Goal: Task Accomplishment & Management: Manage account settings

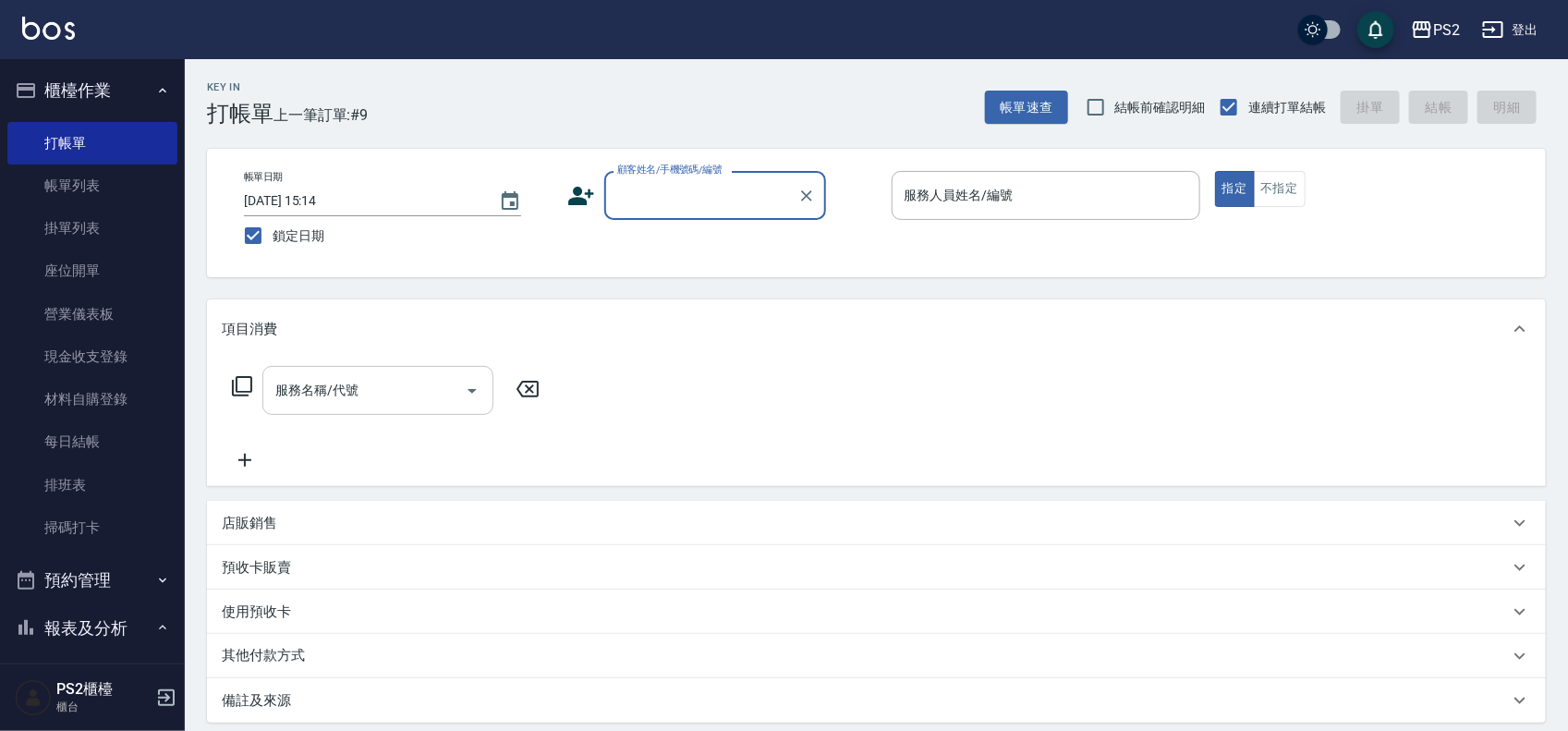
click at [388, 375] on input "服務名稱/代號" at bounding box center [364, 391] width 186 height 32
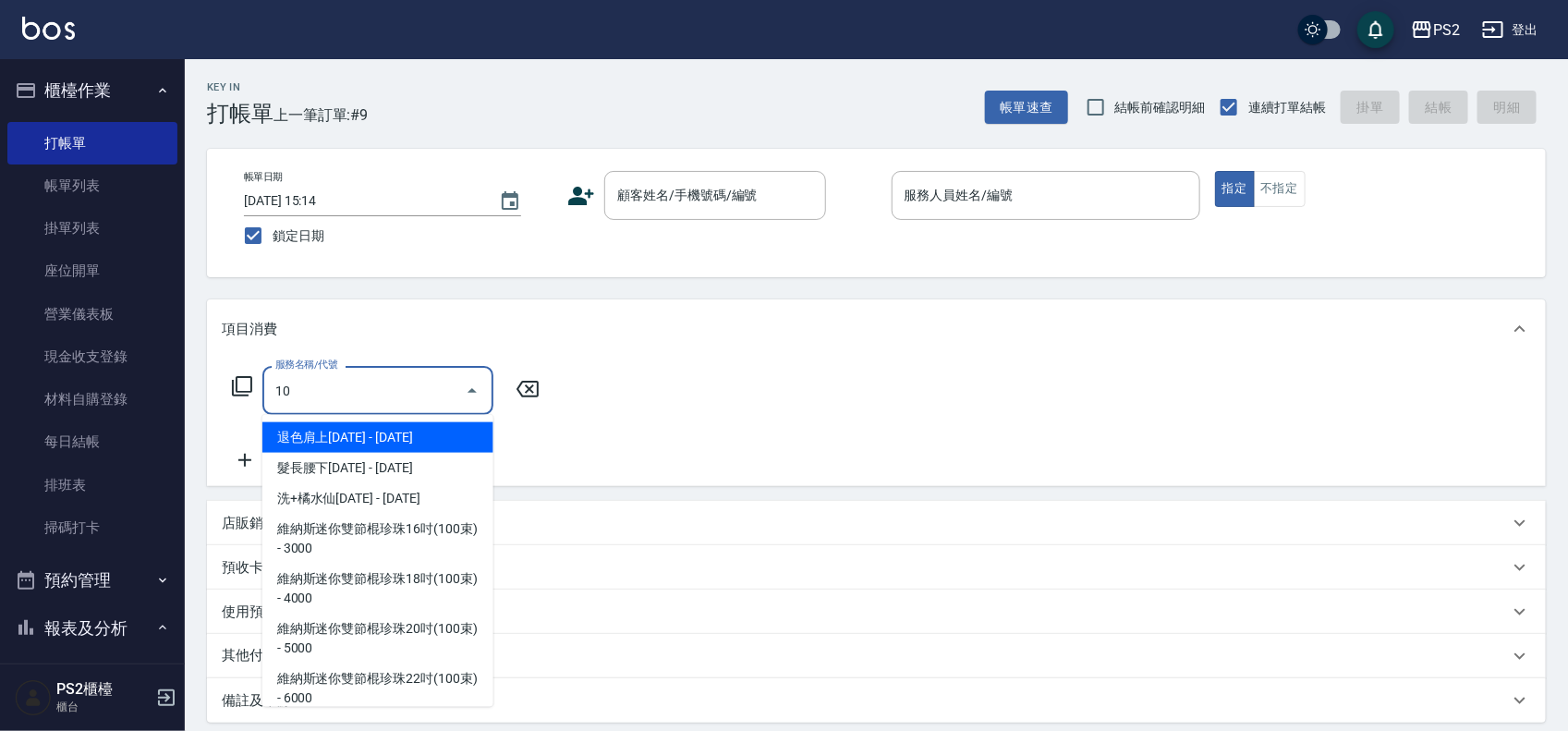
type input "1"
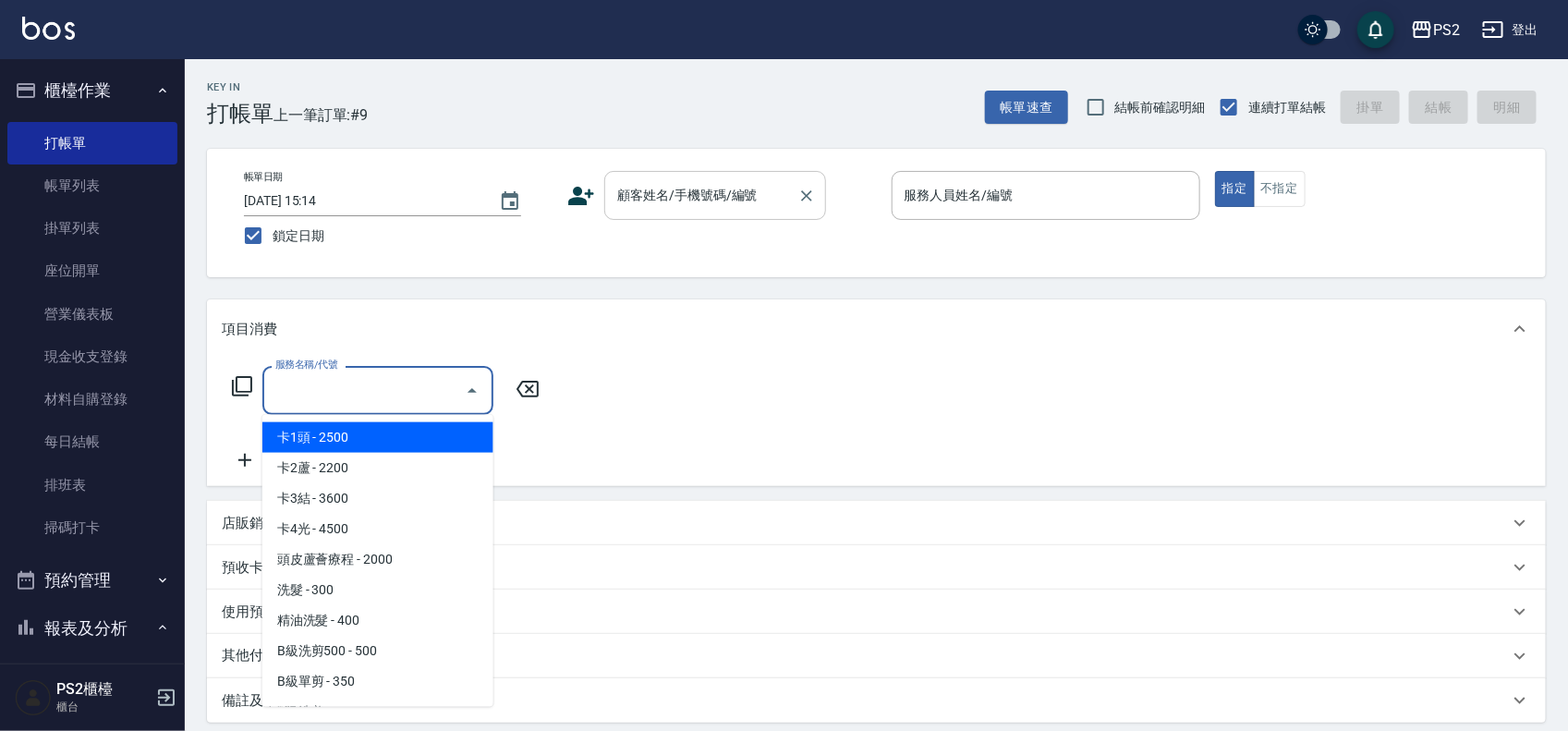
click at [652, 196] on input "顧客姓名/手機號碼/編號" at bounding box center [701, 195] width 177 height 32
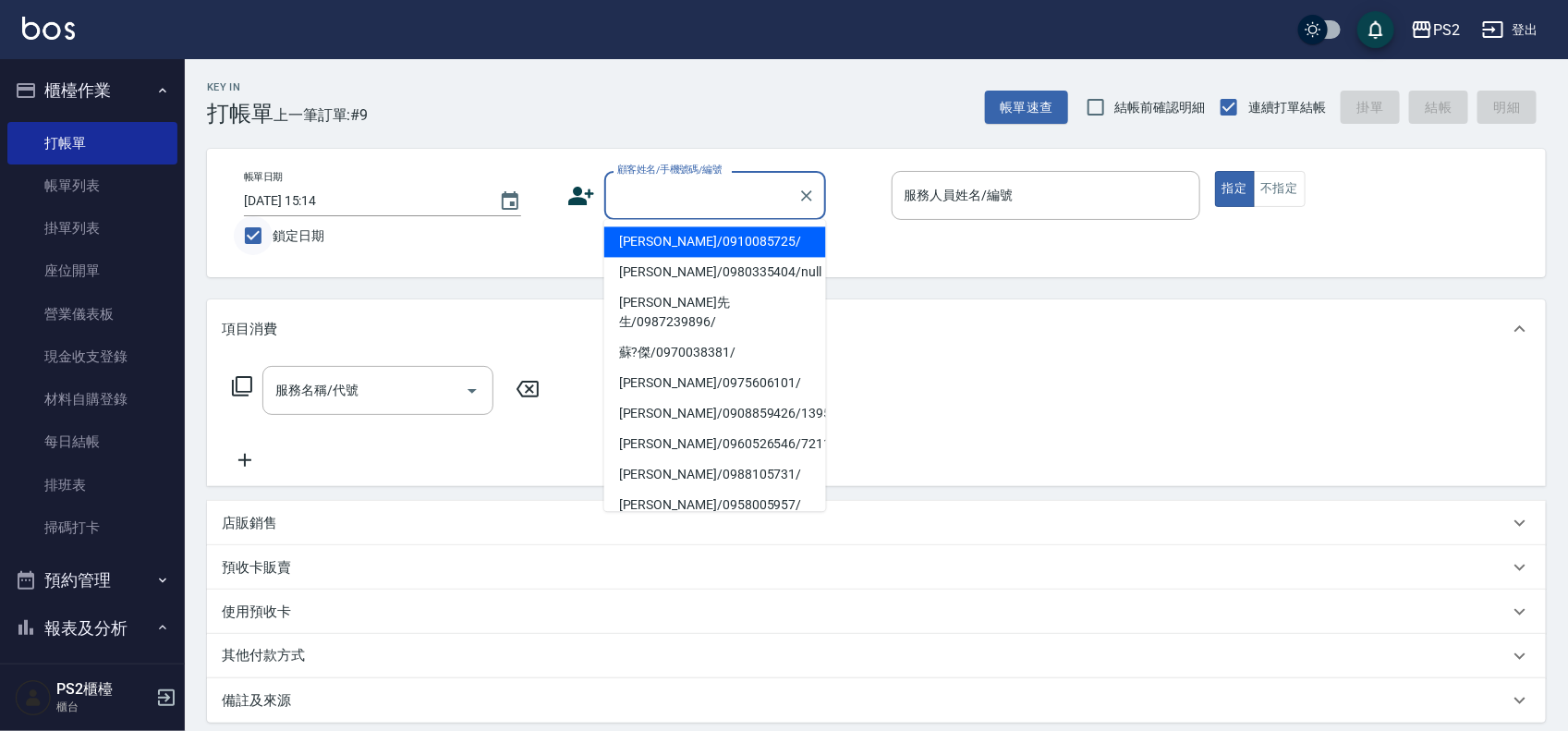
click at [266, 233] on input "鎖定日期" at bounding box center [253, 236] width 39 height 39
checkbox input "false"
type input "2025/09/12 19:38"
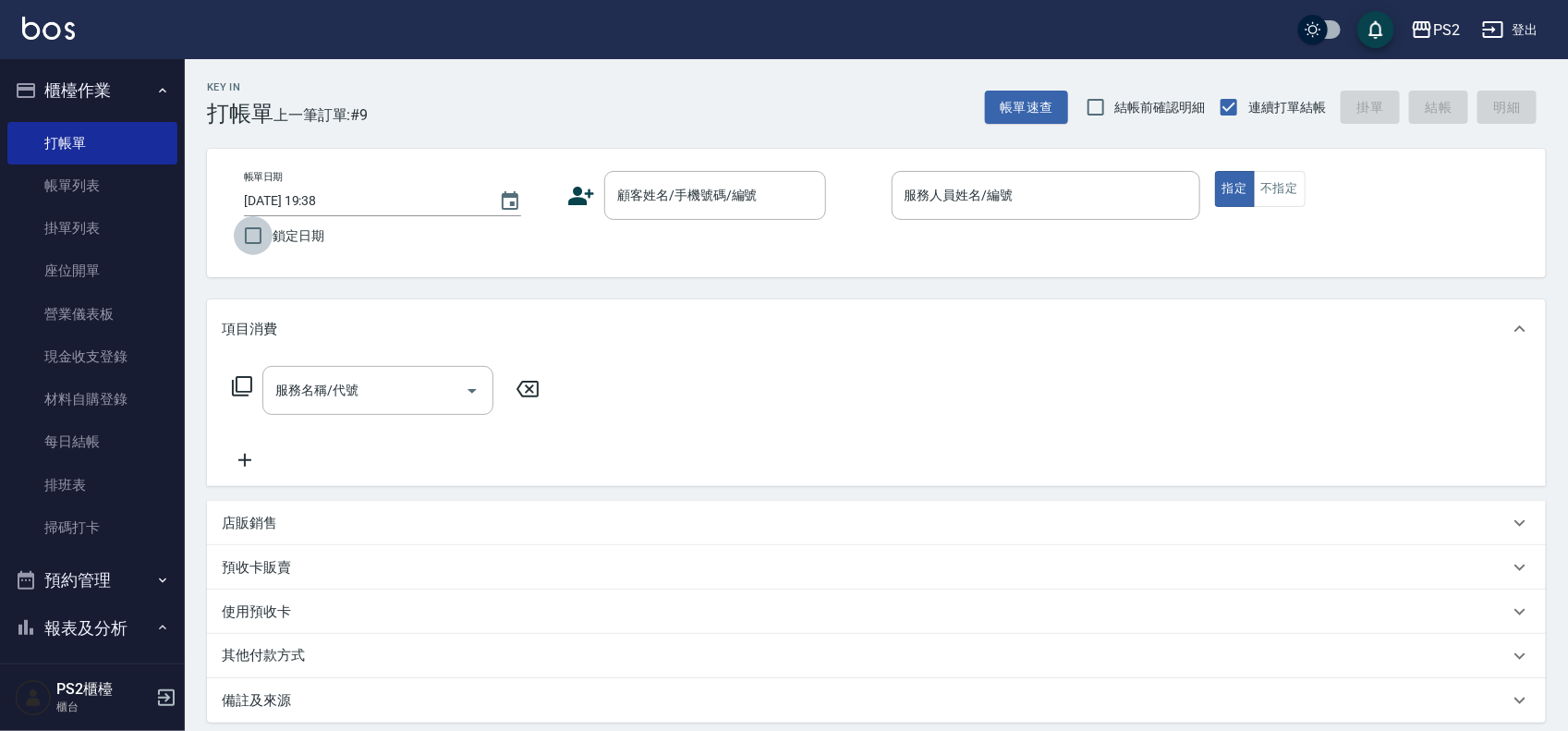
click at [265, 233] on input "鎖定日期" at bounding box center [253, 236] width 39 height 39
click at [265, 234] on input "鎖定日期" at bounding box center [253, 236] width 39 height 39
checkbox input "false"
click at [682, 177] on div "顧客姓名/手機號碼/編號" at bounding box center [715, 195] width 222 height 49
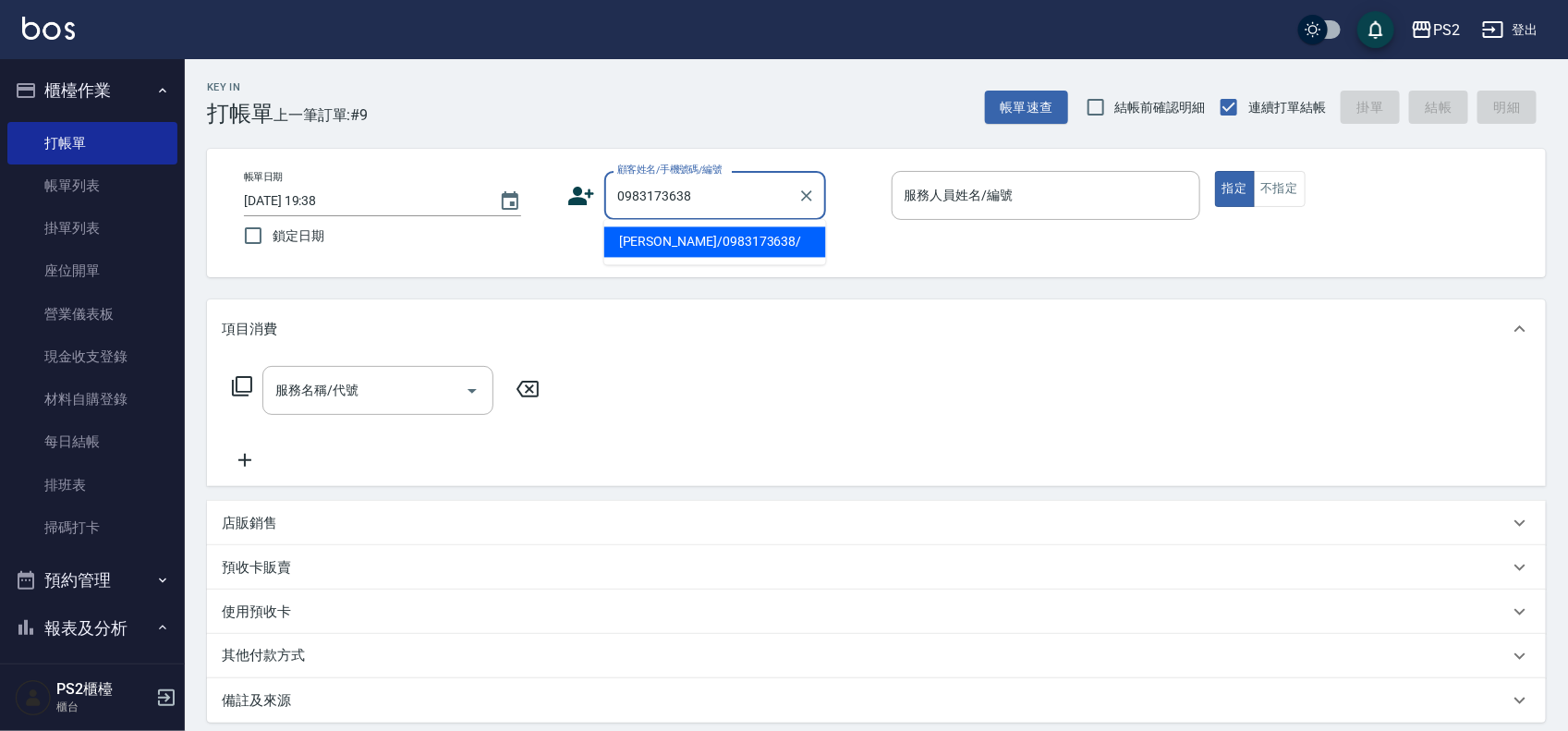
type input "鄭文硯/0983173638/"
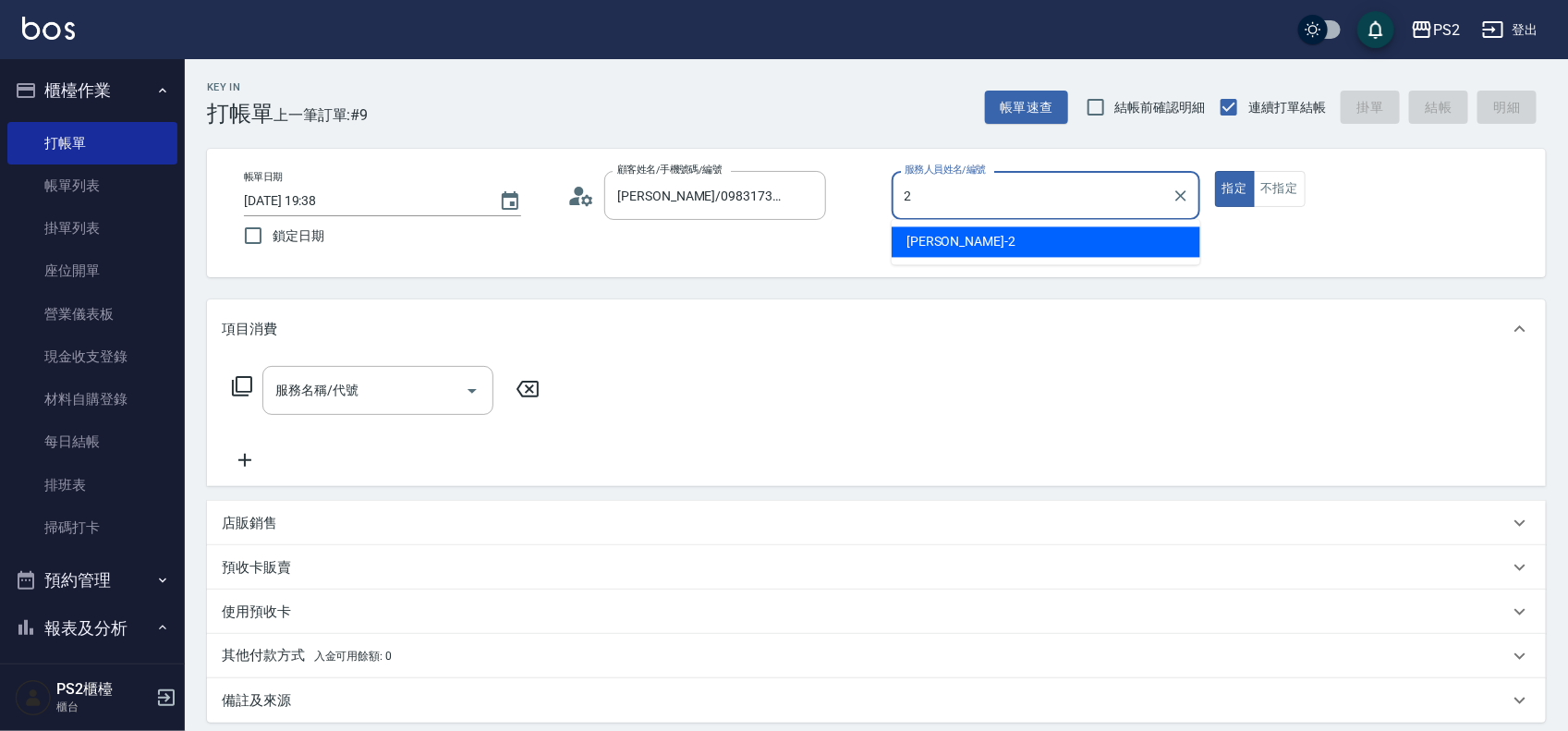
type input "Jason-2"
type button "true"
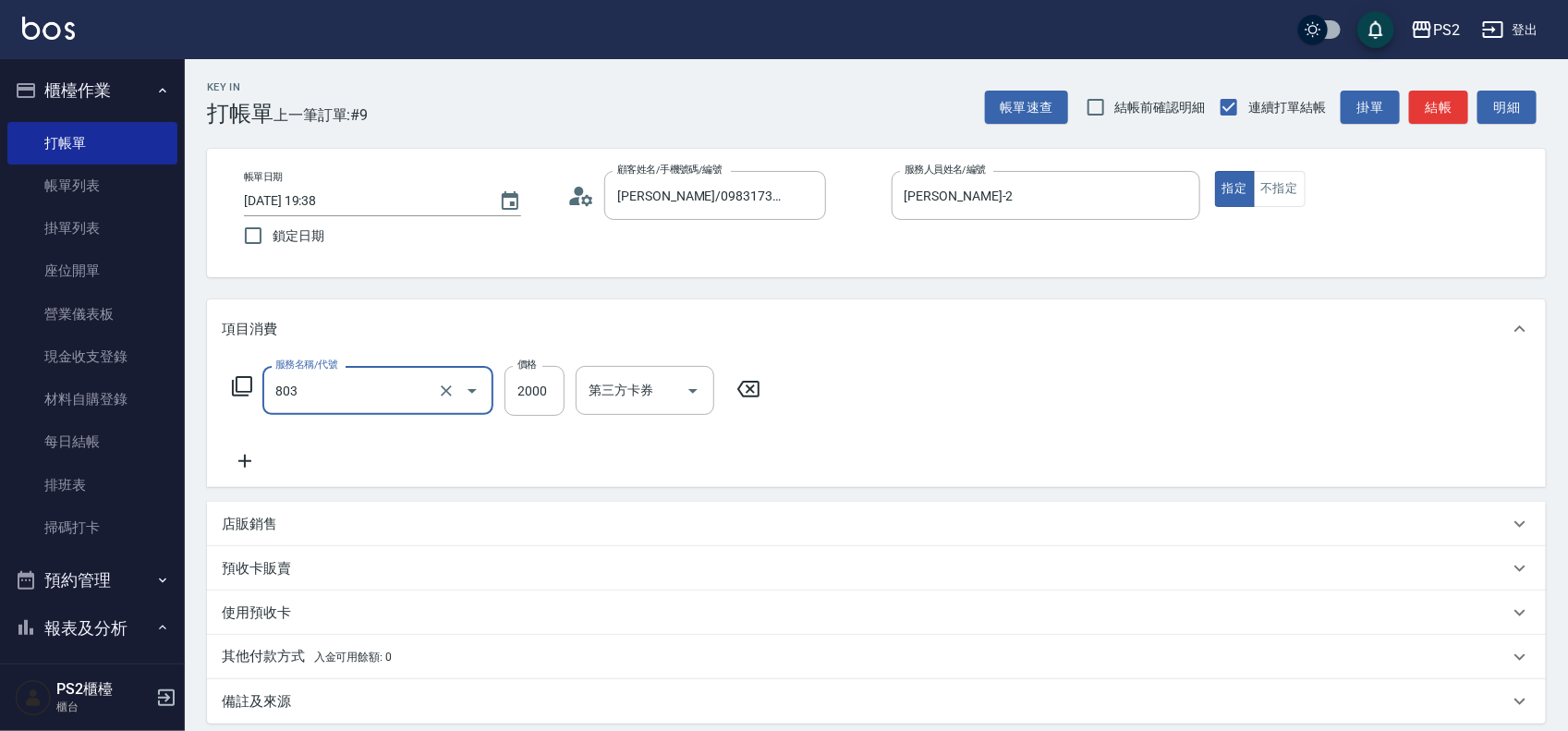
type input "生化燙+護2000(803)"
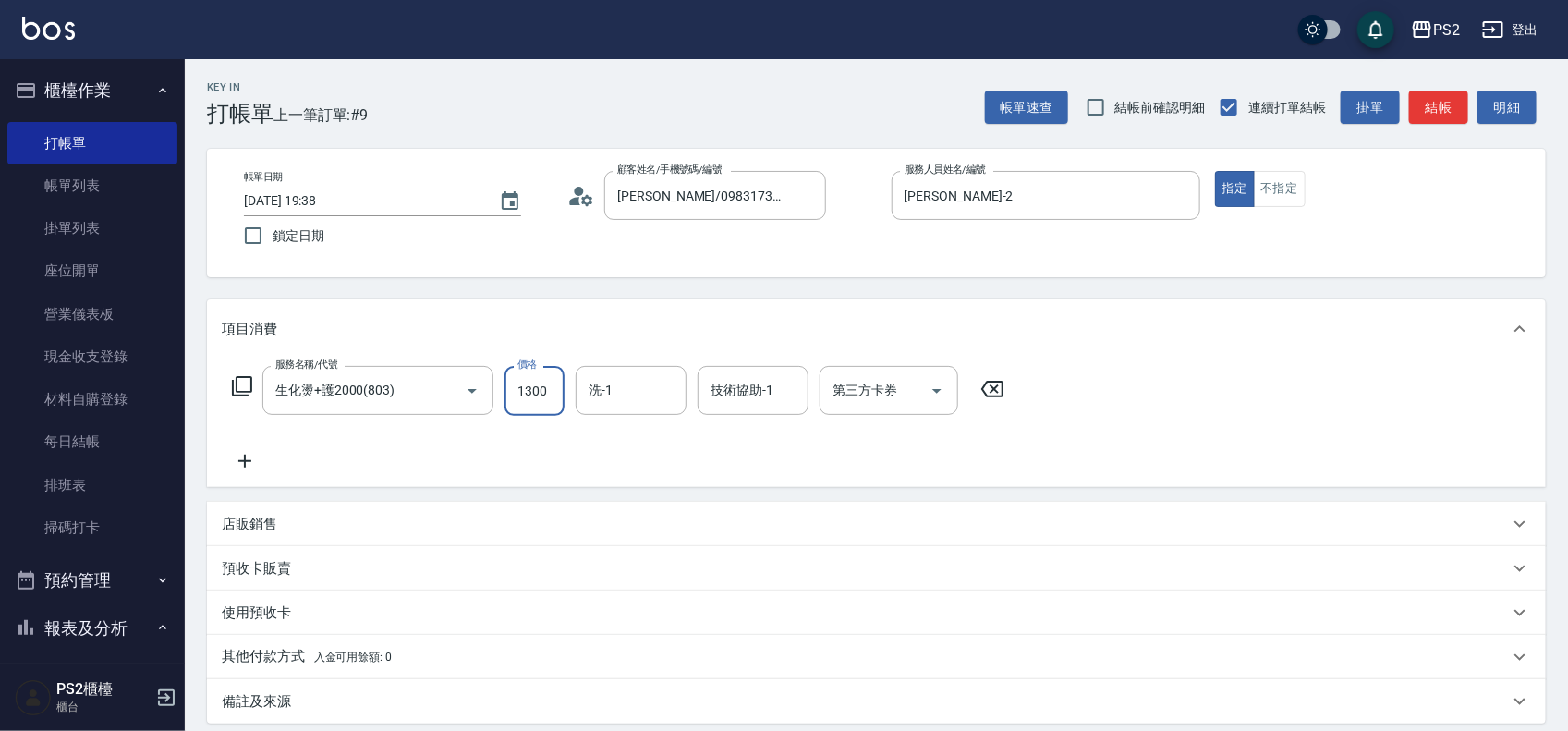
type input "1300"
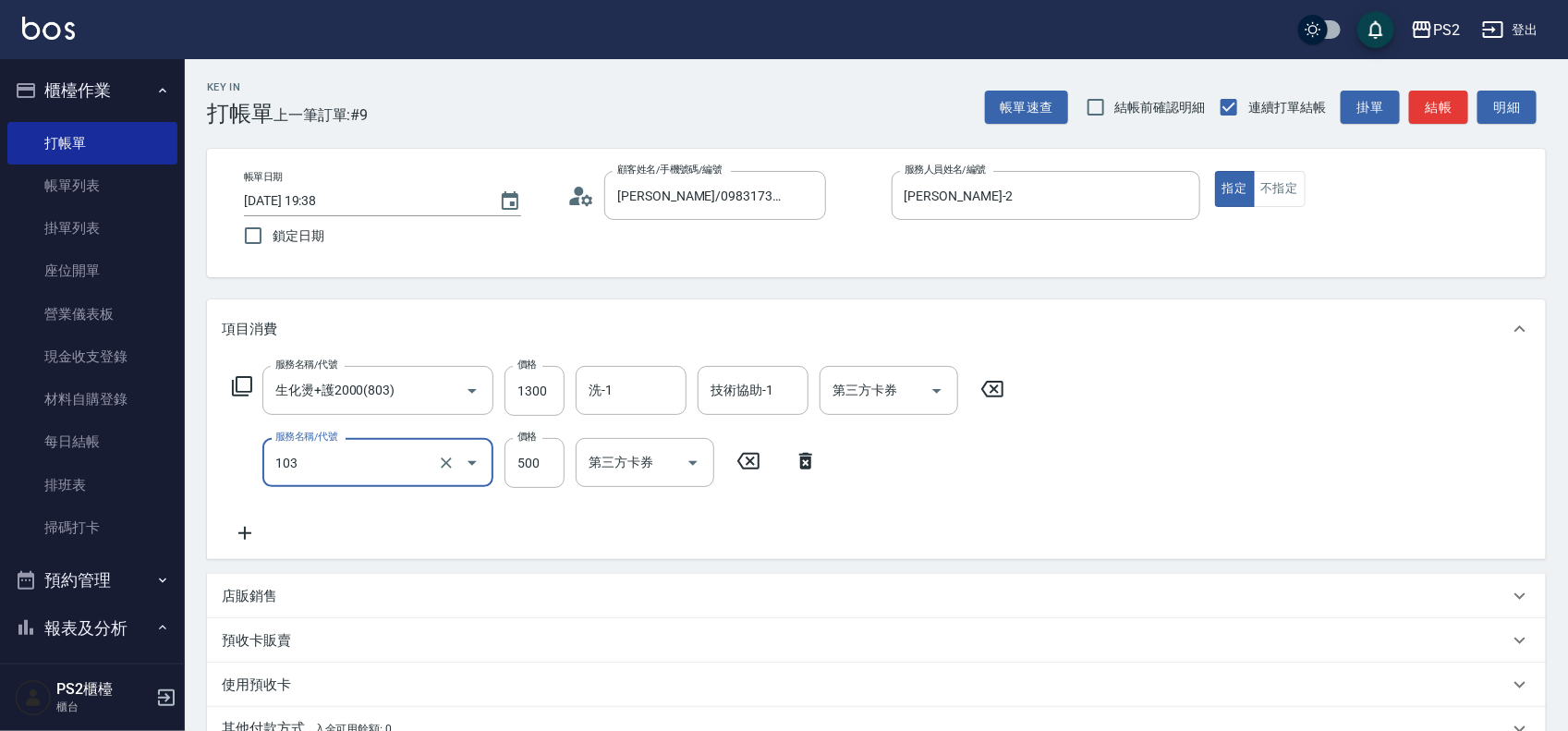
type input "B級洗剪500(103)"
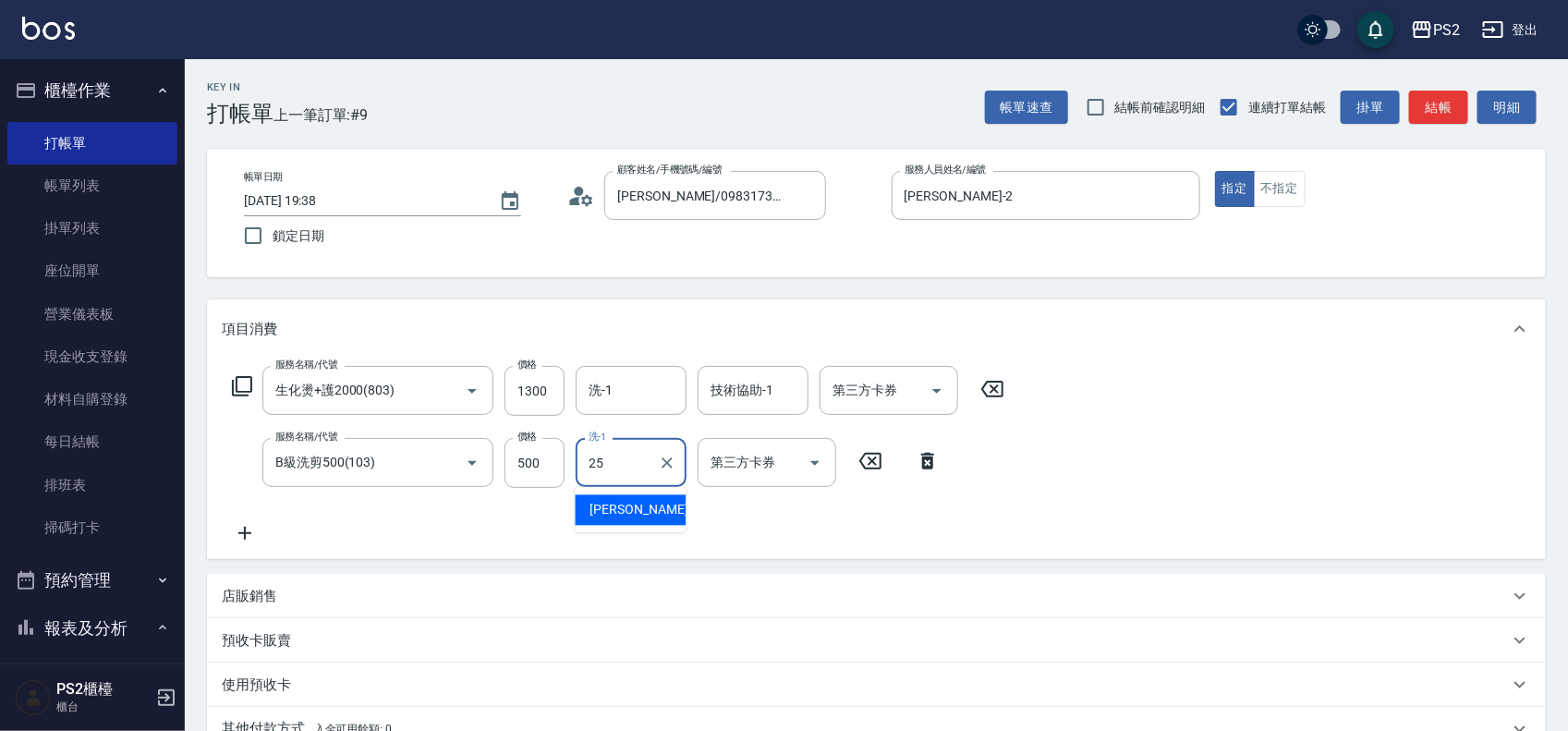
type input "Allan-25"
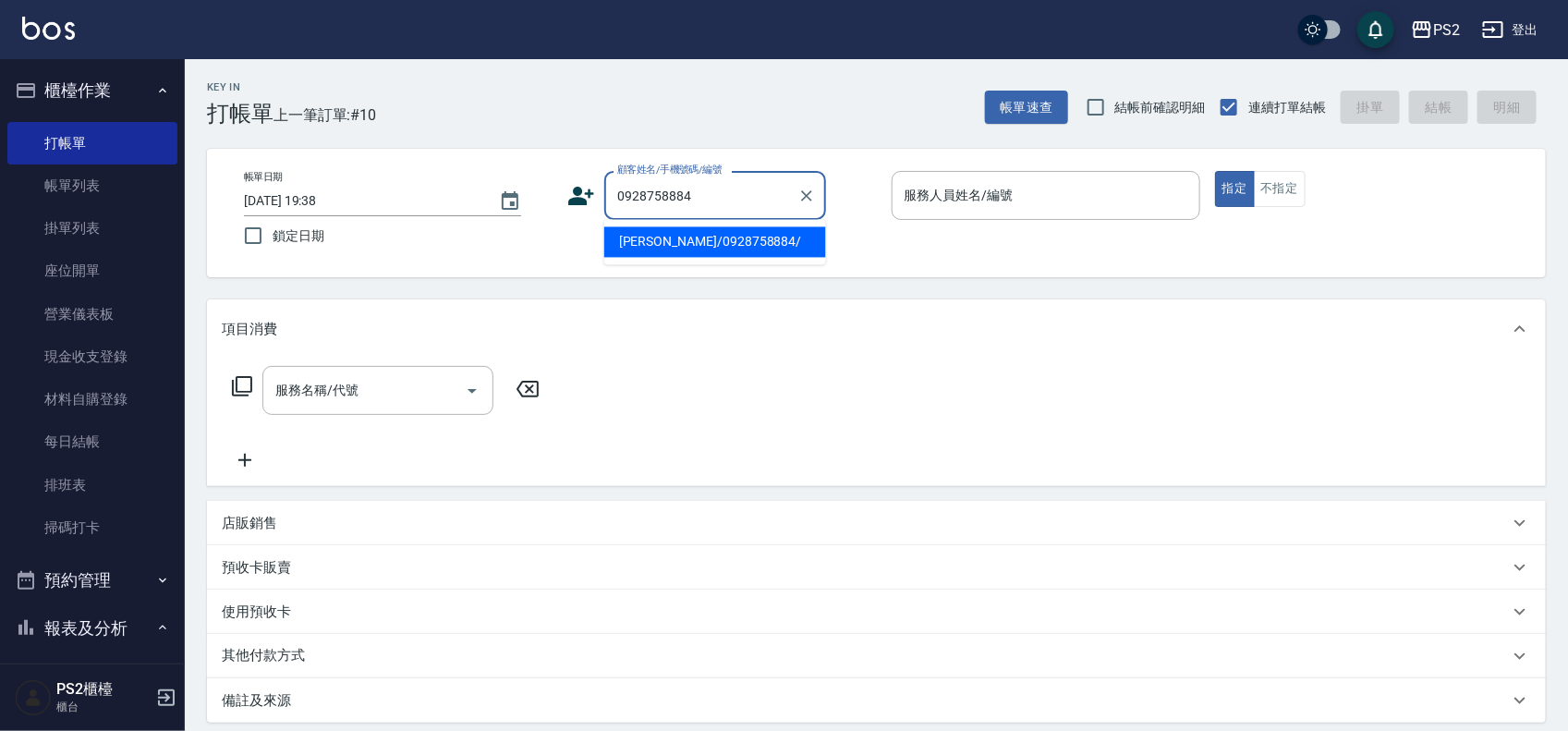
type input "宥棠/0928758884/"
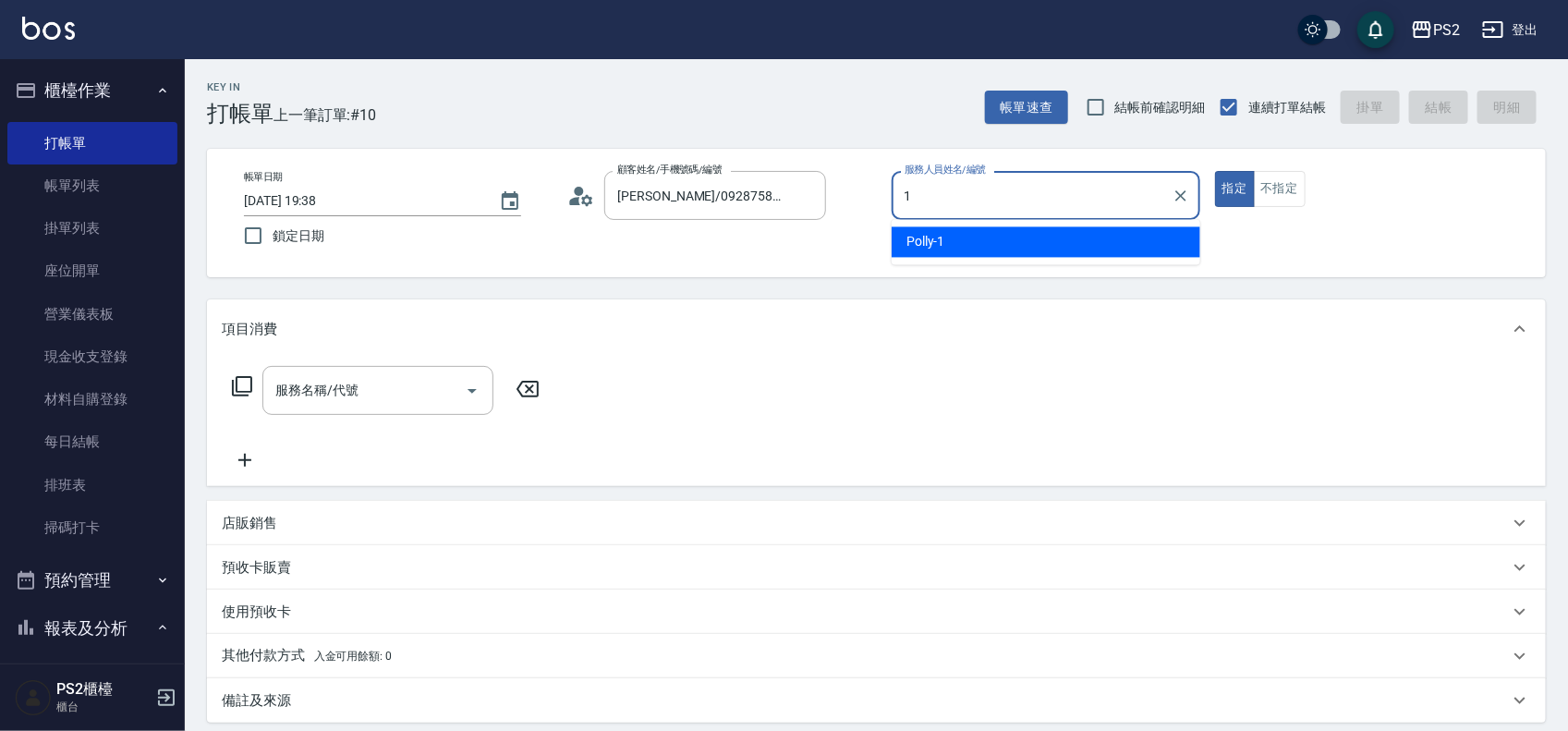
type input "Polly-1"
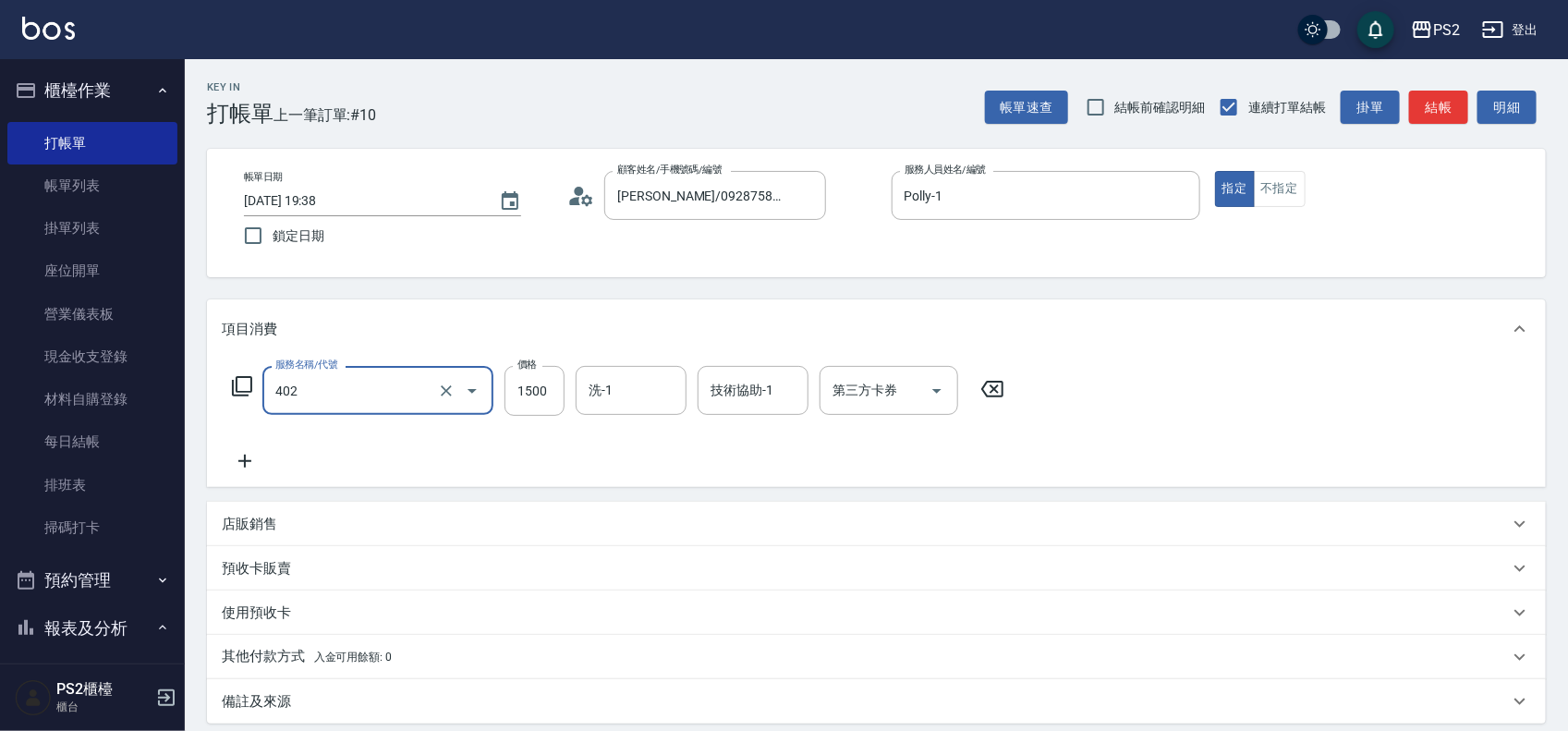
type input "染髮+髮還原1500(402)"
type input "3000"
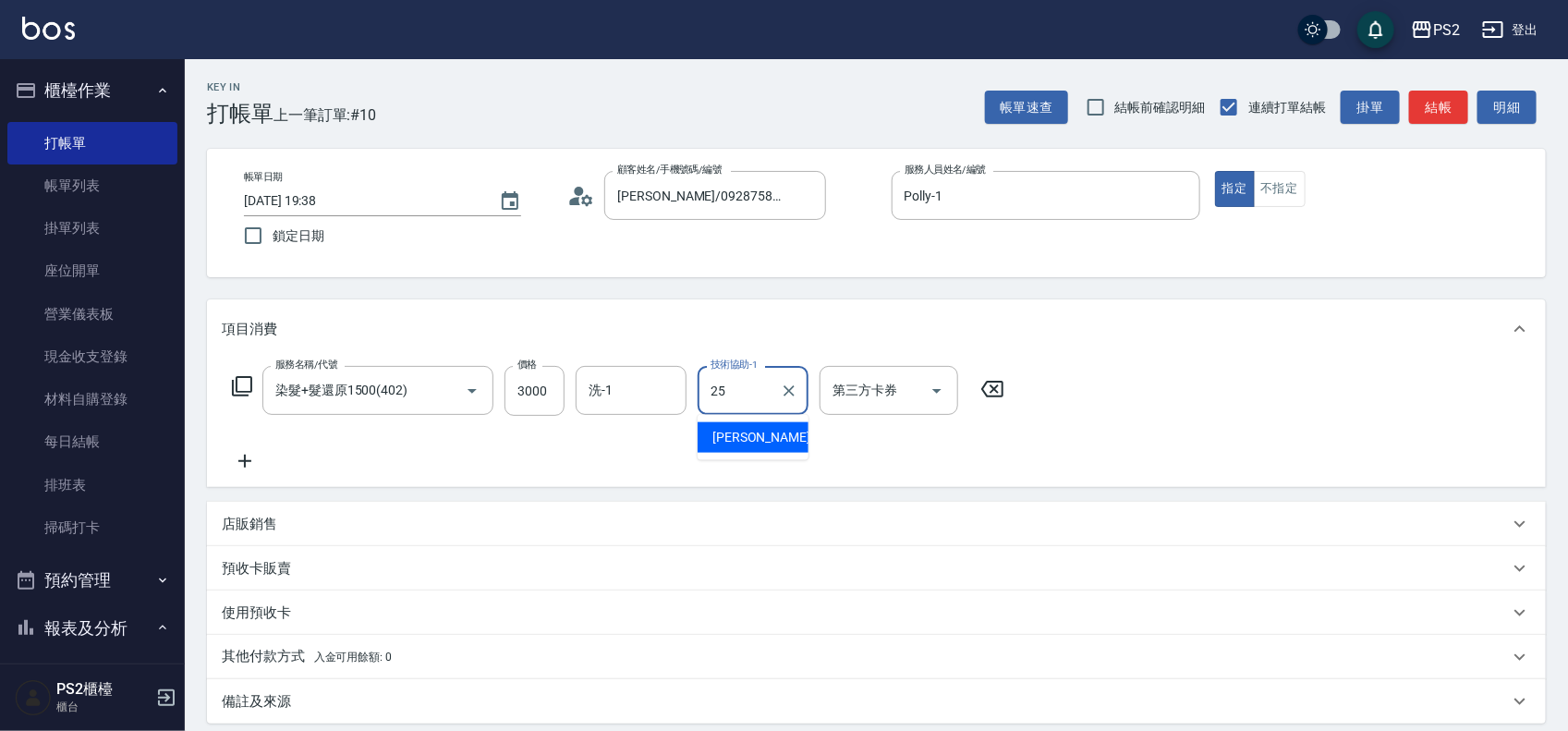
type input "Allan-25"
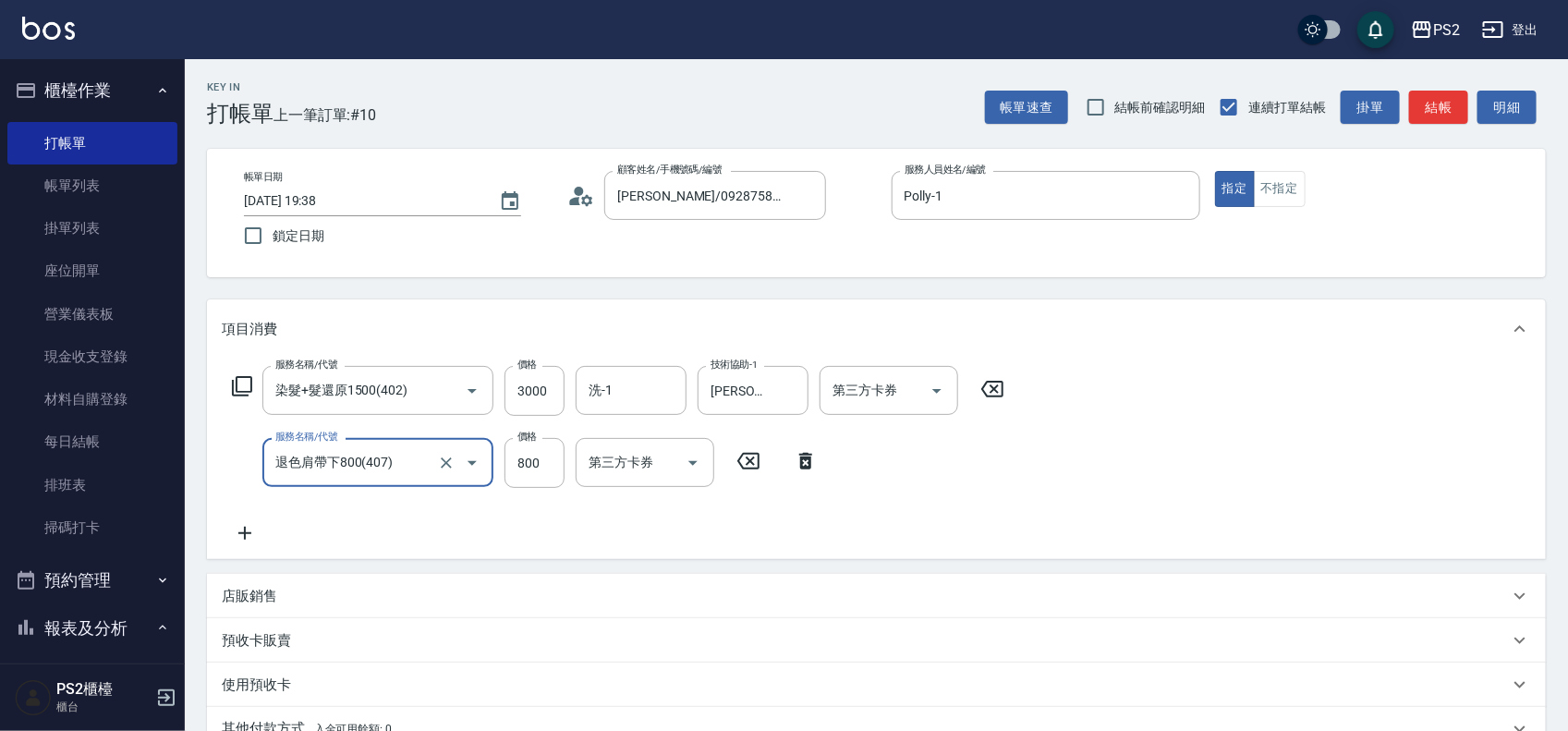
type input "退色肩帶下800(407)"
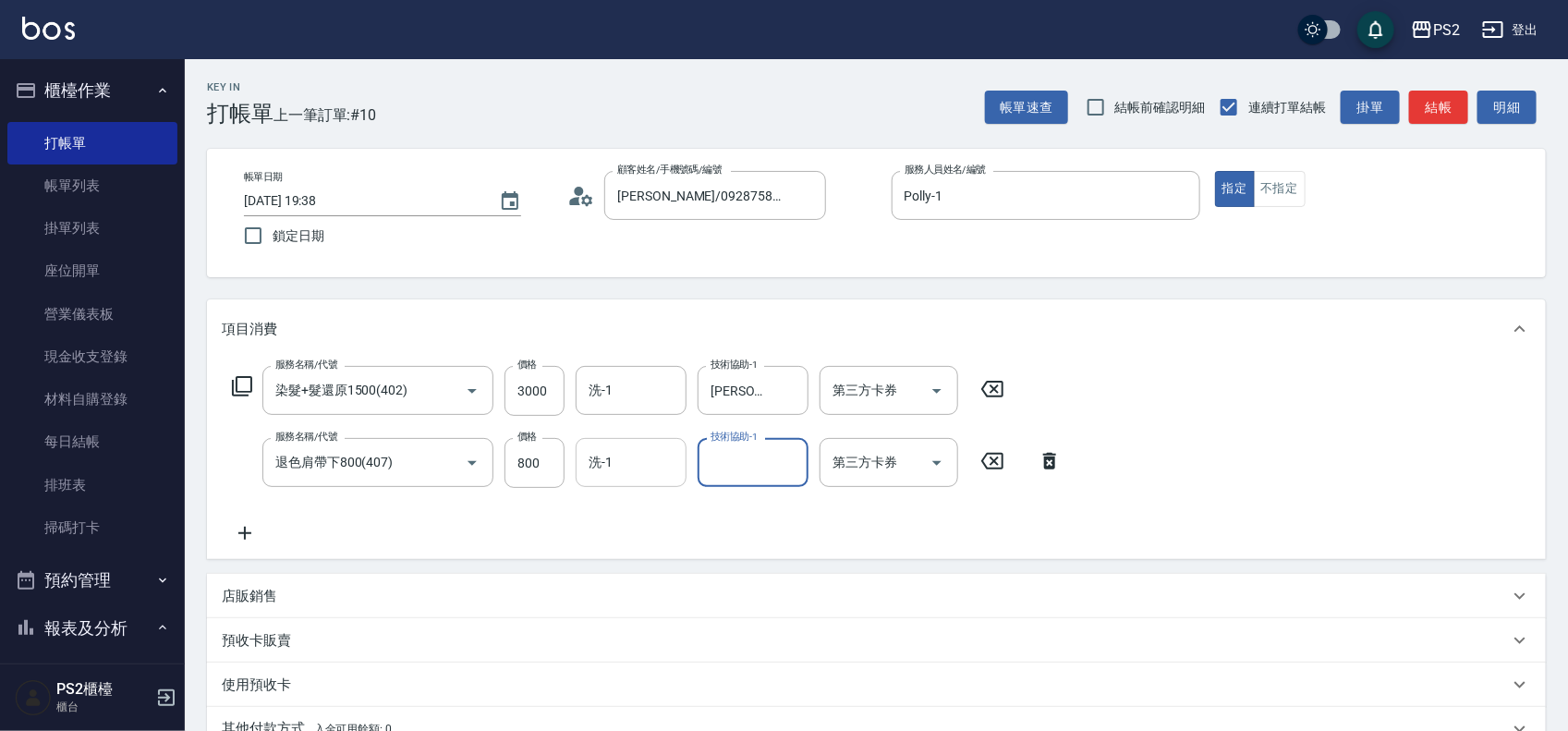
click at [631, 449] on input "洗-1" at bounding box center [632, 462] width 94 height 32
type input "Allan-25"
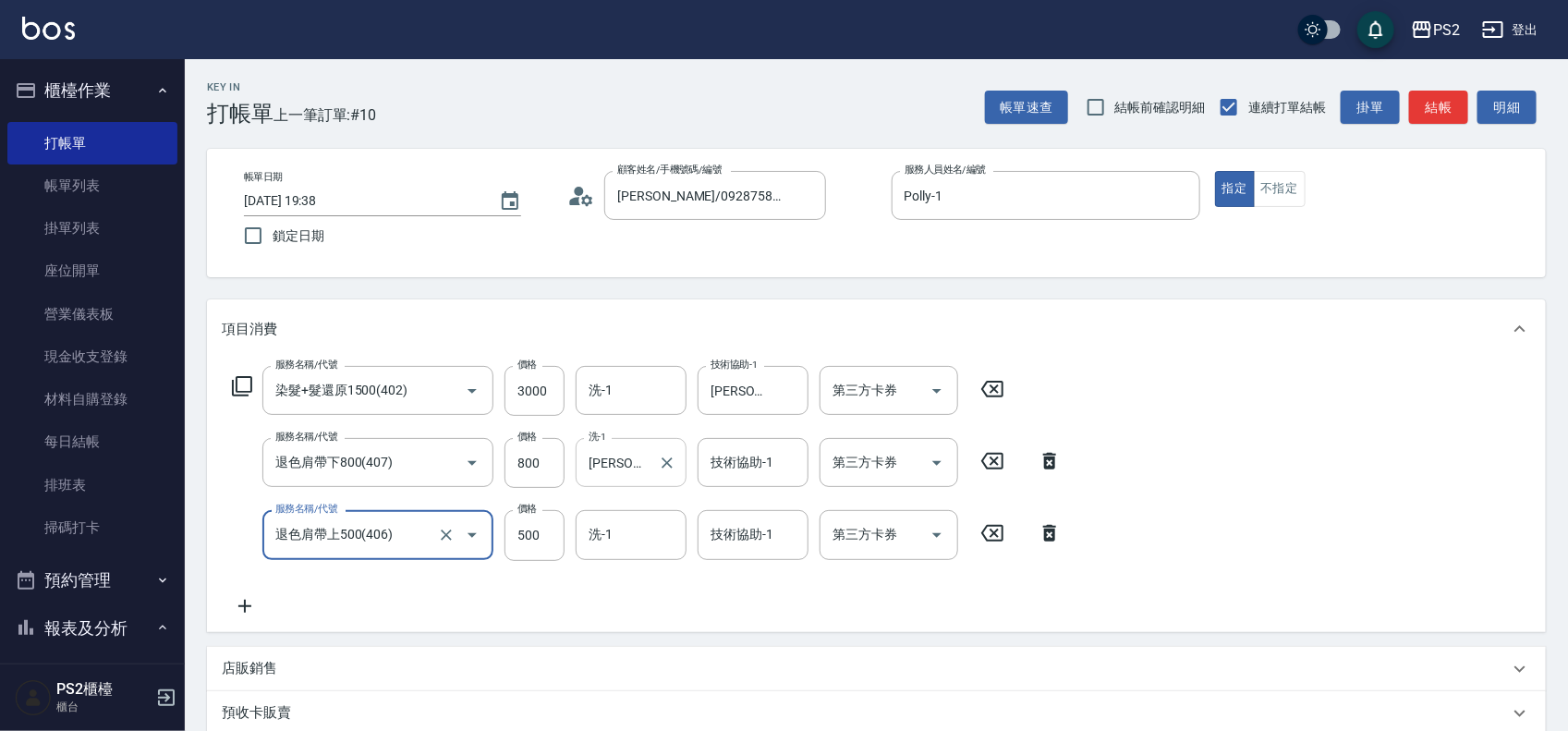
type input "退色肩帶上500(406)"
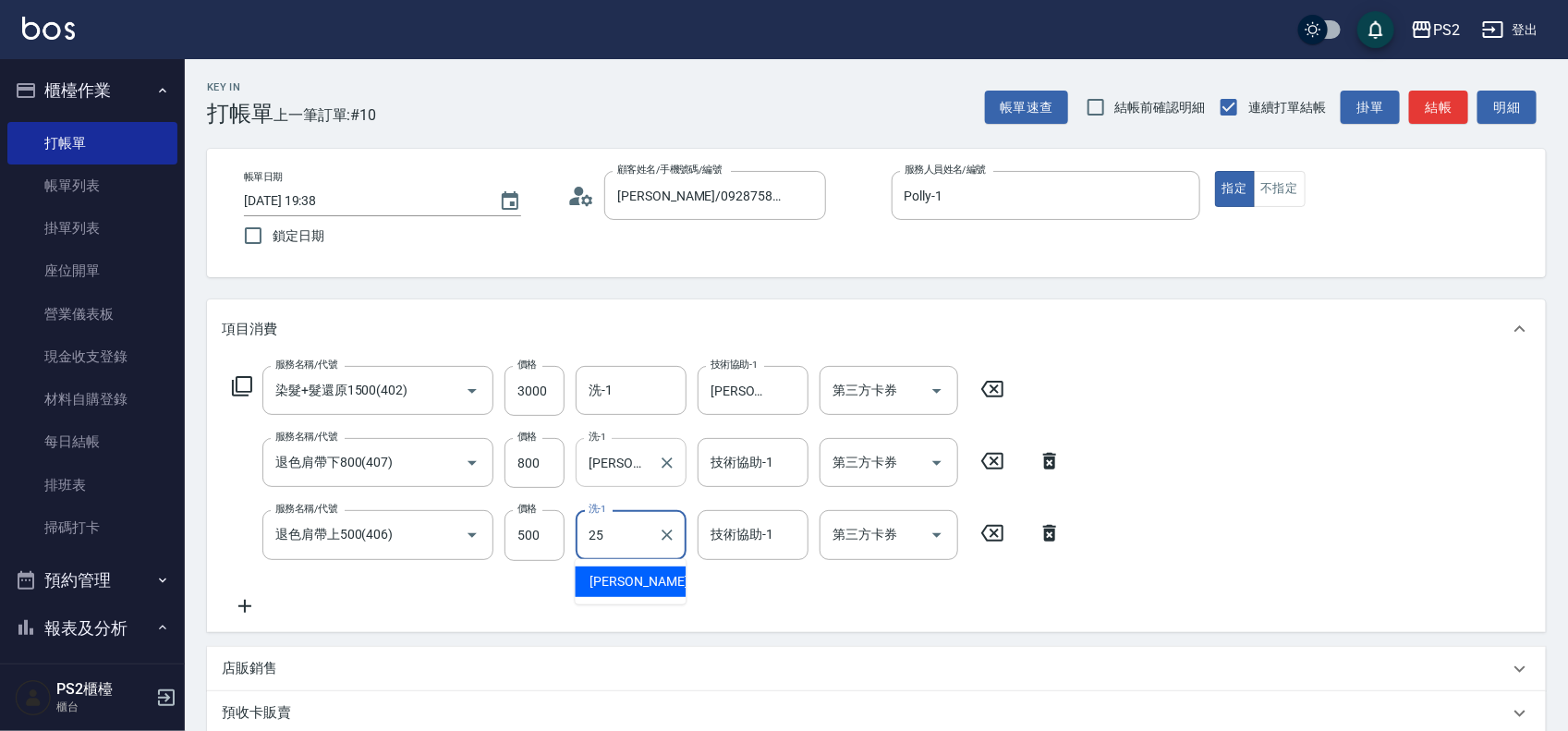
type input "Allan-25"
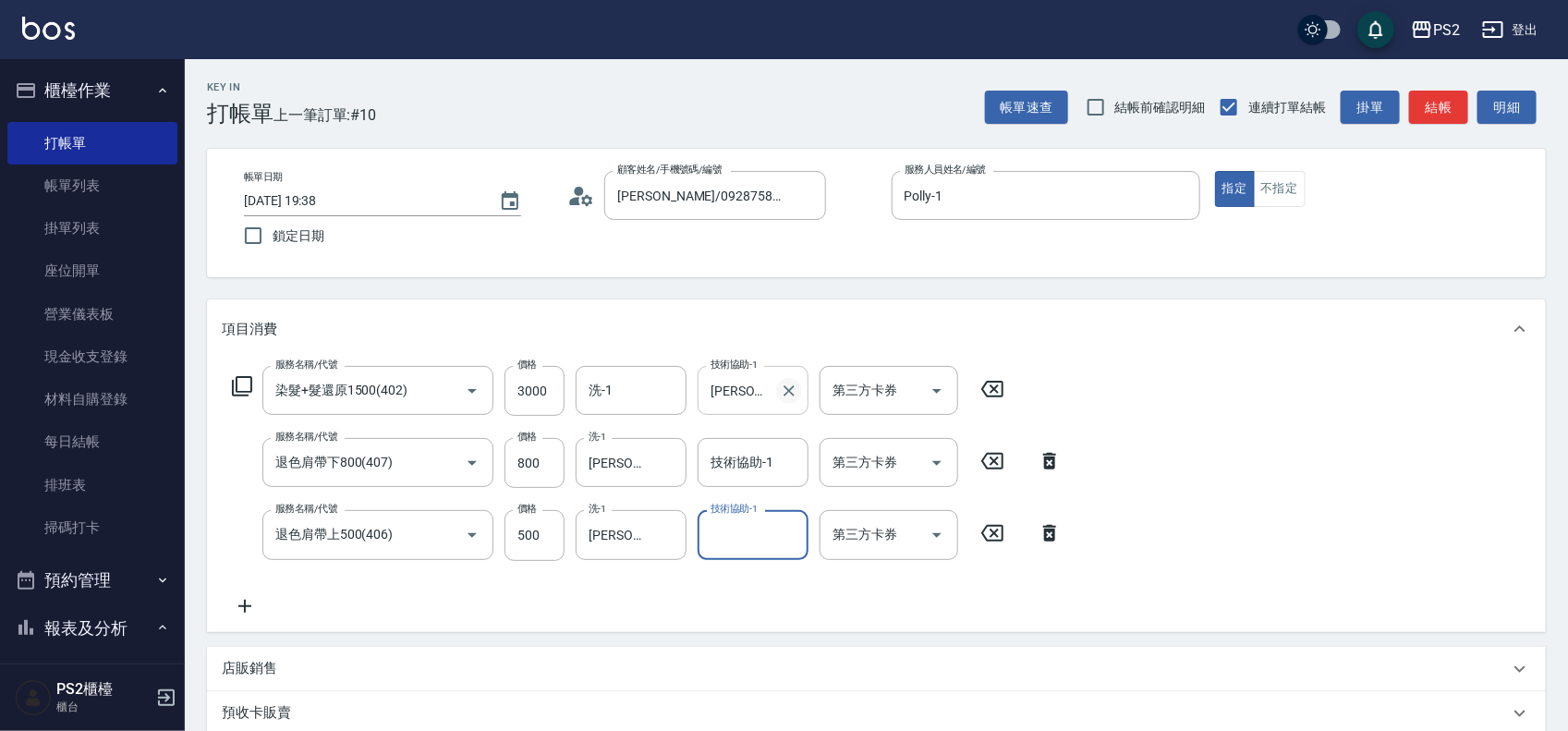
click at [794, 387] on icon "Clear" at bounding box center [788, 391] width 19 height 19
click at [626, 390] on input "洗-1" at bounding box center [632, 391] width 94 height 32
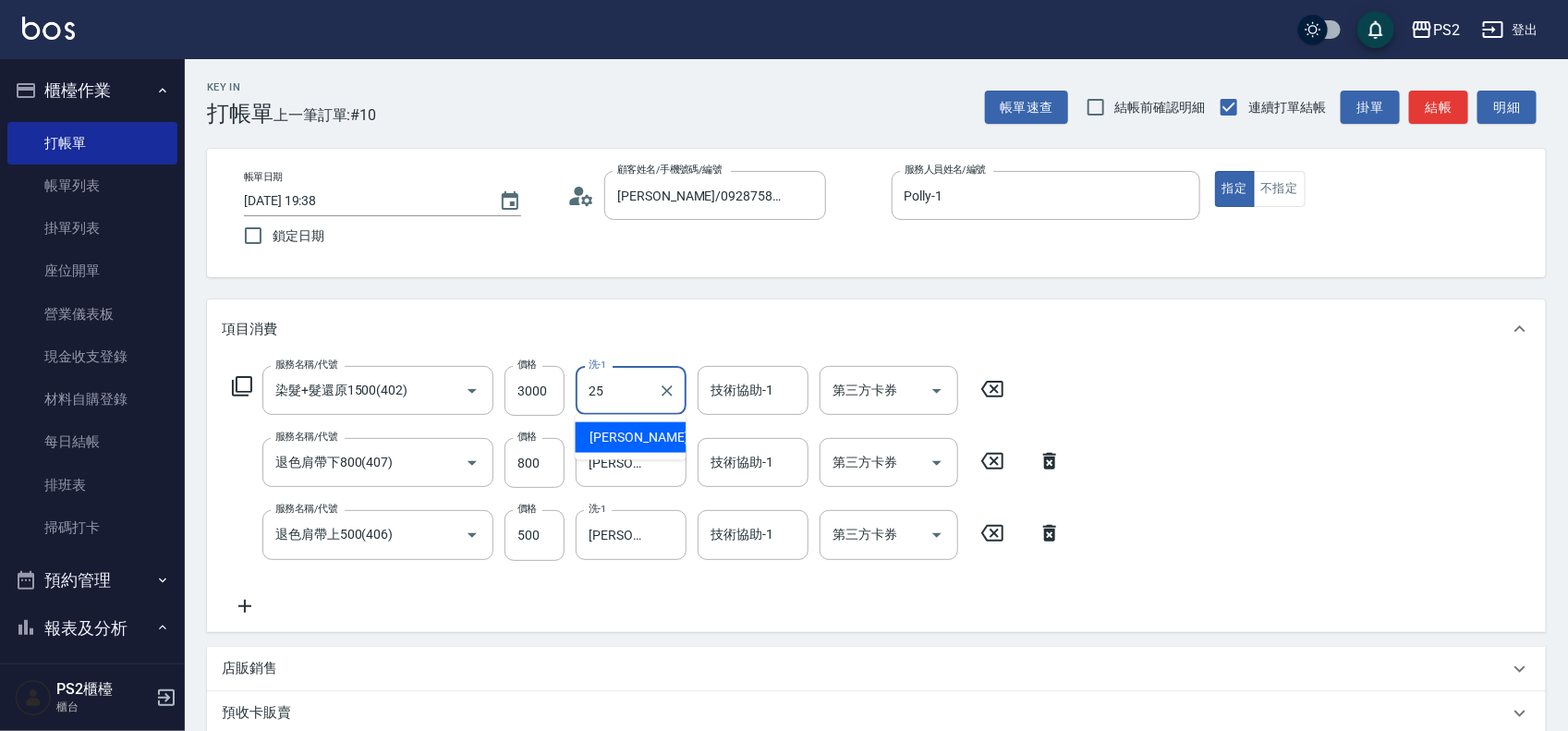
type input "Allan-25"
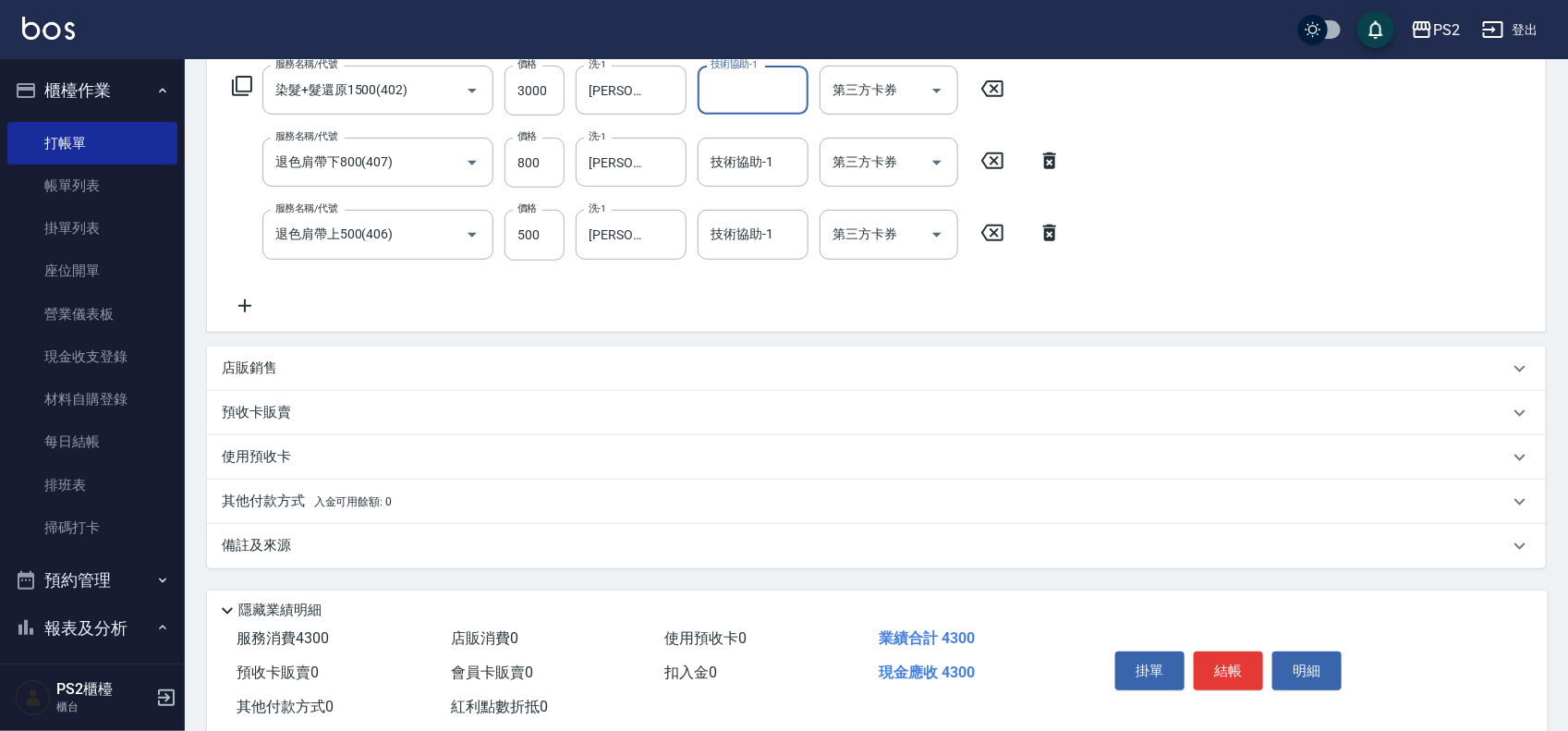
scroll to position [344, 0]
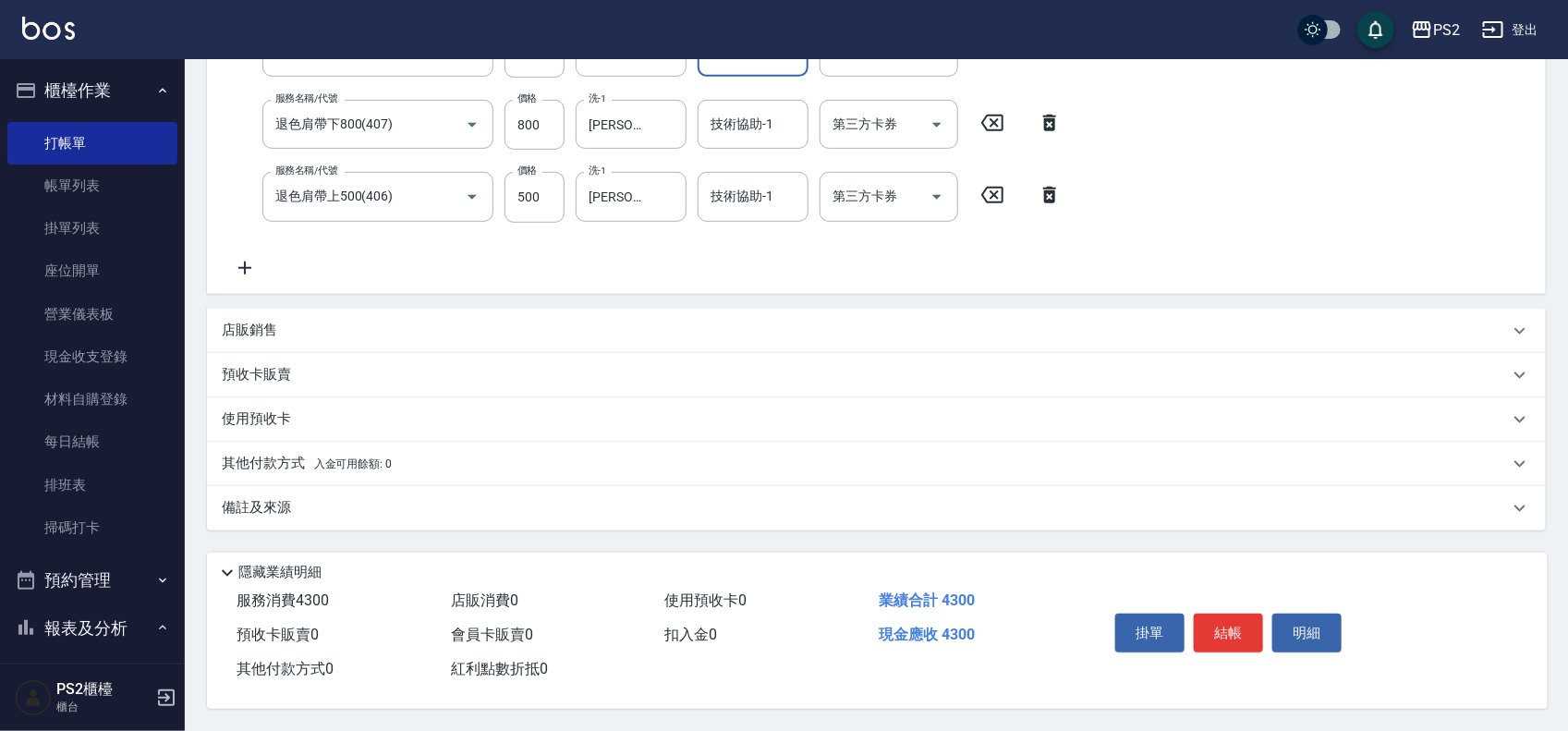
click at [238, 268] on icon at bounding box center [244, 268] width 46 height 23
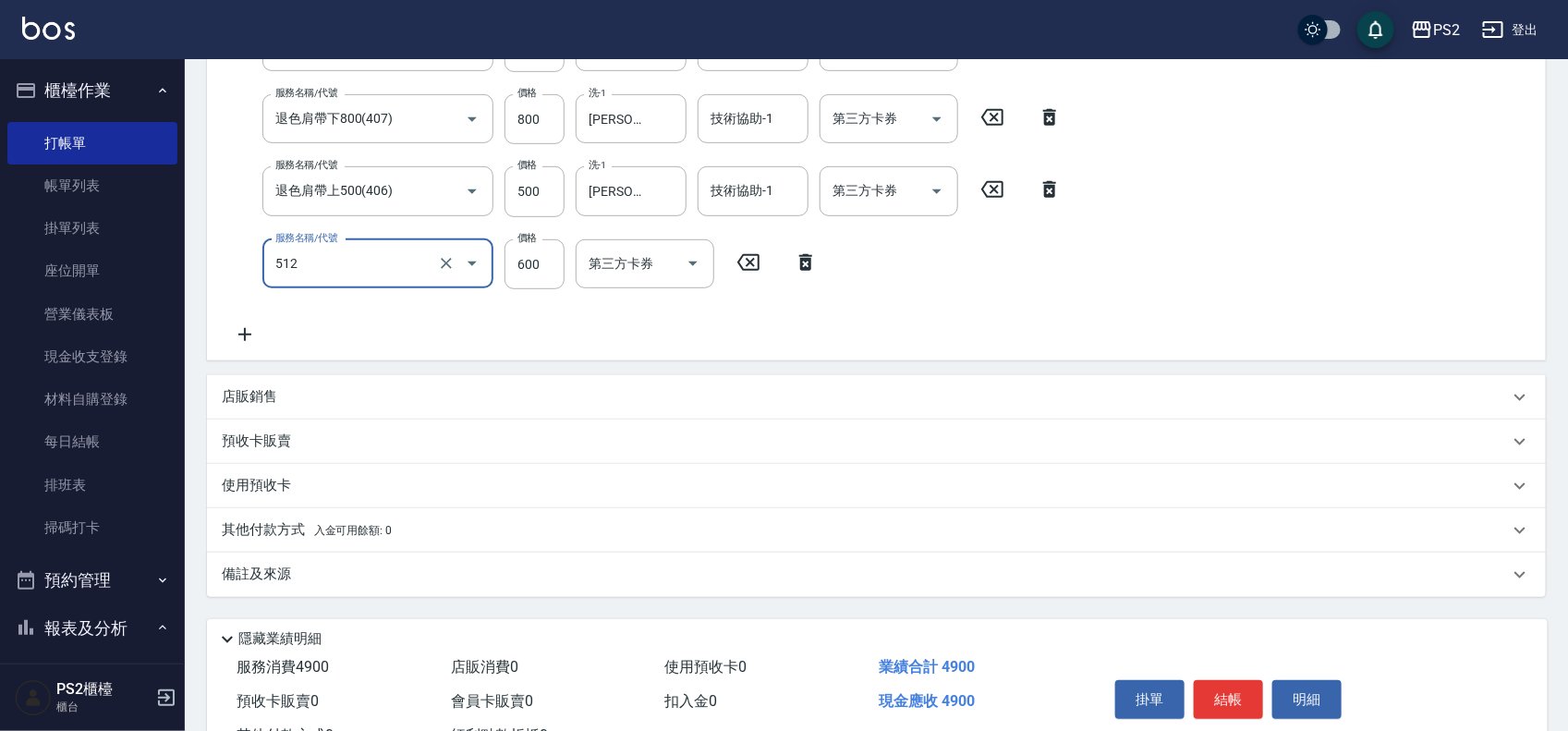
type input "洗+水解護髮600(512)"
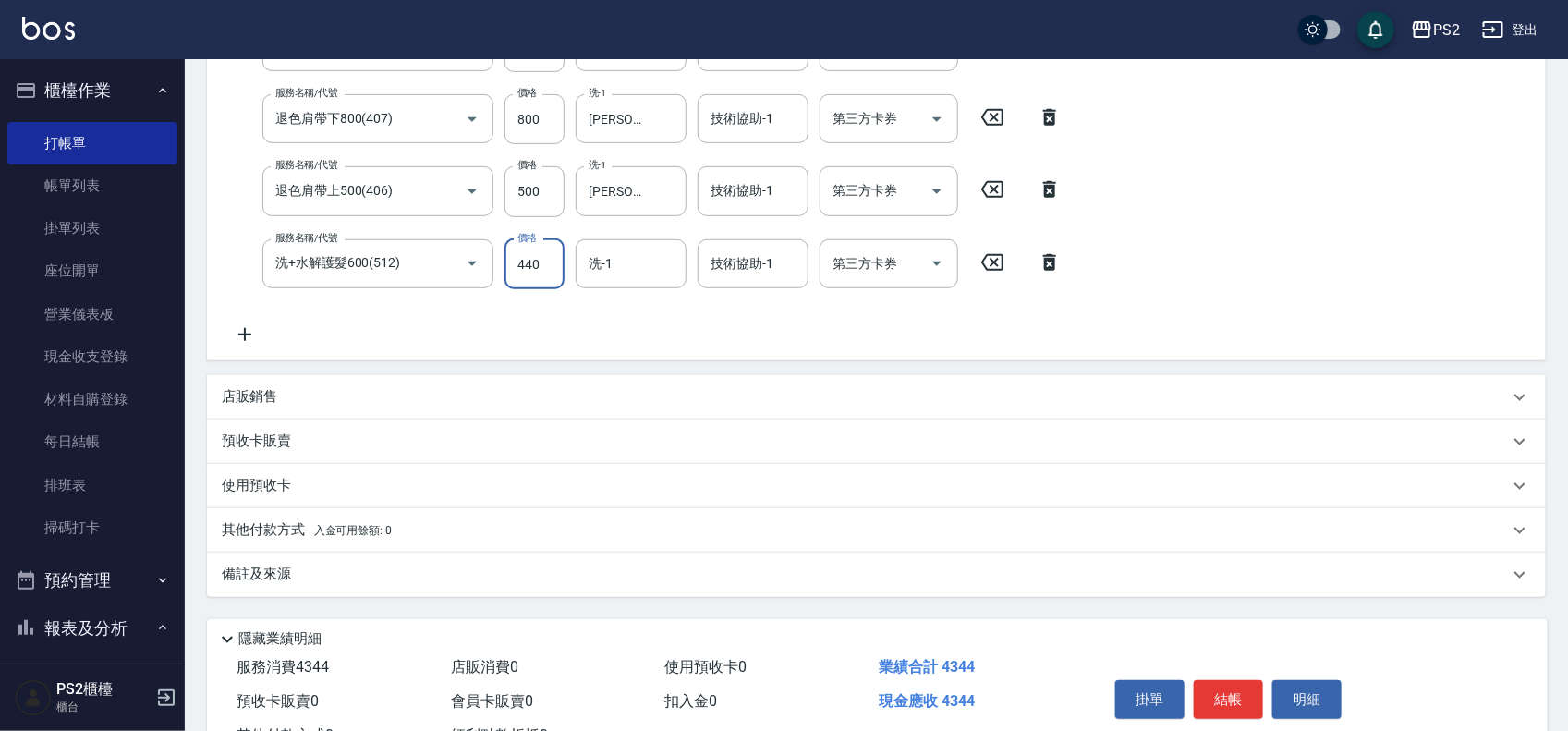
type input "440"
type input "Allan-25"
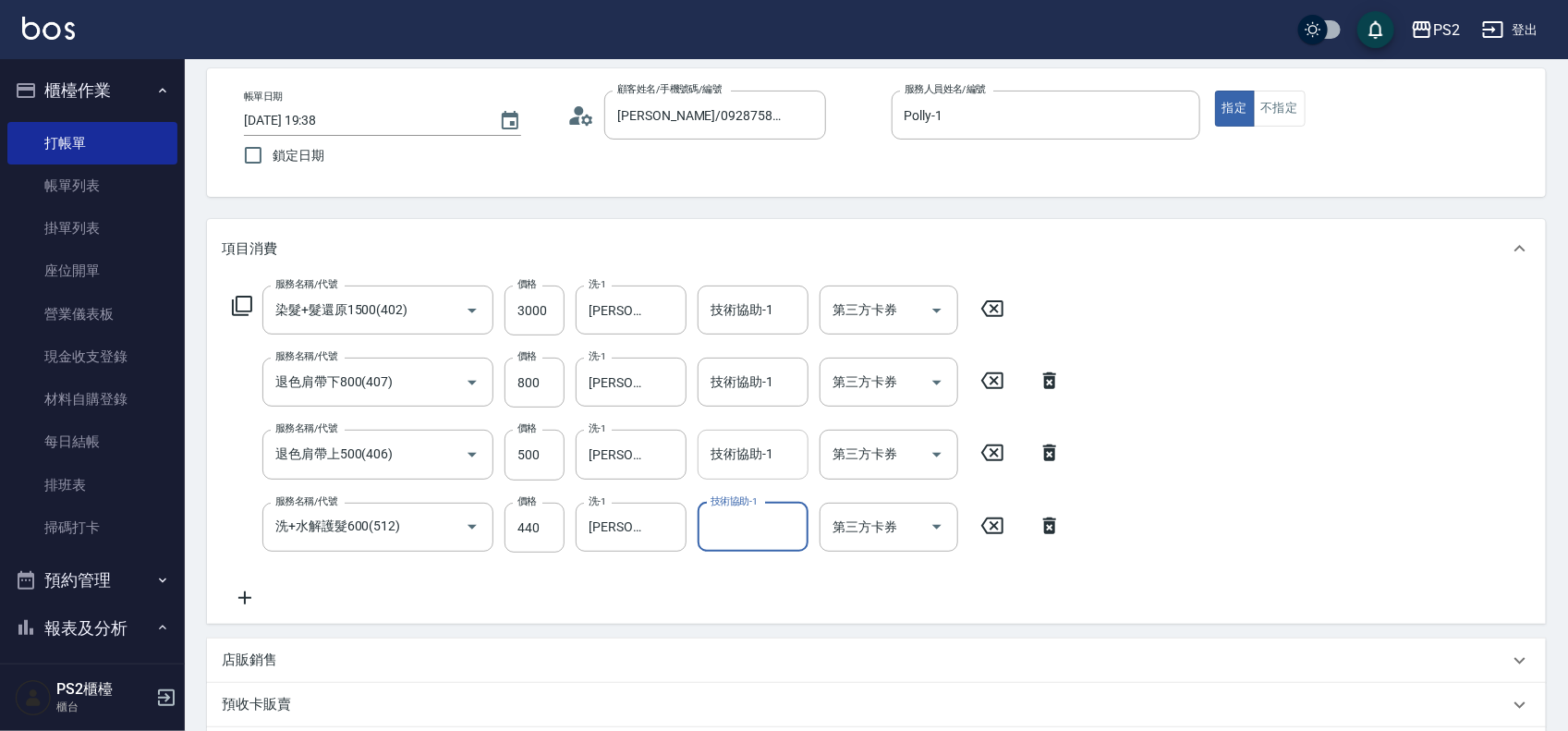
scroll to position [116, 0]
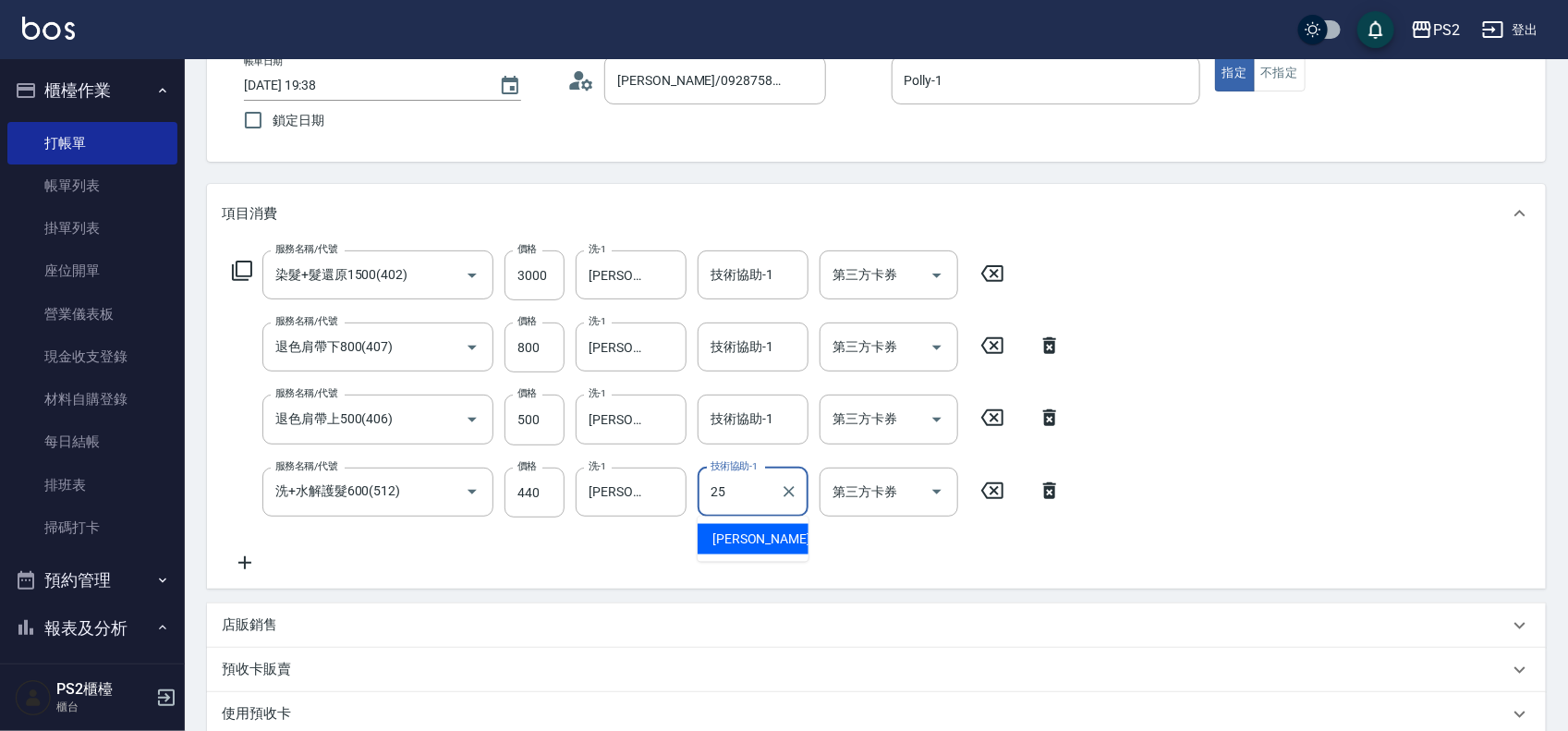
type input "Allan-25"
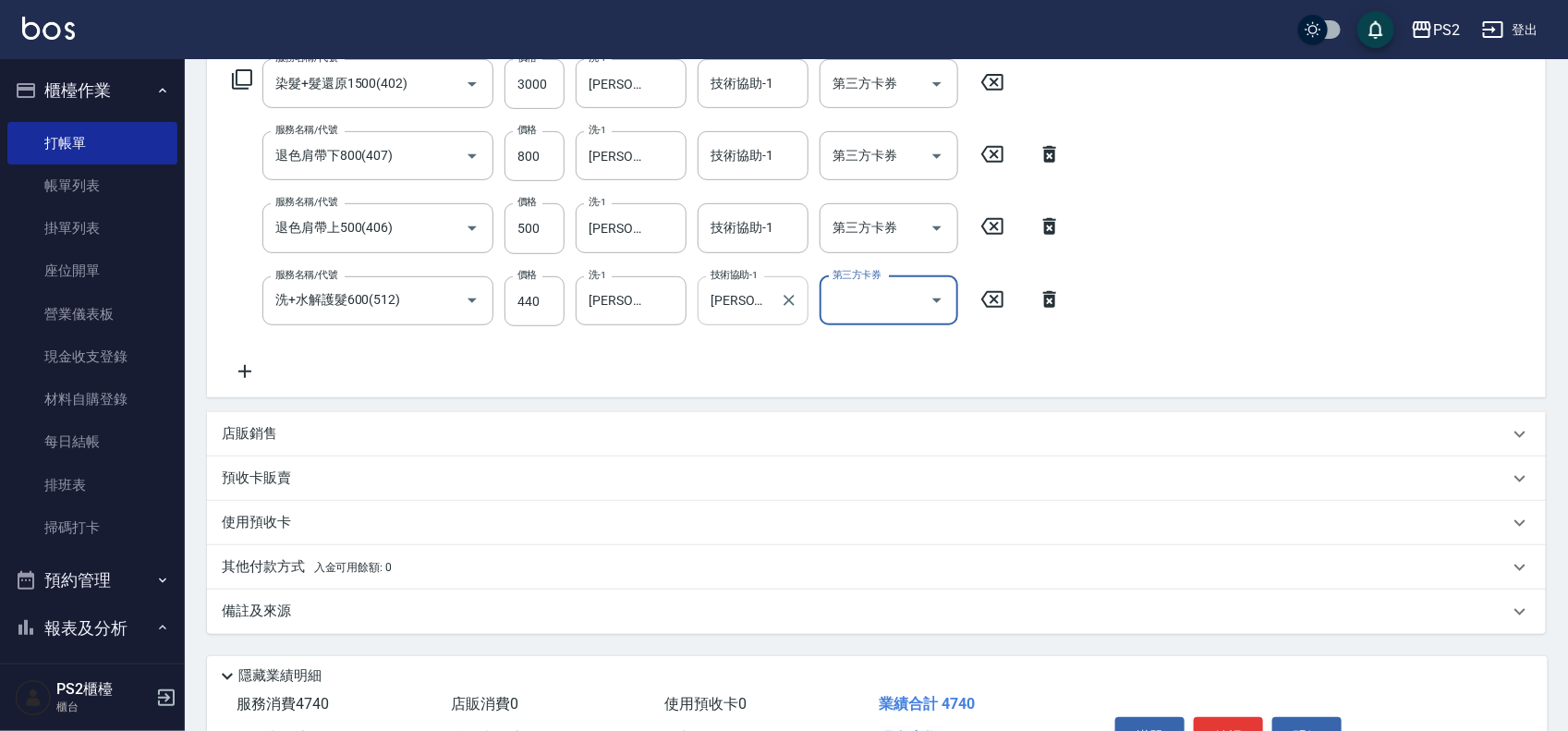
scroll to position [417, 0]
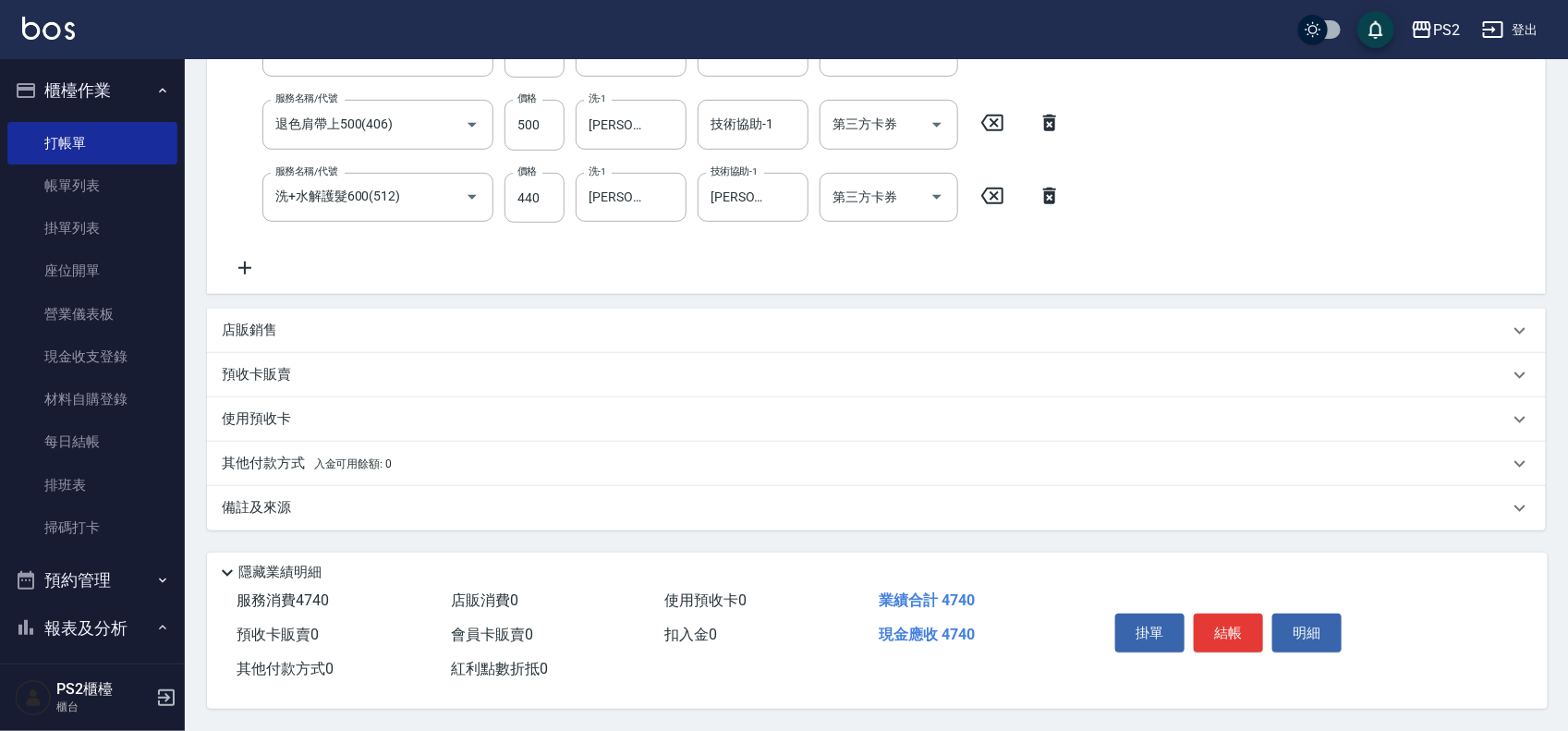
click at [297, 454] on p "其他付款方式 入金可用餘額: 0" at bounding box center [306, 464] width 170 height 21
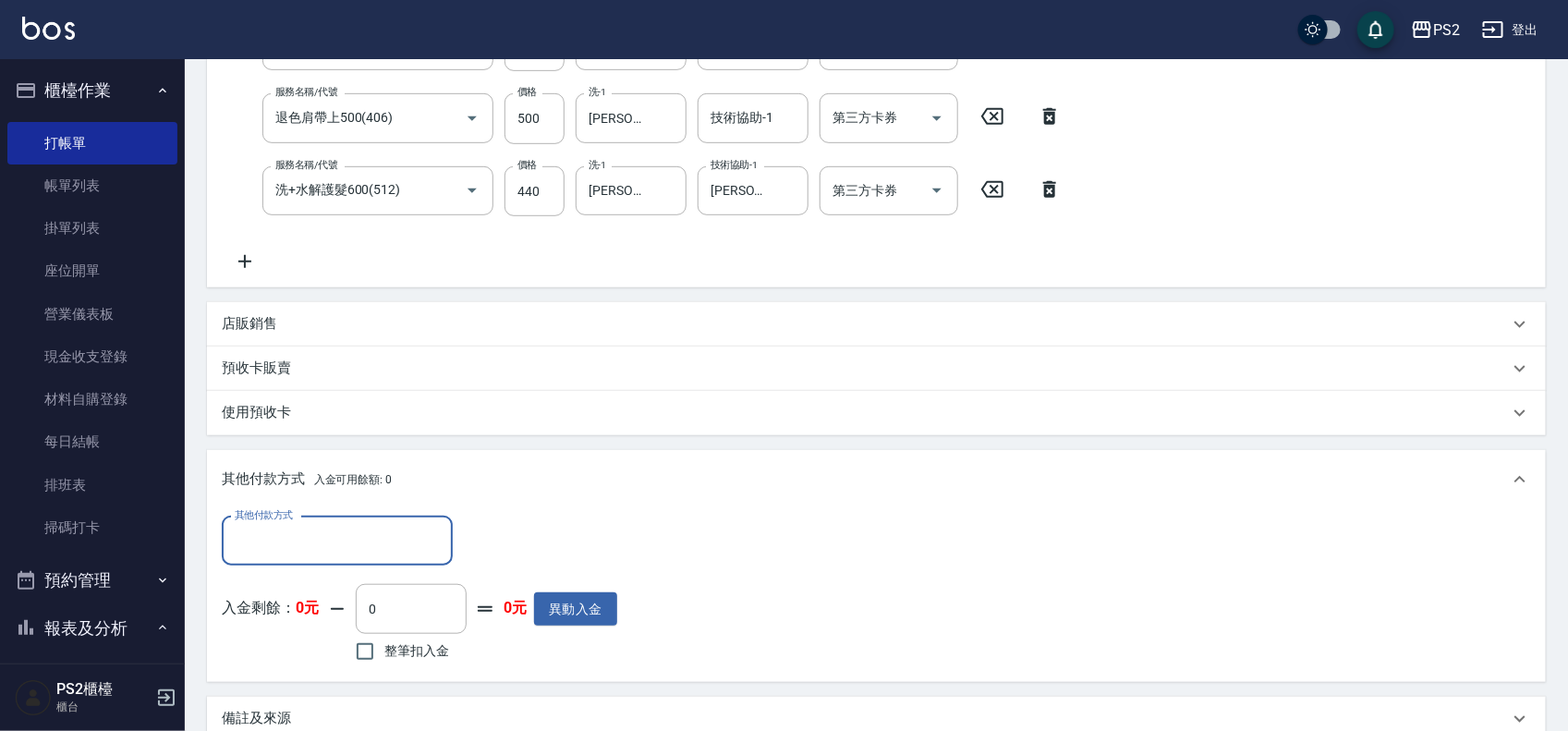
scroll to position [0, 0]
click at [307, 539] on input "其他付款方式" at bounding box center [337, 541] width 215 height 32
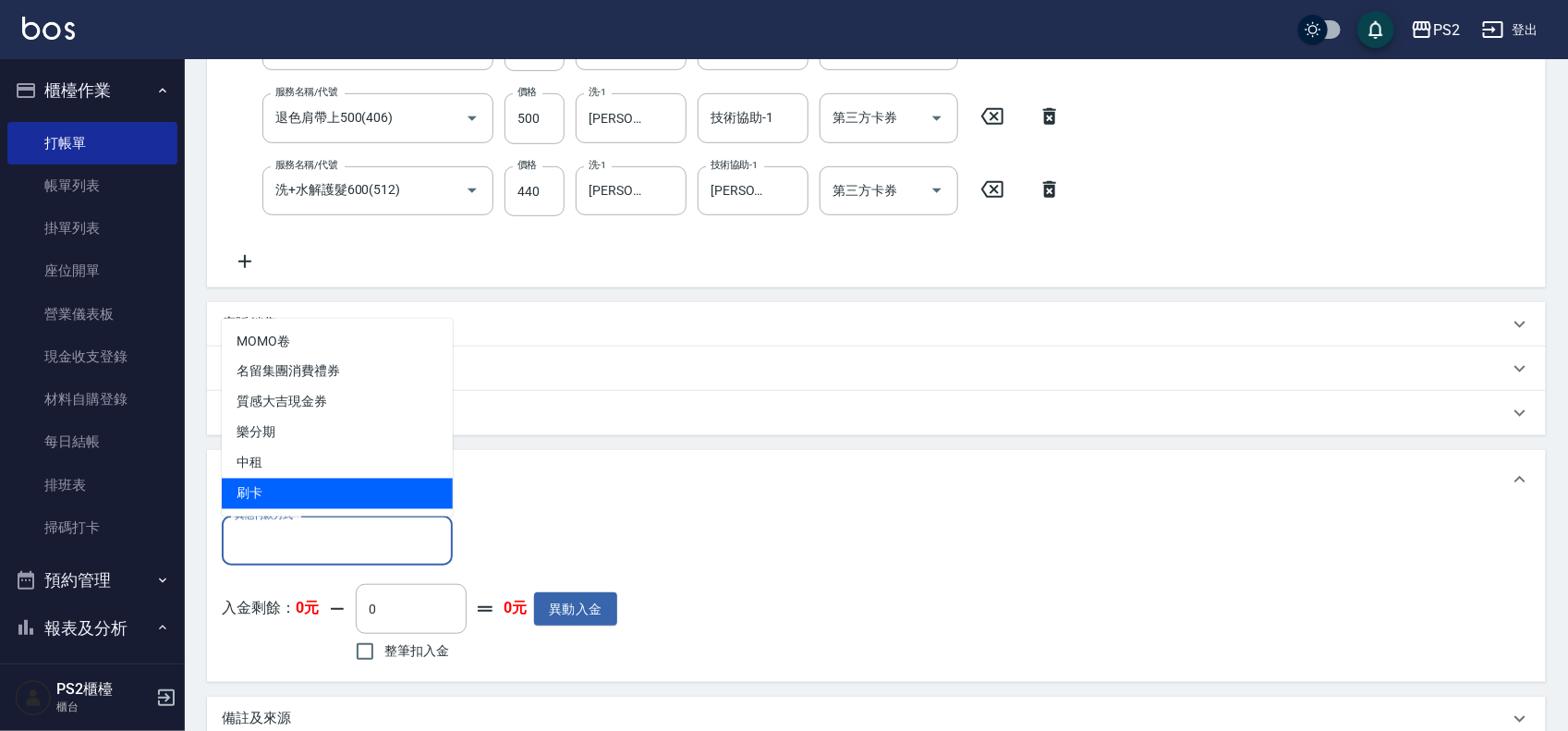
click at [317, 491] on span "刷卡" at bounding box center [337, 494] width 231 height 30
type input "刷卡"
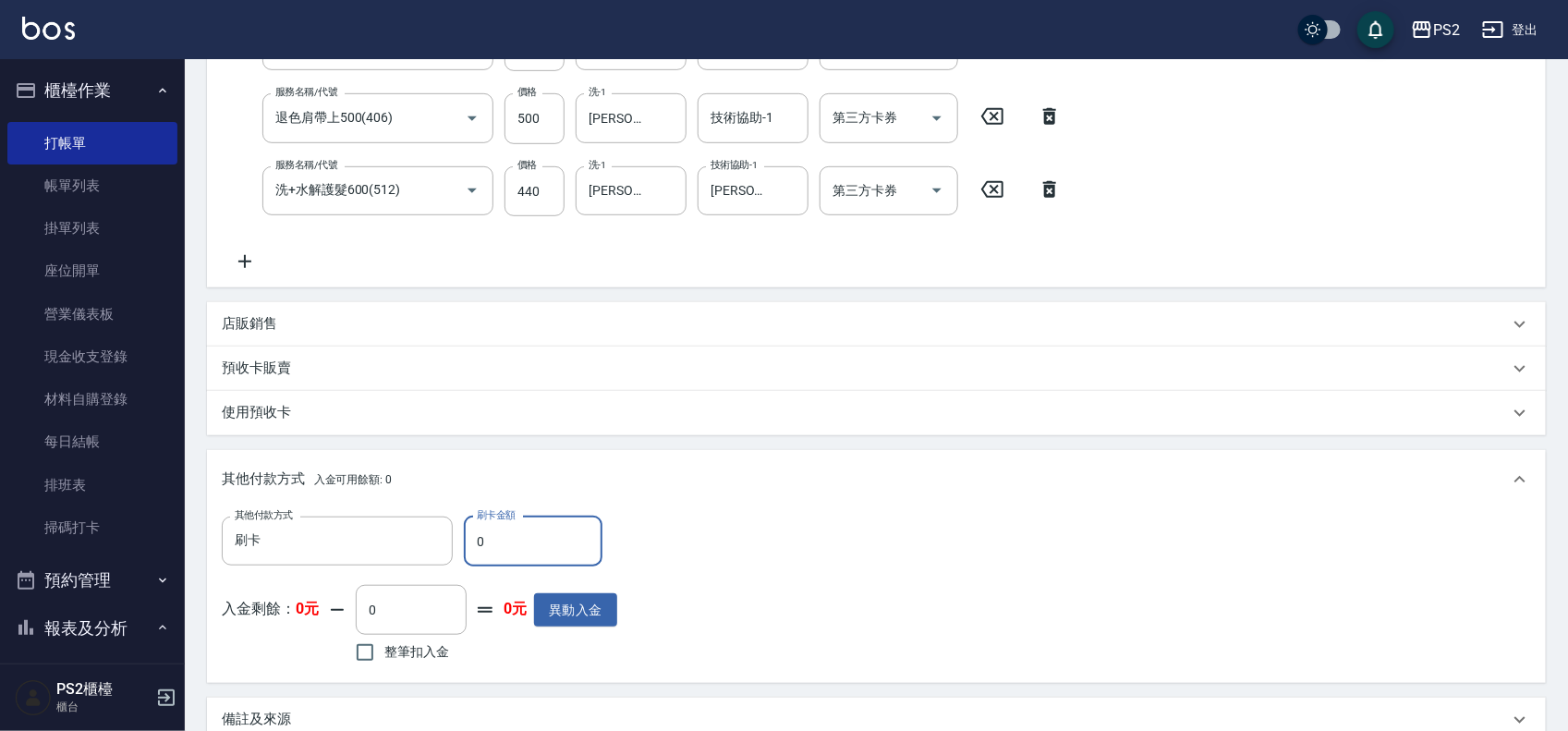
click at [541, 547] on input "0" at bounding box center [532, 542] width 138 height 50
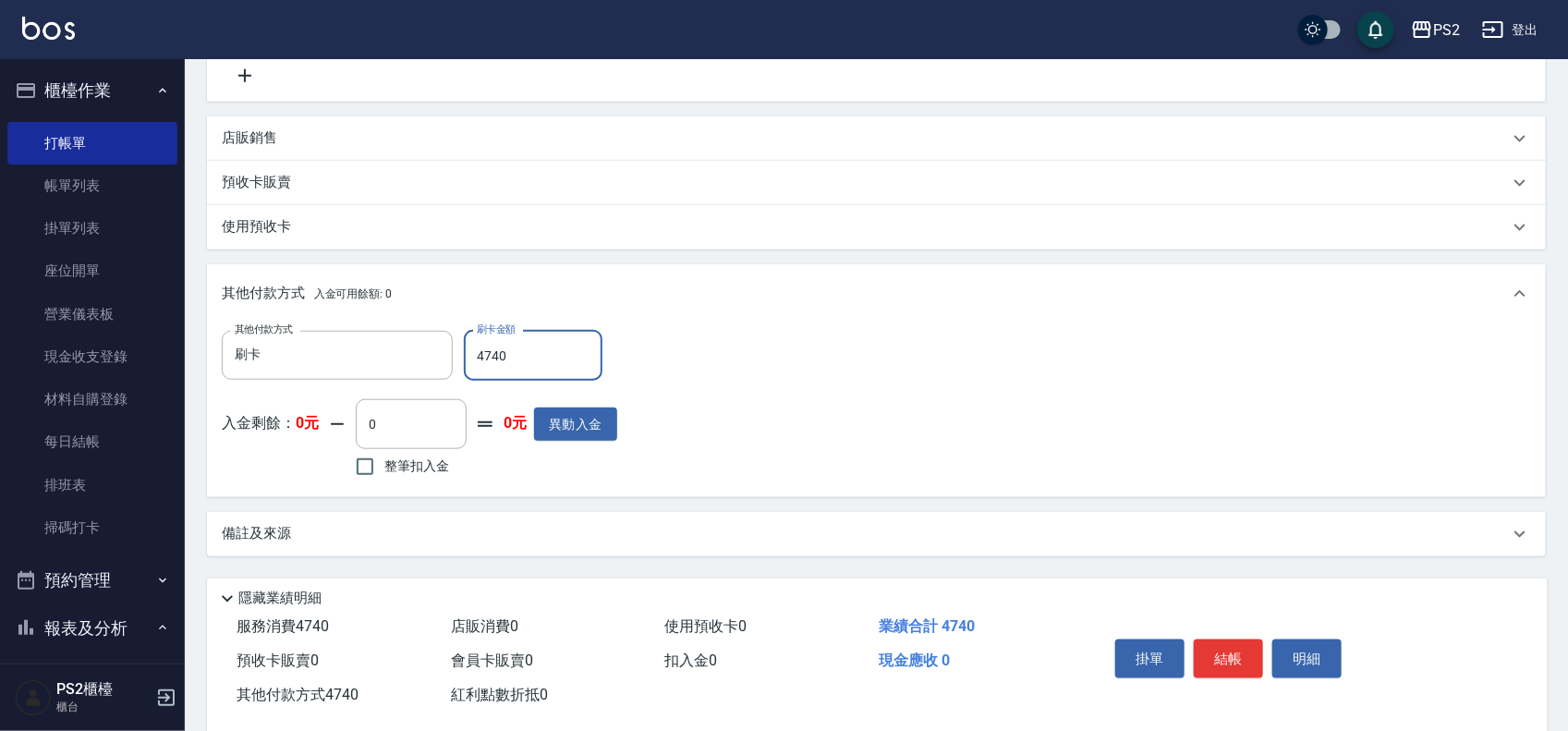
scroll to position [635, 0]
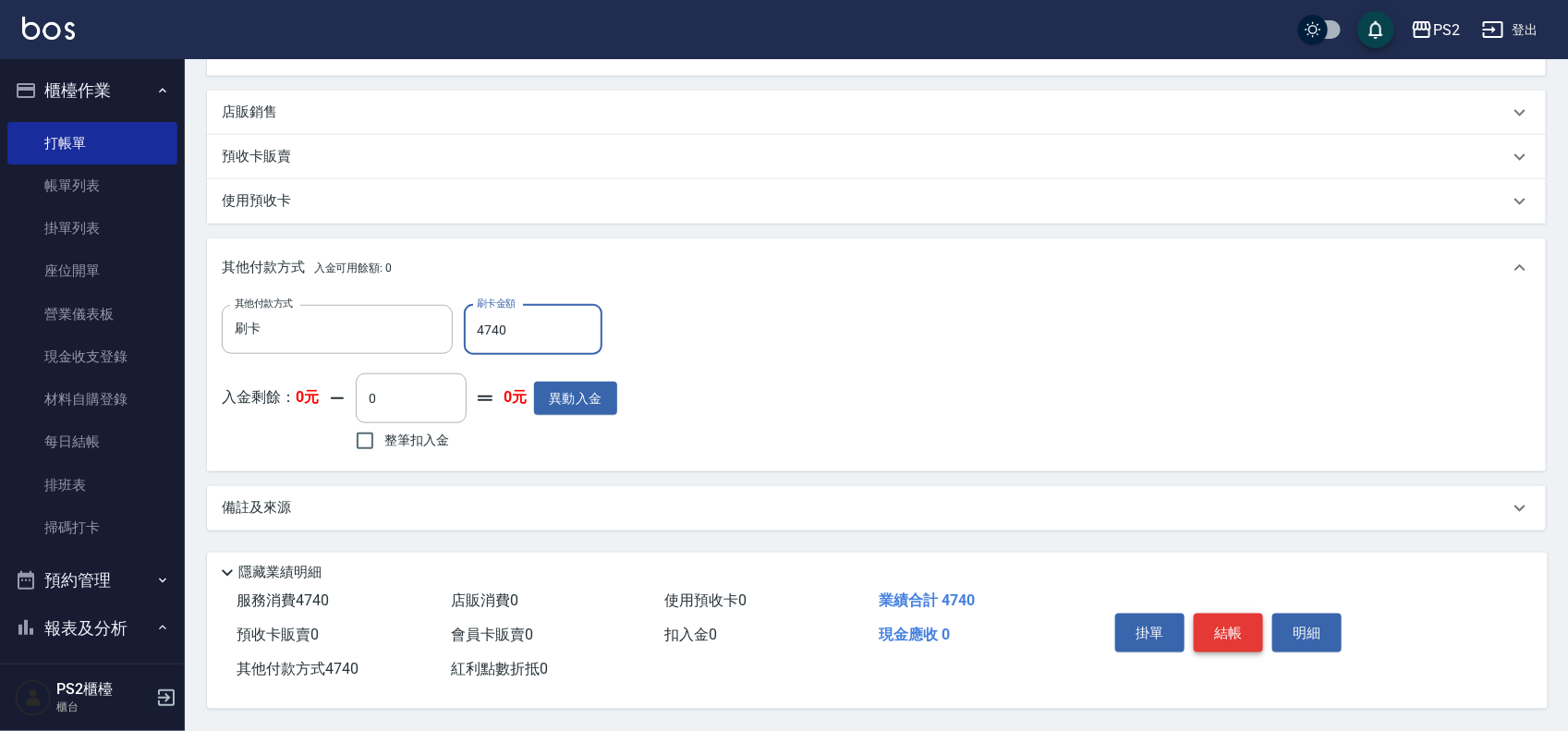
type input "4740"
click at [1227, 617] on button "結帳" at bounding box center [1229, 634] width 70 height 39
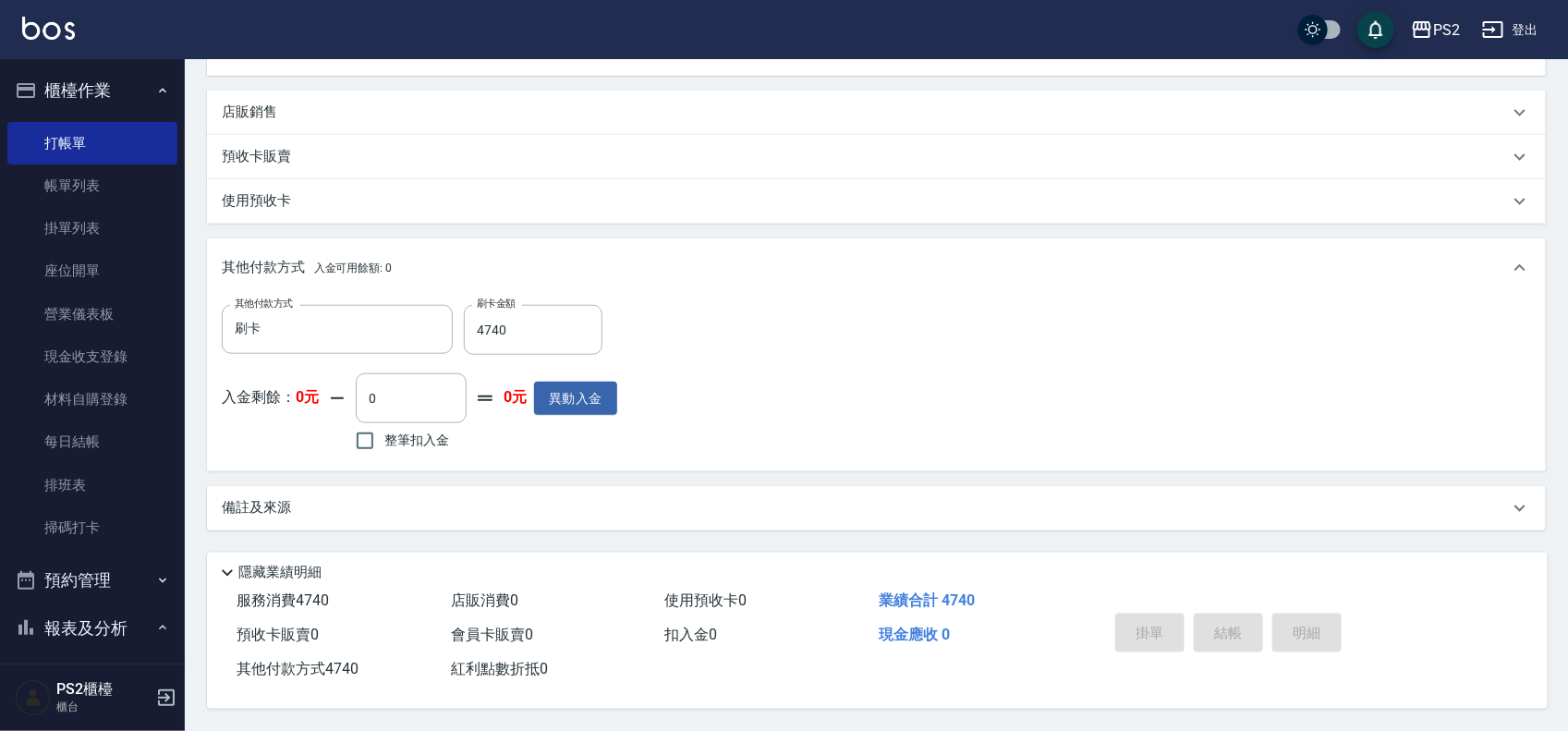
type input "2025/09/12 19:40"
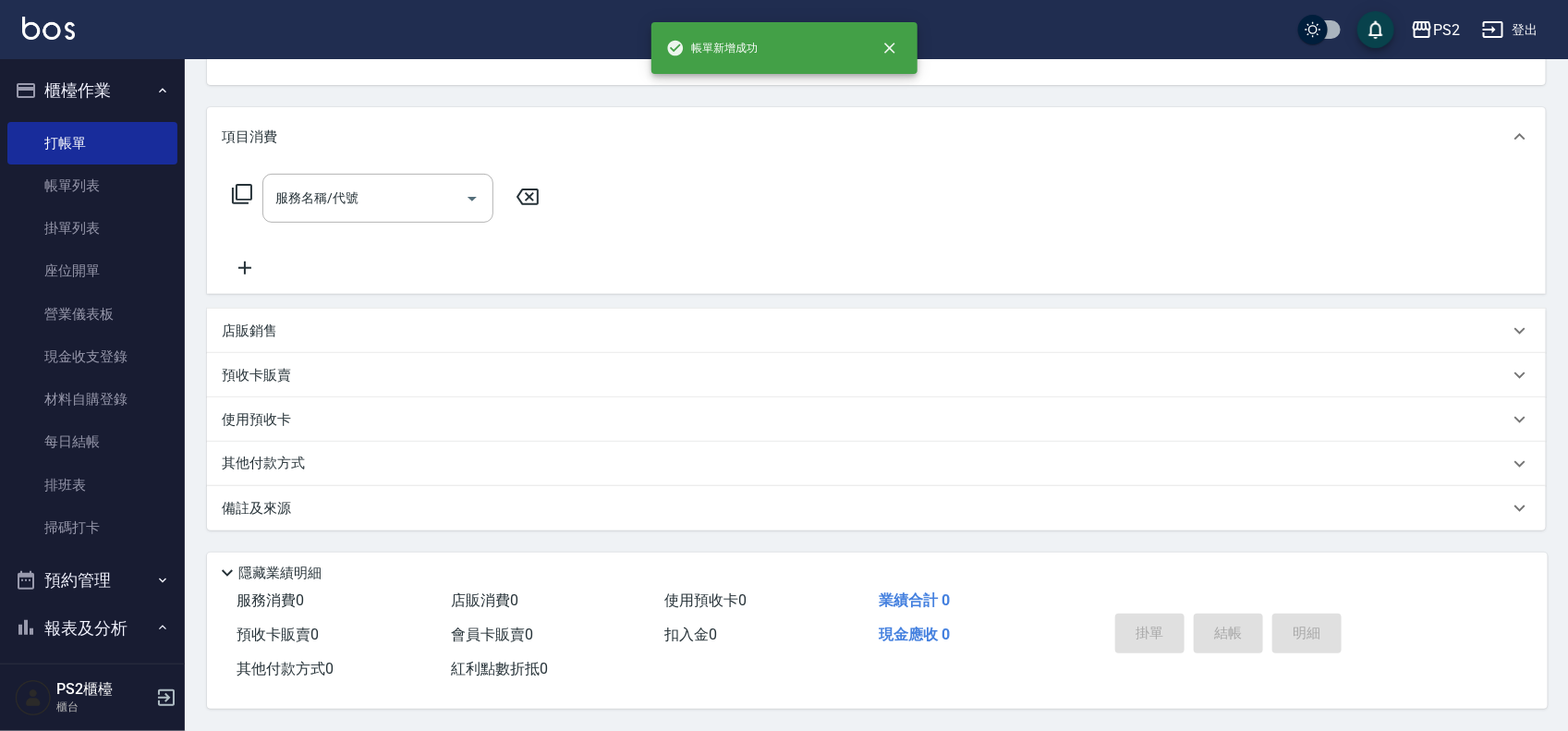
scroll to position [0, 0]
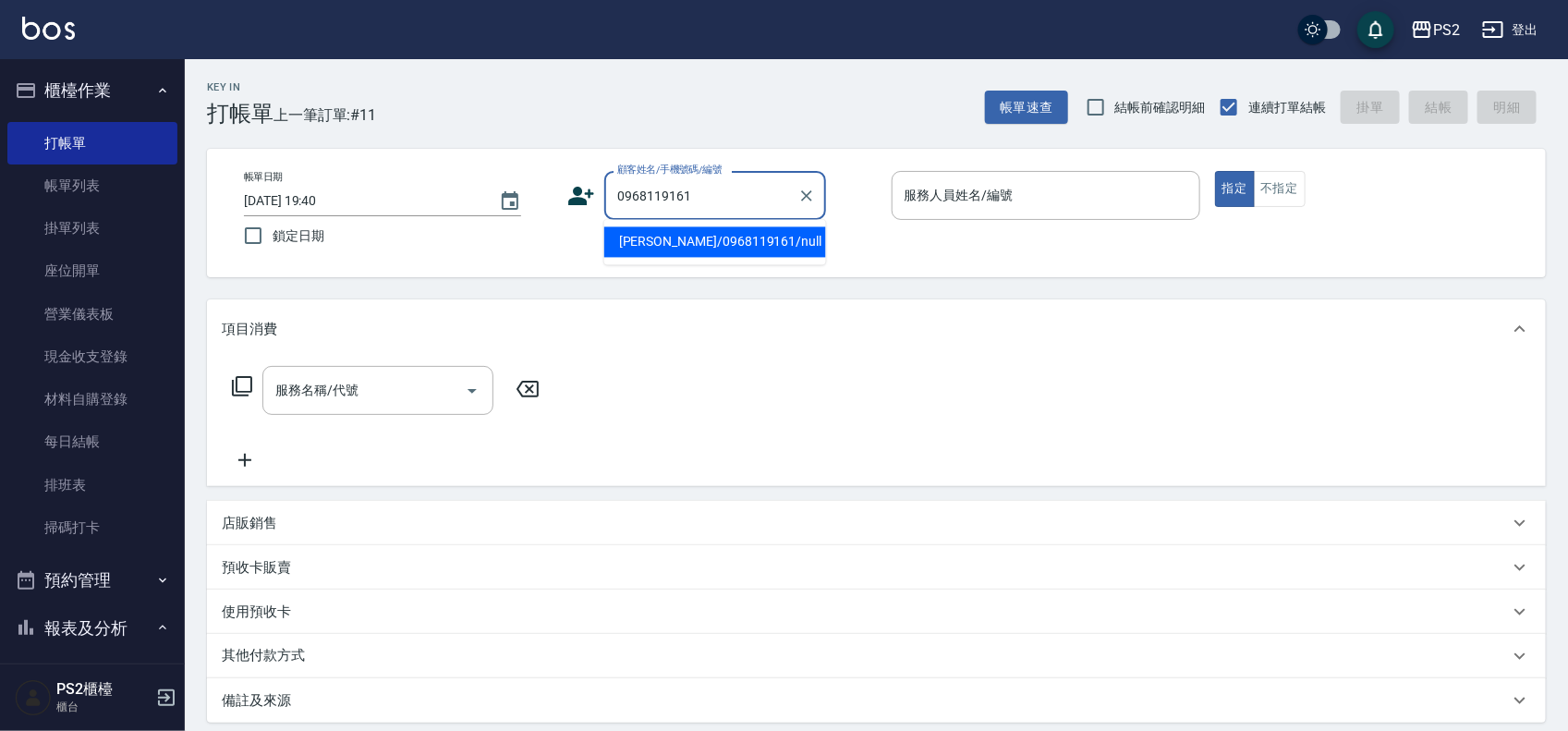
type input "廖貫傑/0968119161/null"
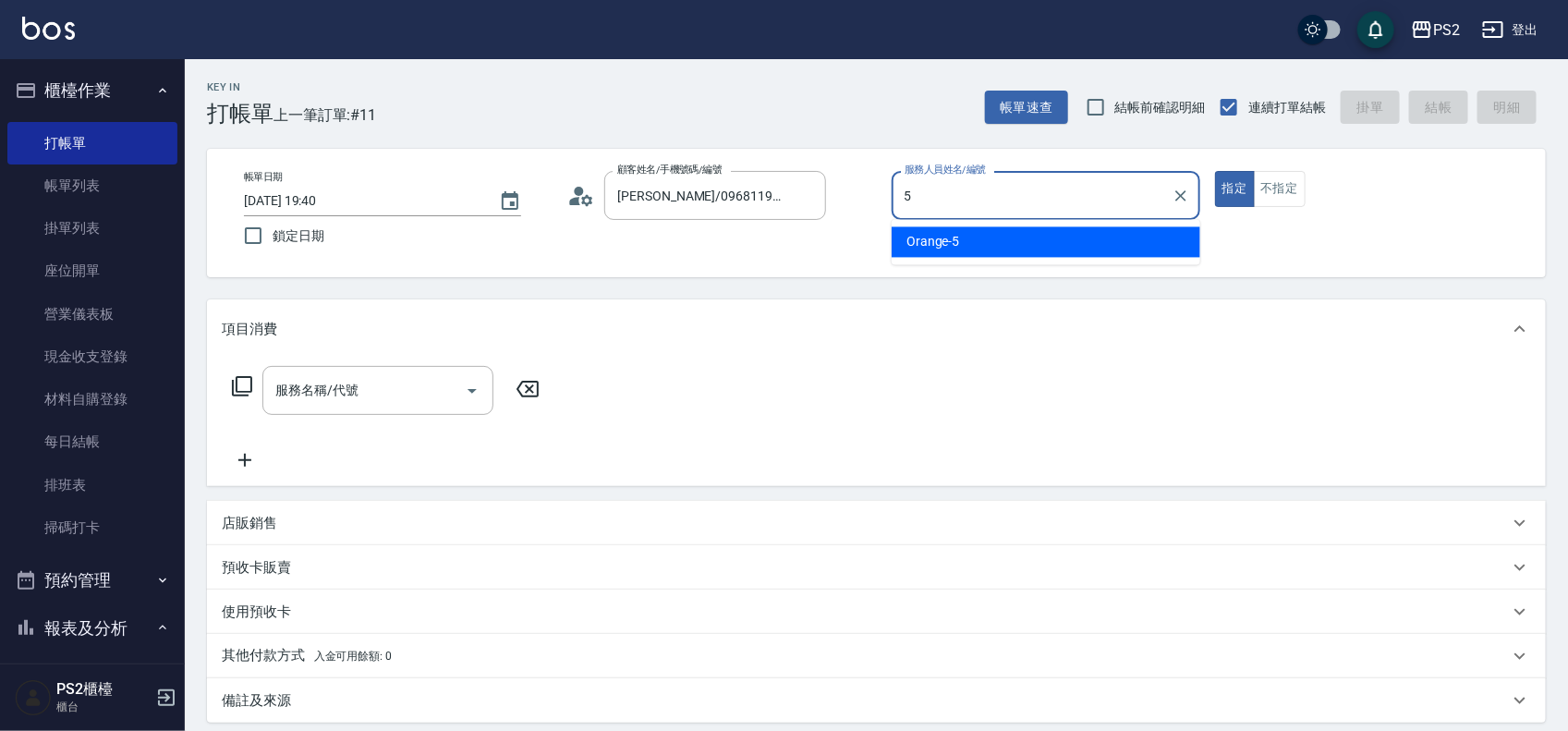
type input "Orange-5"
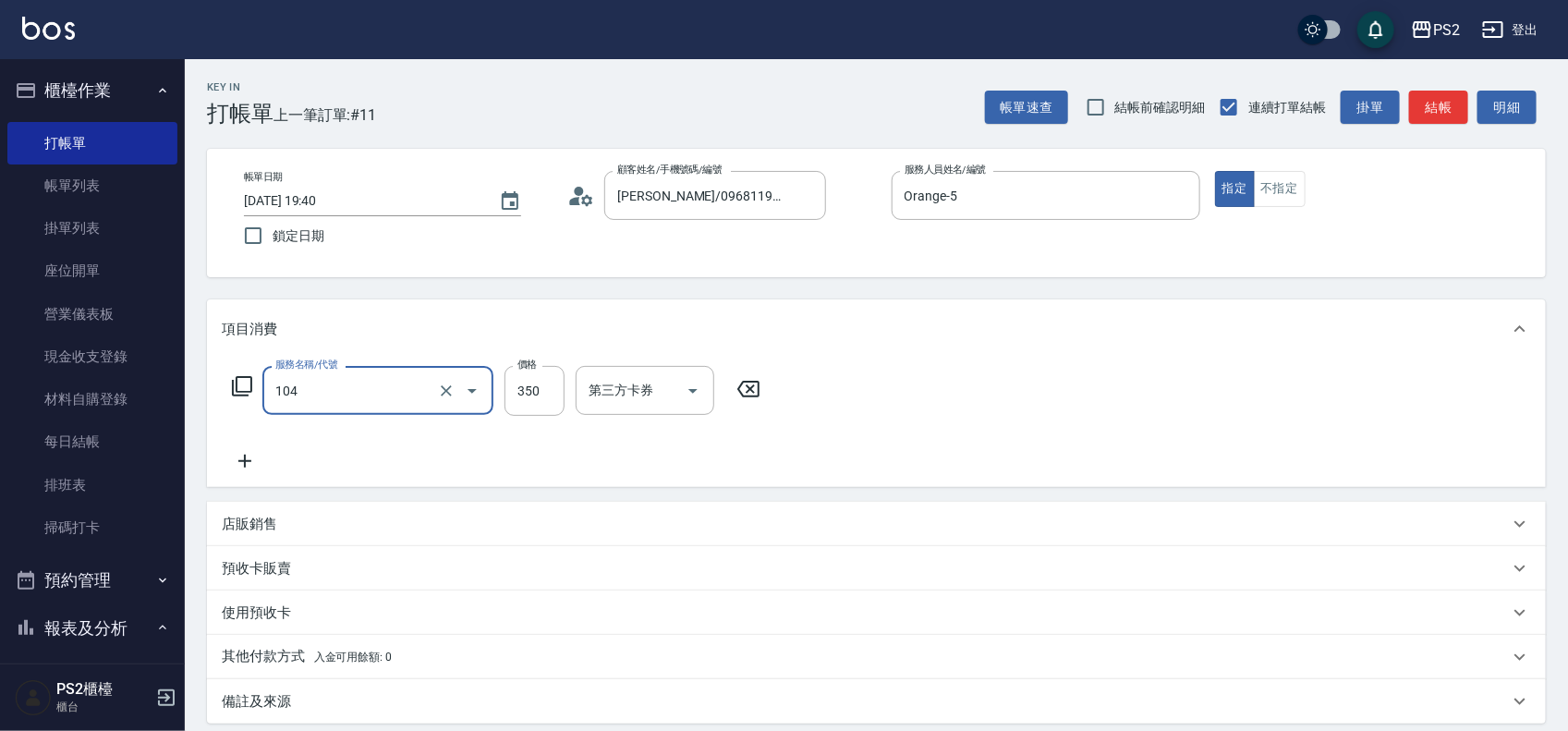
type input "B級單剪(104)"
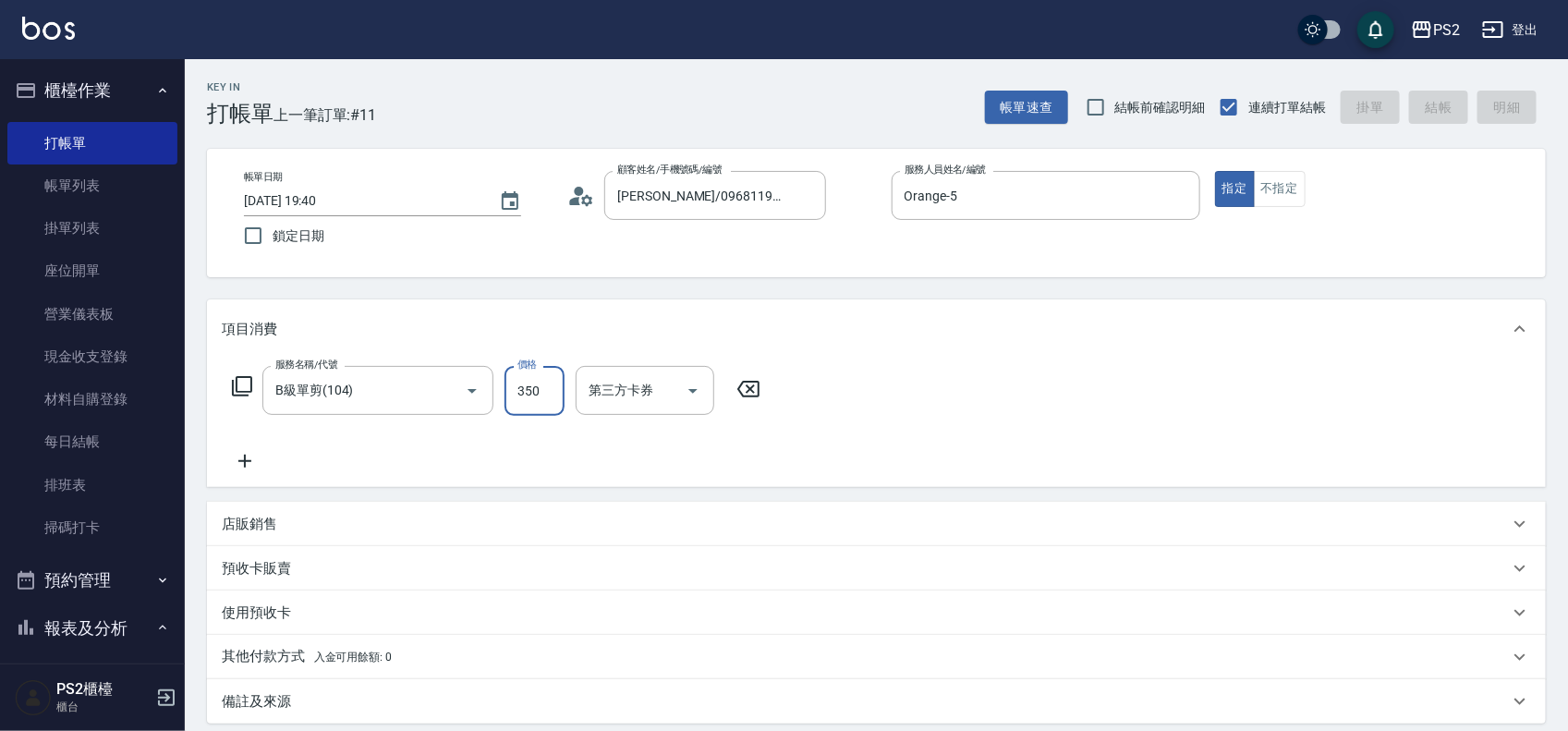
type input "2025/09/12 19:41"
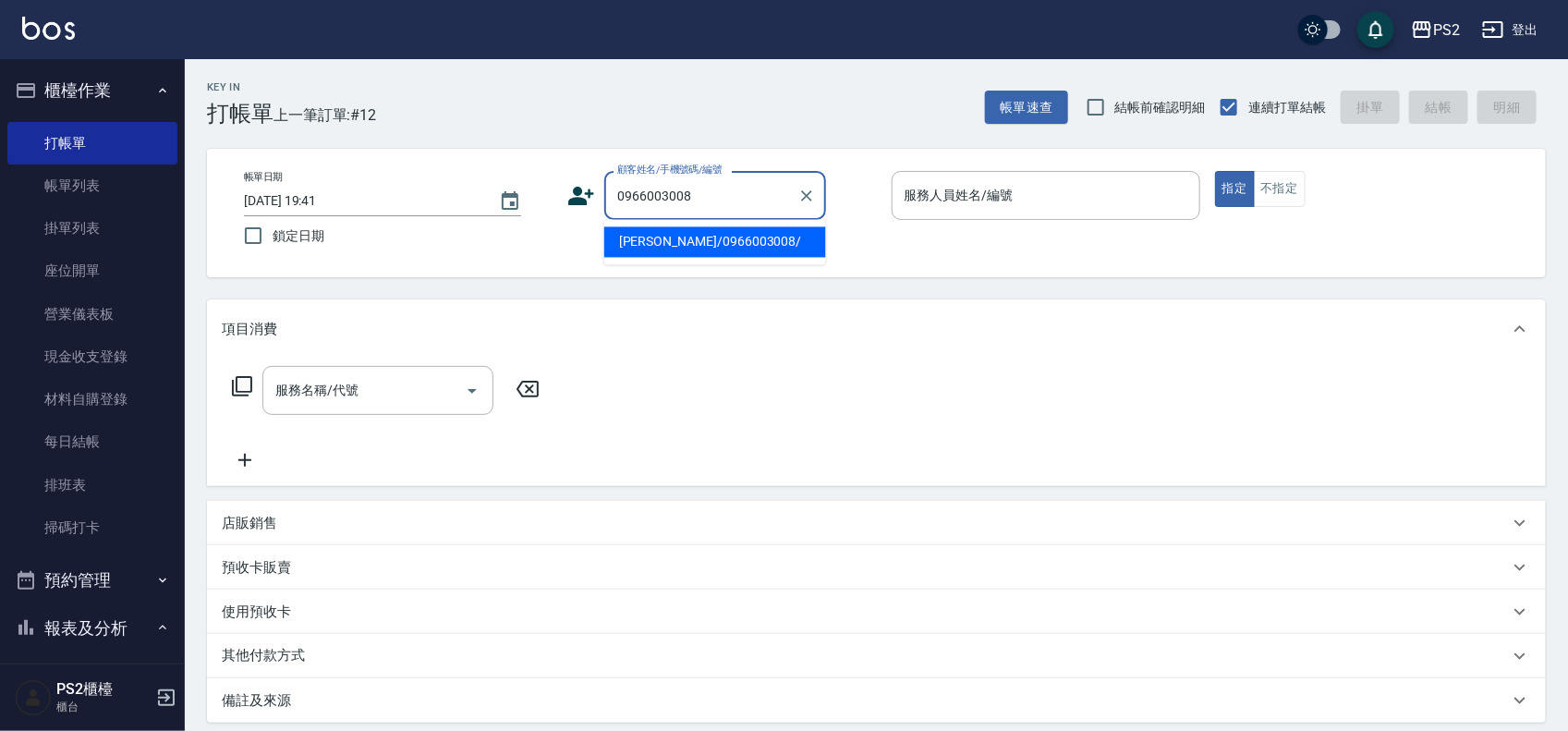
type input "方守聖/0966003008/"
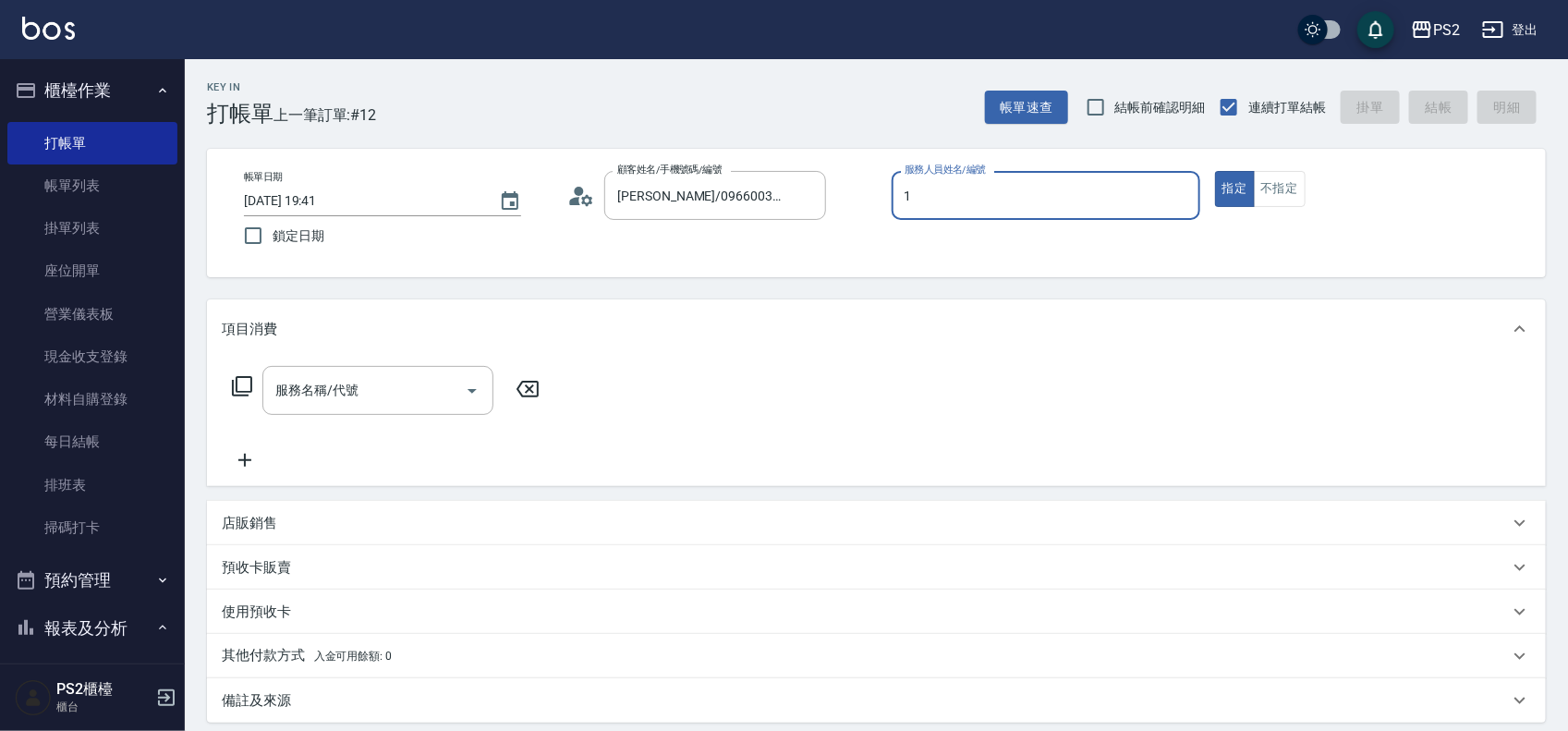
type input "Polly-1"
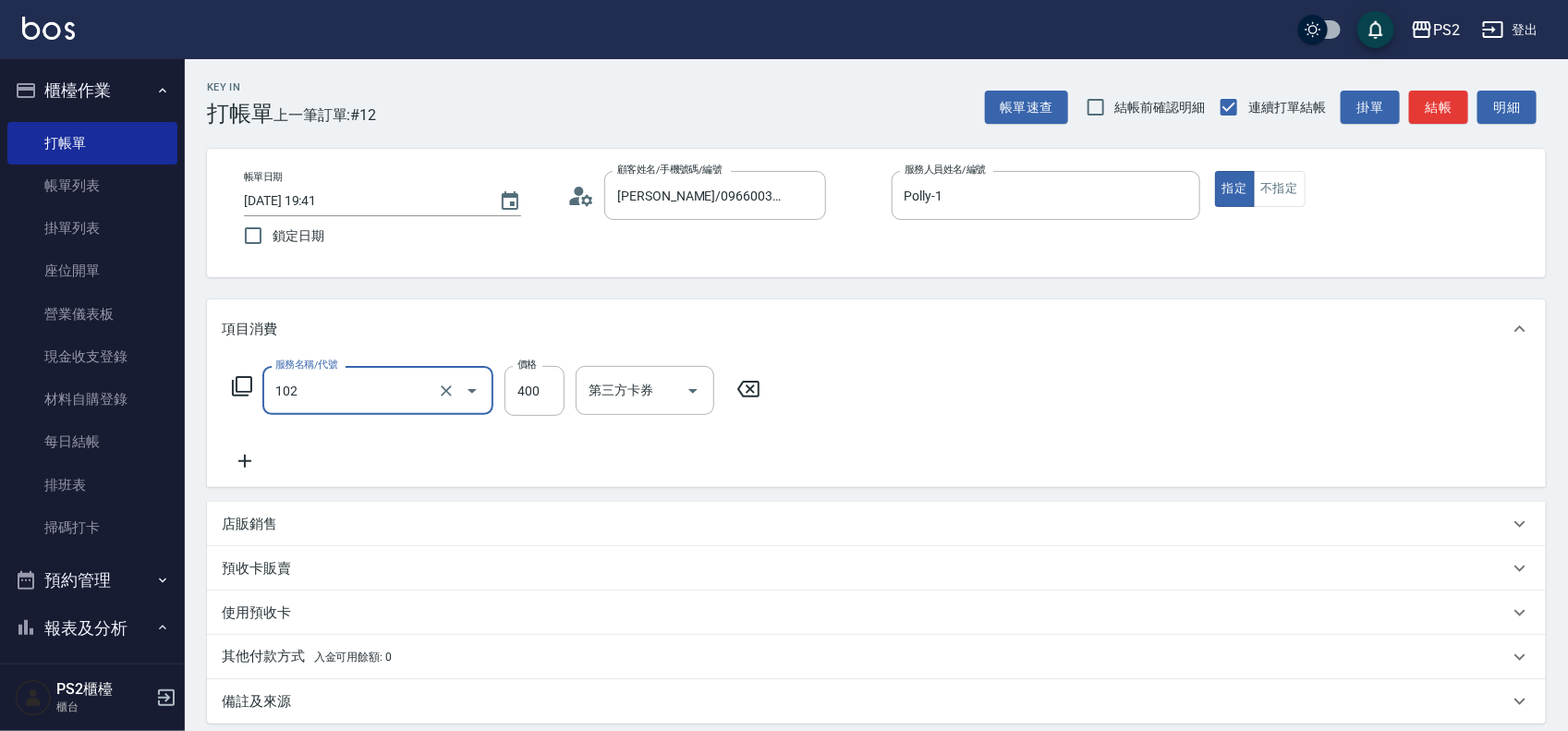
type input "精油洗髮(102)"
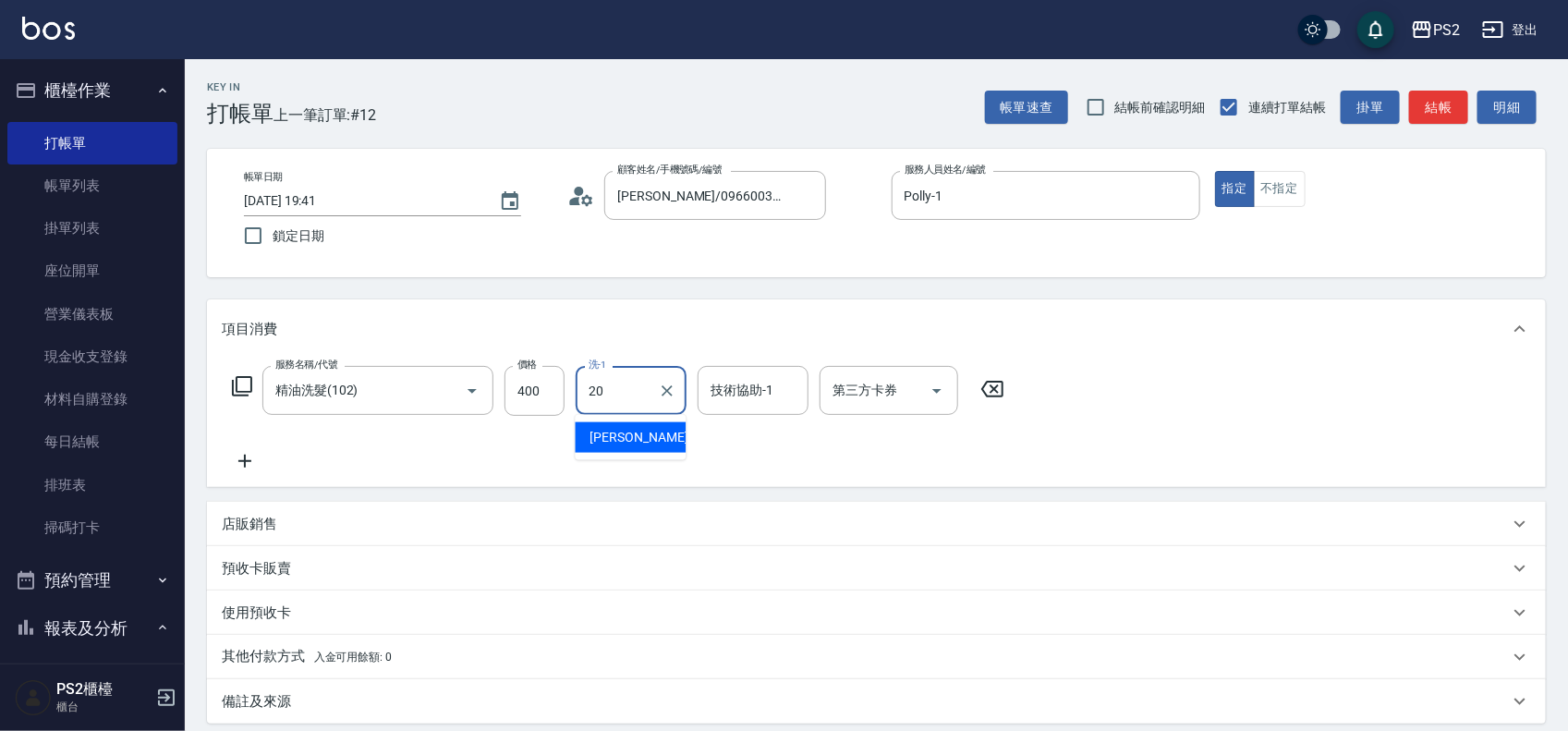
type input "冠霖-20"
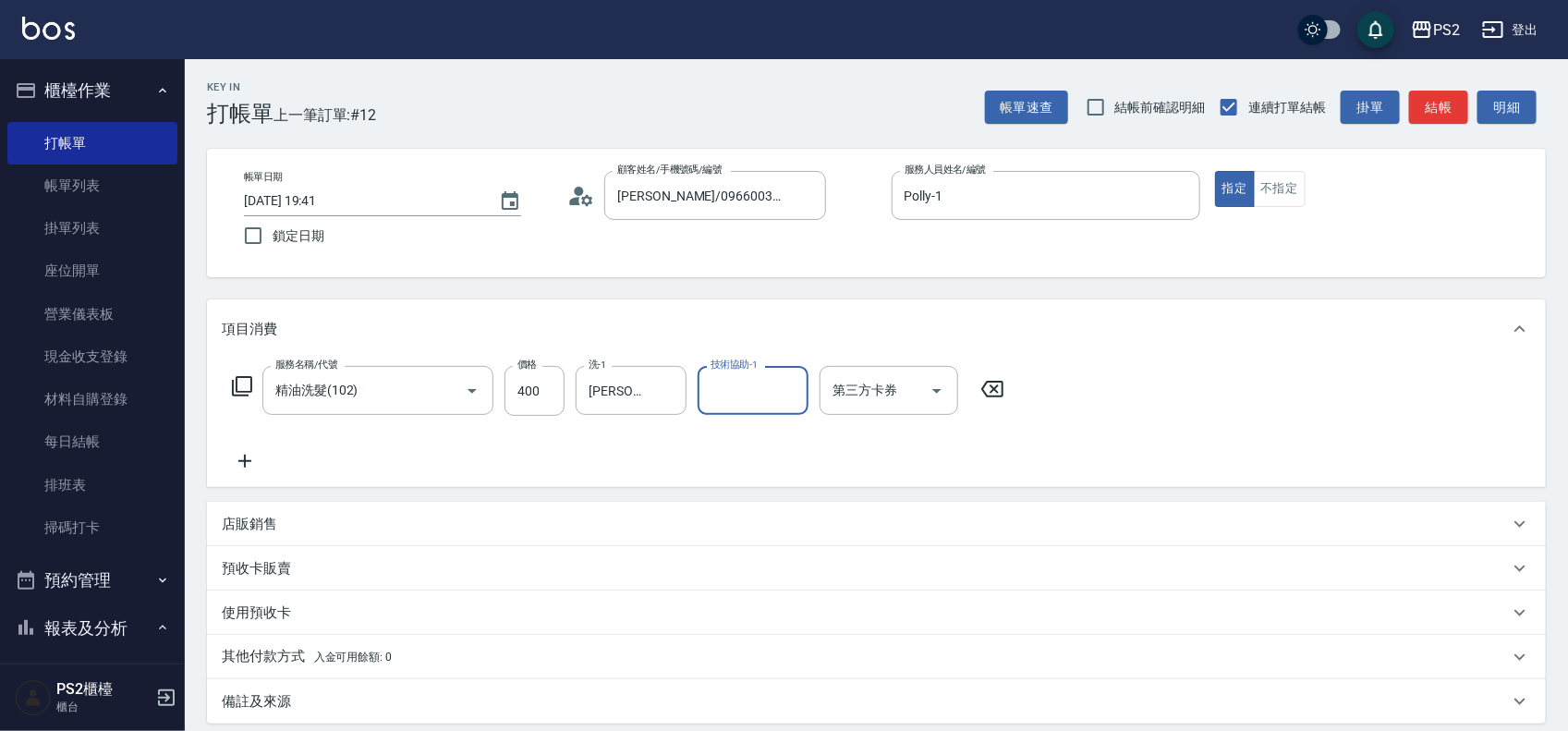
type input "0"
type input "冠霖-20"
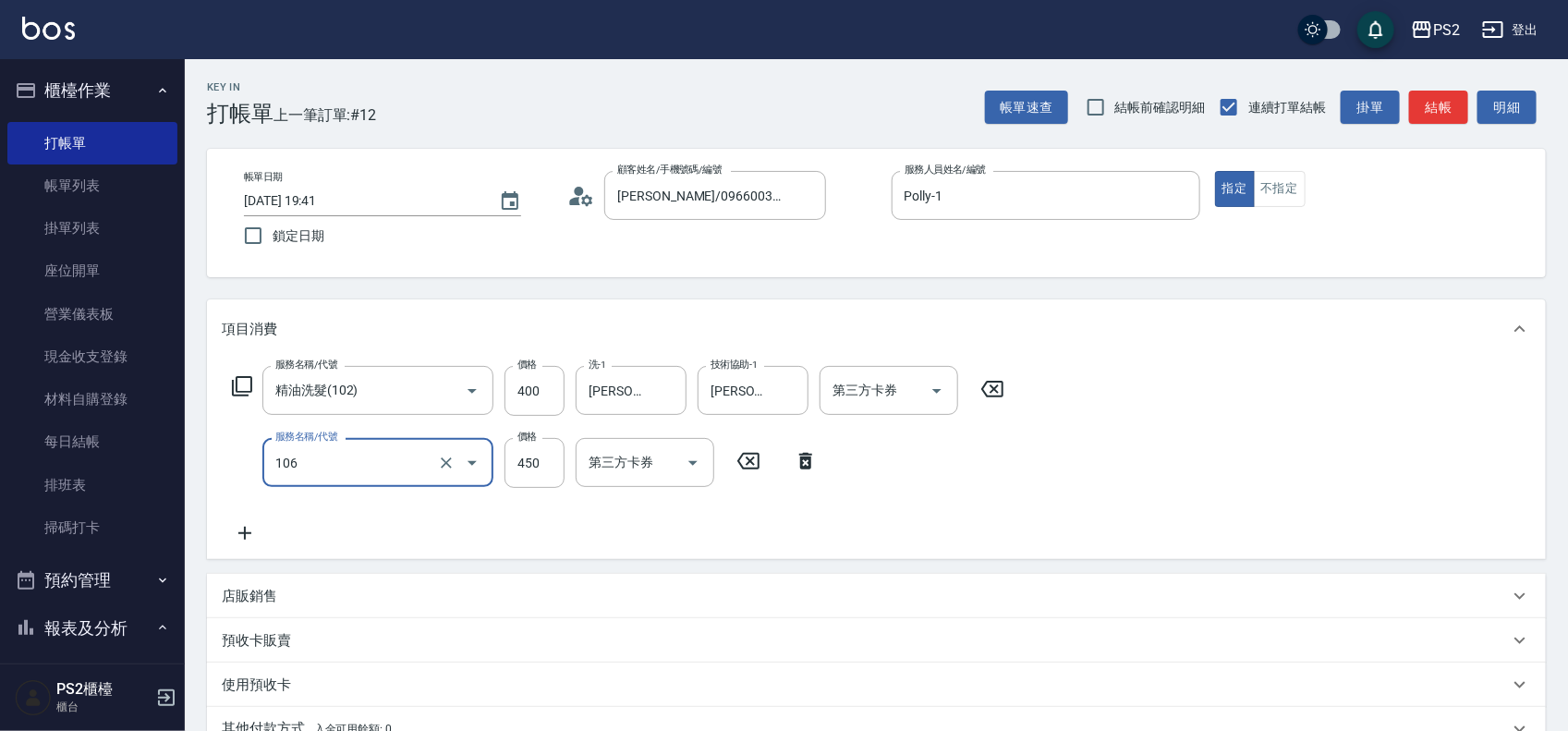
type input "A級單剪(106)"
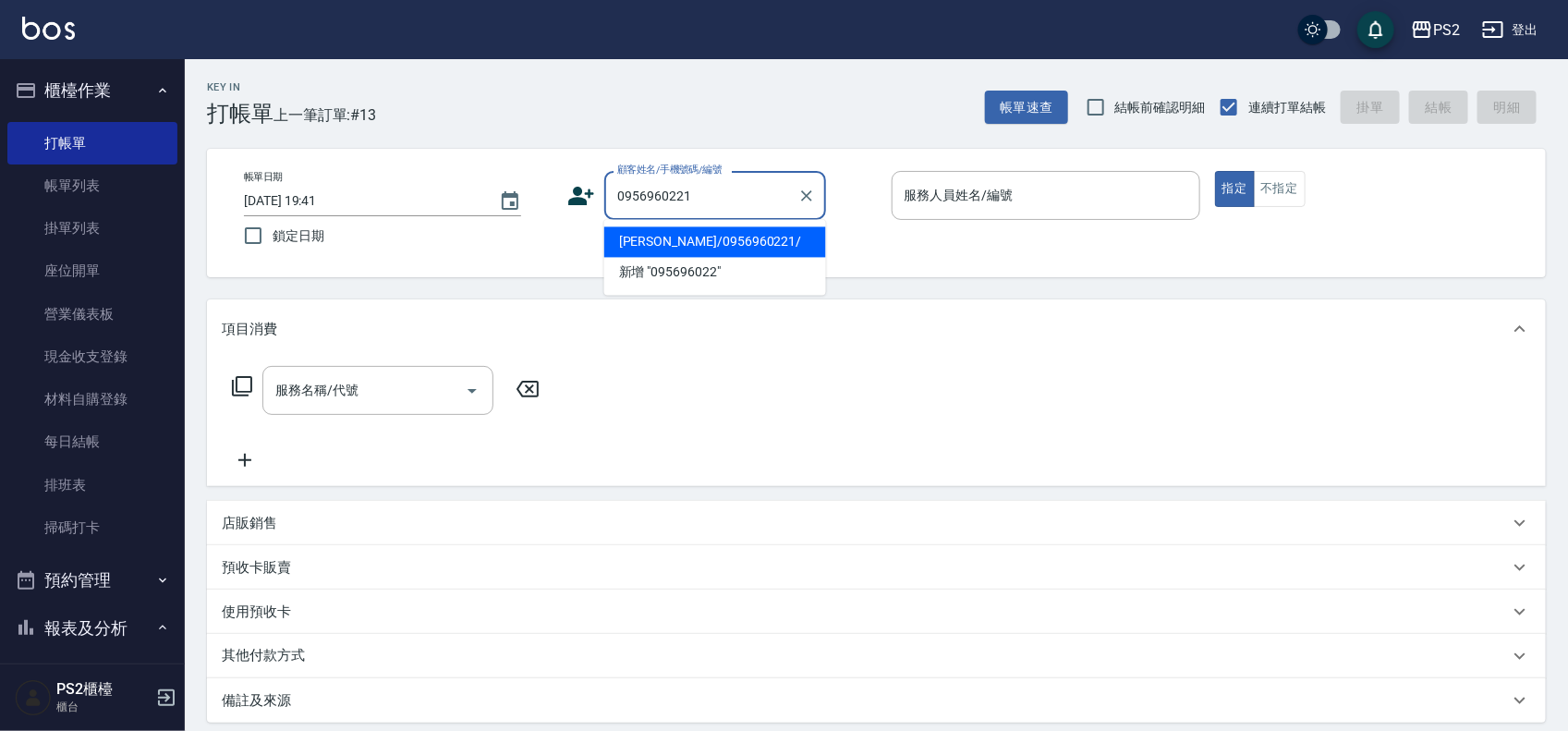
type input "郭騏嘉/0956960221/"
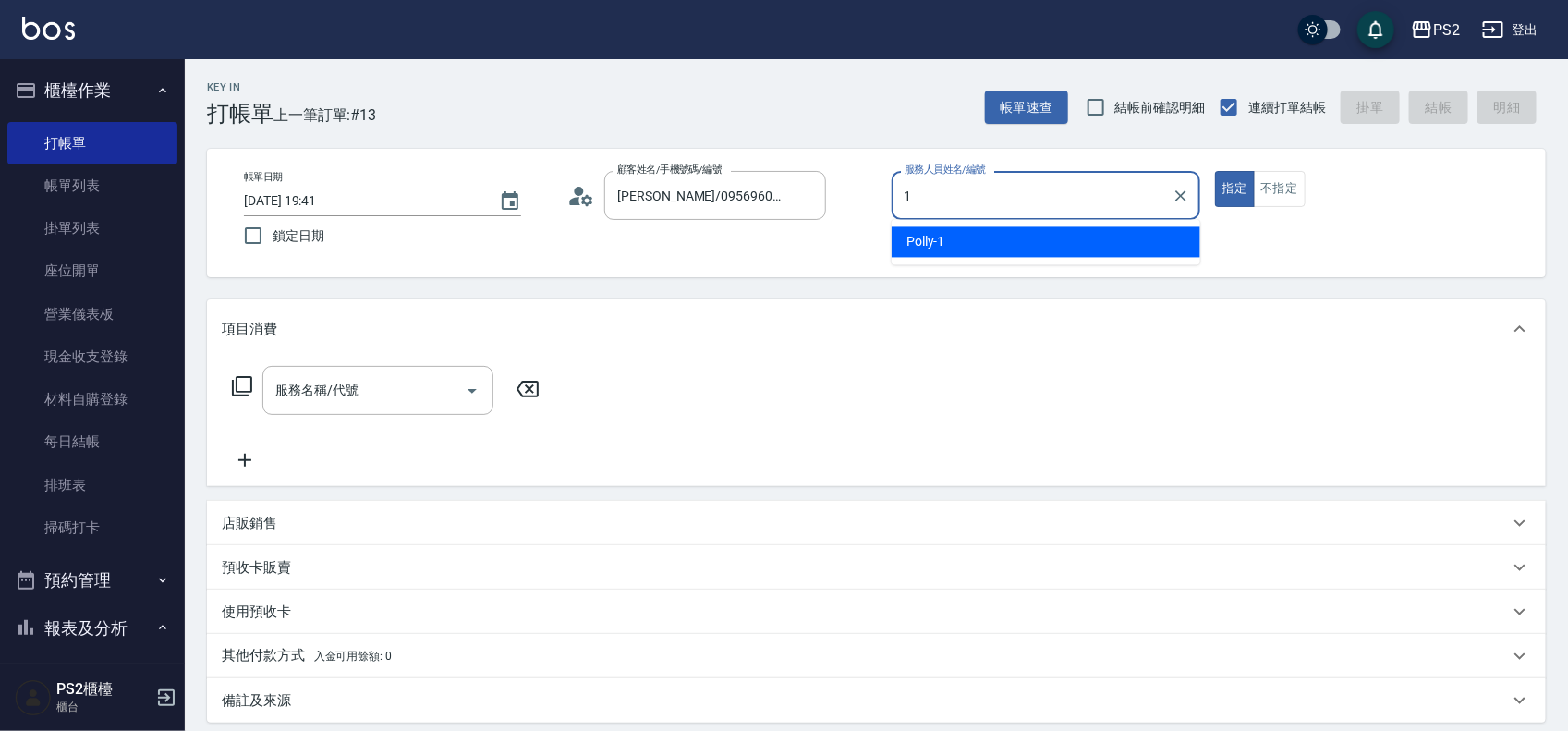
type input "Polly-1"
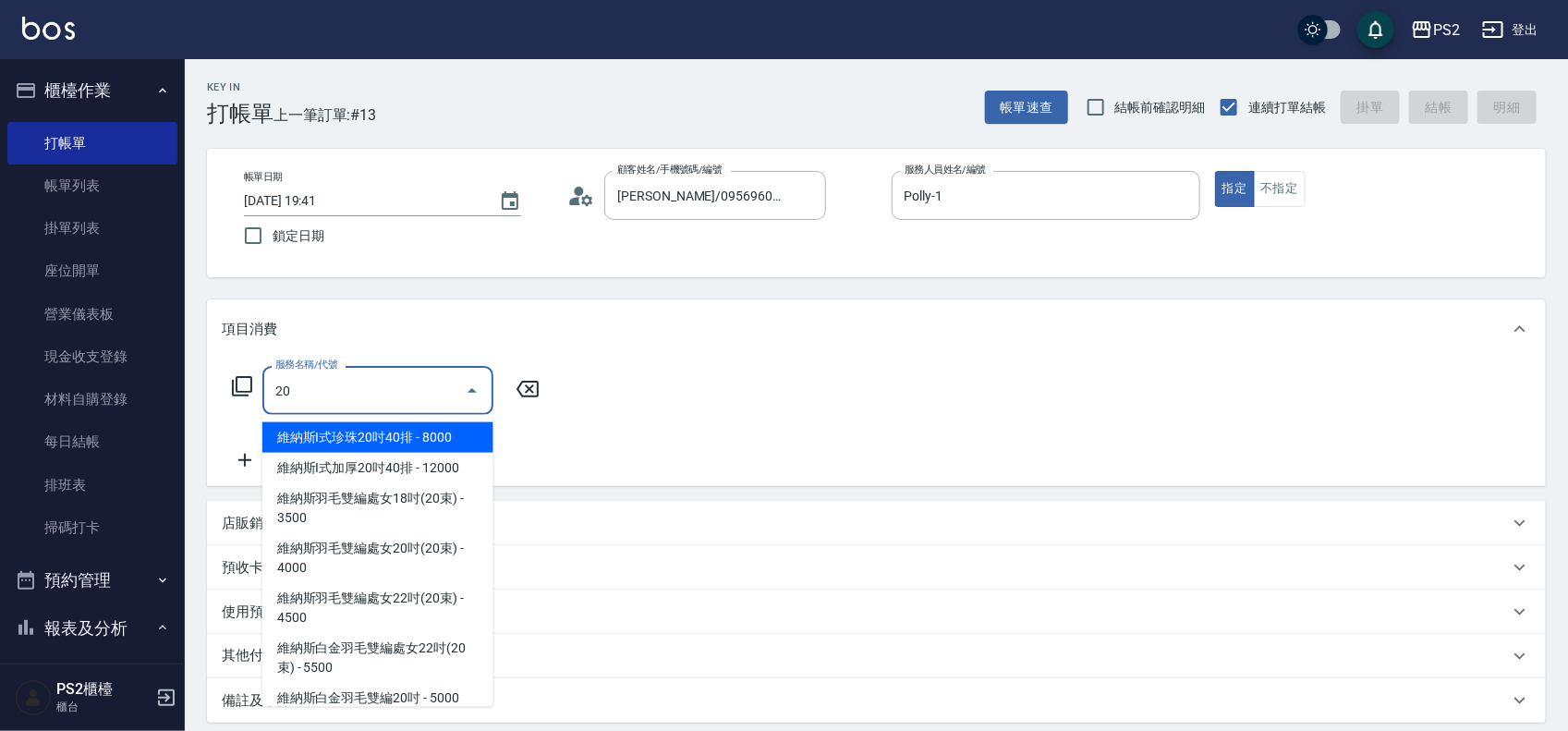
type input "201"
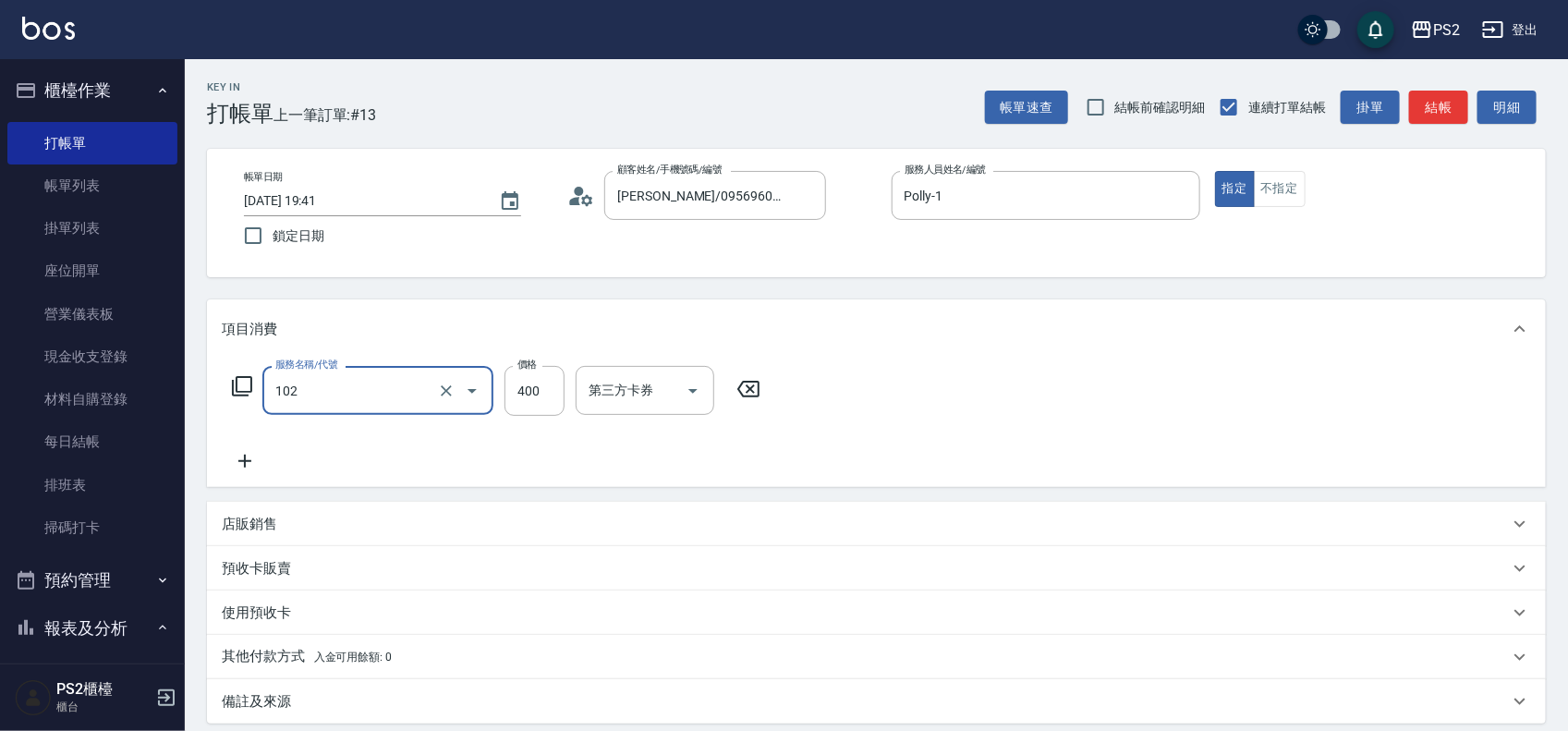
type input "精油洗髮(102)"
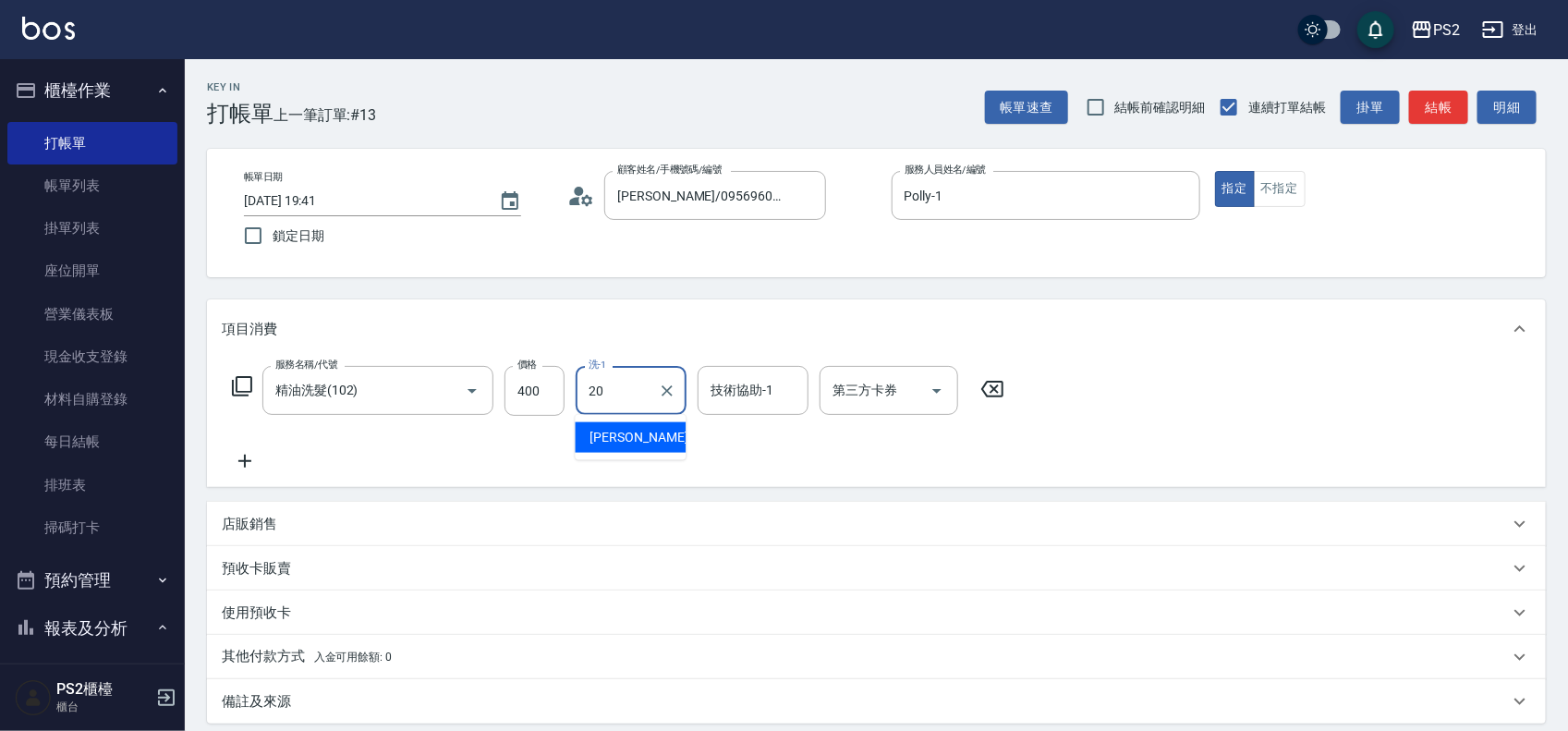
type input "冠霖-20"
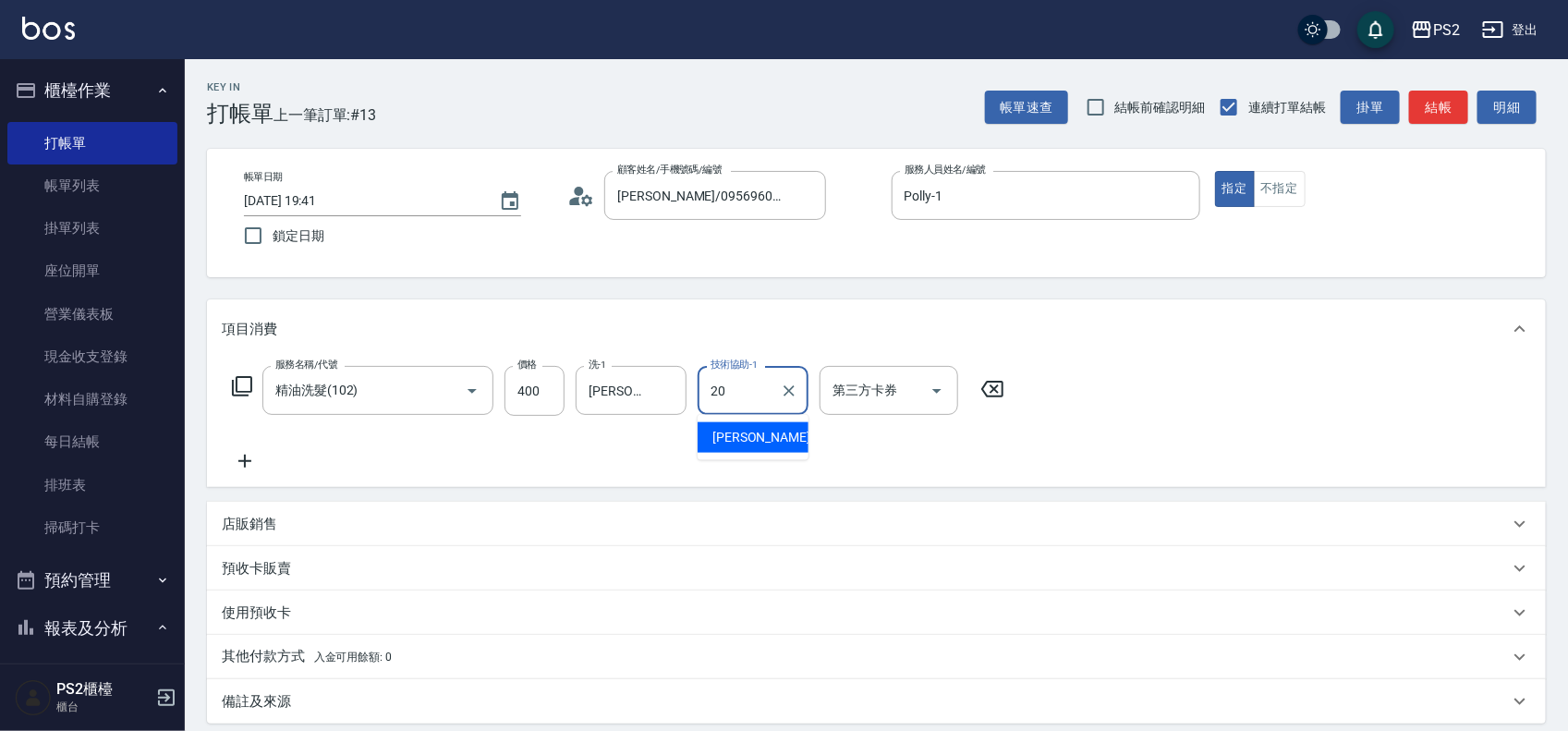
type input "冠霖-20"
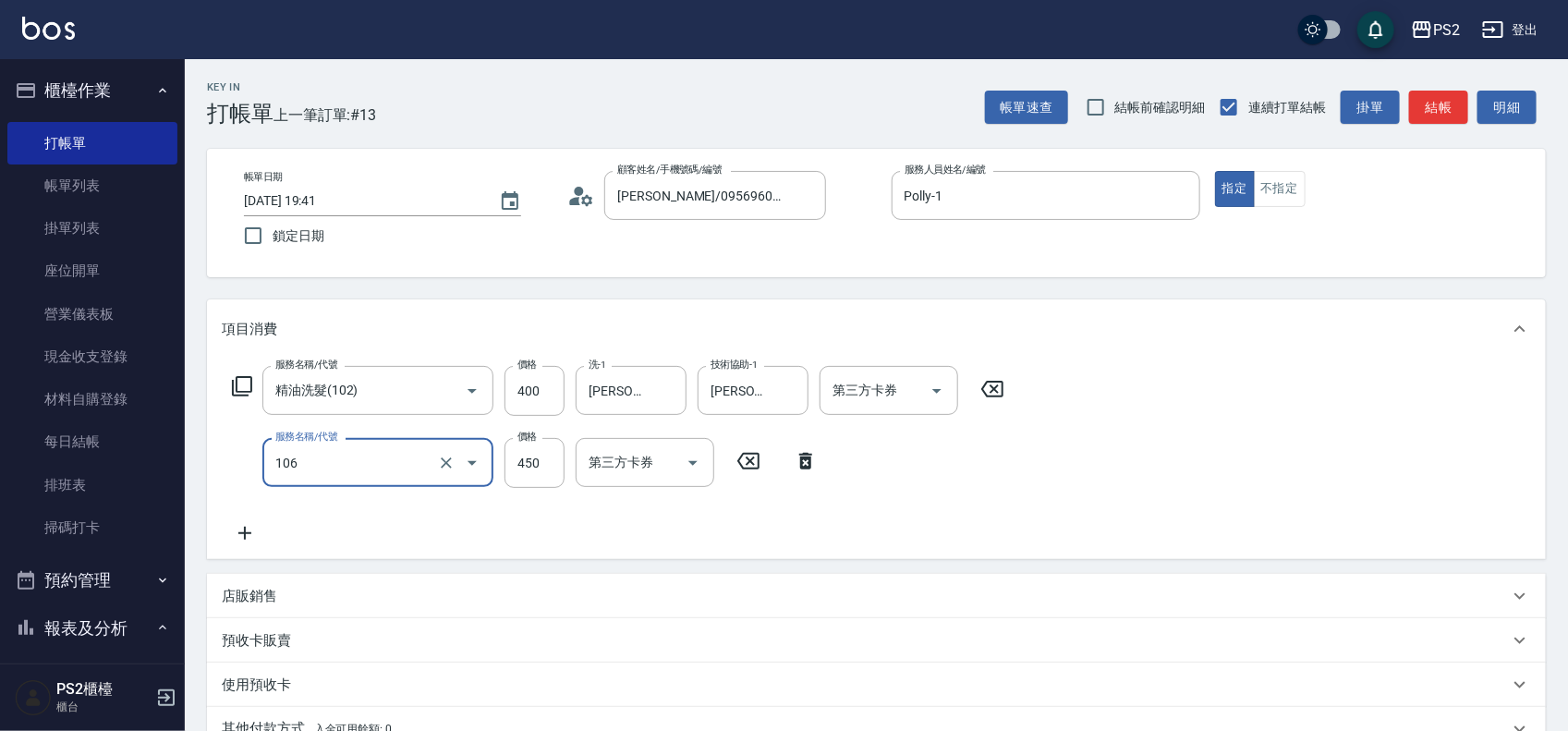
type input "A級單剪(106)"
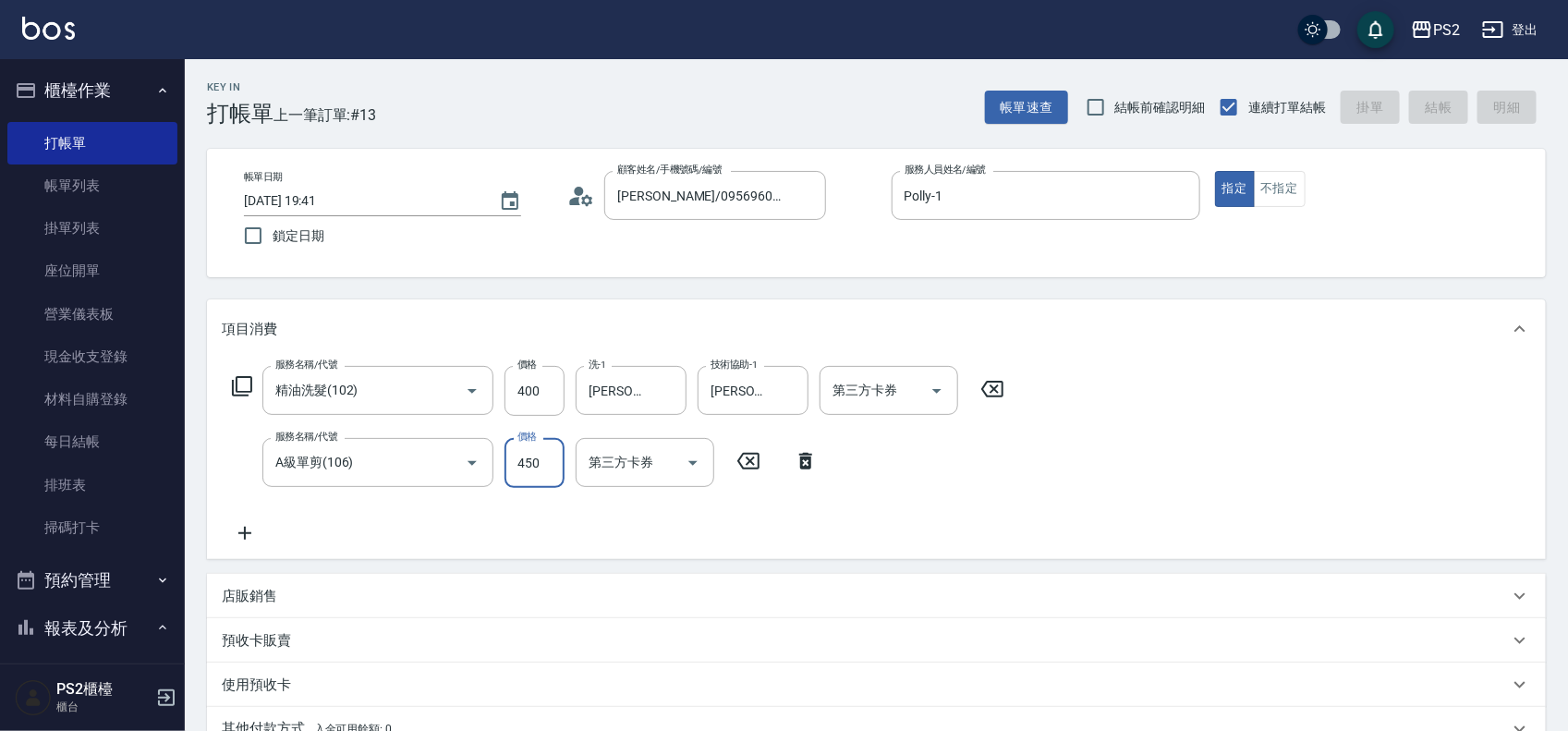
type input "2025/09/12 19:42"
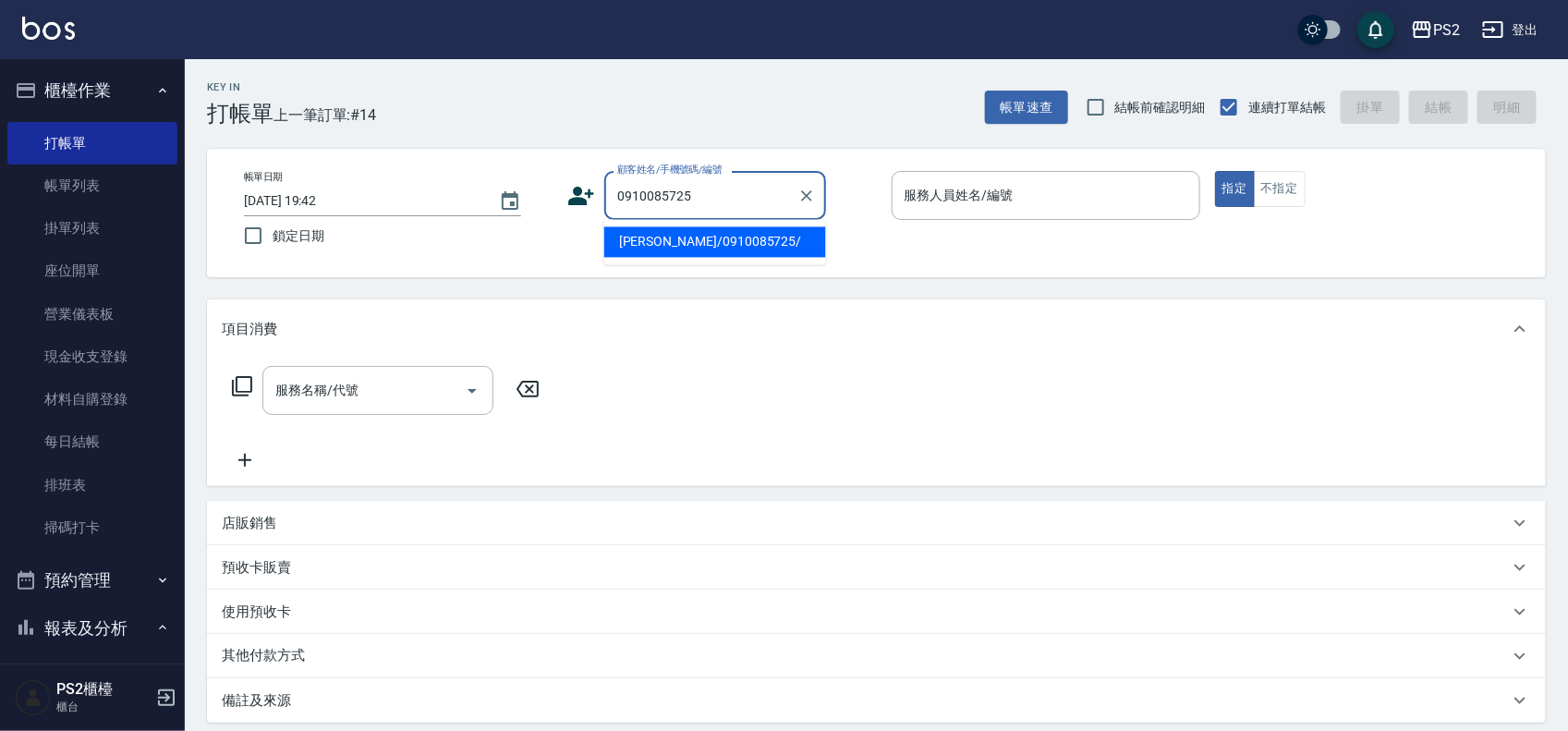
type input "江欣明/0910085725/"
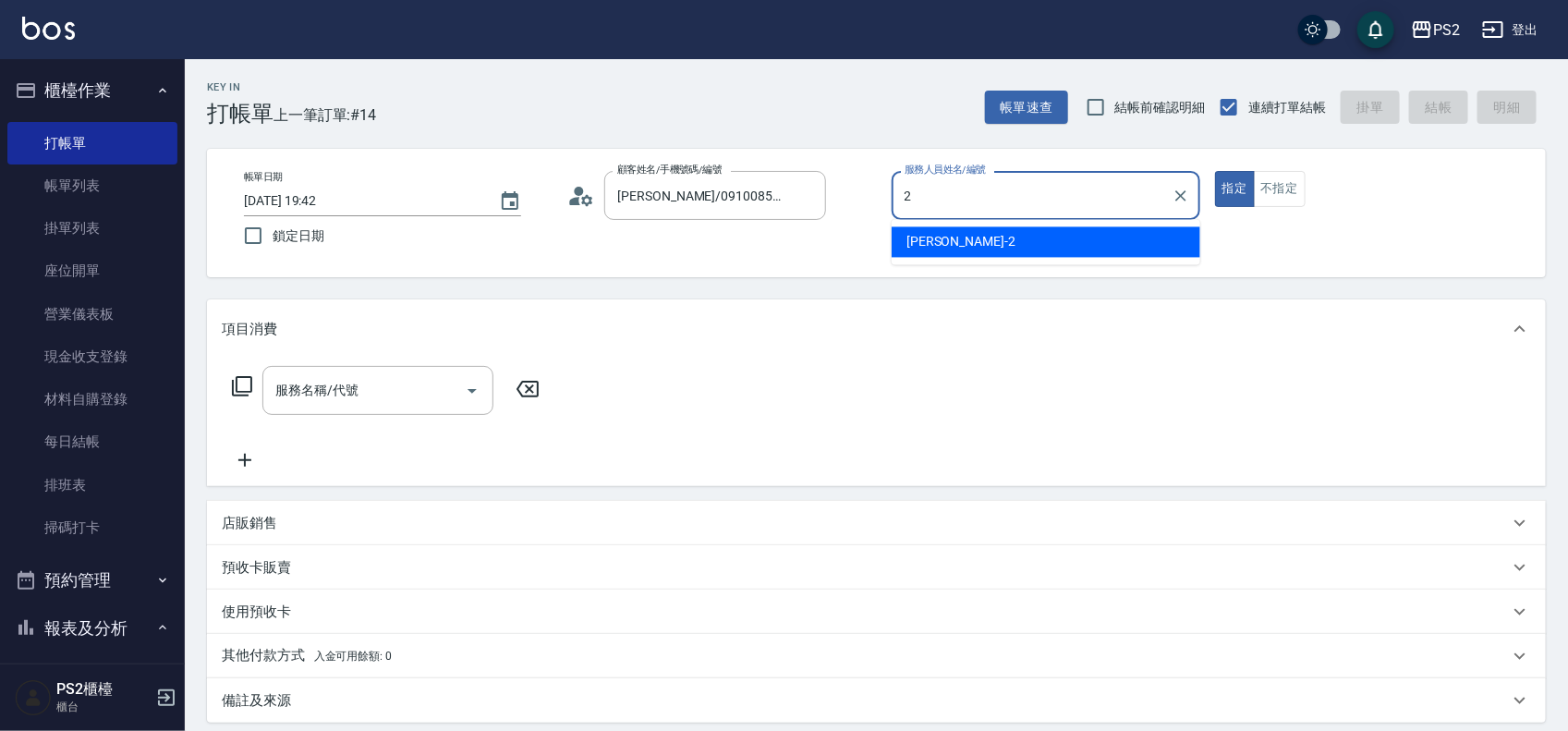
type input "Jason-2"
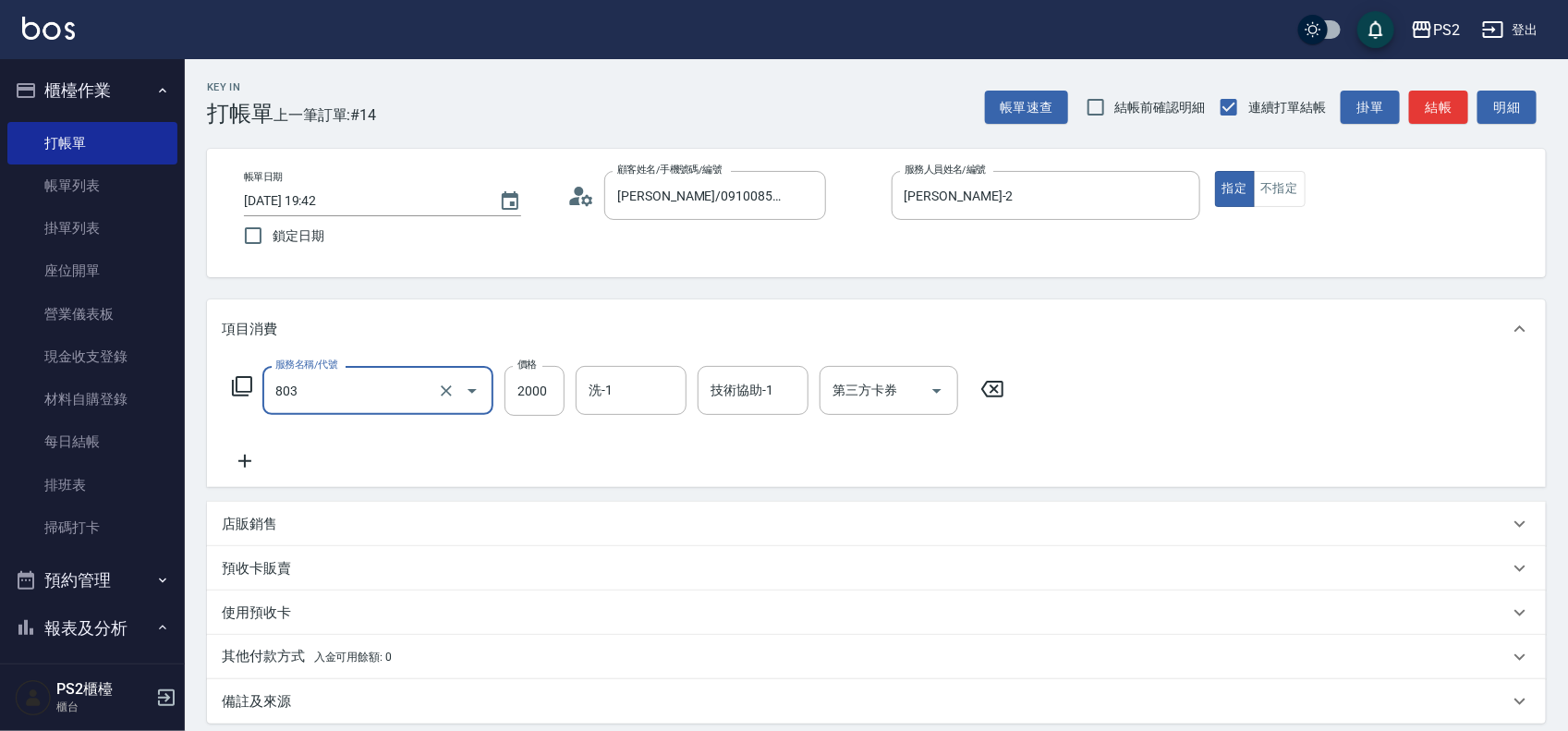
type input "生化燙+護2000(803)"
type input "1800"
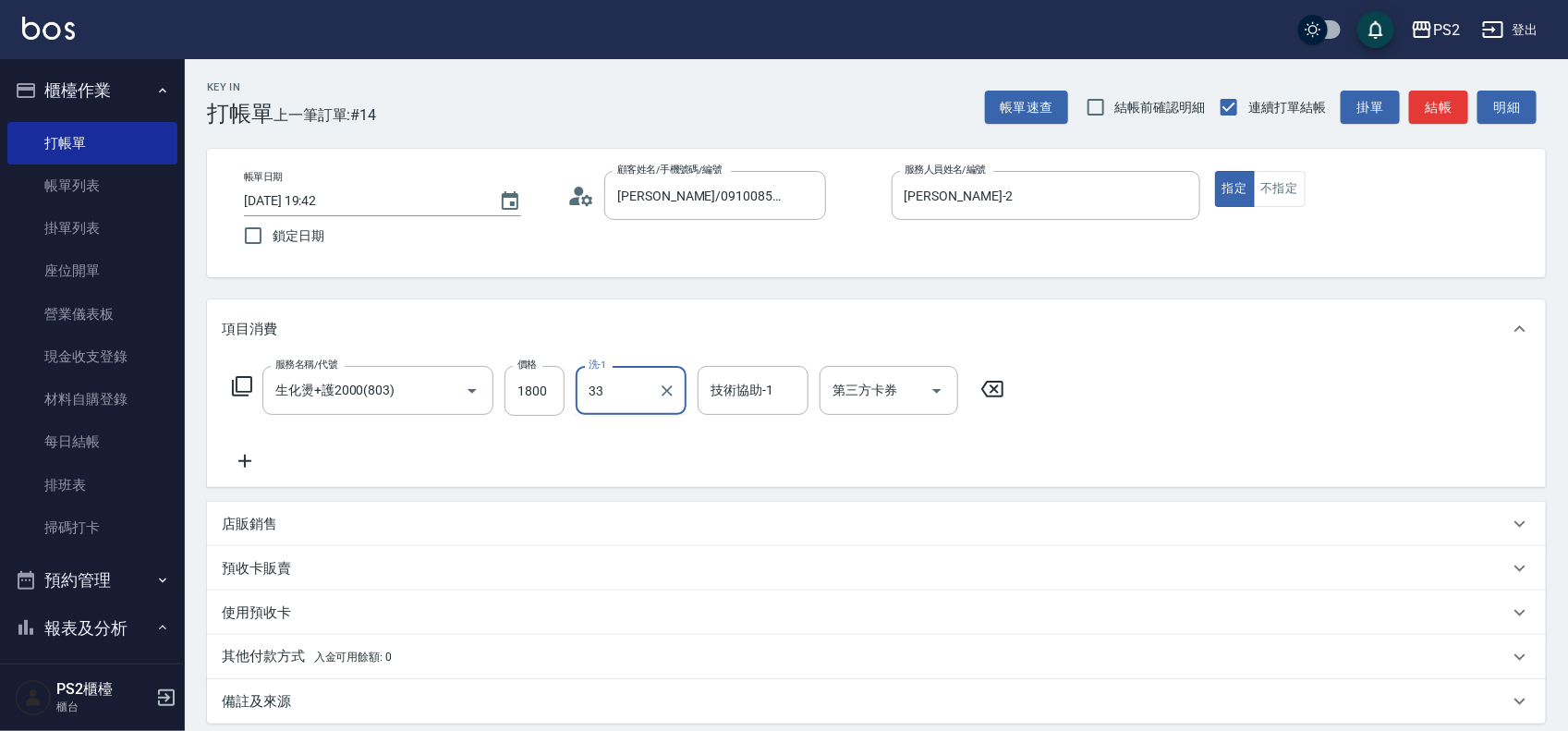
type input "培芯-33"
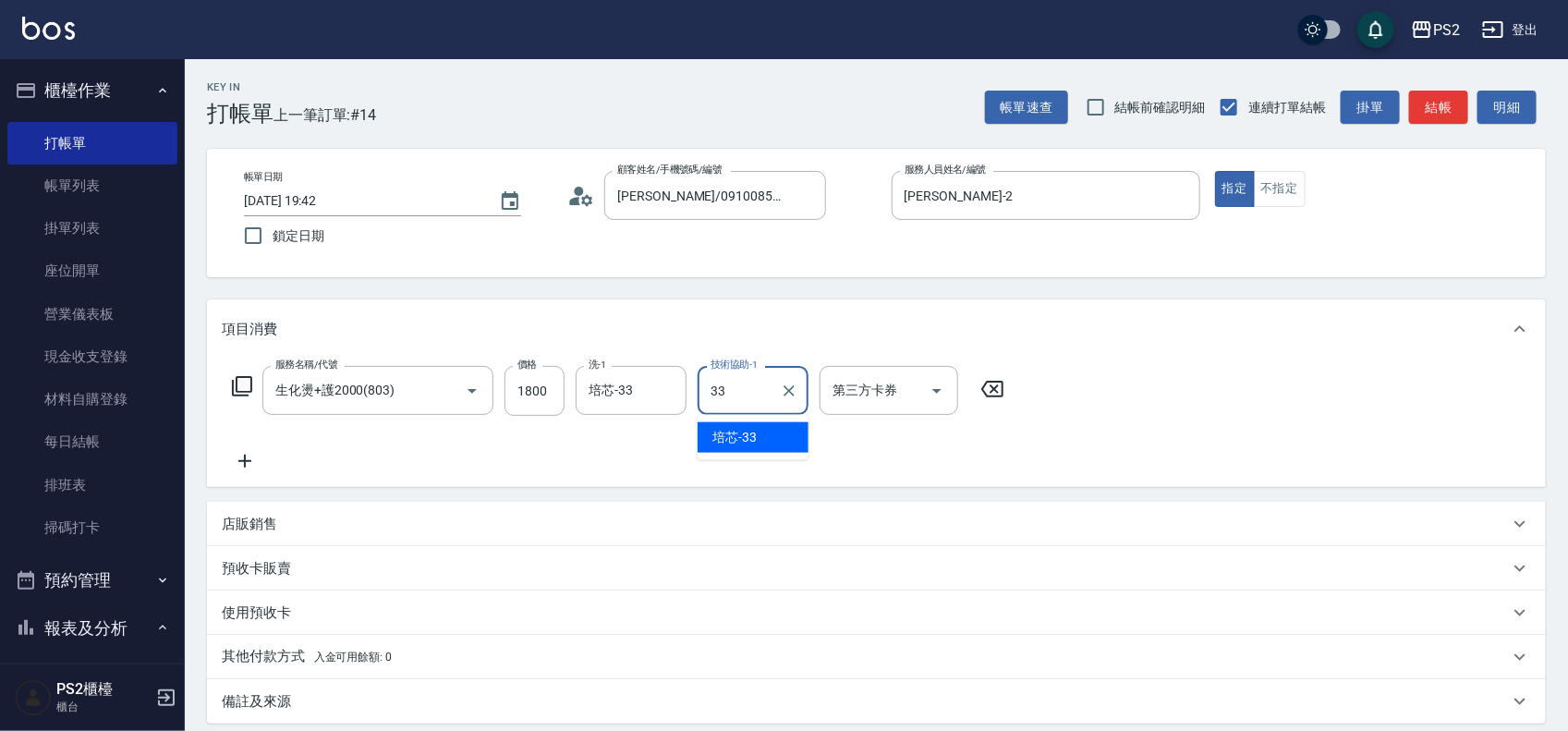
type input "培芯-33"
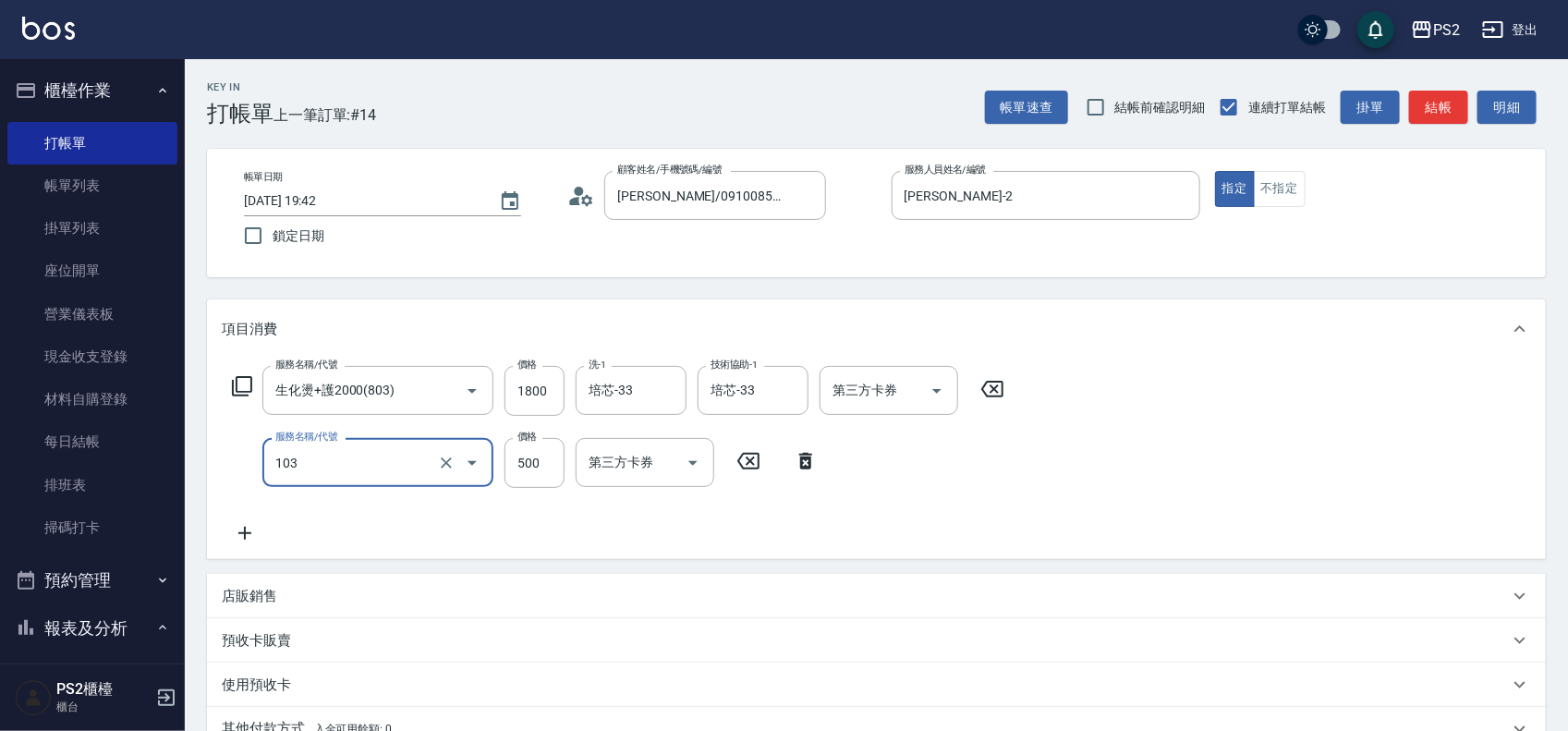
type input "B級洗剪500(103)"
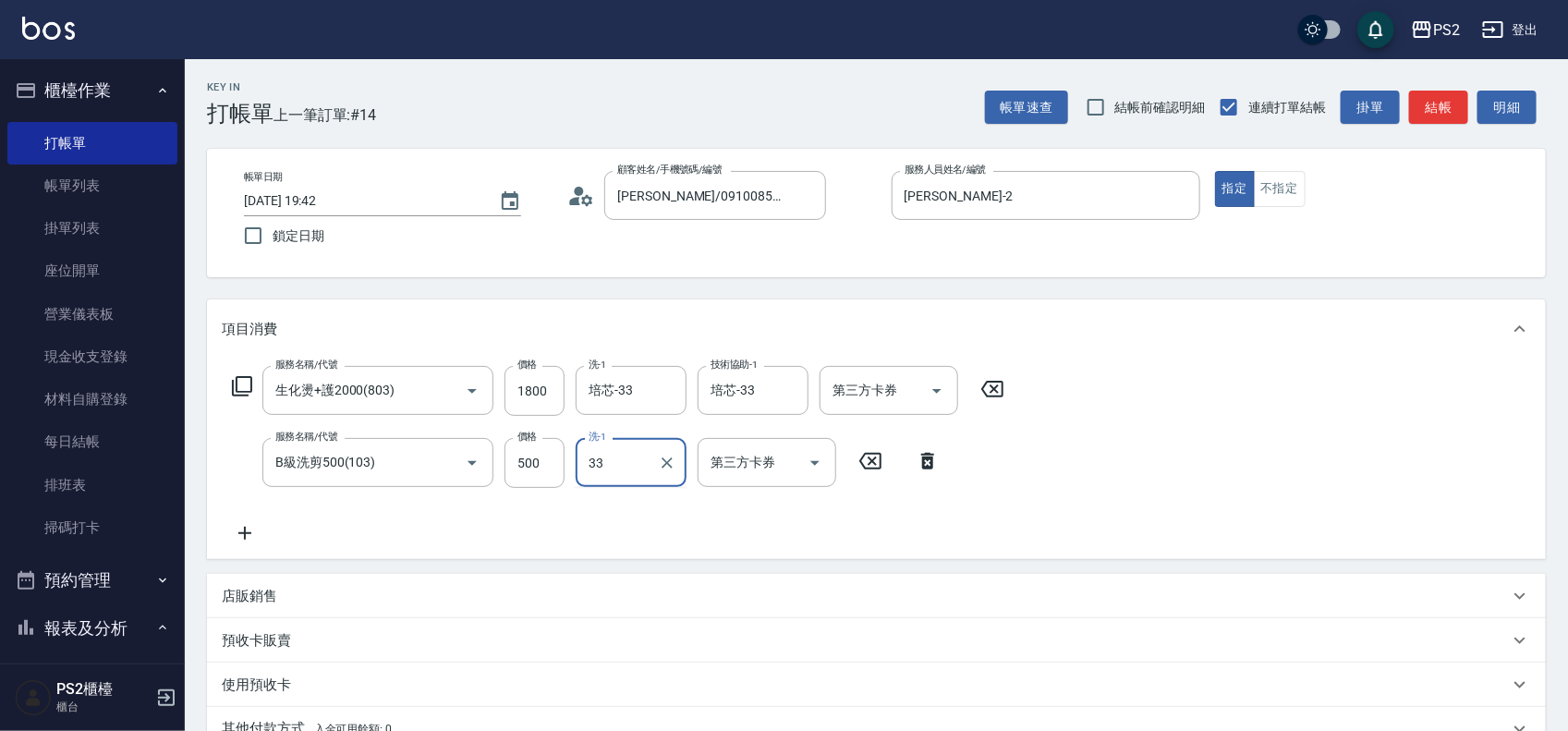
type input "培芯-33"
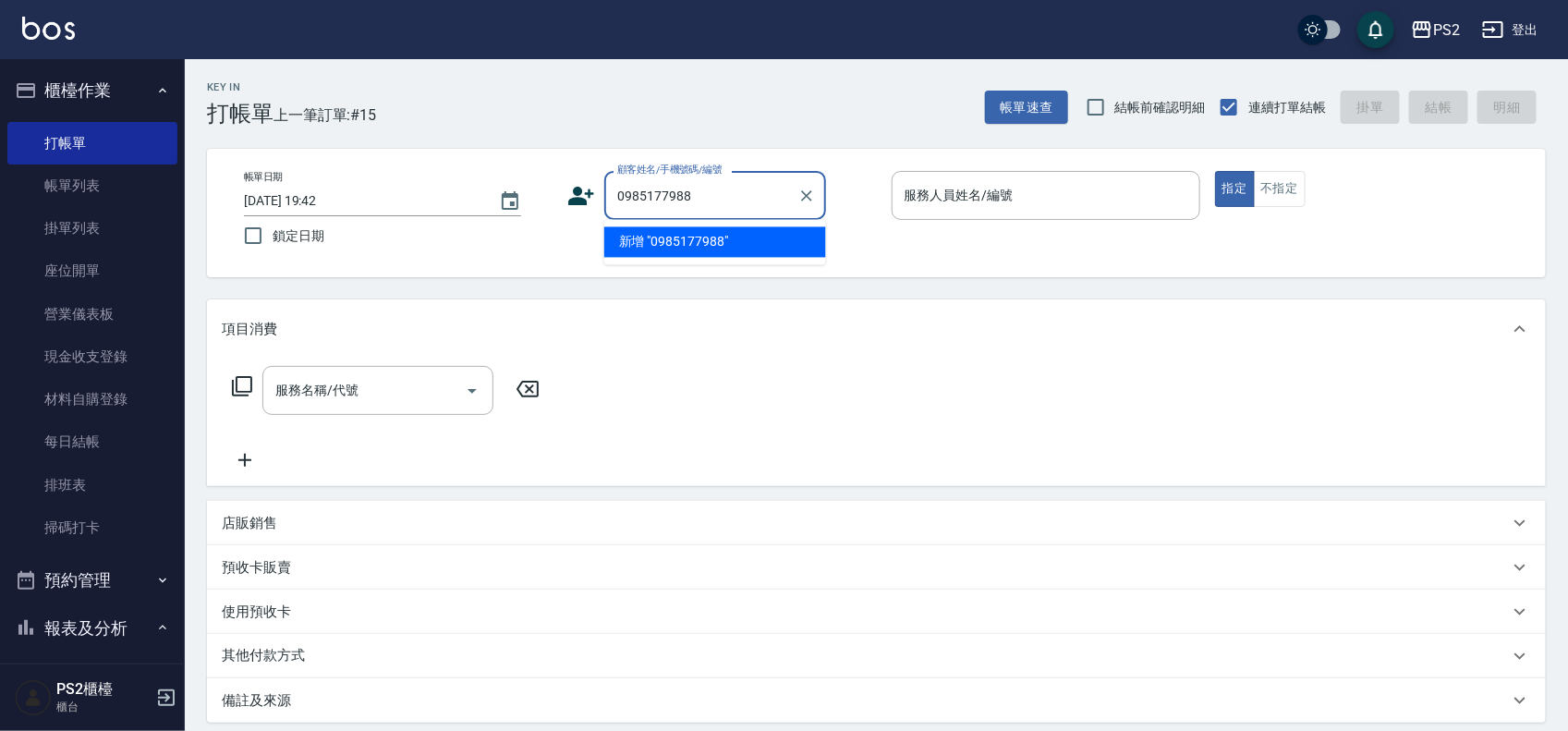
type input "0985177988"
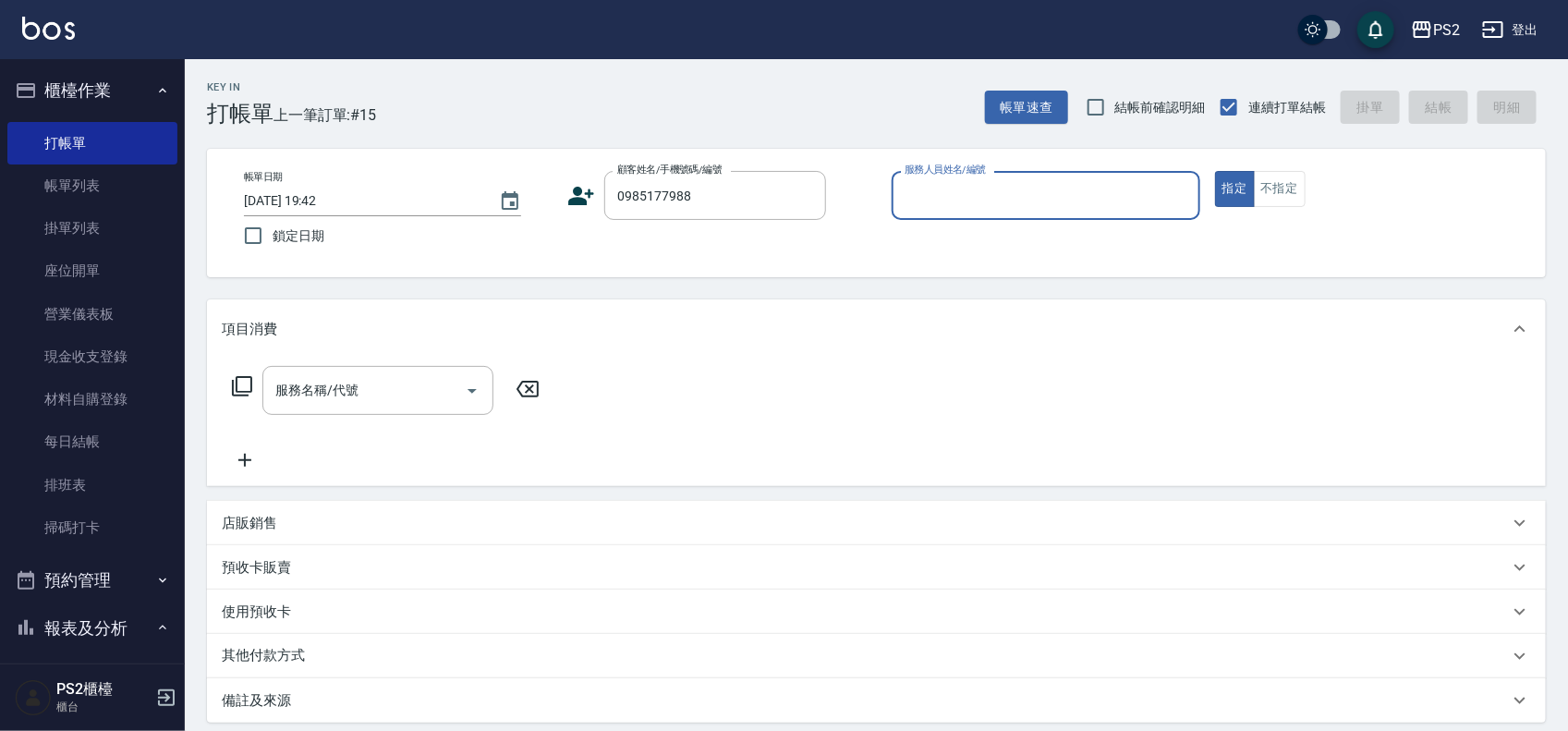
click at [581, 190] on icon at bounding box center [582, 195] width 25 height 19
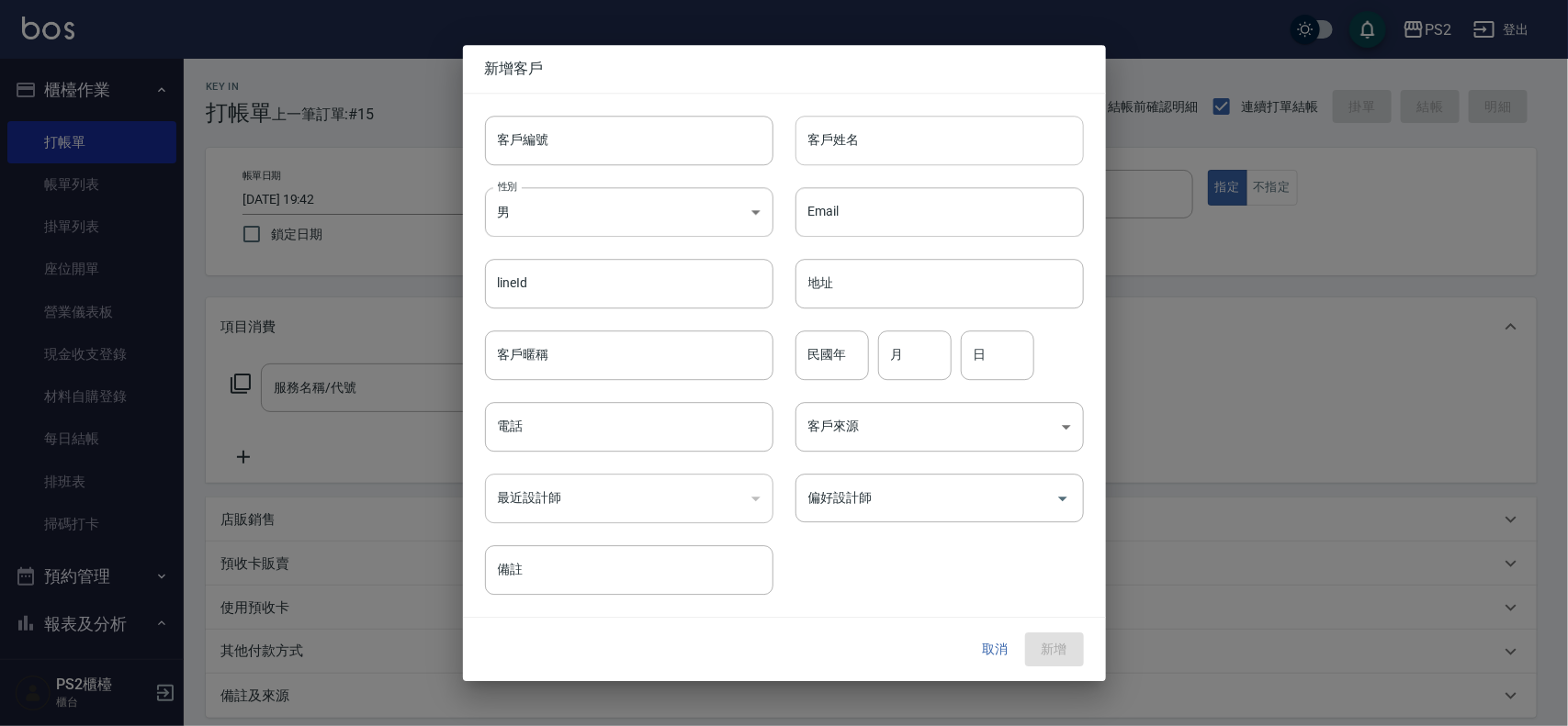
type input "0985177988"
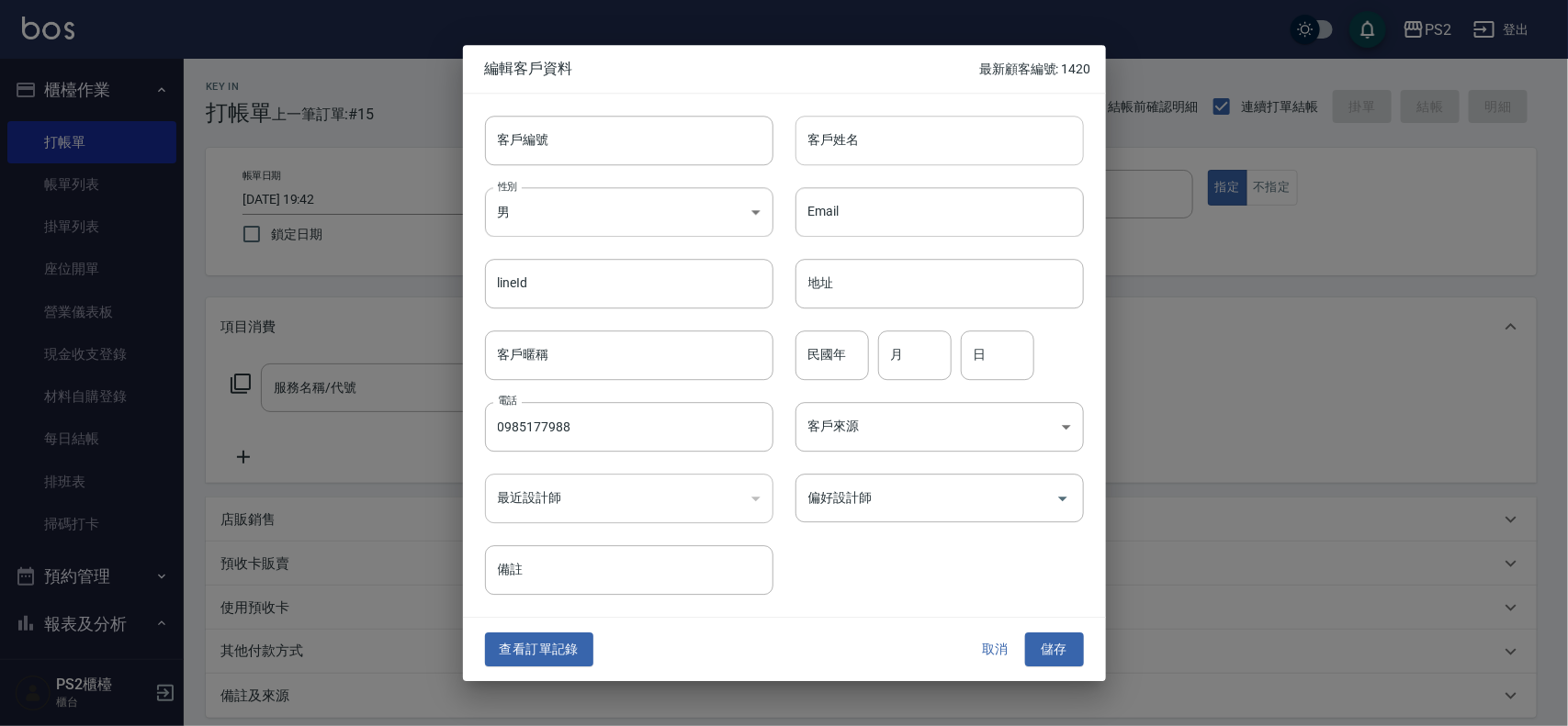
click at [963, 151] on input "客戶姓名" at bounding box center [939, 140] width 288 height 50
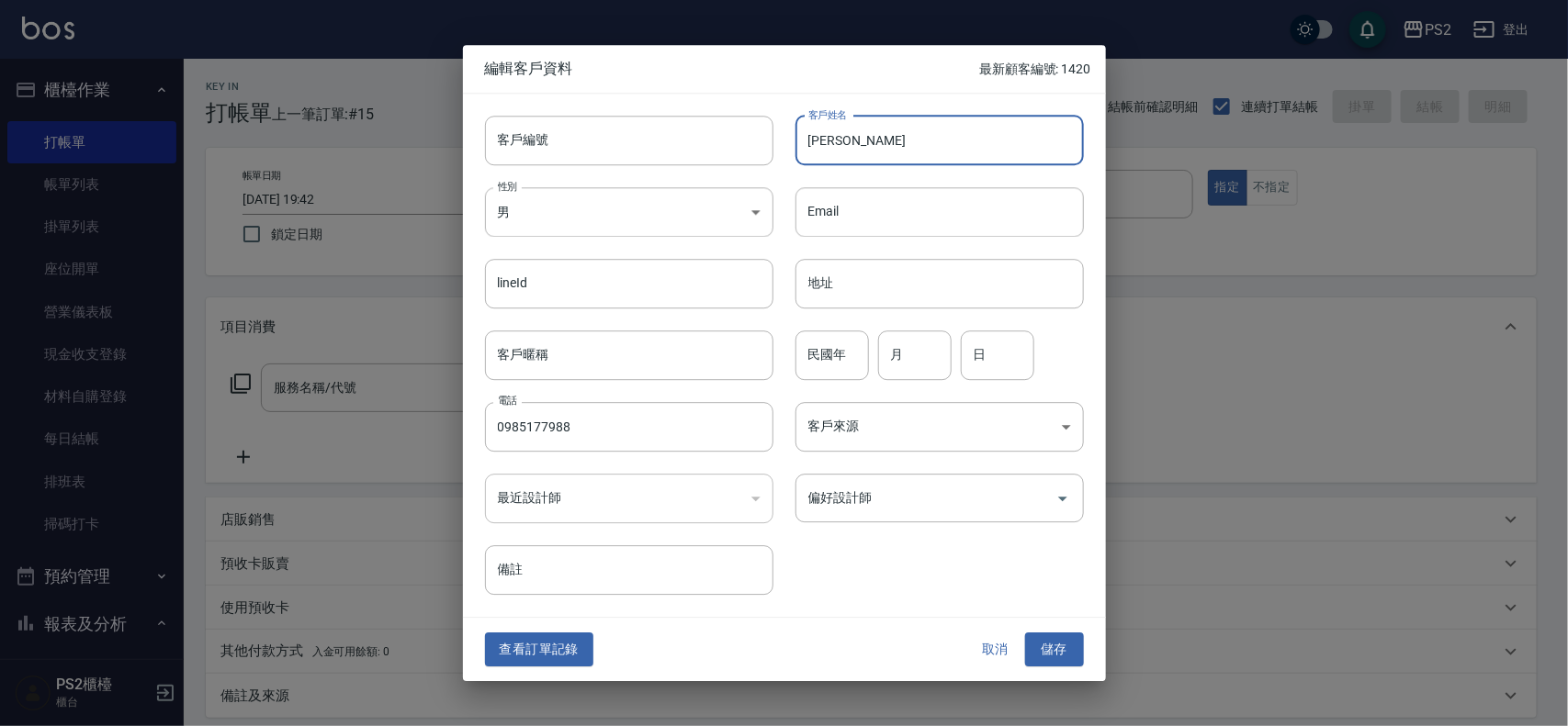
type input "李昕宸"
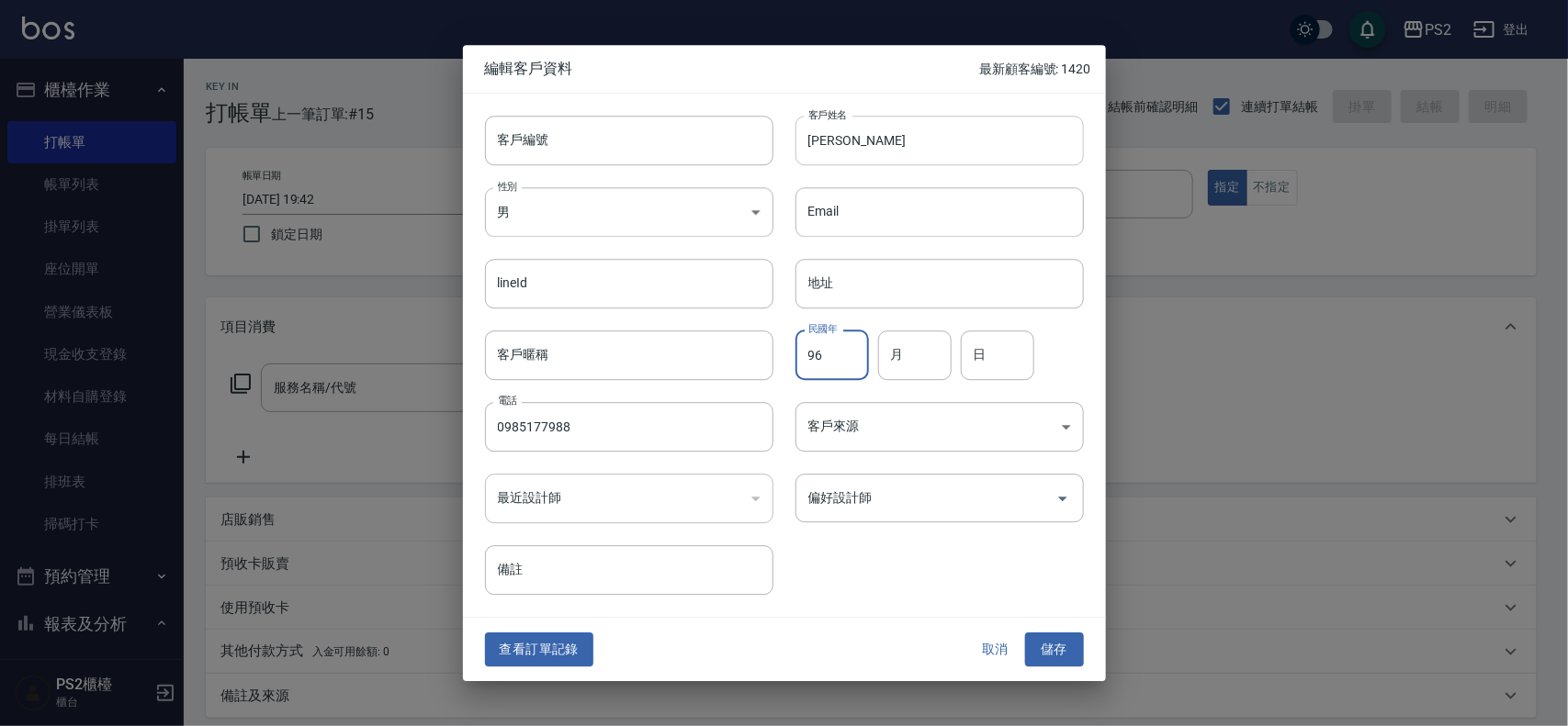
type input "96"
type input "11"
type input "20"
click at [1025, 633] on button "儲存" at bounding box center [1054, 650] width 58 height 34
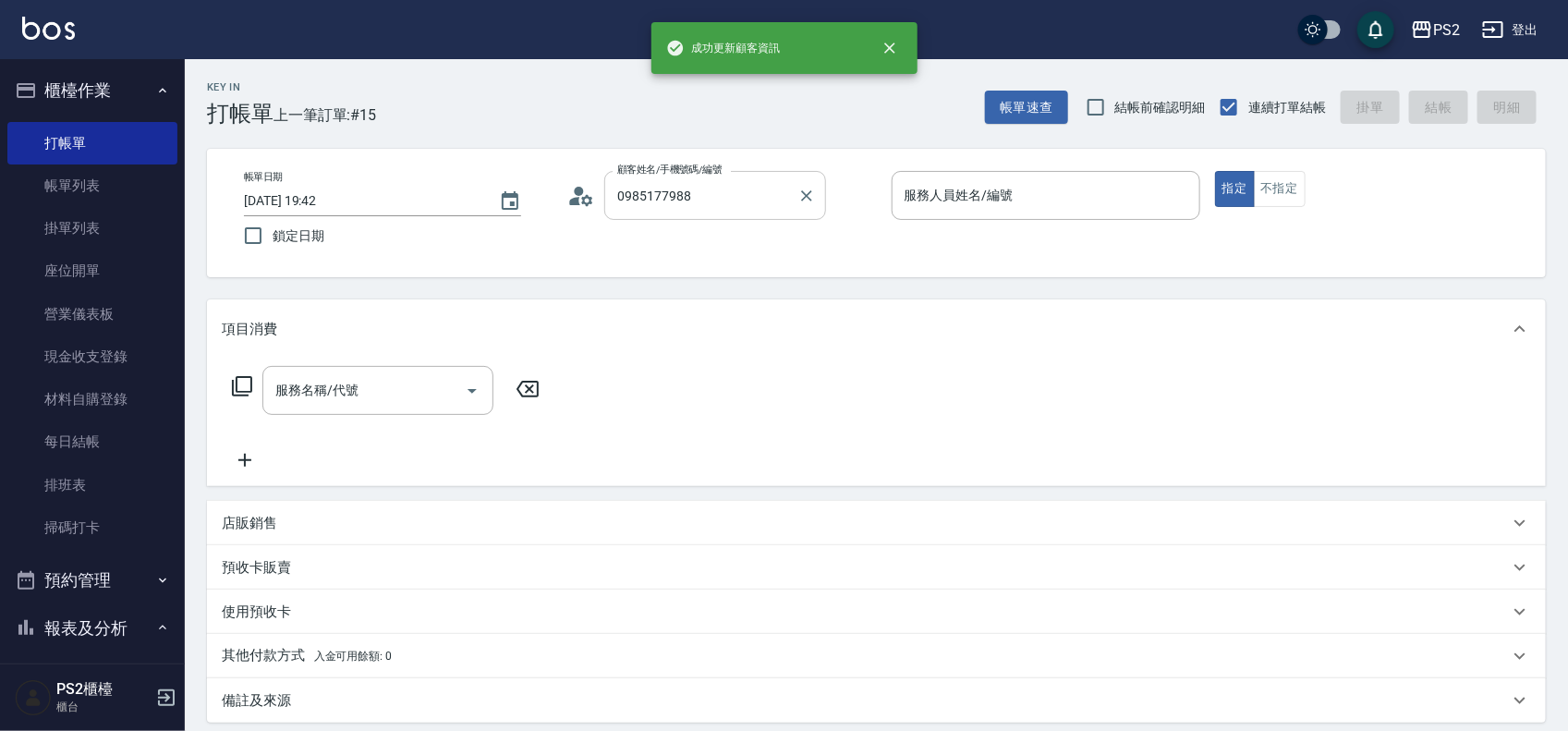
click at [709, 195] on input "0985177988" at bounding box center [701, 195] width 177 height 32
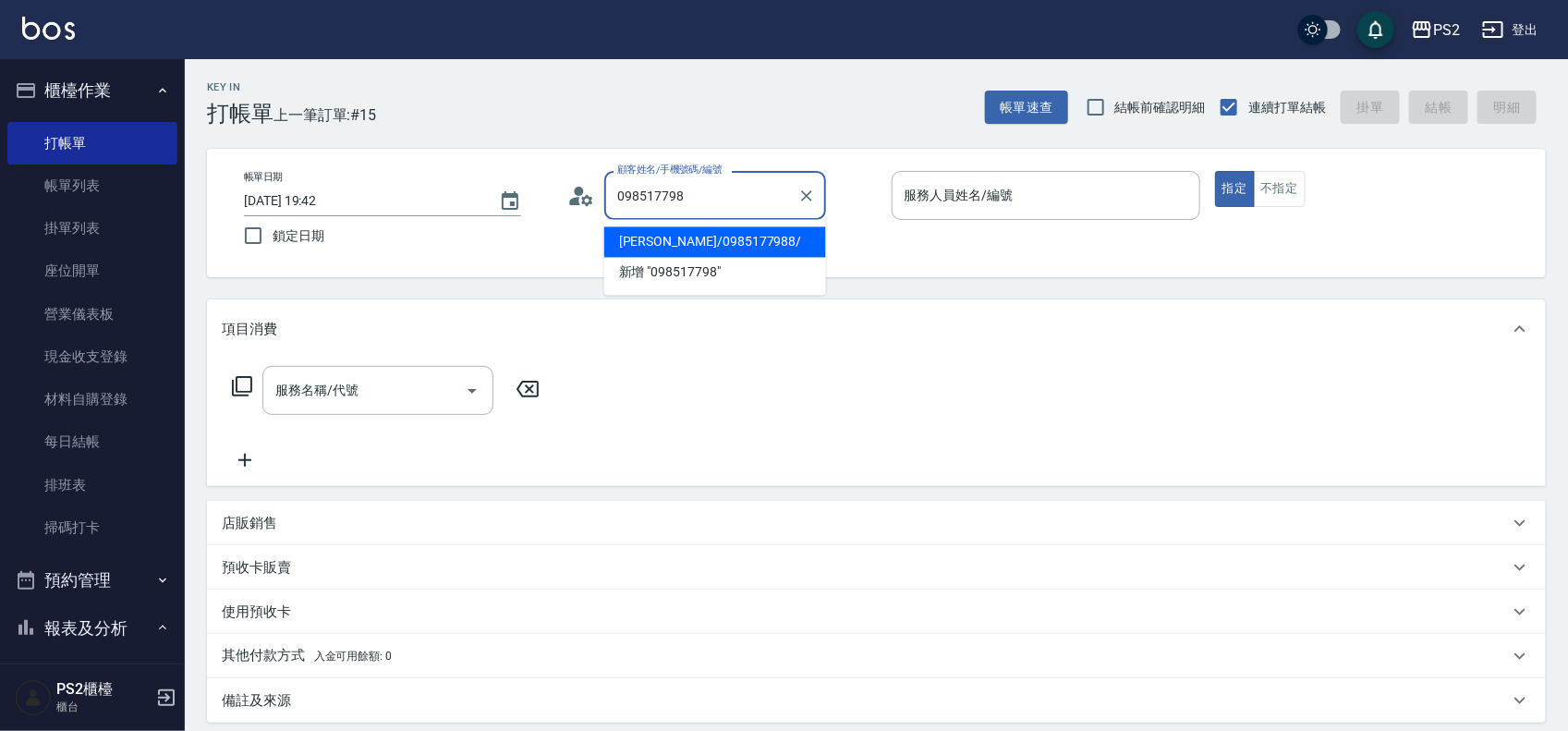
type input "李昕宸/0985177988/"
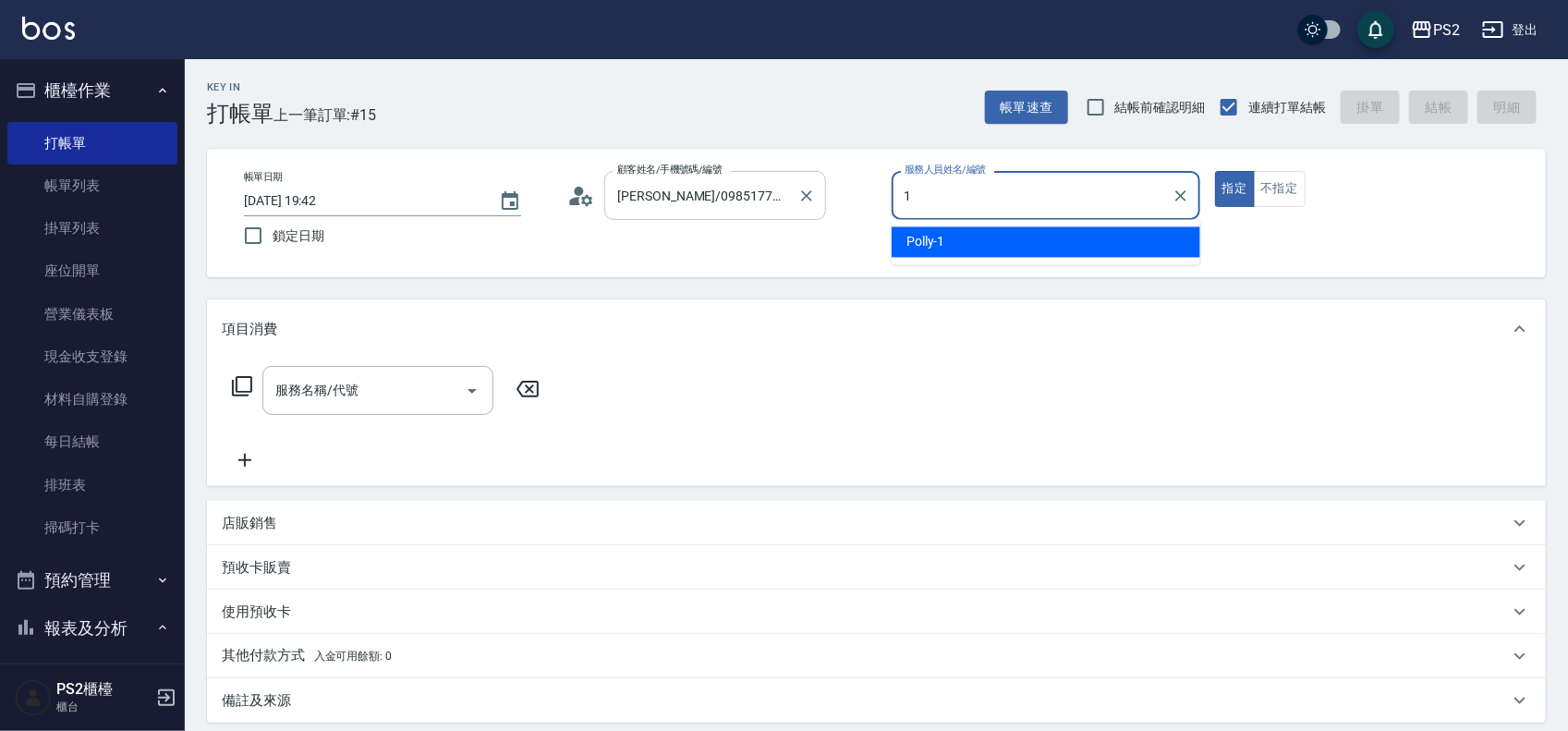
type input "Polly-1"
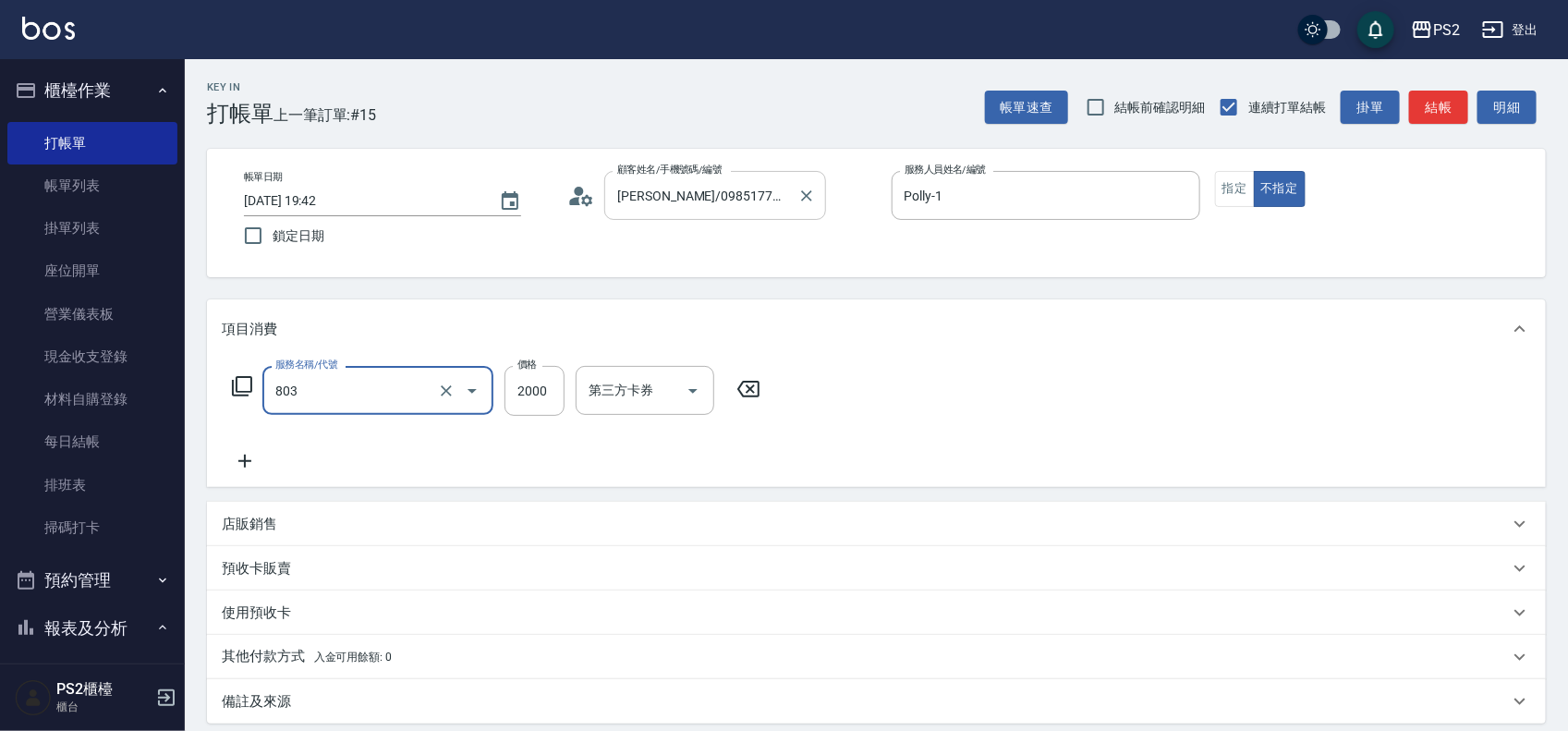
type input "生化燙+護2000(803)"
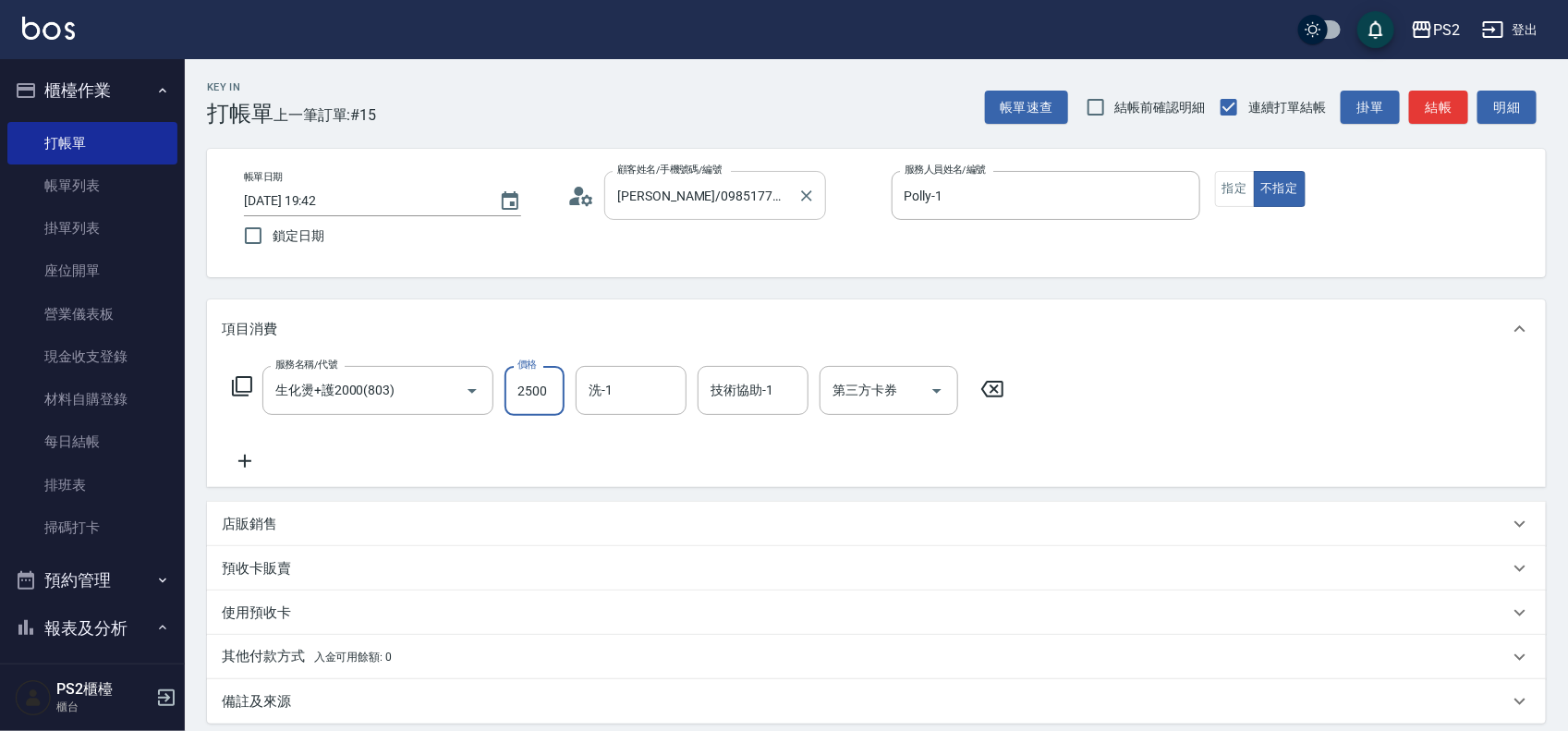
type input "2500"
type input "冠霖-20"
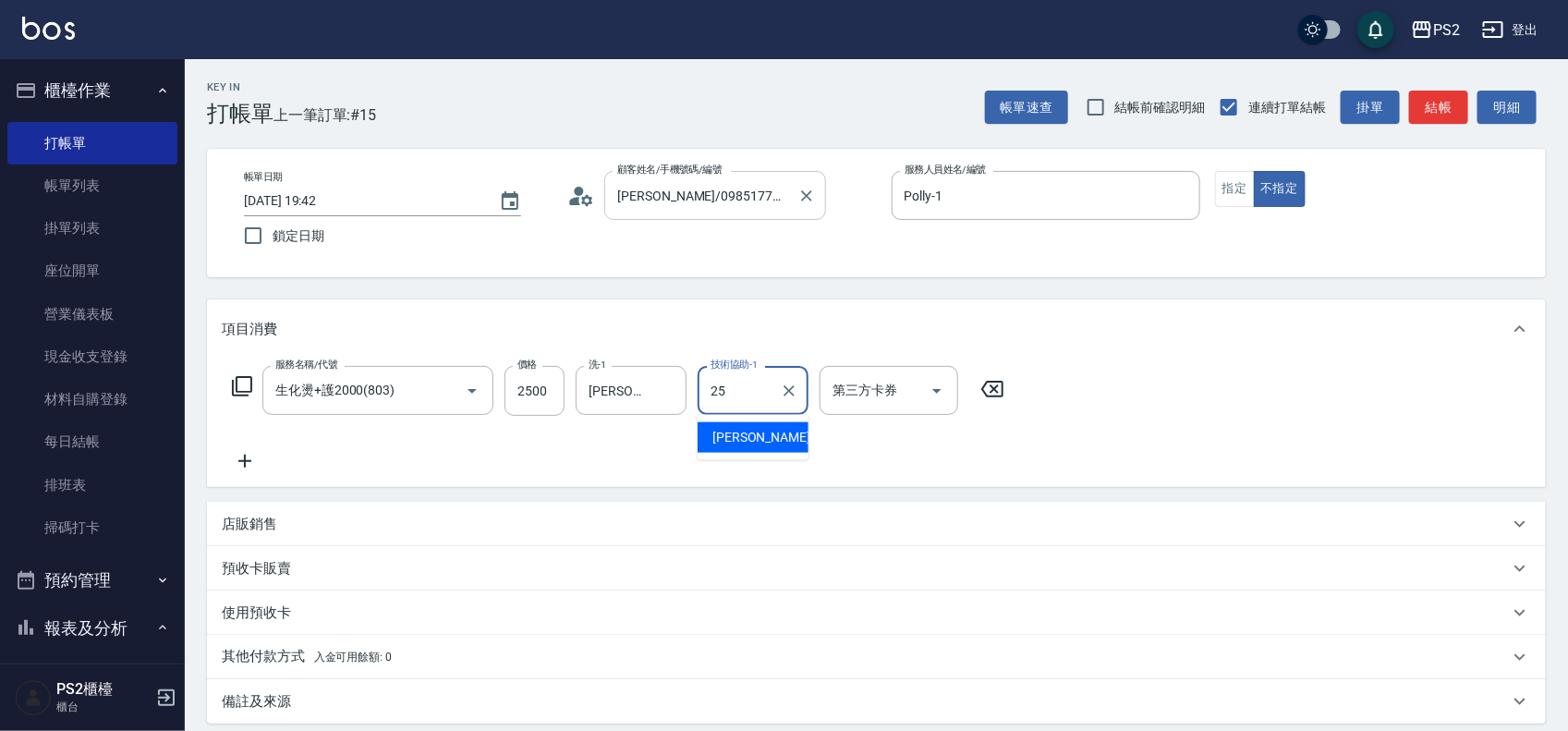
type input "Allan-25"
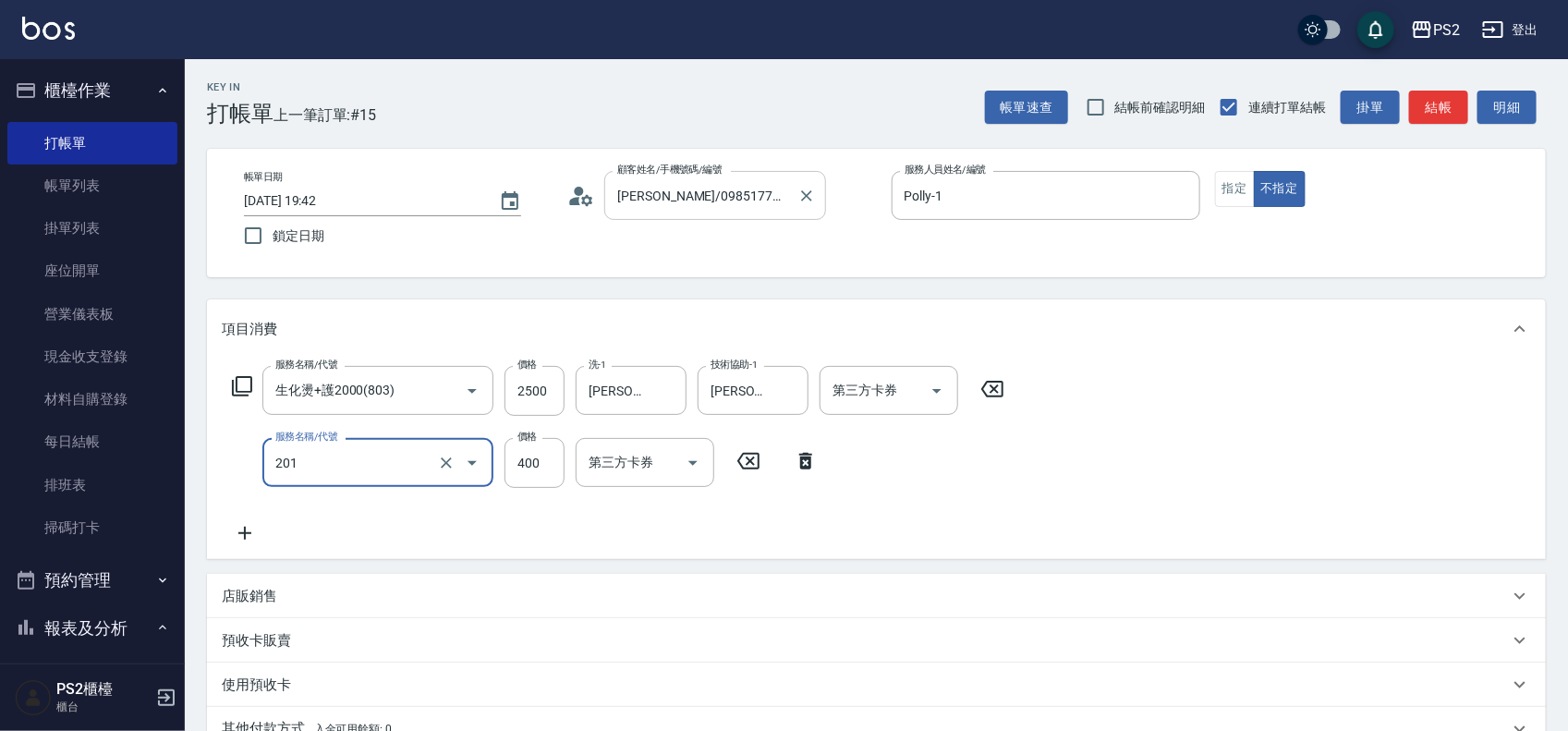
type input "C級洗剪400(201)"
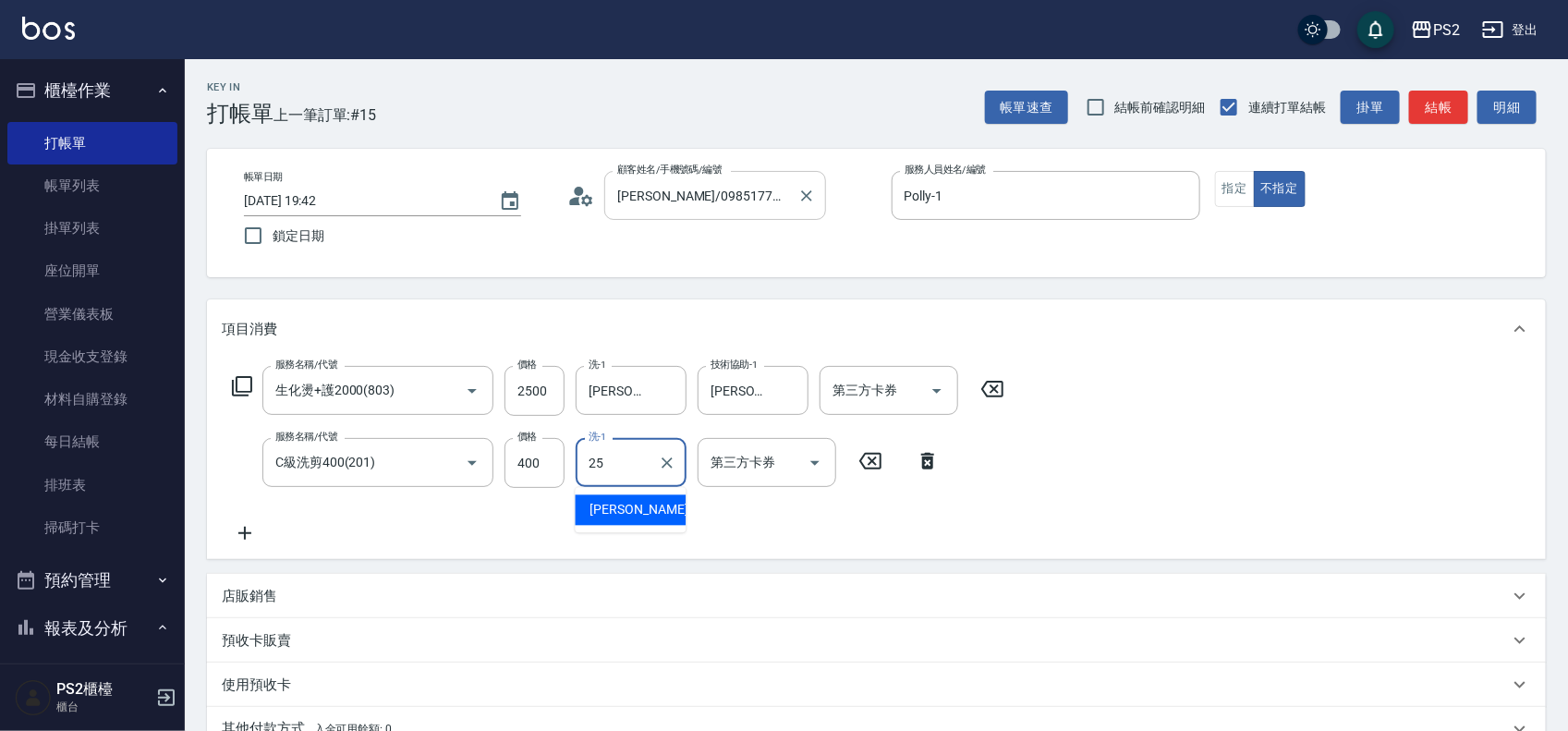
type input "Allan-25"
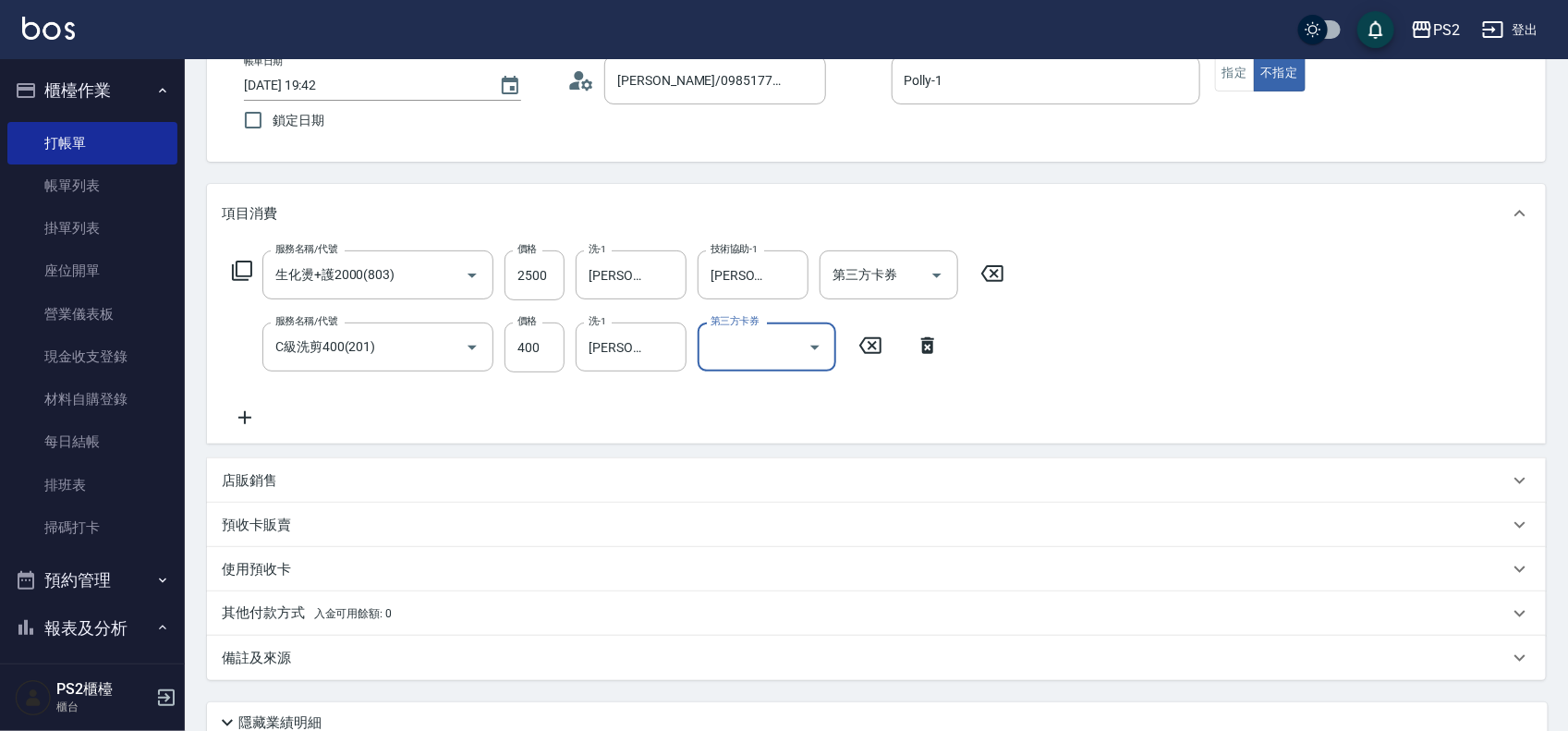
scroll to position [273, 0]
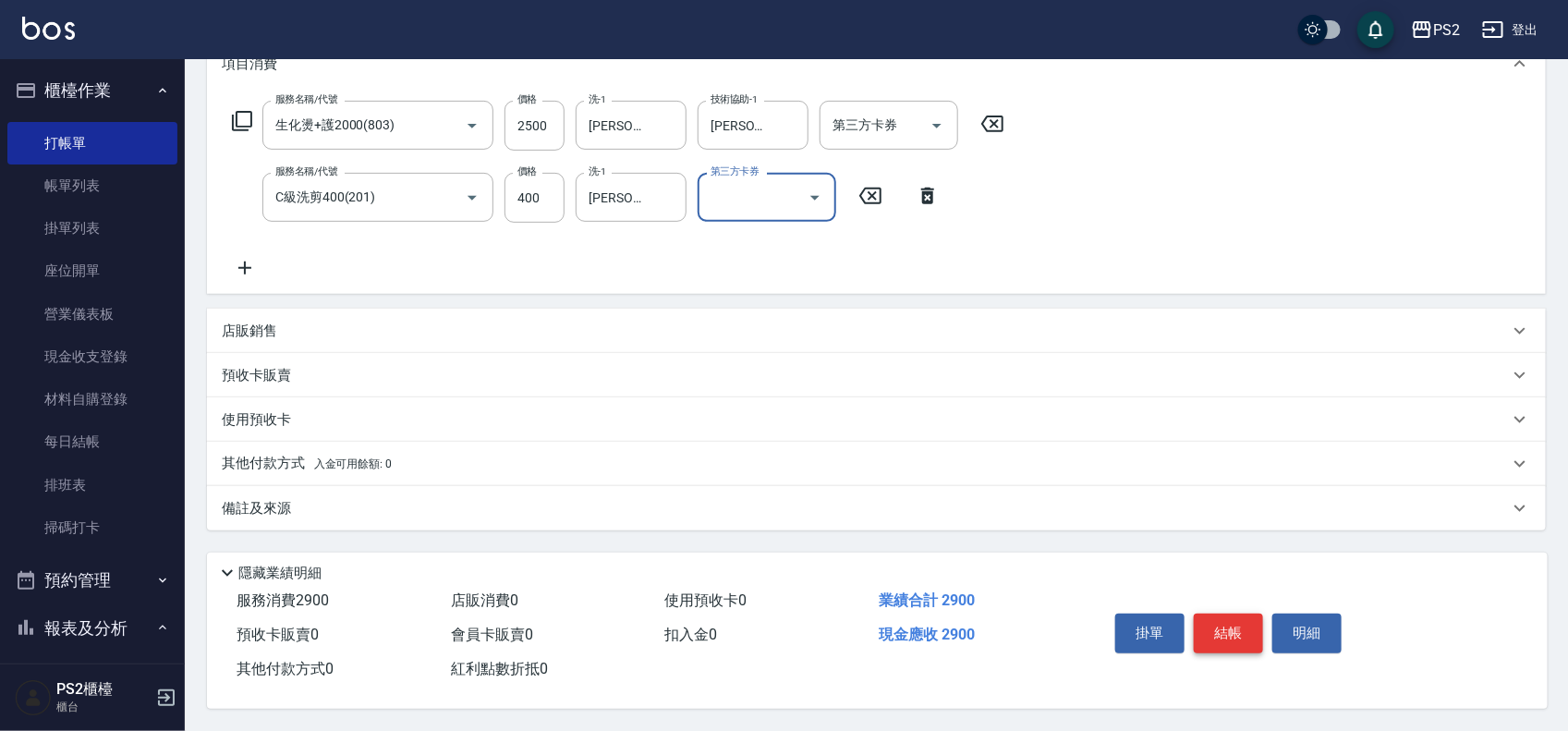
click at [1226, 630] on button "結帳" at bounding box center [1229, 634] width 70 height 39
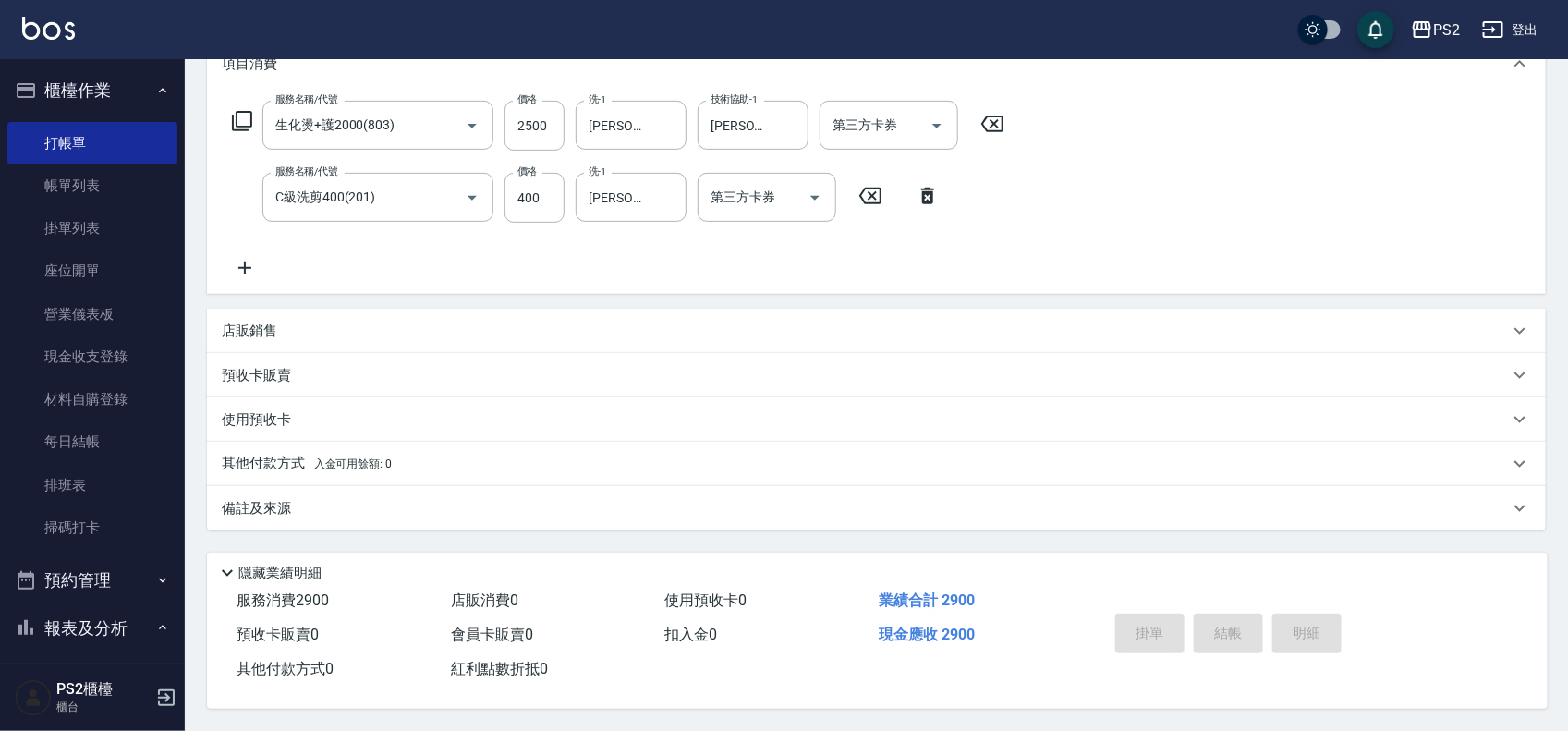
type input "2025/09/12 19:43"
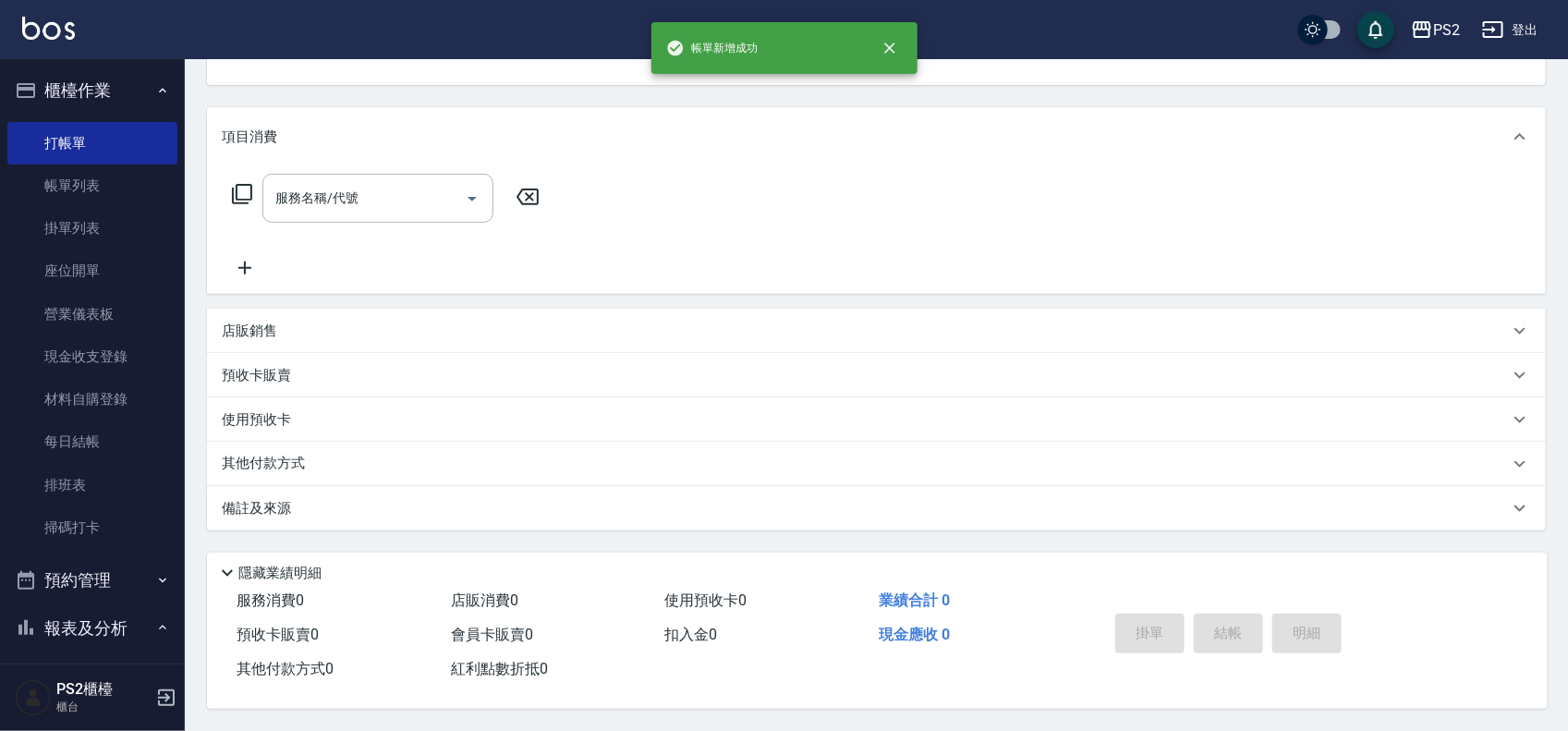
scroll to position [0, 0]
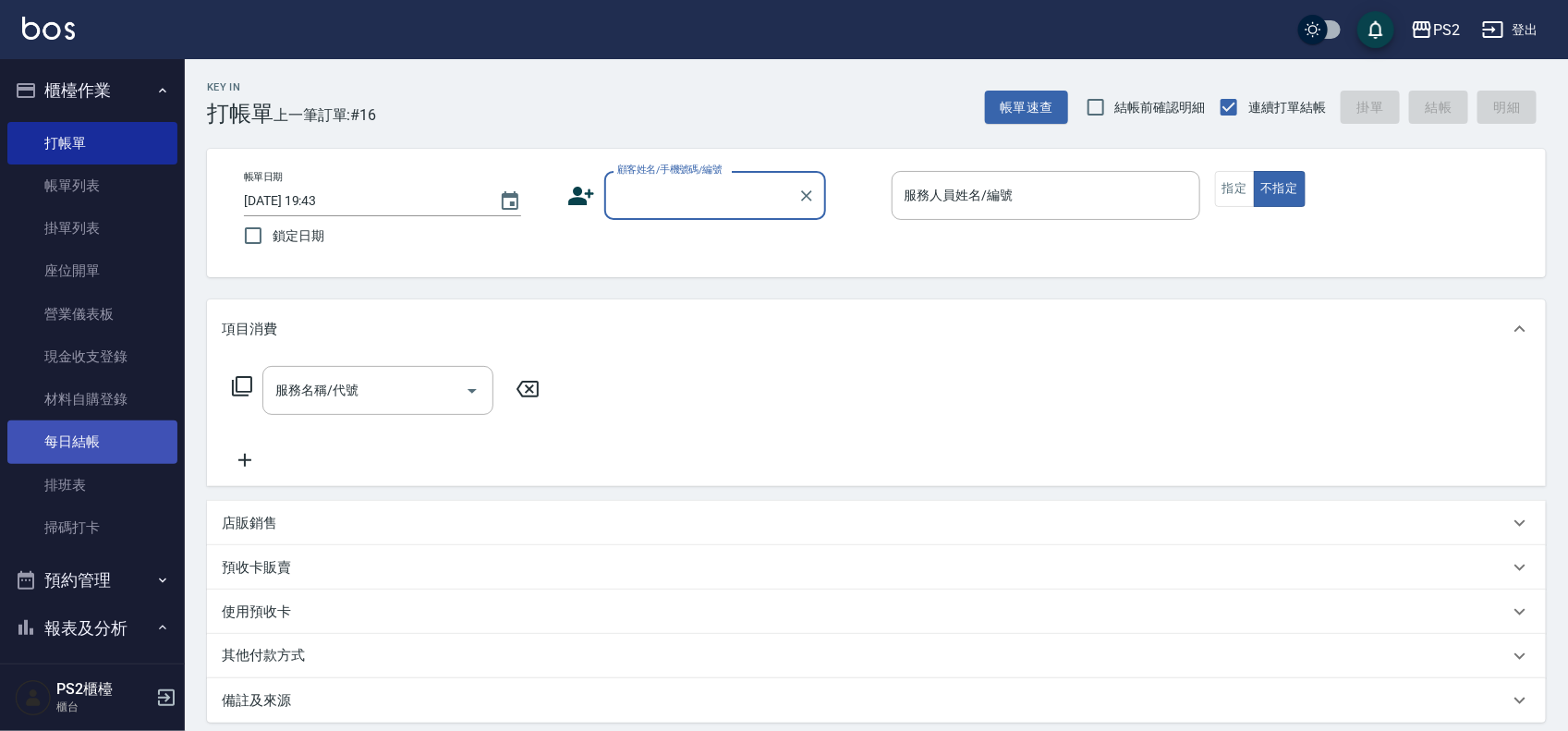
click at [90, 444] on link "每日結帳" at bounding box center [92, 442] width 170 height 42
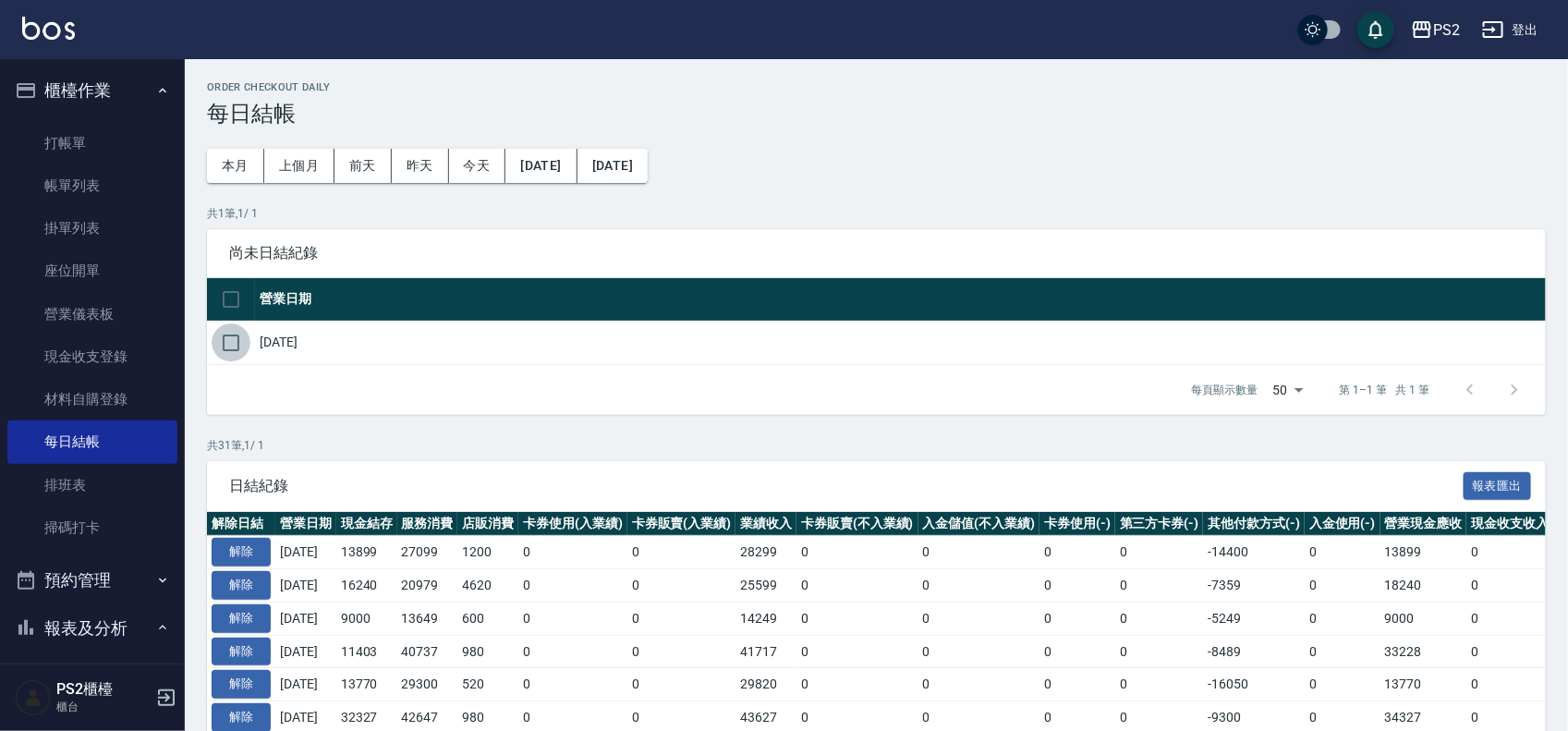
click at [225, 335] on input "checkbox" at bounding box center [231, 343] width 39 height 39
checkbox input "true"
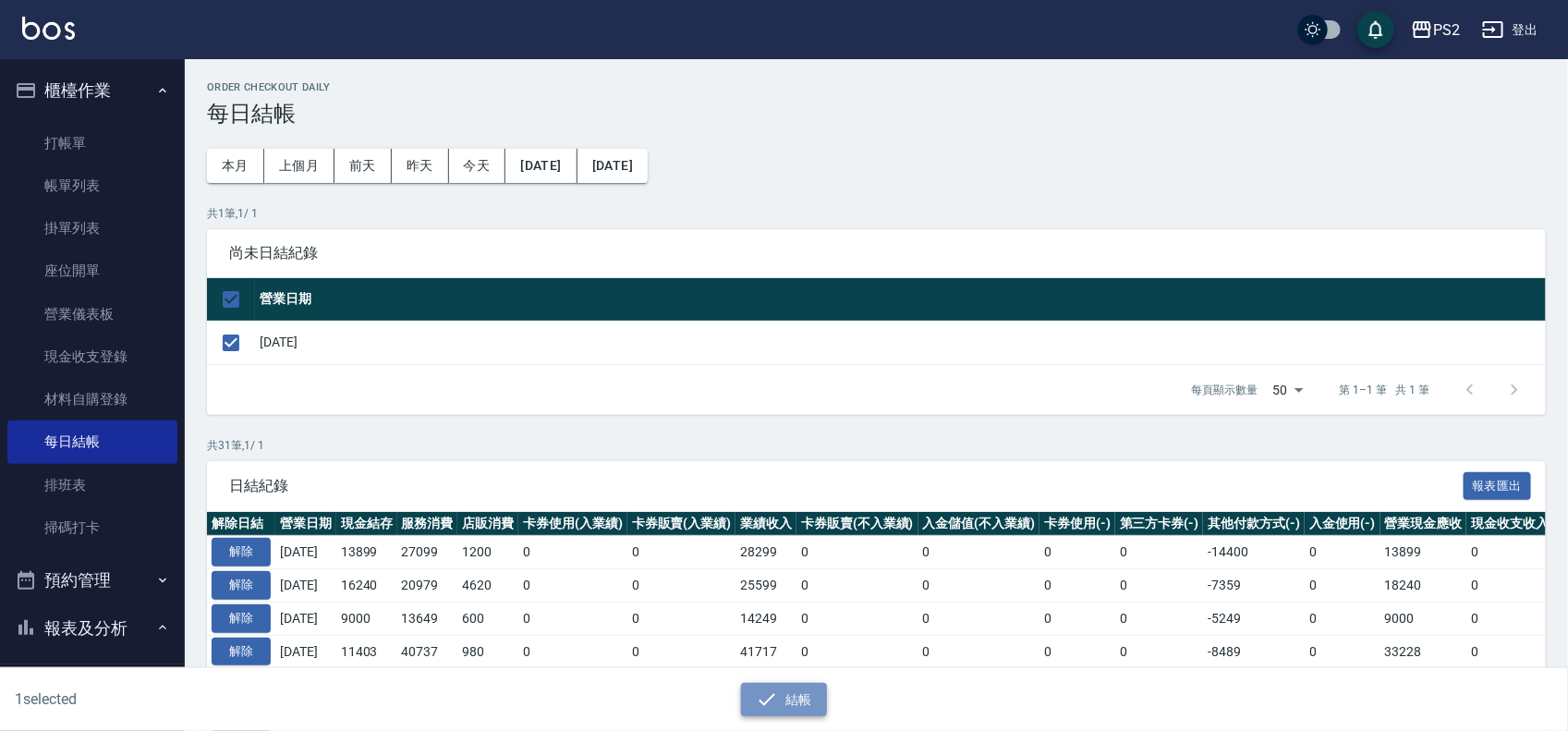
click at [787, 691] on button "結帳" at bounding box center [784, 700] width 86 height 34
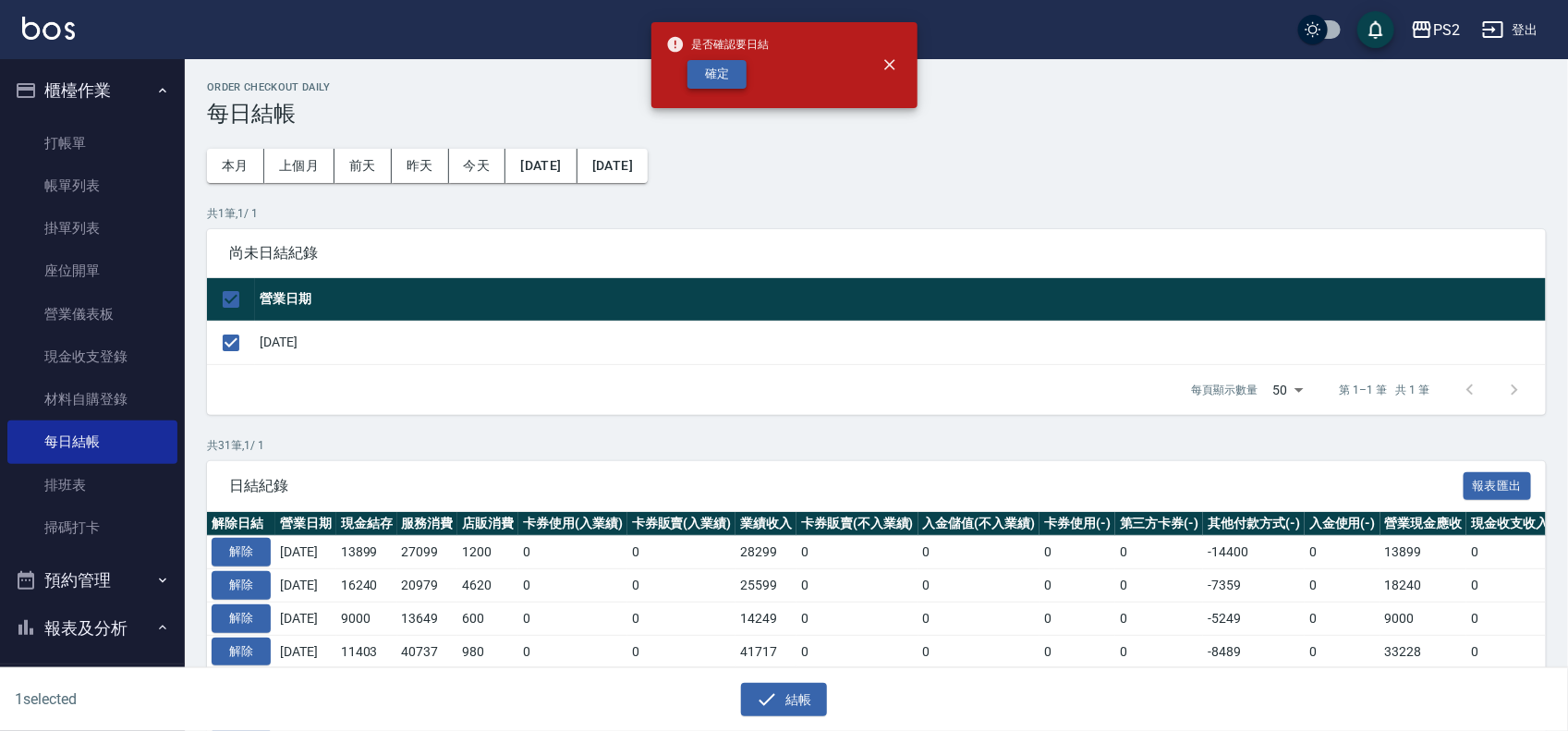
click at [732, 65] on button "確定" at bounding box center [717, 74] width 59 height 28
checkbox input "false"
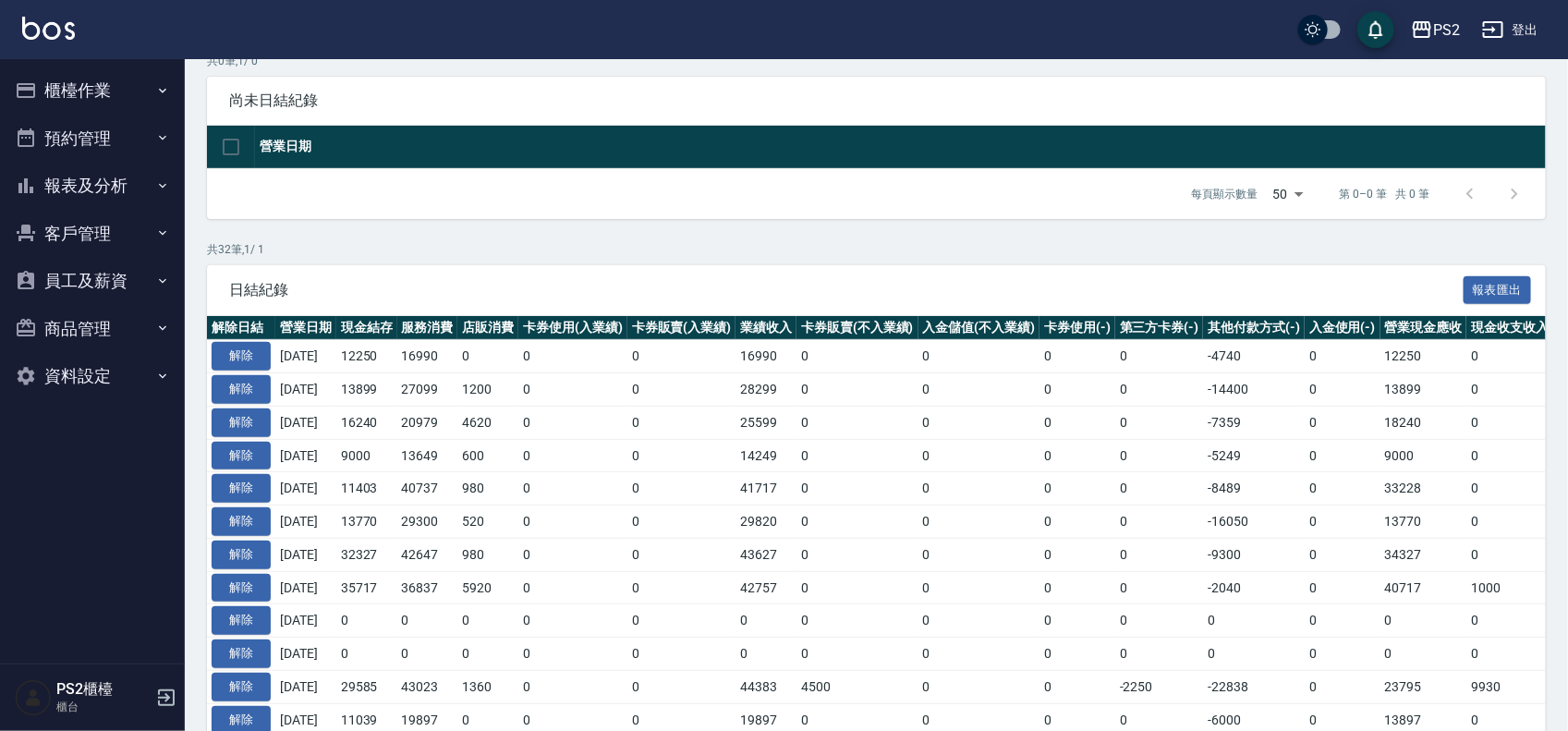
scroll to position [116, 0]
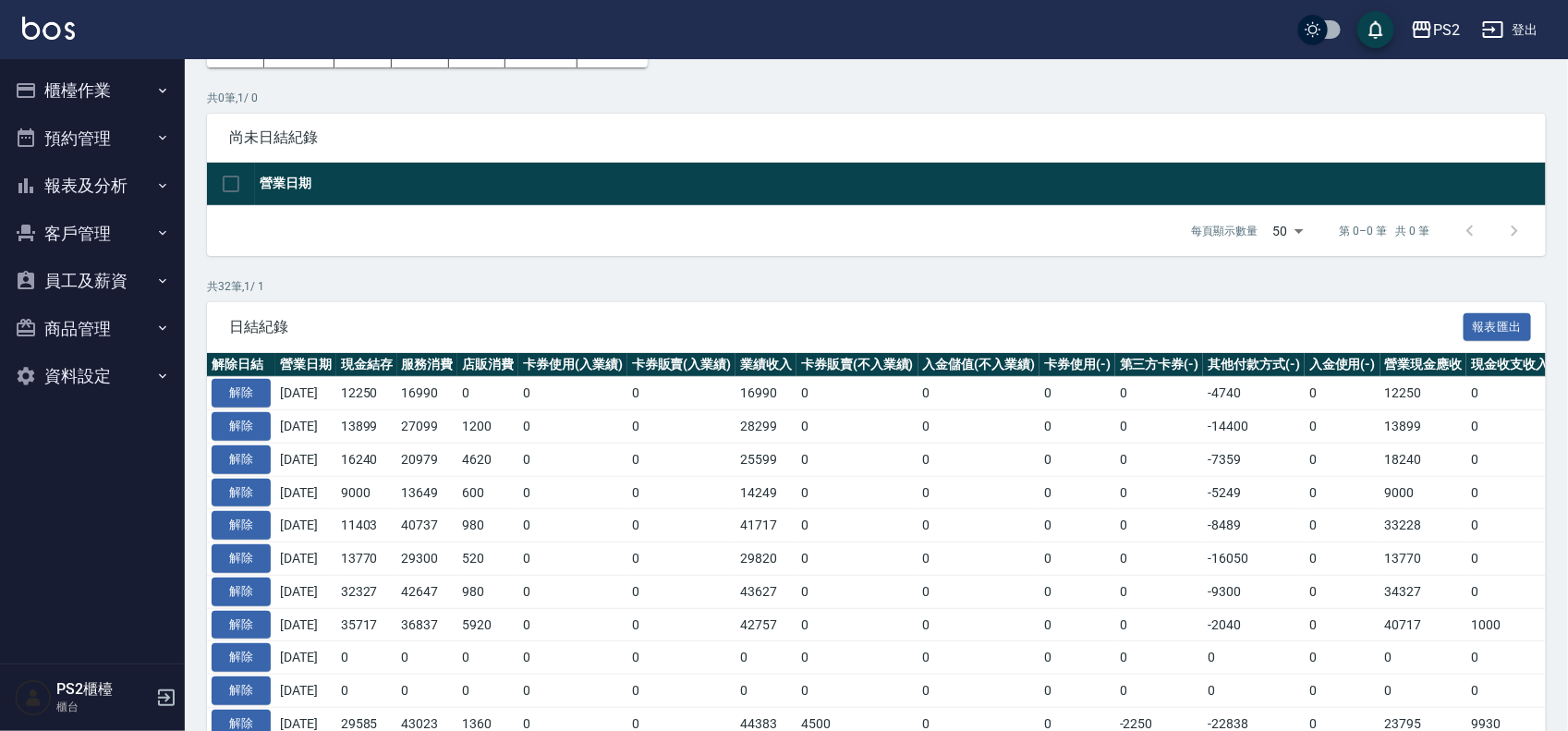
click at [249, 377] on td "解除" at bounding box center [241, 393] width 69 height 33
click at [243, 384] on button "解除" at bounding box center [241, 392] width 59 height 28
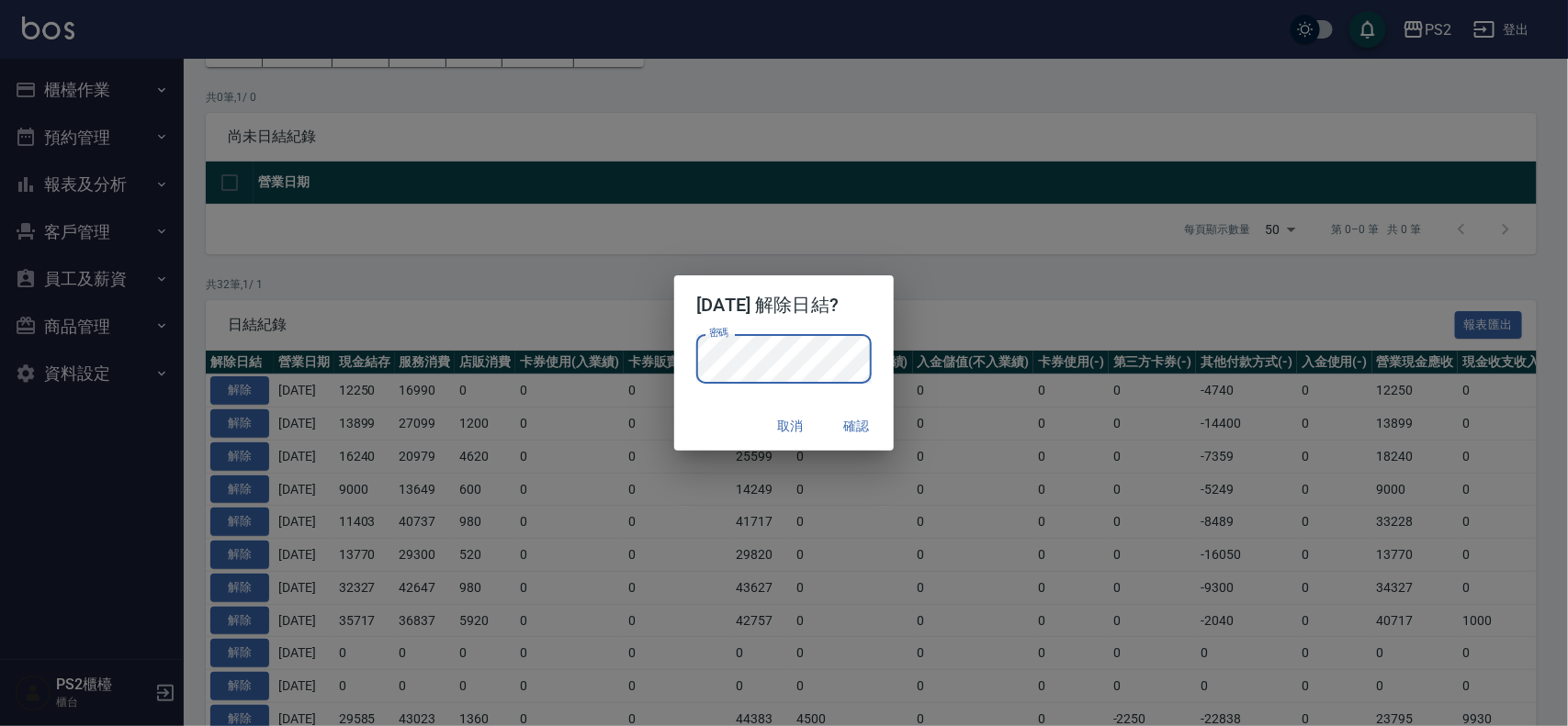
click at [714, 405] on div "取消 確認" at bounding box center [784, 427] width 218 height 49
click at [872, 416] on button "確認" at bounding box center [857, 426] width 58 height 34
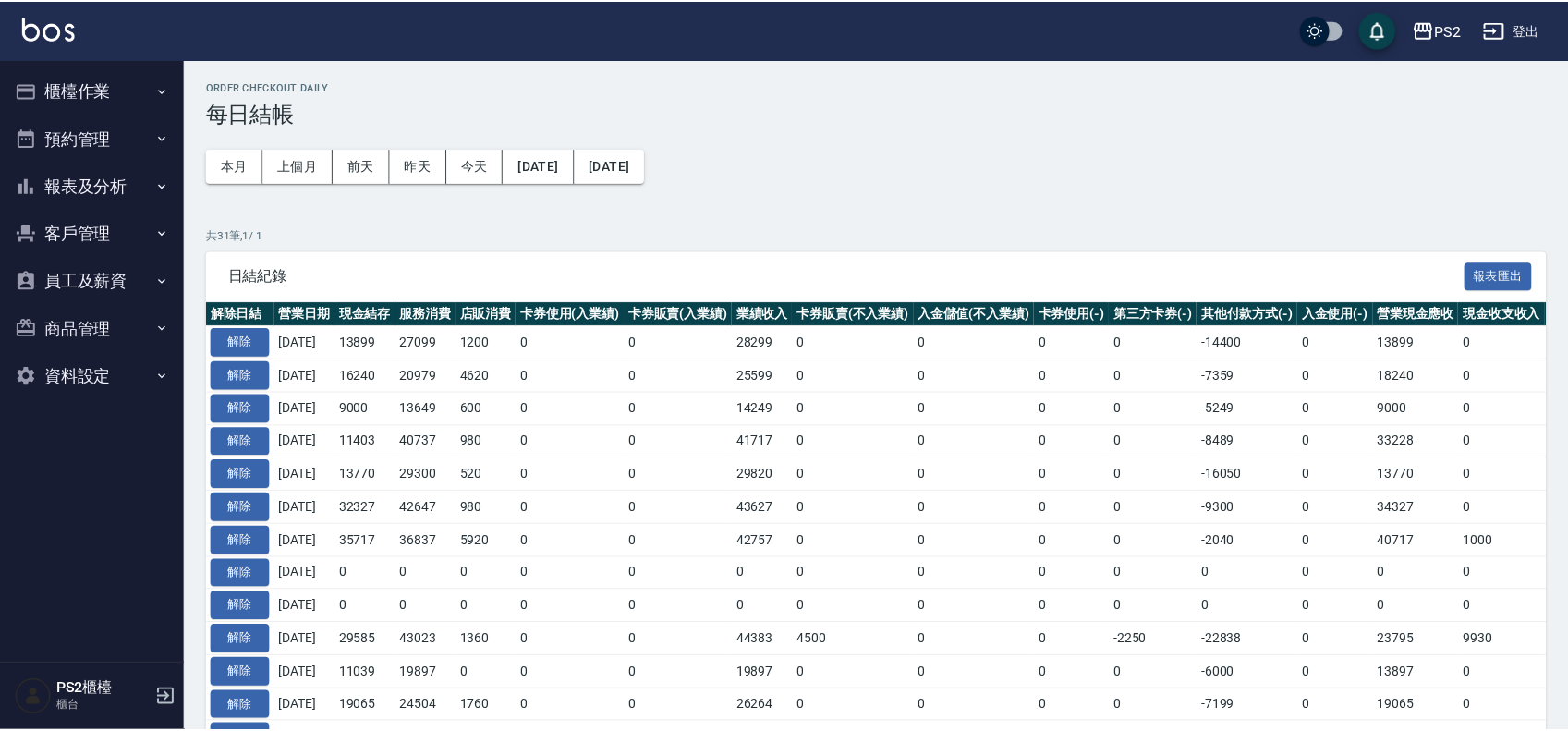
scroll to position [117, 0]
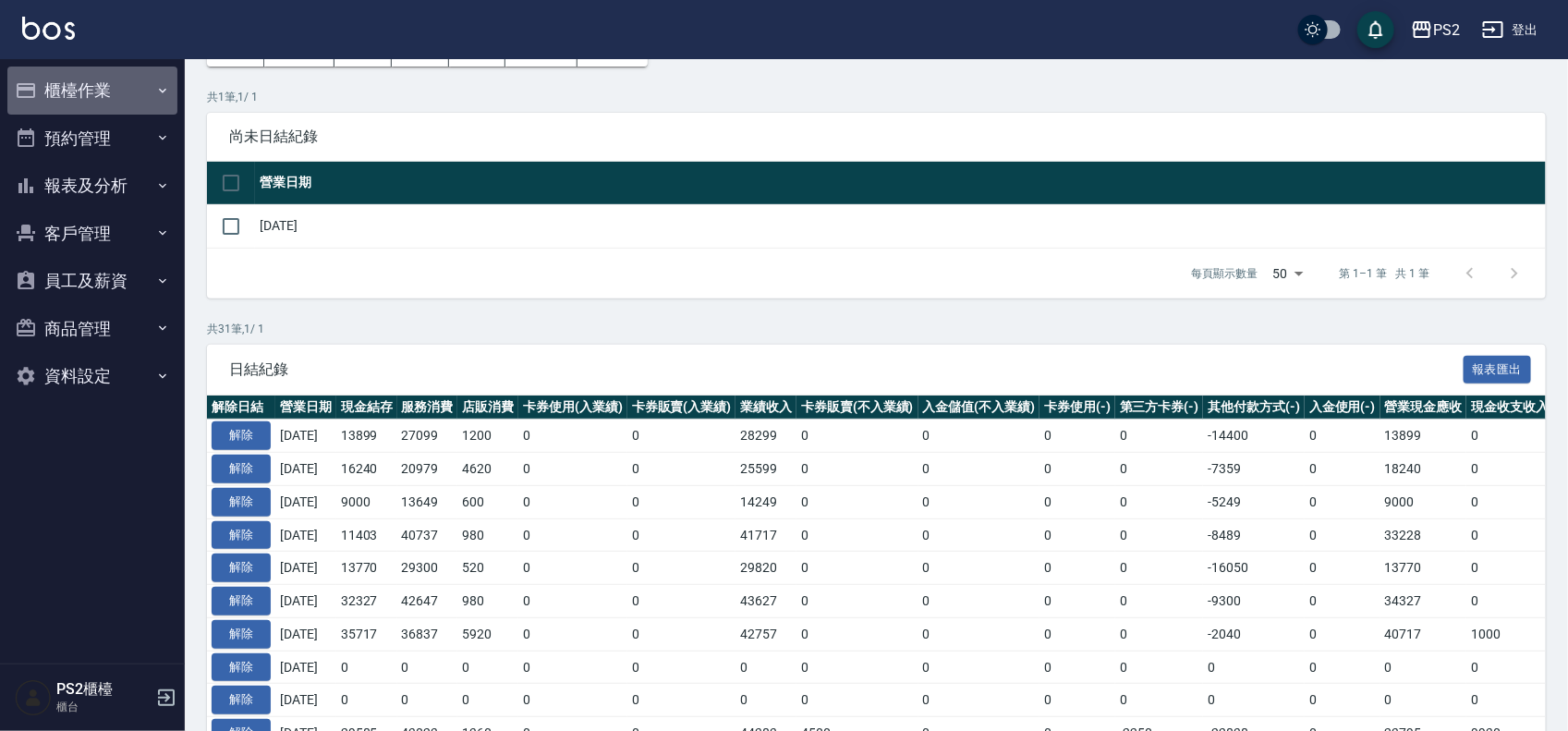
click at [117, 95] on button "櫃檯作業" at bounding box center [92, 90] width 170 height 48
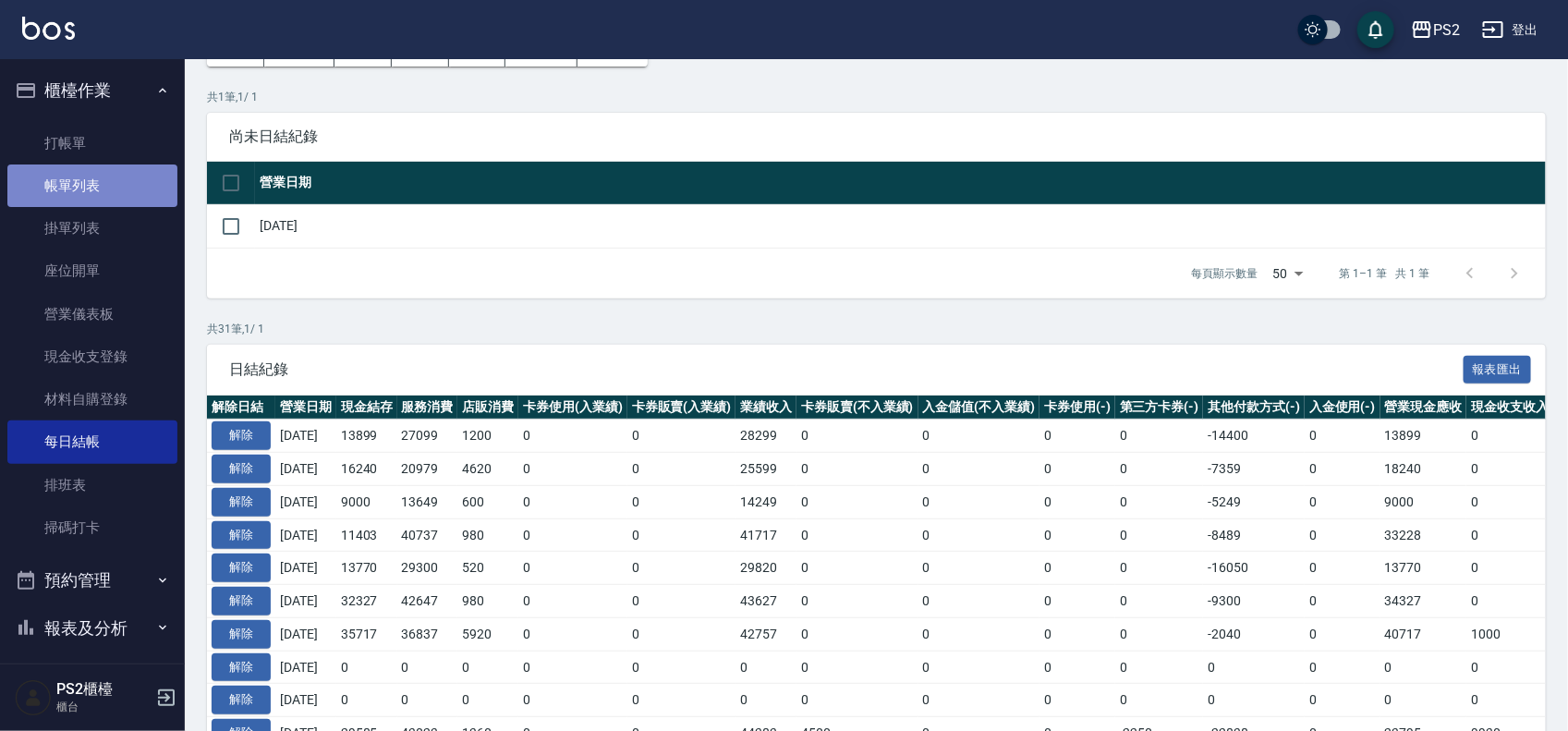
click at [94, 183] on link "帳單列表" at bounding box center [92, 185] width 170 height 42
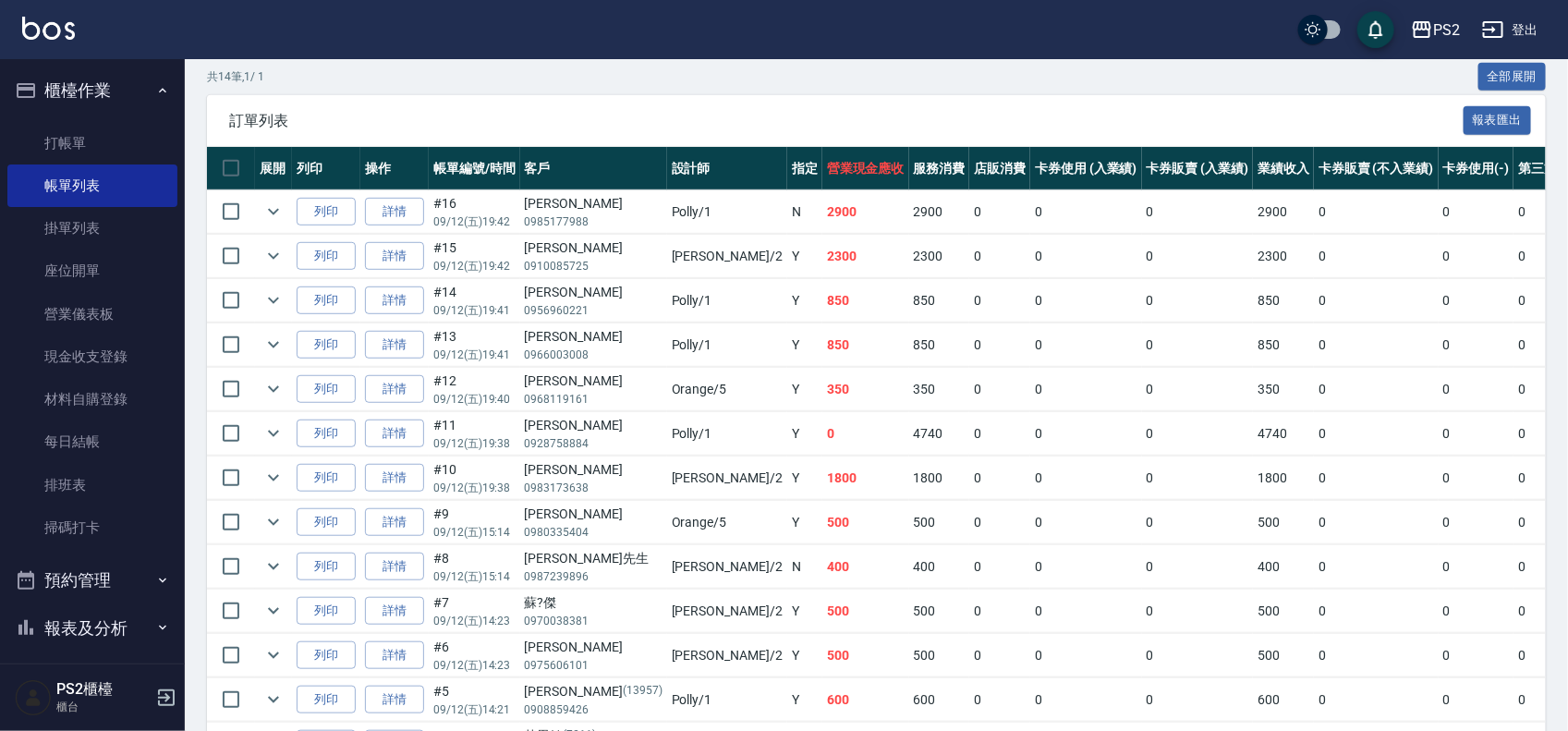
scroll to position [542, 0]
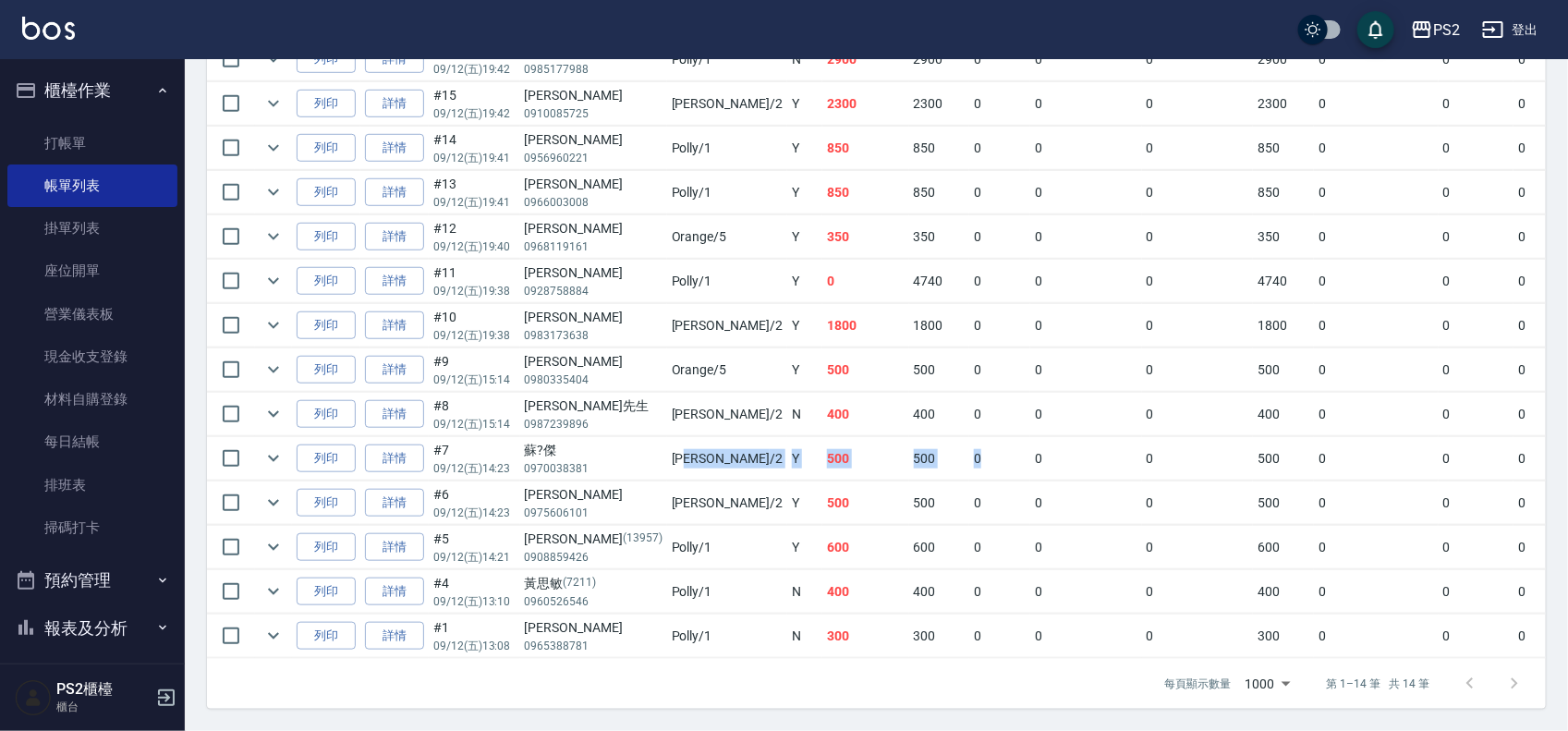
drag, startPoint x: 624, startPoint y: 448, endPoint x: 861, endPoint y: 433, distance: 237.5
click at [861, 438] on tr "列印 詳情 #7 09/12 (五) 14:23 蘇?傑 0970038381 Jason /2 Y 500 500 0 0 0 500 0 0 0 0 0" at bounding box center [1040, 459] width 1668 height 43
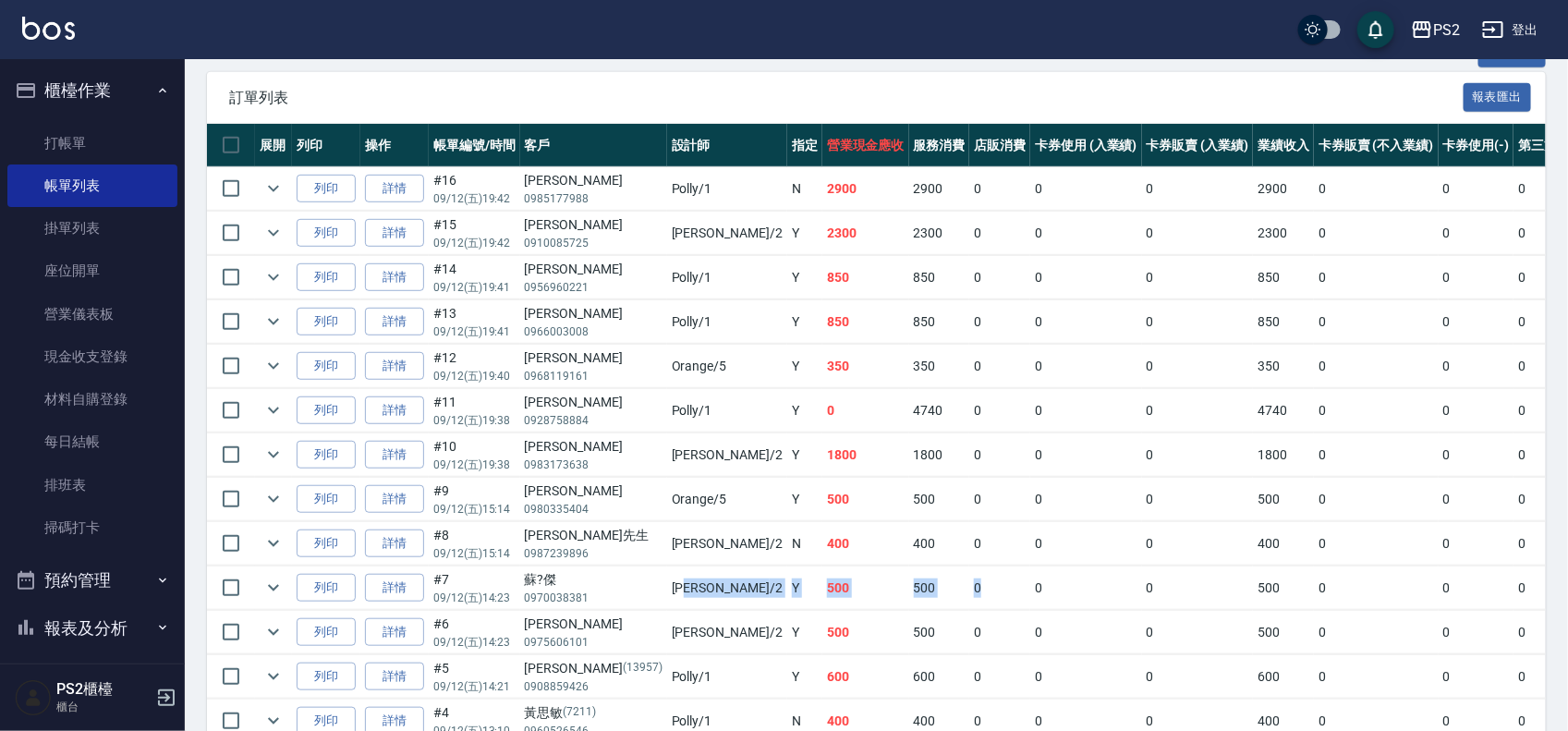
scroll to position [426, 0]
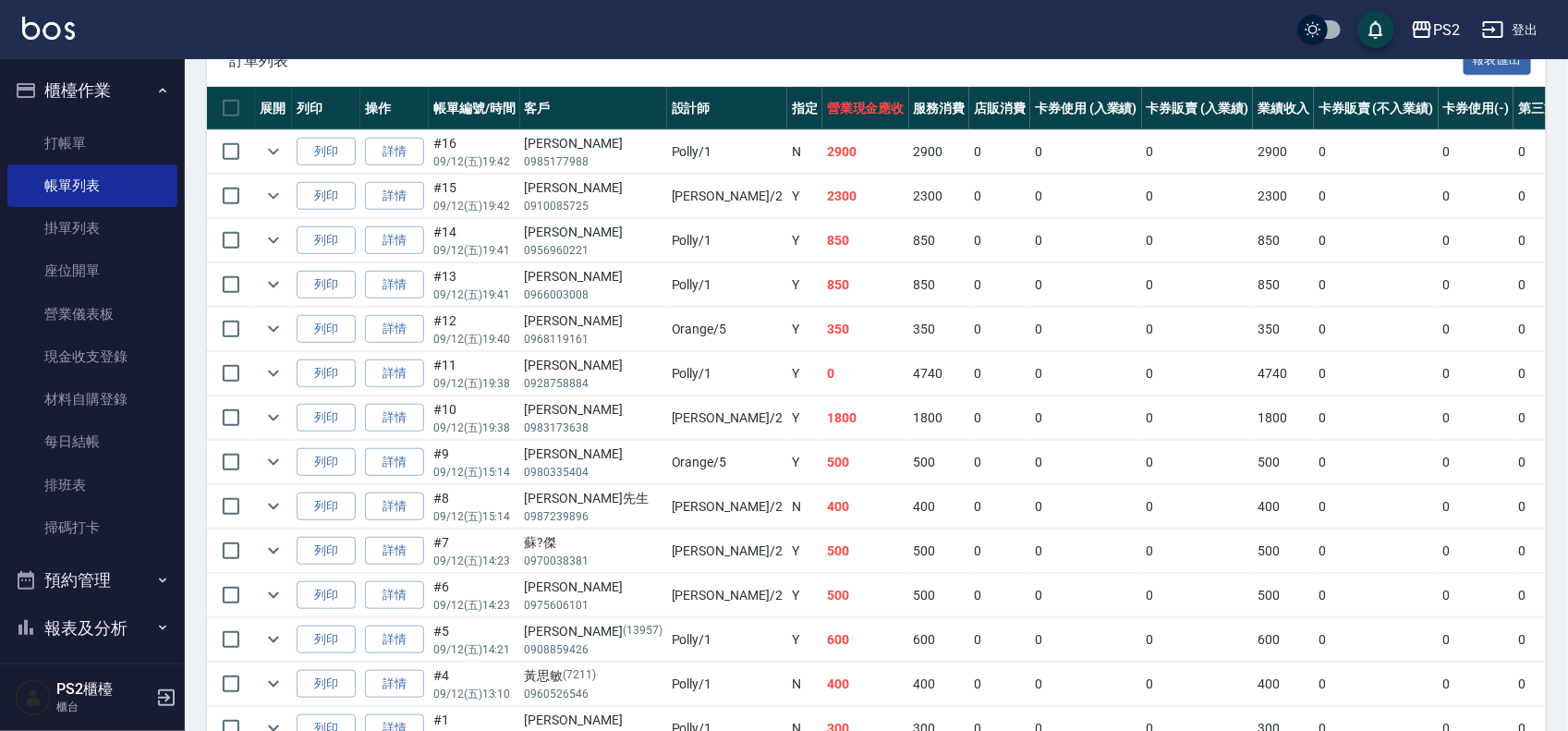
click at [540, 416] on div "鄭文硯" at bounding box center [593, 410] width 137 height 20
drag, startPoint x: 617, startPoint y: 413, endPoint x: 762, endPoint y: 409, distance: 145.1
click at [762, 409] on tr "列印 詳情 #10 09/12 (五) 19:38 鄭文硯 0983173638 Jason /2 Y 1800 1800 0 0 0 1800 0 0 0 …" at bounding box center [1040, 418] width 1668 height 43
click at [823, 409] on td "1800" at bounding box center [866, 418] width 87 height 43
click at [392, 418] on link "詳情" at bounding box center [394, 418] width 59 height 28
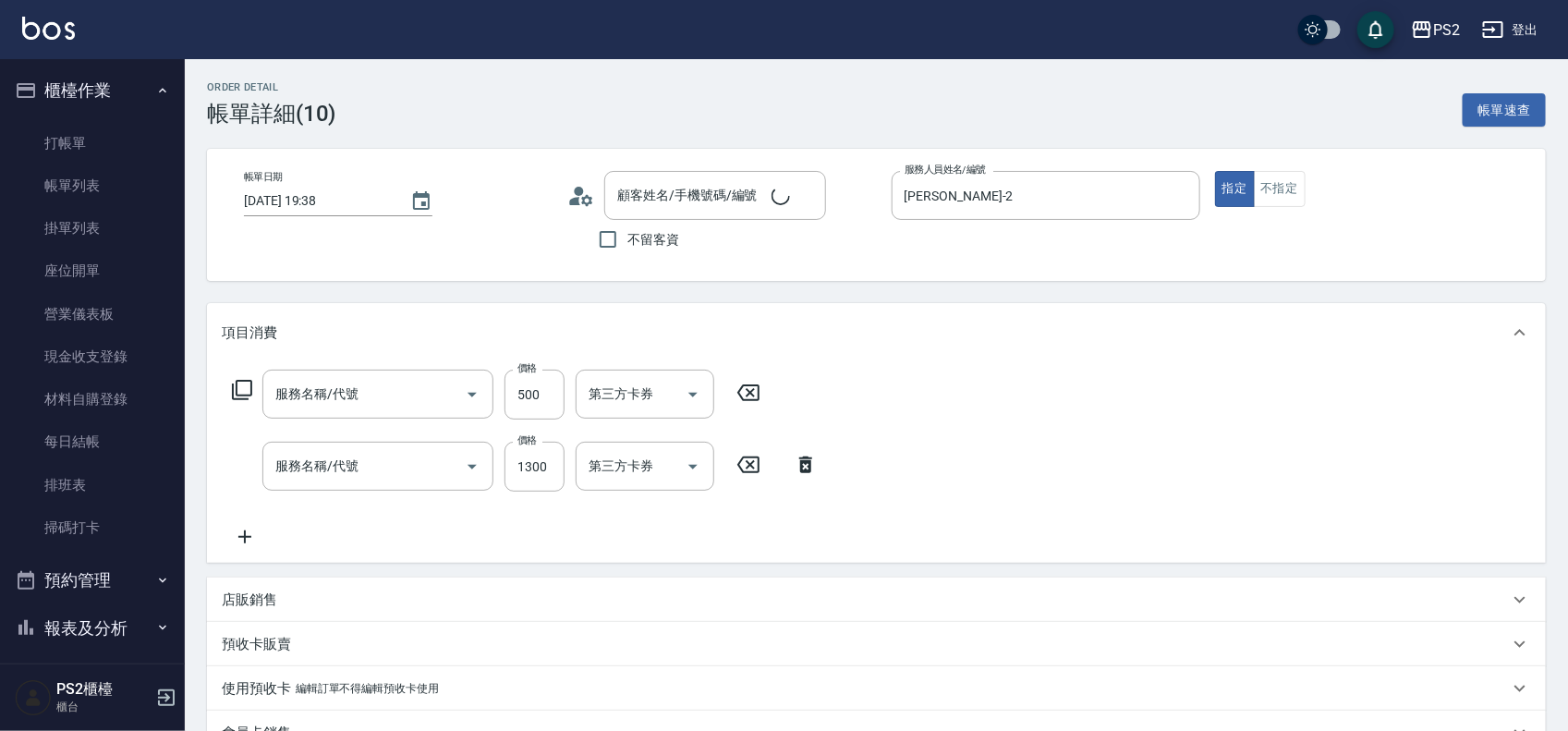
type input "2025/09/12 19:38"
type input "Jason-2"
type input "B級洗剪500(103)"
type input "生化燙+護2000(803)"
type input "鄭文硯/0983173638/"
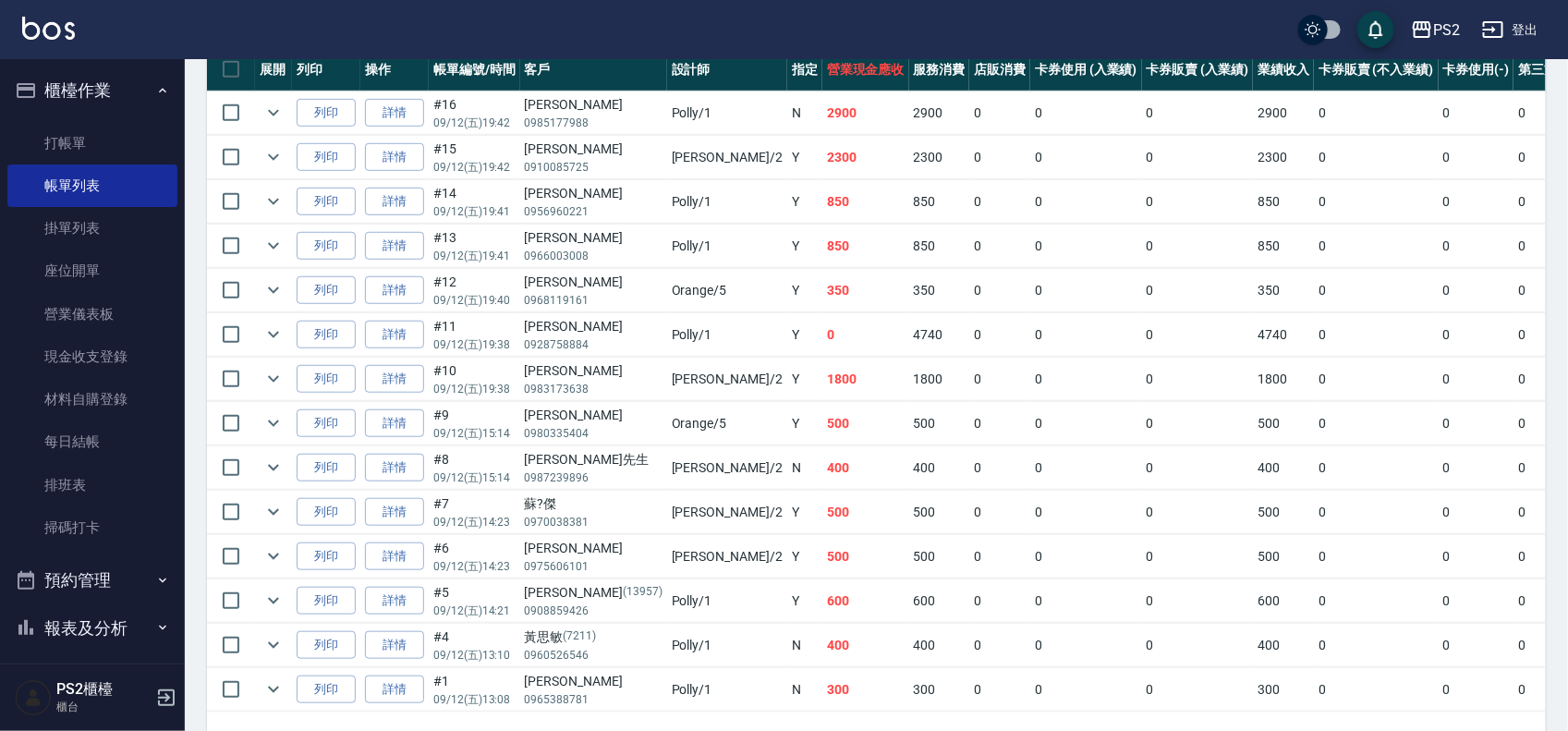
scroll to position [426, 0]
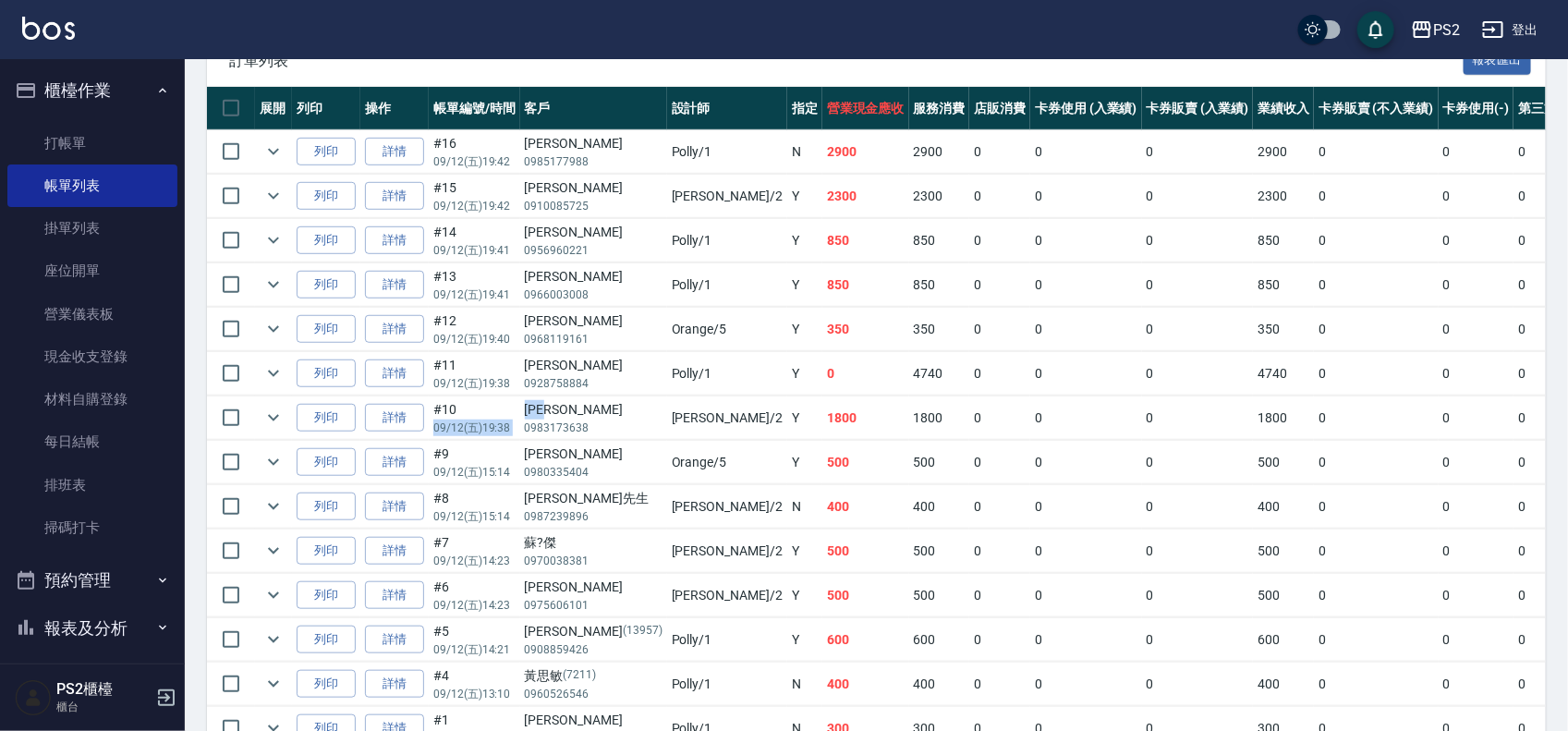
drag, startPoint x: 582, startPoint y: 409, endPoint x: 473, endPoint y: 409, distance: 109.0
click at [473, 409] on tr "列印 詳情 #10 09/12 (五) 19:38 鄭文硯 0983173638 Jason /2 Y 1800 1800 0 0 0 1800 0 0 0 …" at bounding box center [1040, 418] width 1668 height 43
click at [874, 390] on tr "列印 詳情 #11 09/12 (五) 19:38 宥棠 0928758884 Polly /1 Y 0 4740 0 0 0 4740 0 0 0 -474…" at bounding box center [1040, 374] width 1668 height 43
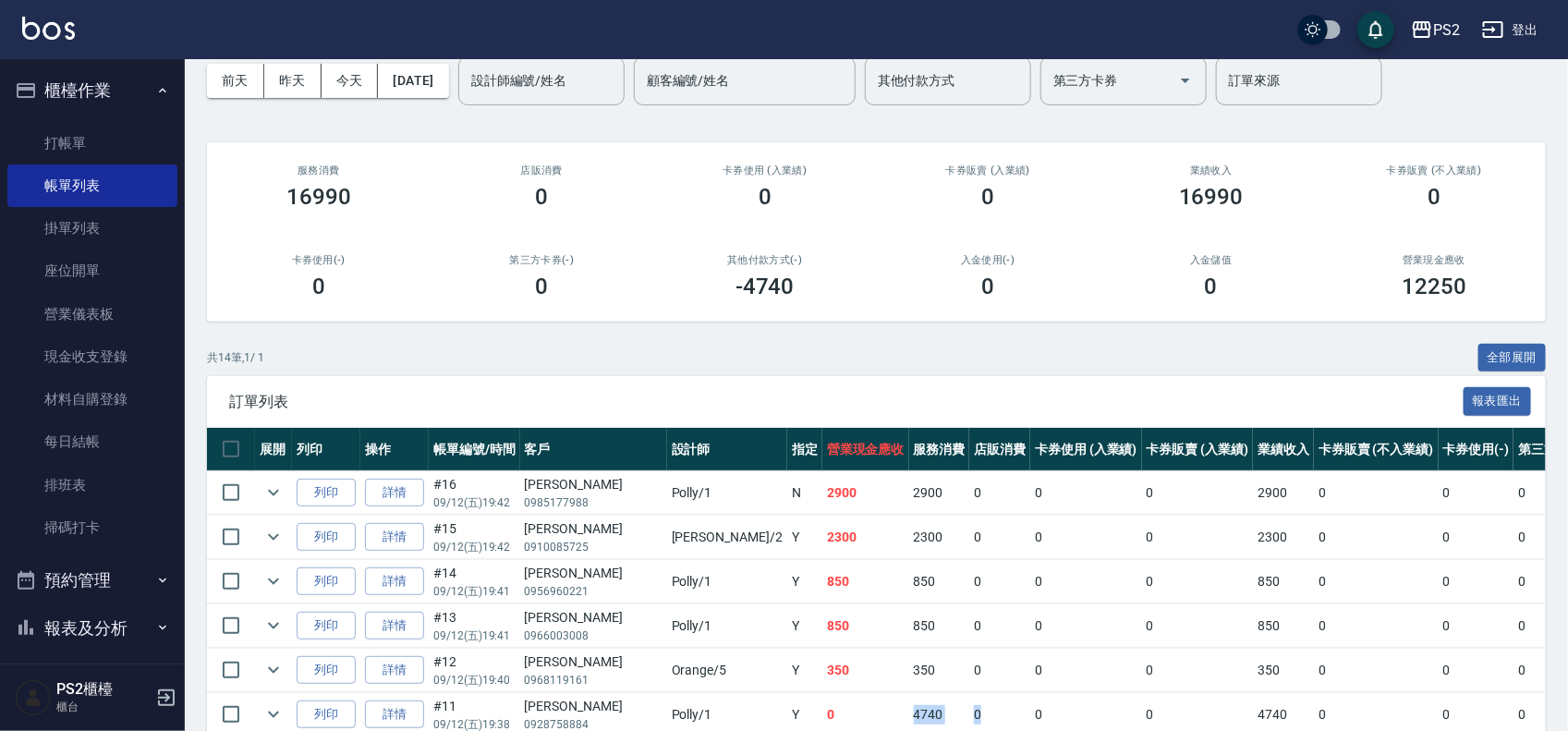
scroll to position [0, 0]
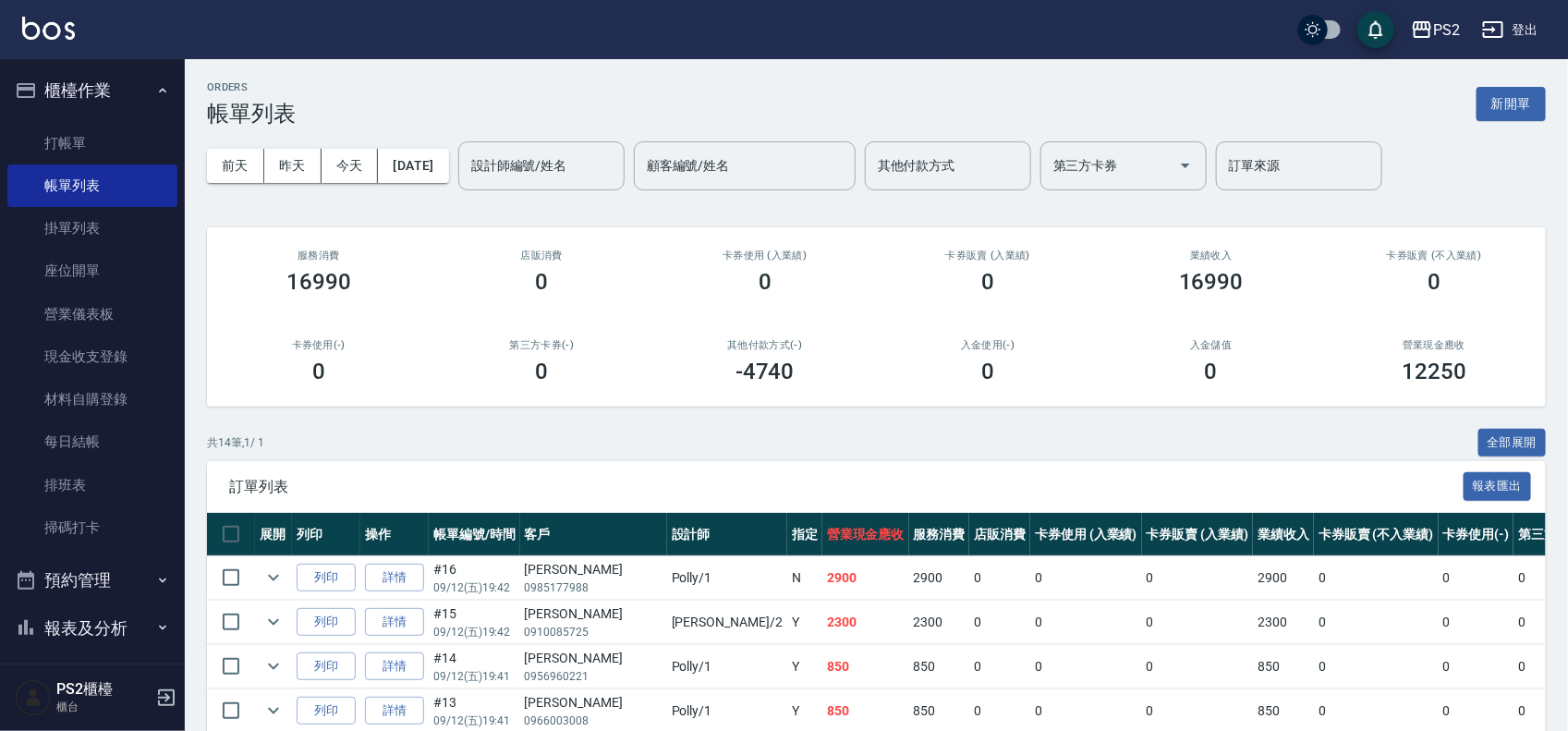
click at [582, 160] on div "設計師編號/姓名 設計師編號/姓名" at bounding box center [541, 166] width 167 height 49
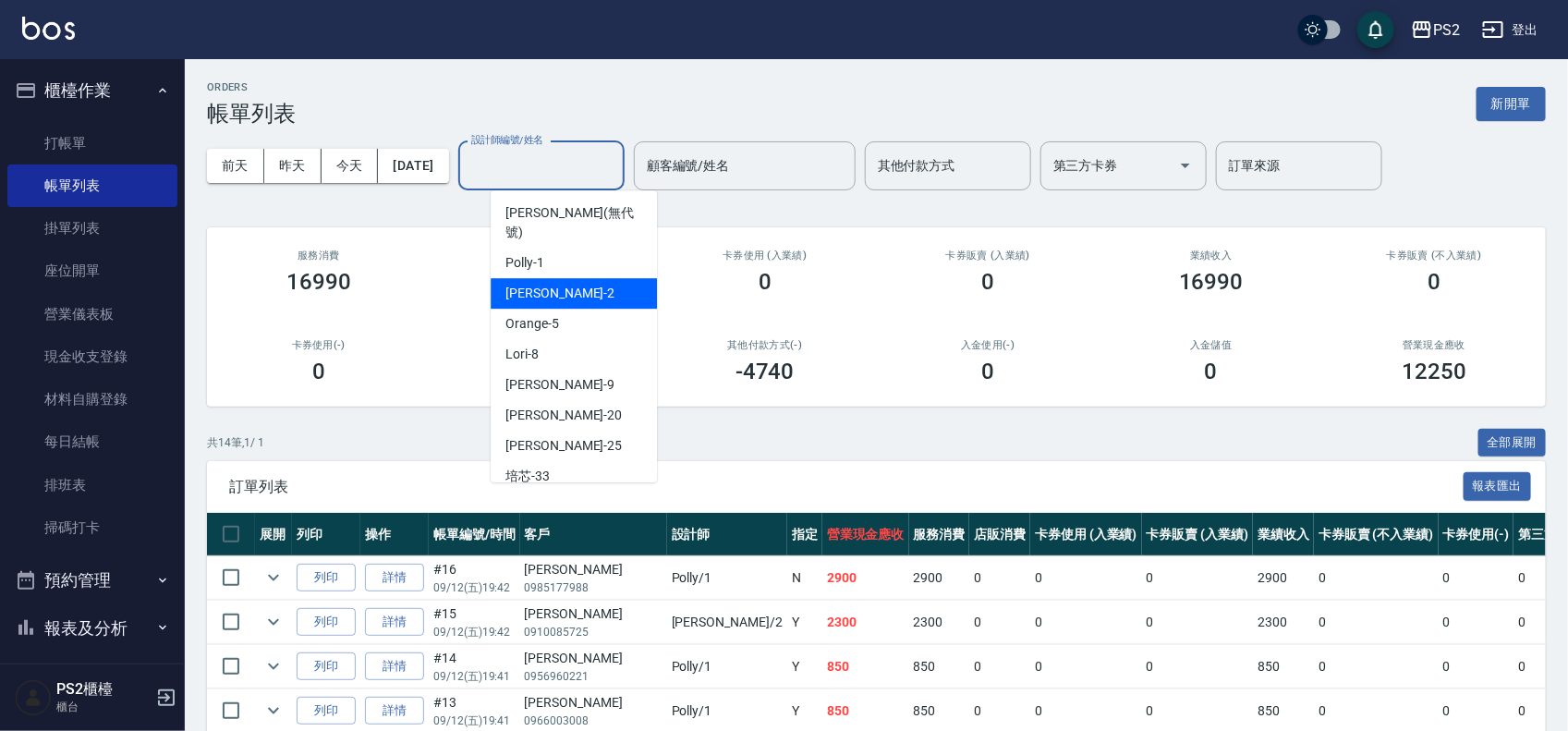
click at [534, 284] on span "Jason -2" at bounding box center [559, 293] width 109 height 20
type input "Jason-2"
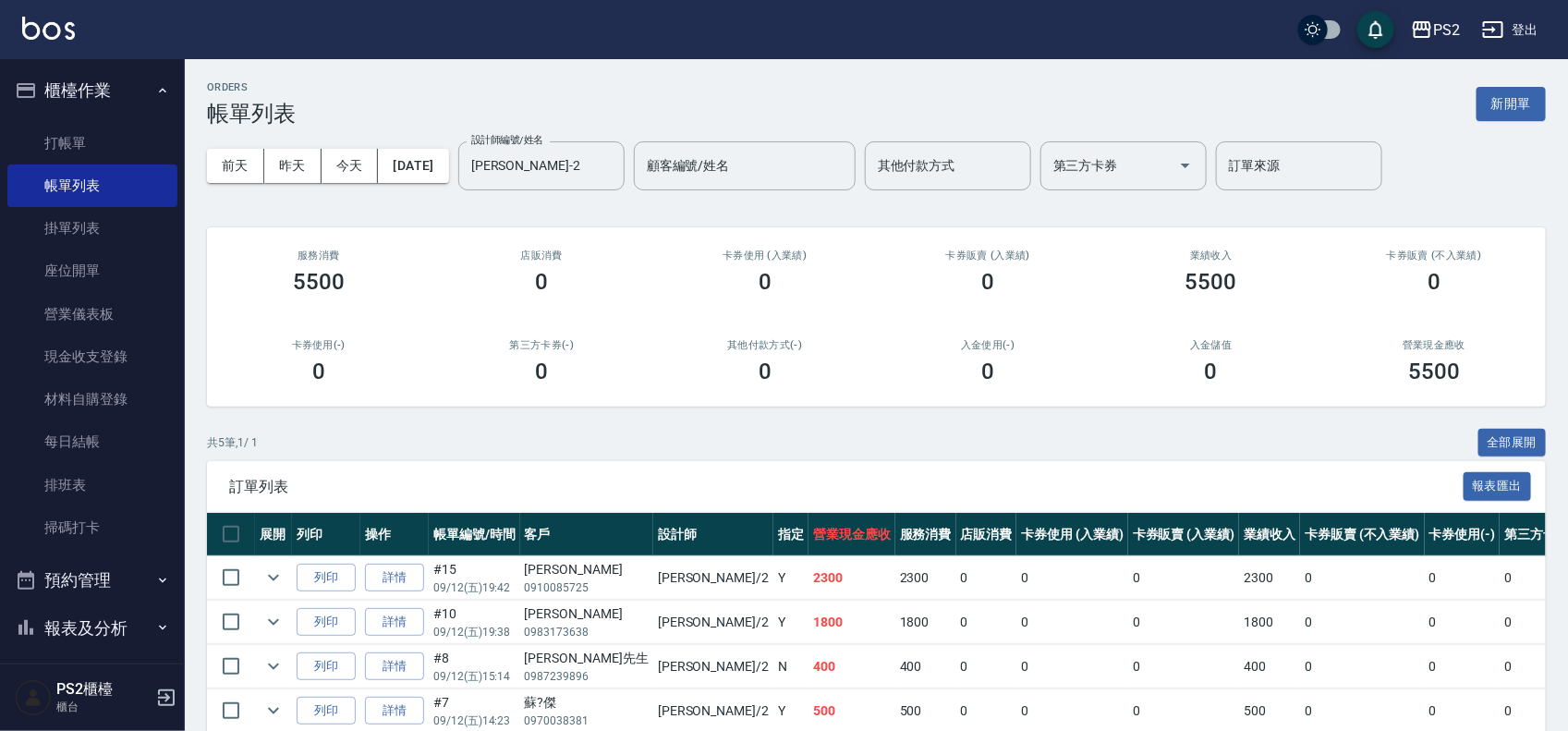
click at [635, 232] on div "店販消費 0" at bounding box center [542, 272] width 224 height 89
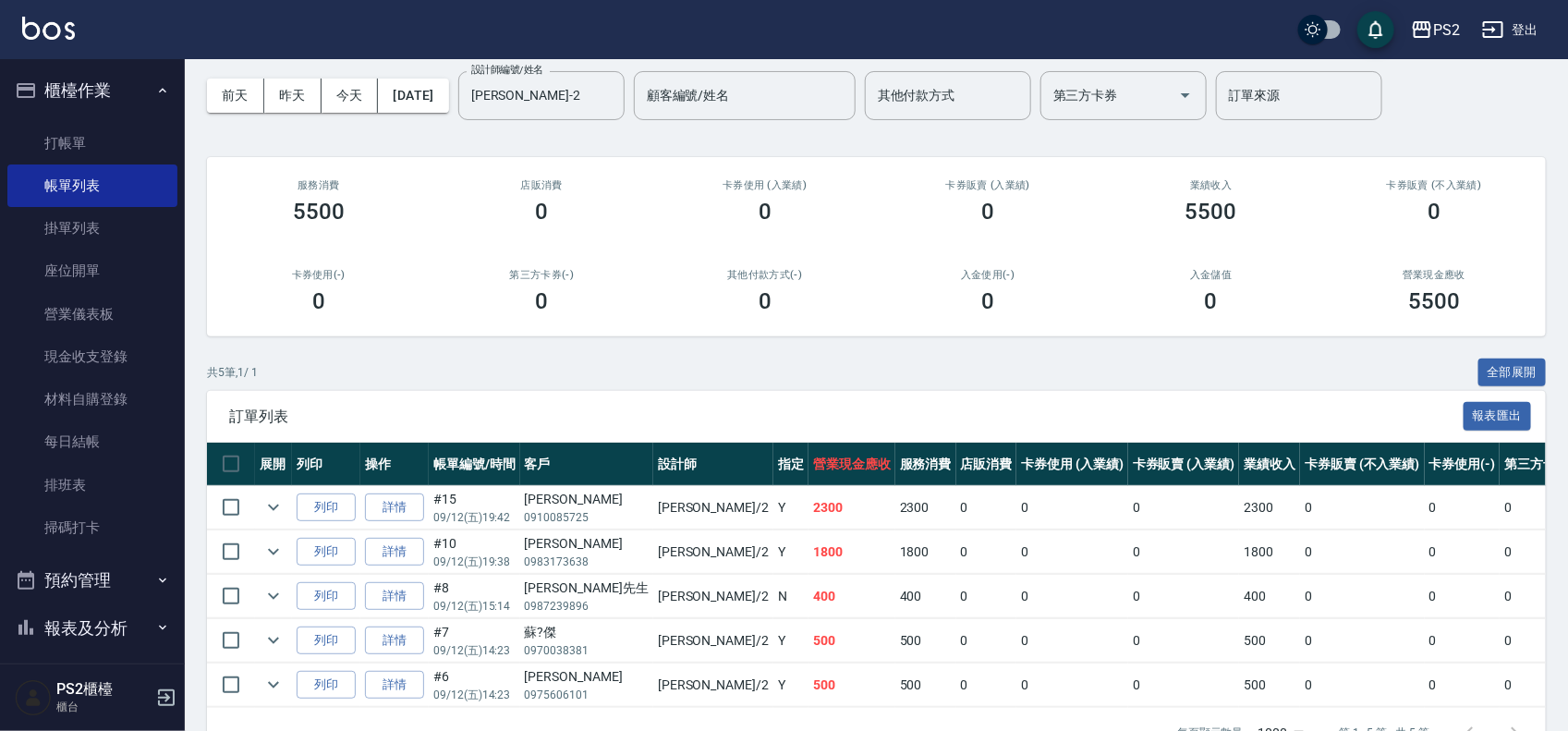
scroll to position [138, 0]
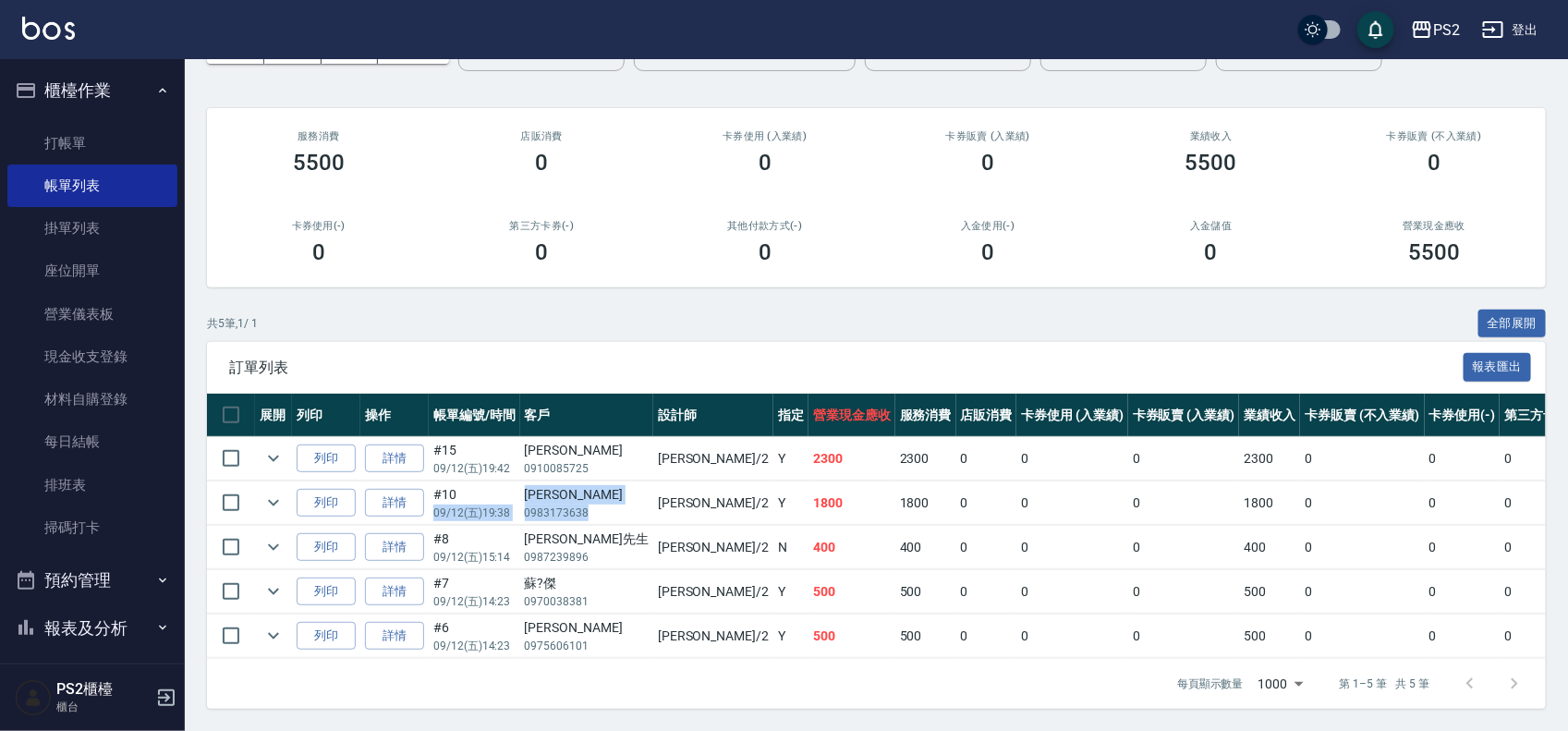
drag, startPoint x: 584, startPoint y: 486, endPoint x: 488, endPoint y: 482, distance: 96.1
click at [488, 482] on tr "列印 詳情 #10 09/12 (五) 19:38 鄭文硯 0983173638 Jason /2 Y 1800 1800 0 0 0 1800 0 0 0 …" at bounding box center [1034, 503] width 1654 height 43
click at [653, 482] on td "Jason /2" at bounding box center [713, 503] width 121 height 43
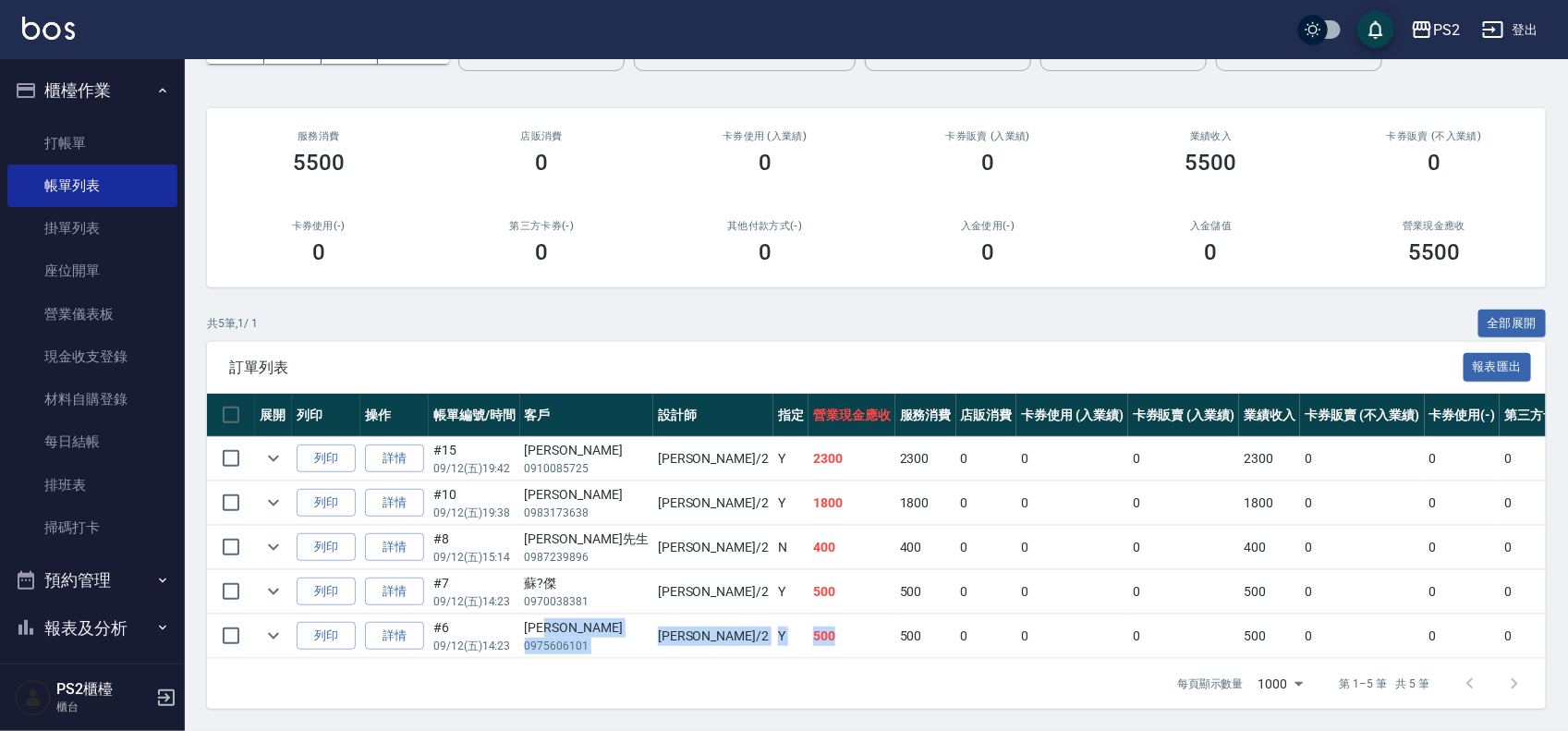
drag, startPoint x: 566, startPoint y: 608, endPoint x: 751, endPoint y: 625, distance: 185.8
click at [751, 625] on tr "列印 詳情 #6 09/12 (五) 14:23 蔡逸洋 0975606101 Jason /2 Y 500 500 0 0 0 500 0 0 0 0 0" at bounding box center [1034, 637] width 1654 height 43
click at [809, 615] on td "500" at bounding box center [852, 637] width 87 height 43
click at [653, 442] on td "Jason /2" at bounding box center [713, 459] width 121 height 43
drag, startPoint x: 733, startPoint y: 442, endPoint x: 758, endPoint y: 442, distance: 25.0
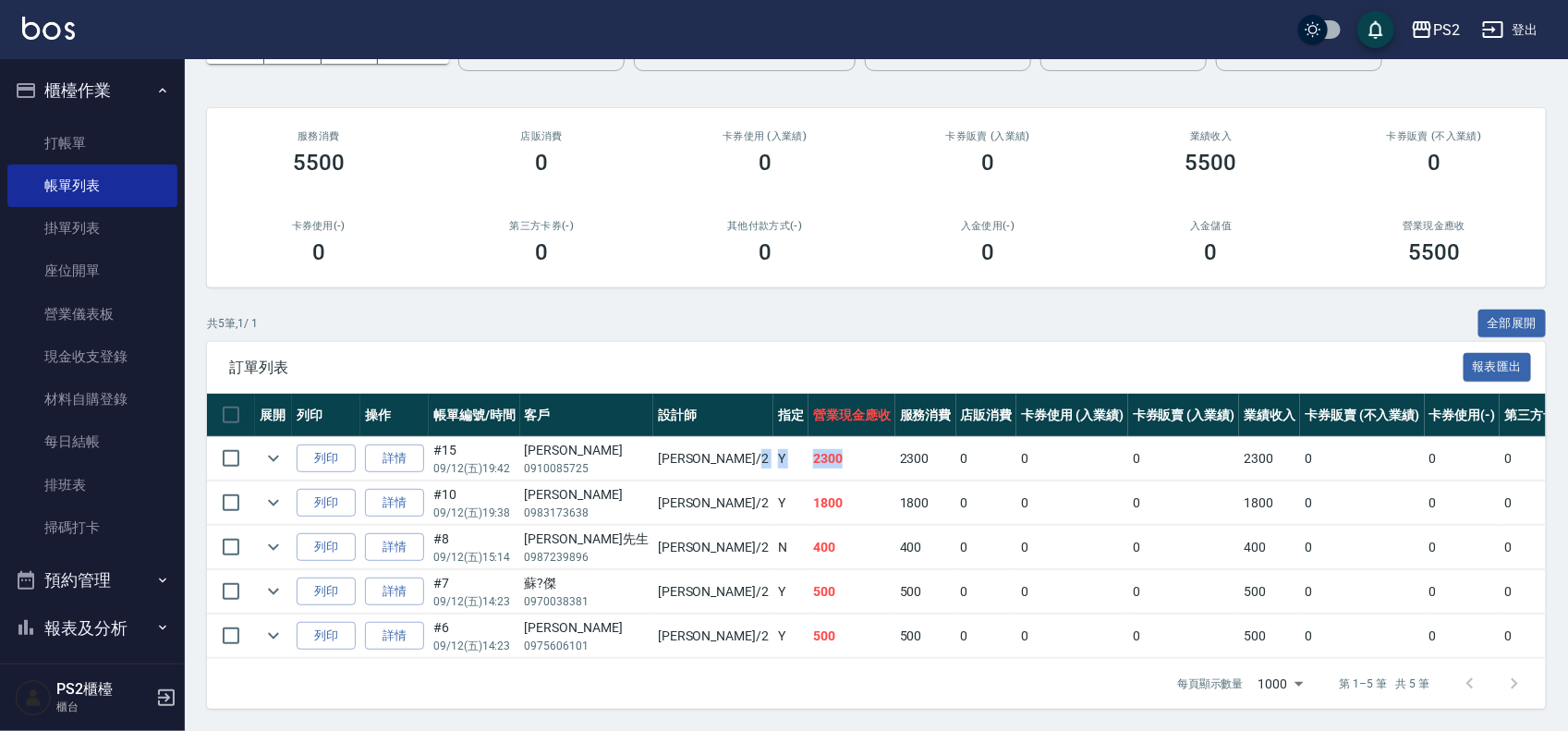
click at [758, 442] on tr "列印 詳情 #15 09/12 (五) 19:42 江欣明 0910085725 Jason /2 Y 2300 2300 0 0 0 2300 0 0 0 …" at bounding box center [1034, 459] width 1654 height 43
click at [809, 442] on td "2300" at bounding box center [852, 459] width 87 height 43
drag, startPoint x: 522, startPoint y: 570, endPoint x: 830, endPoint y: 592, distance: 308.8
click at [830, 592] on tr "列印 詳情 #7 09/12 (五) 14:23 蘇?傑 0970038381 Jason /2 Y 500 500 0 0 0 500 0 0 0 0 0" at bounding box center [1034, 592] width 1654 height 43
click at [809, 581] on td "500" at bounding box center [852, 592] width 87 height 43
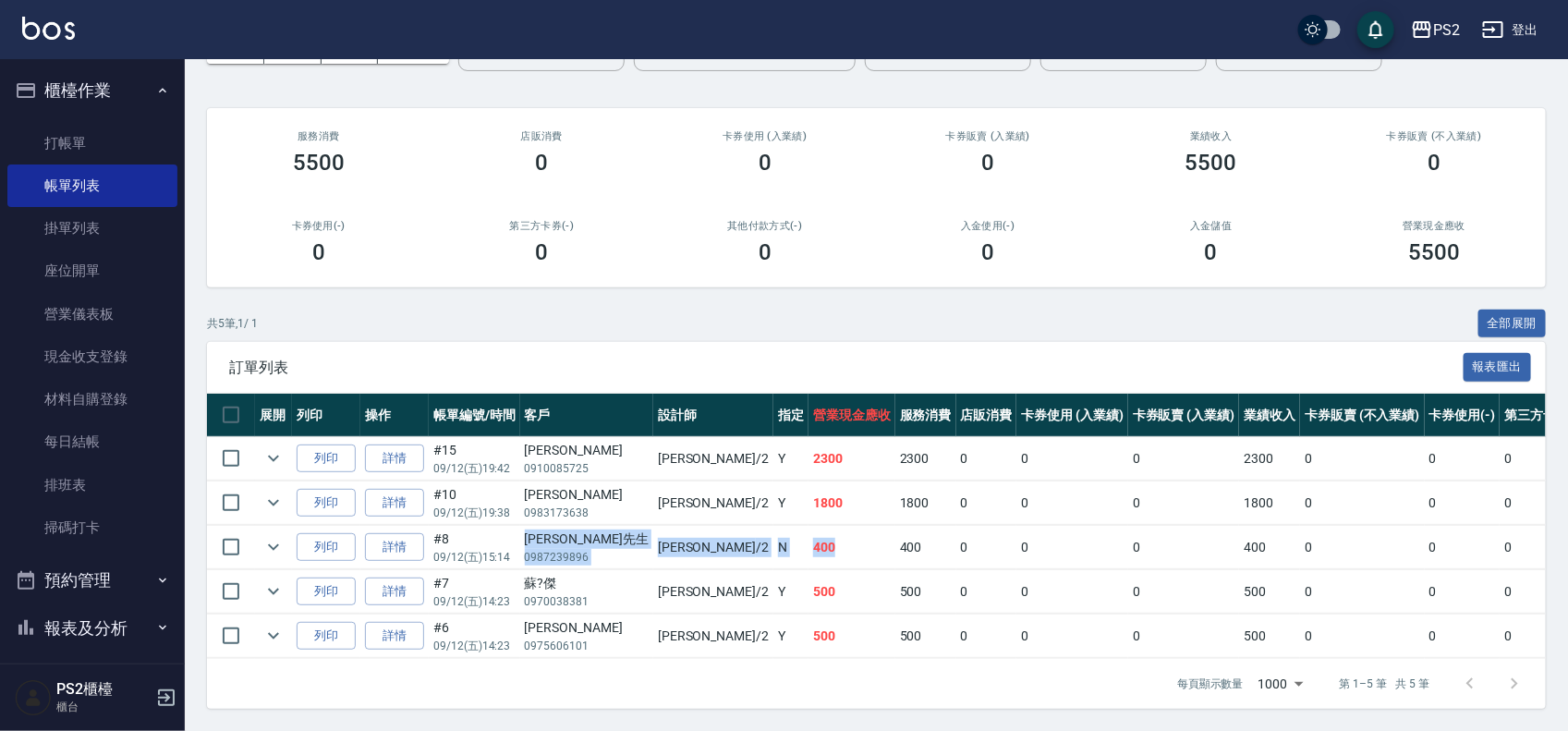
drag, startPoint x: 509, startPoint y: 534, endPoint x: 758, endPoint y: 535, distance: 249.0
click at [758, 535] on tr "列印 詳情 #8 09/12 (五) 15:14 蘇先生 0987239896 Jason /2 N 400 400 0 0 0 400 0 0 0 0 0" at bounding box center [1034, 548] width 1654 height 43
click at [809, 535] on td "400" at bounding box center [852, 548] width 87 height 43
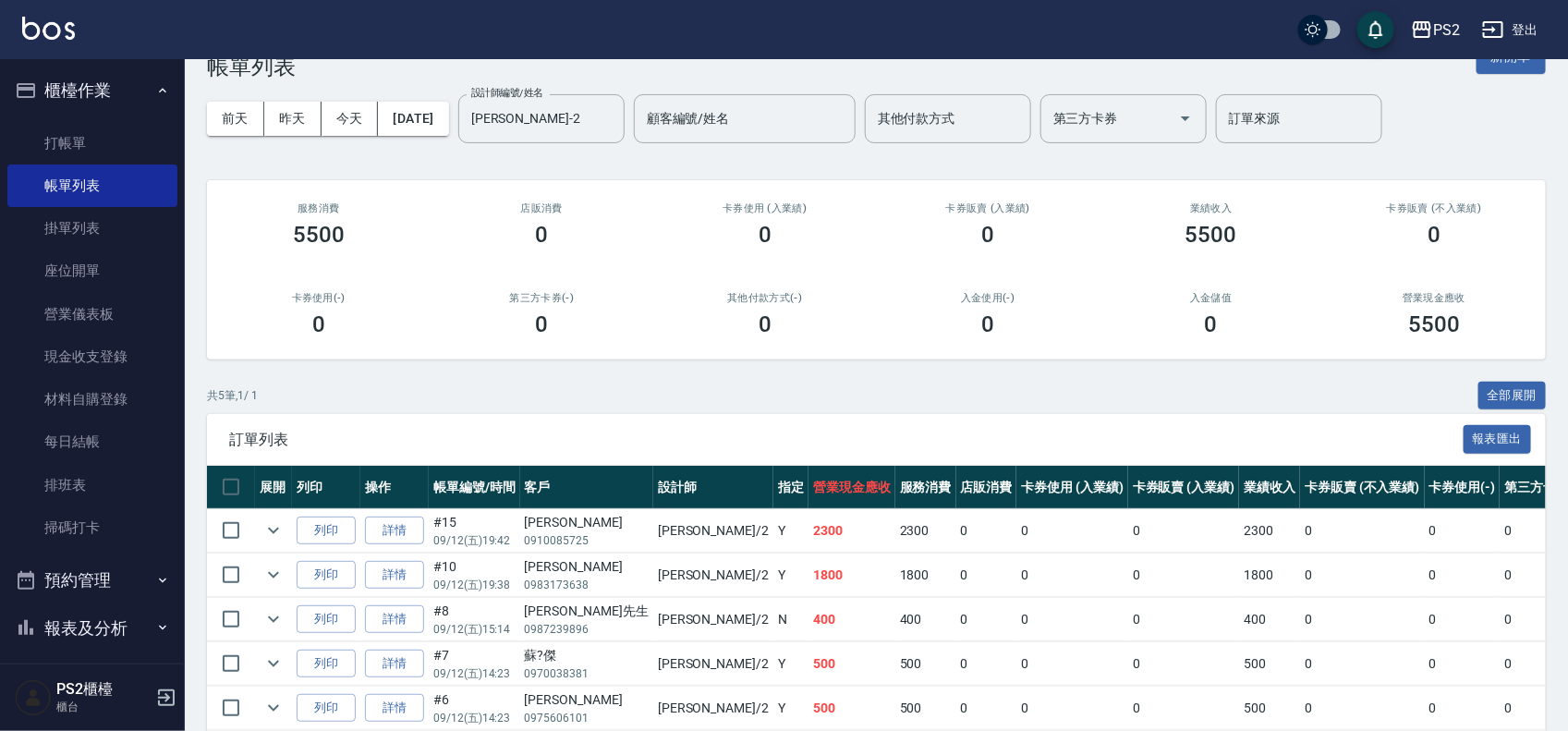
scroll to position [0, 0]
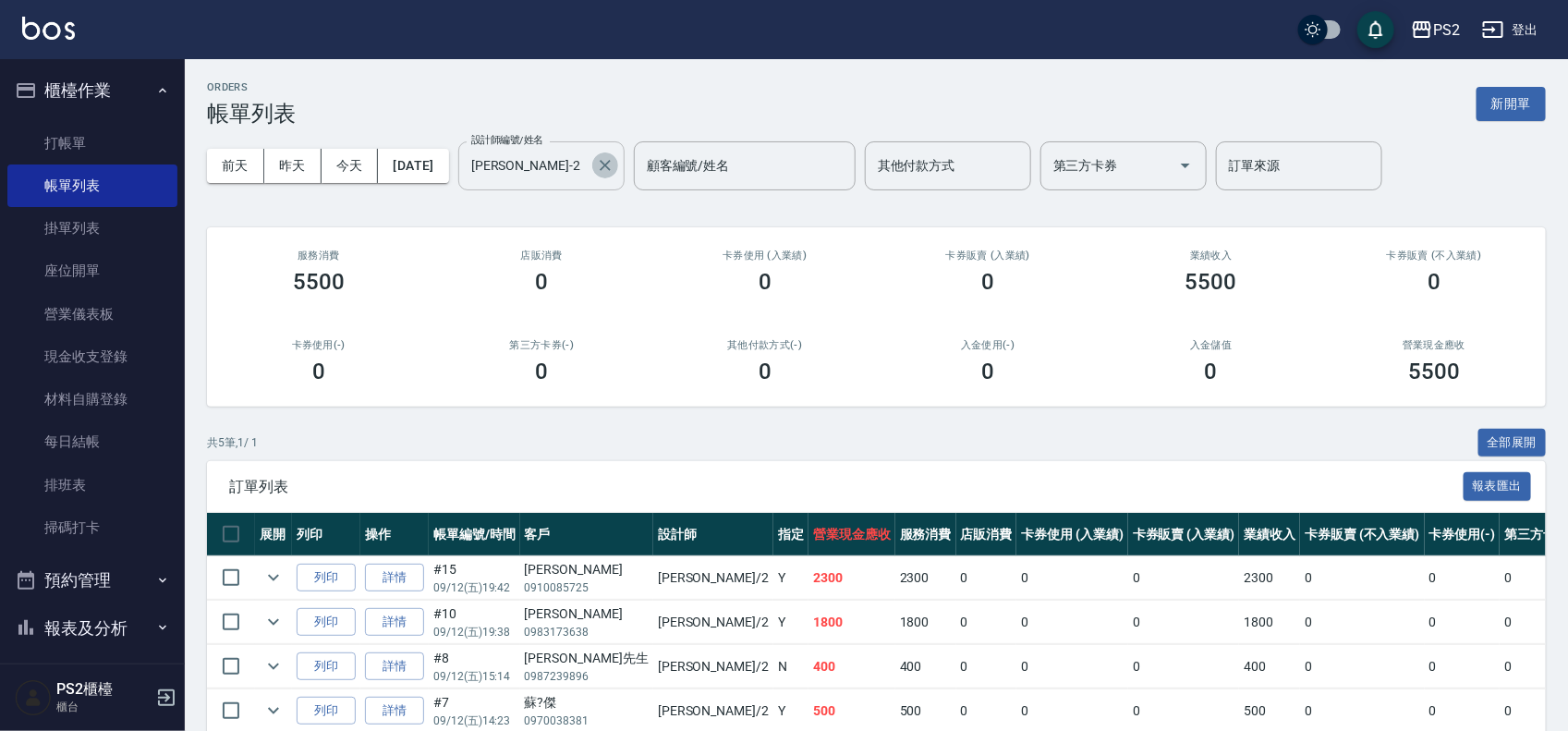
click at [618, 165] on button "Clear" at bounding box center [605, 165] width 25 height 26
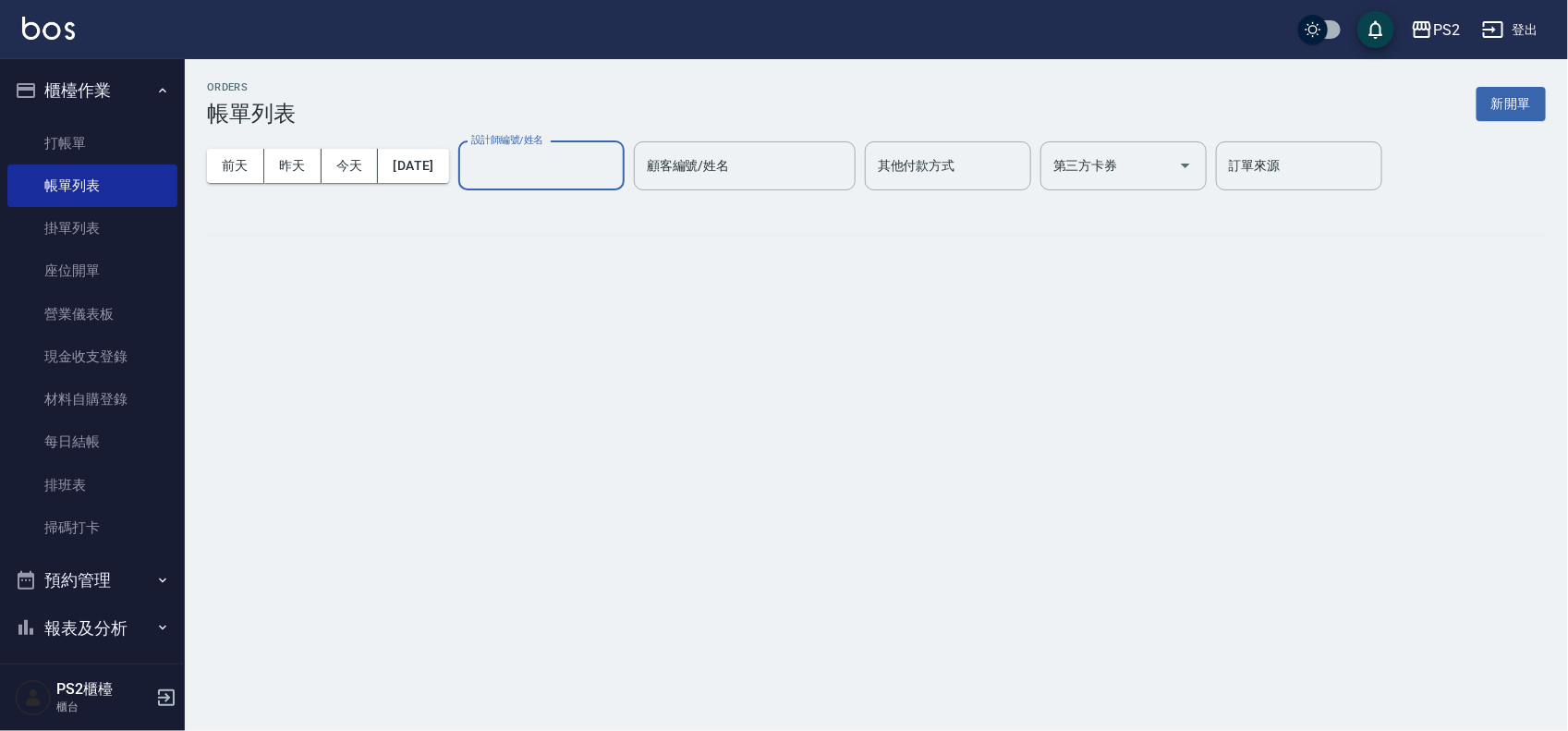
click at [602, 167] on input "設計師編號/姓名" at bounding box center [541, 166] width 150 height 32
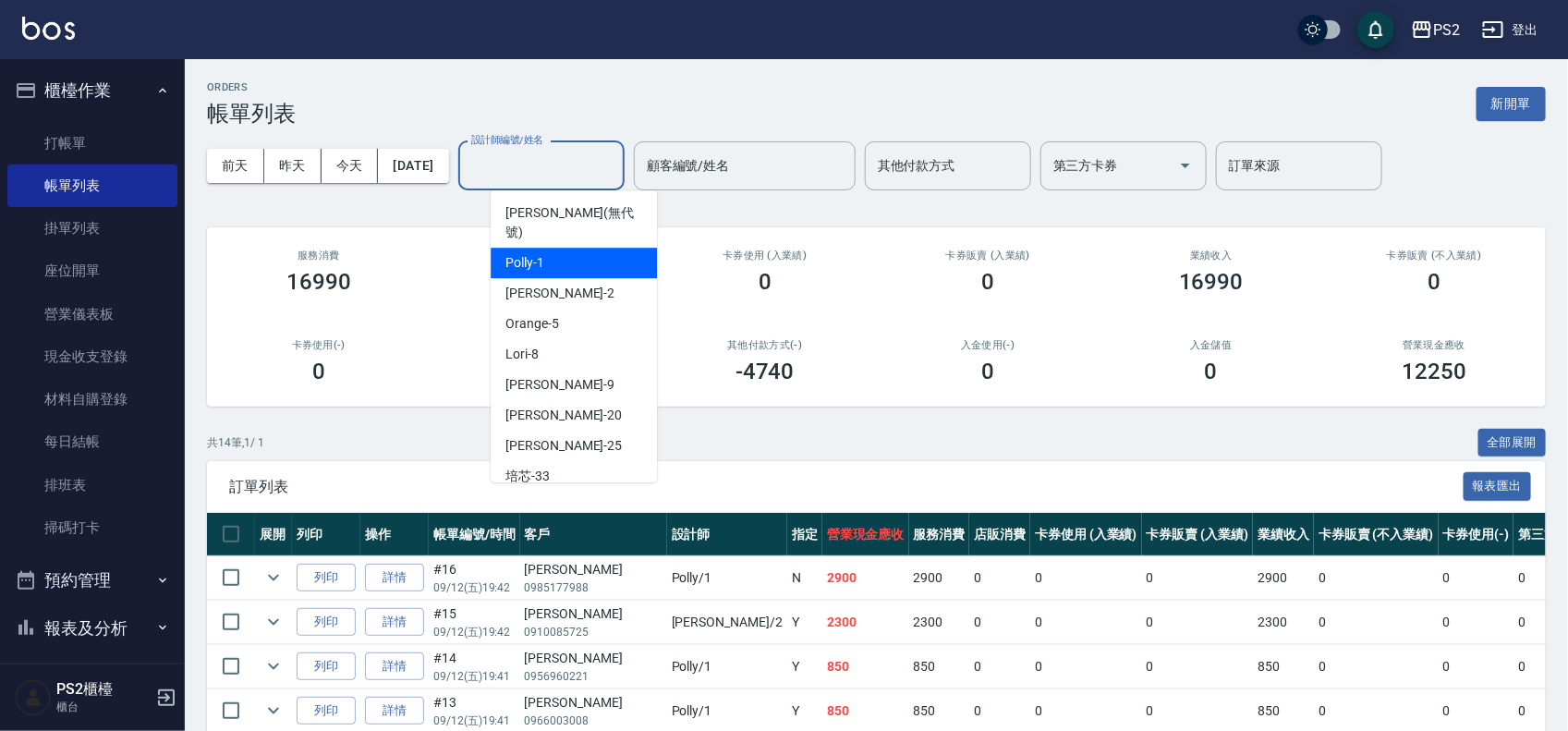
click at [571, 248] on div "Polly -1" at bounding box center [574, 263] width 167 height 30
type input "Polly-1"
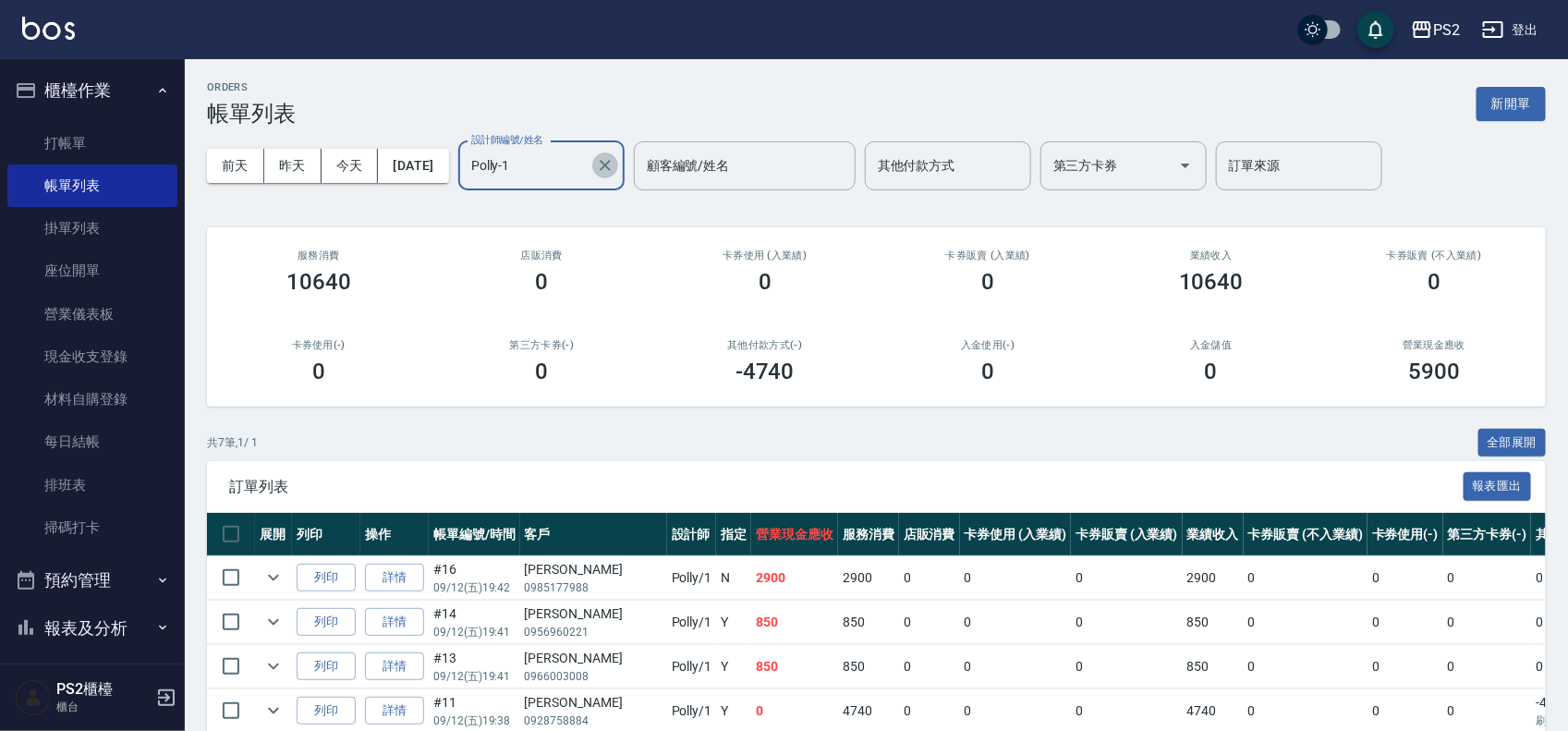
click at [615, 159] on icon "Clear" at bounding box center [605, 165] width 19 height 19
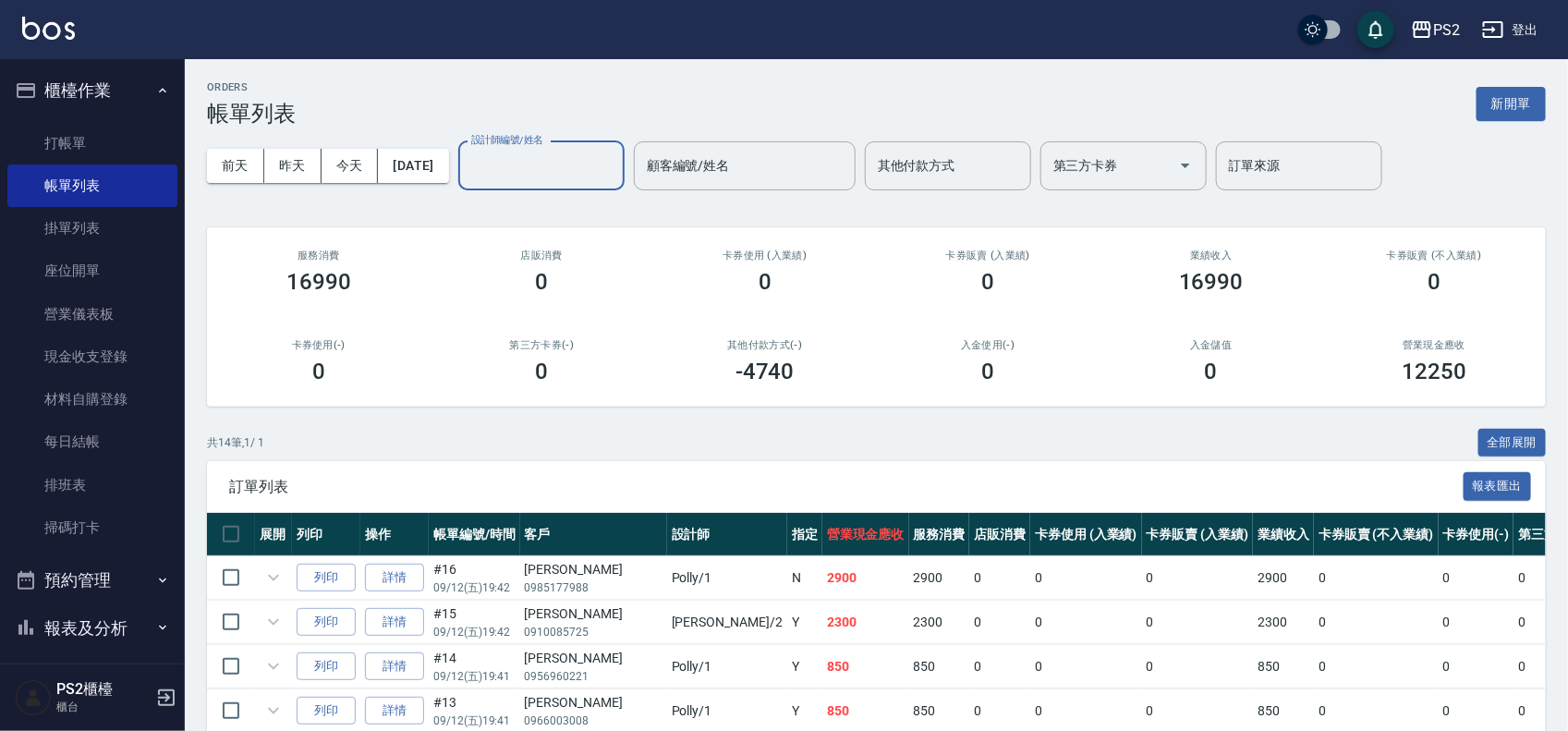
click at [541, 158] on input "設計師編號/姓名" at bounding box center [541, 166] width 150 height 32
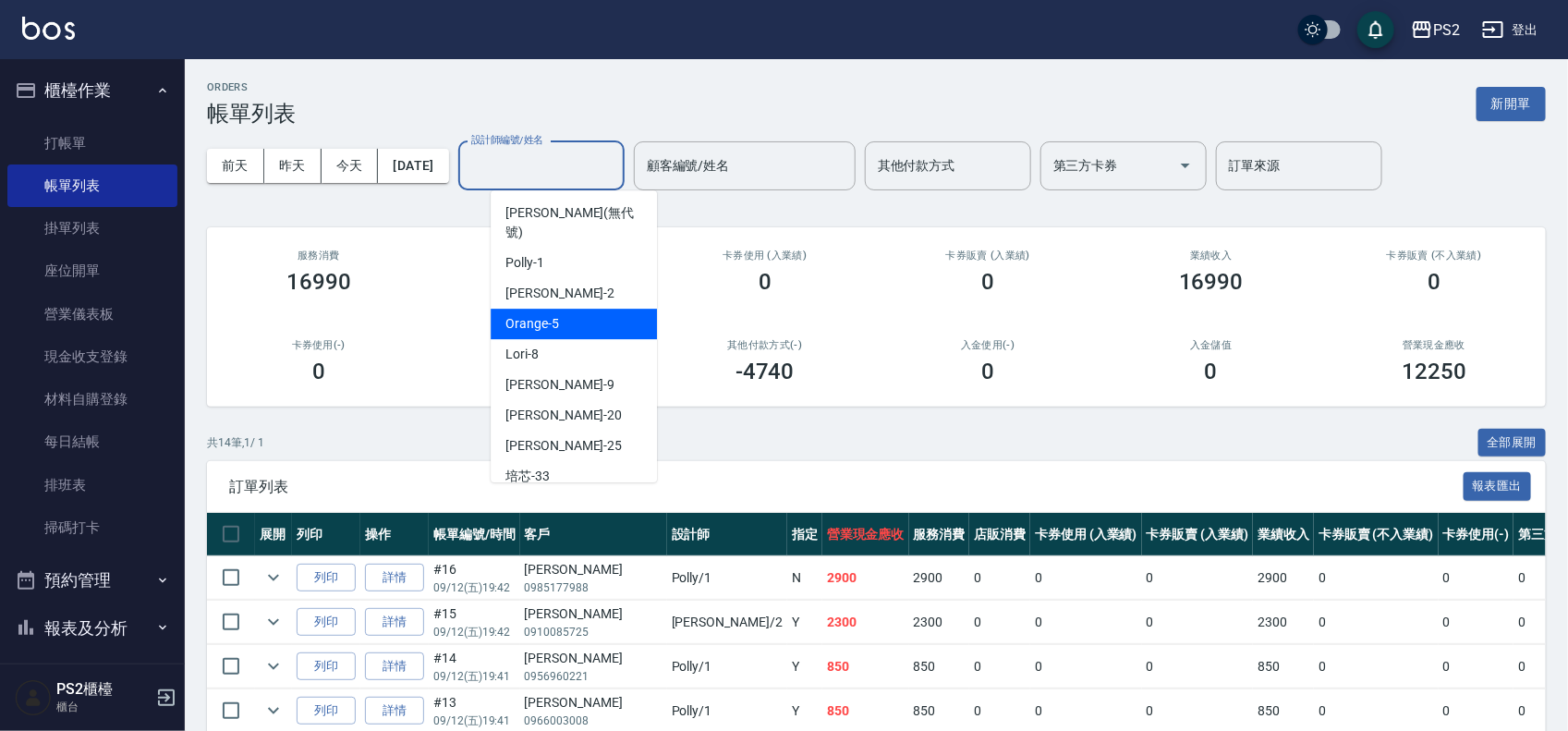
click at [543, 314] on span "Orange -5" at bounding box center [531, 324] width 54 height 20
type input "Orange-5"
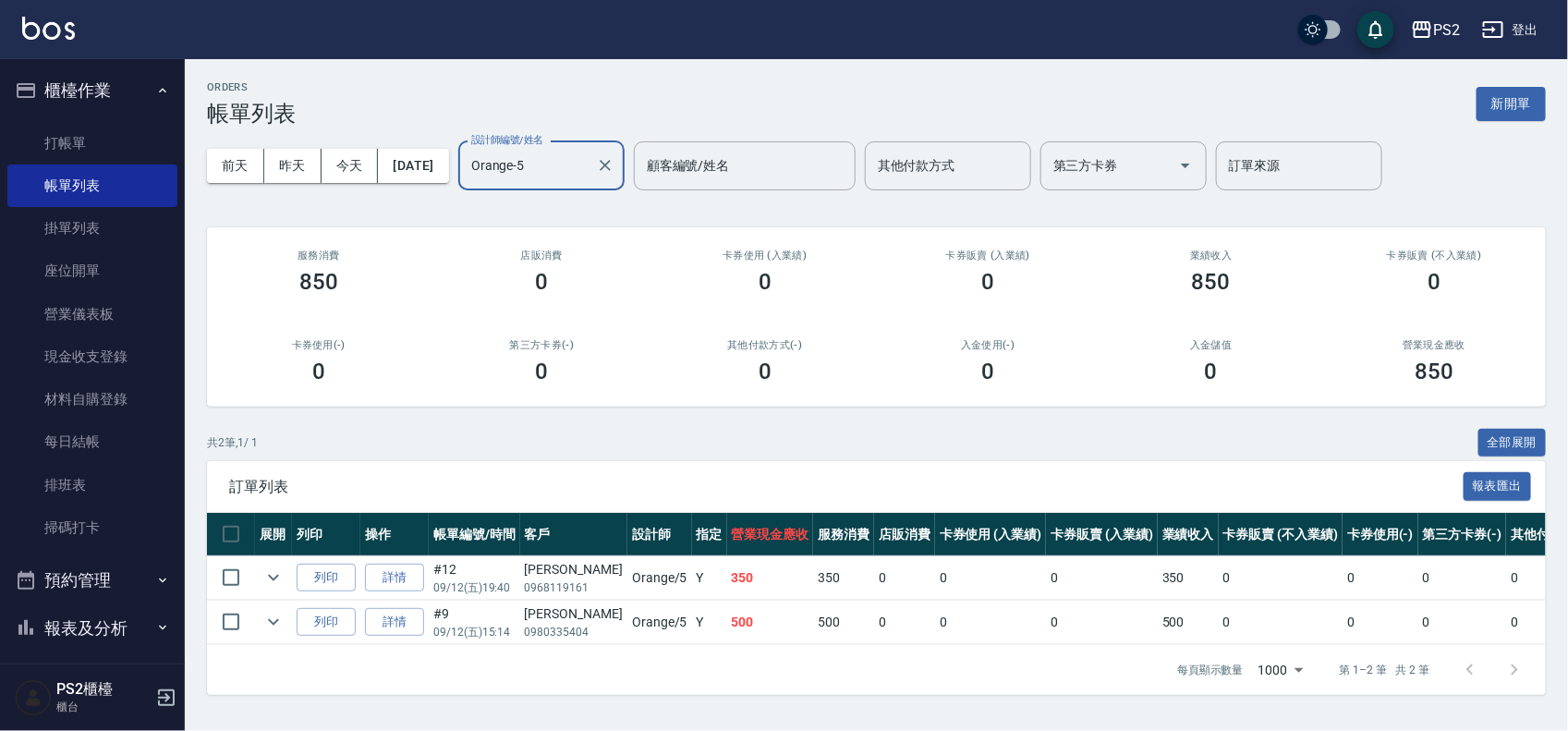
scroll to position [5, 0]
click at [402, 620] on link "詳情" at bounding box center [394, 622] width 59 height 28
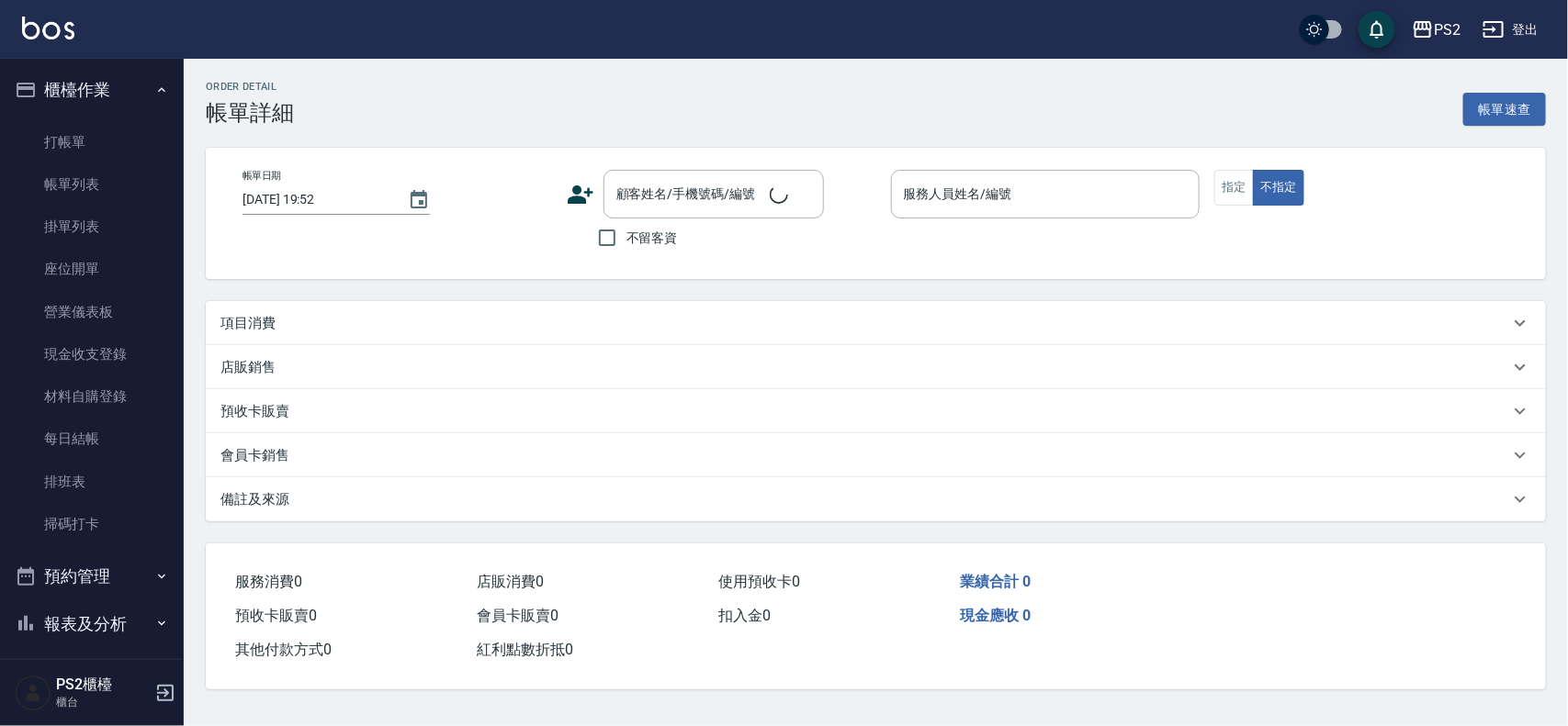
type input "2025/09/12 15:14"
type input "Orange-5"
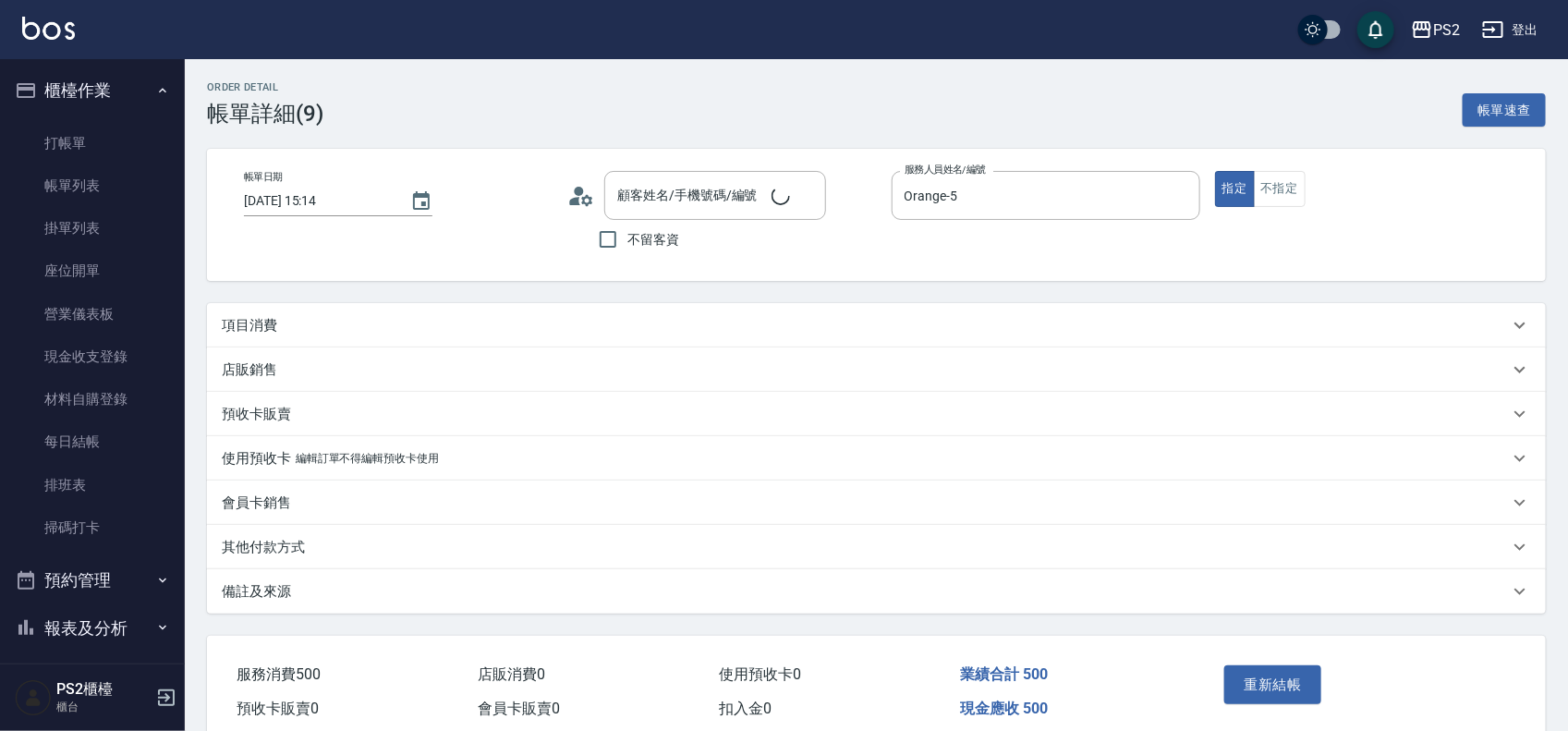
type input "李宣穎/0980335404/null"
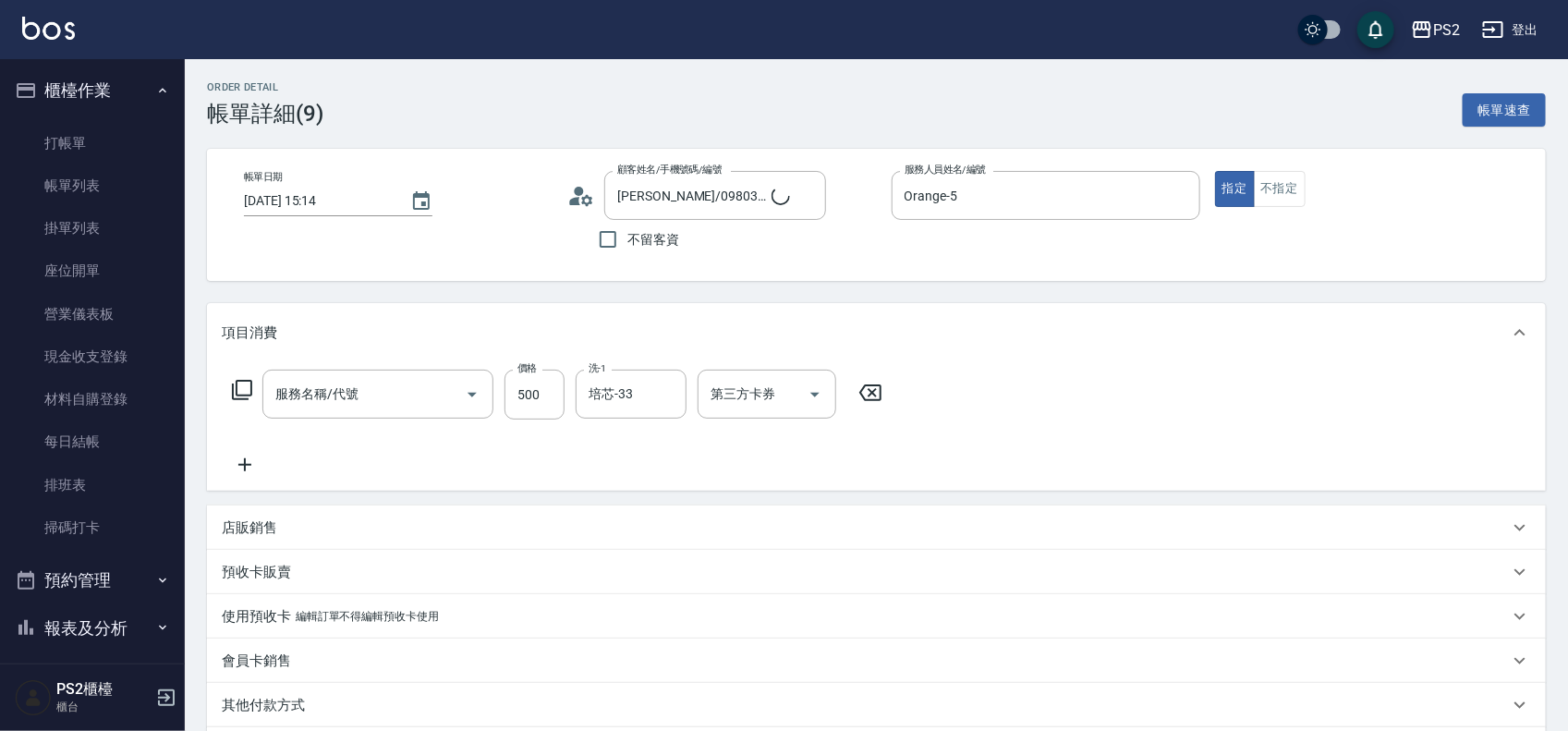
type input "C級洗剪400(201)"
click at [1290, 186] on button "不指定" at bounding box center [1280, 188] width 52 height 36
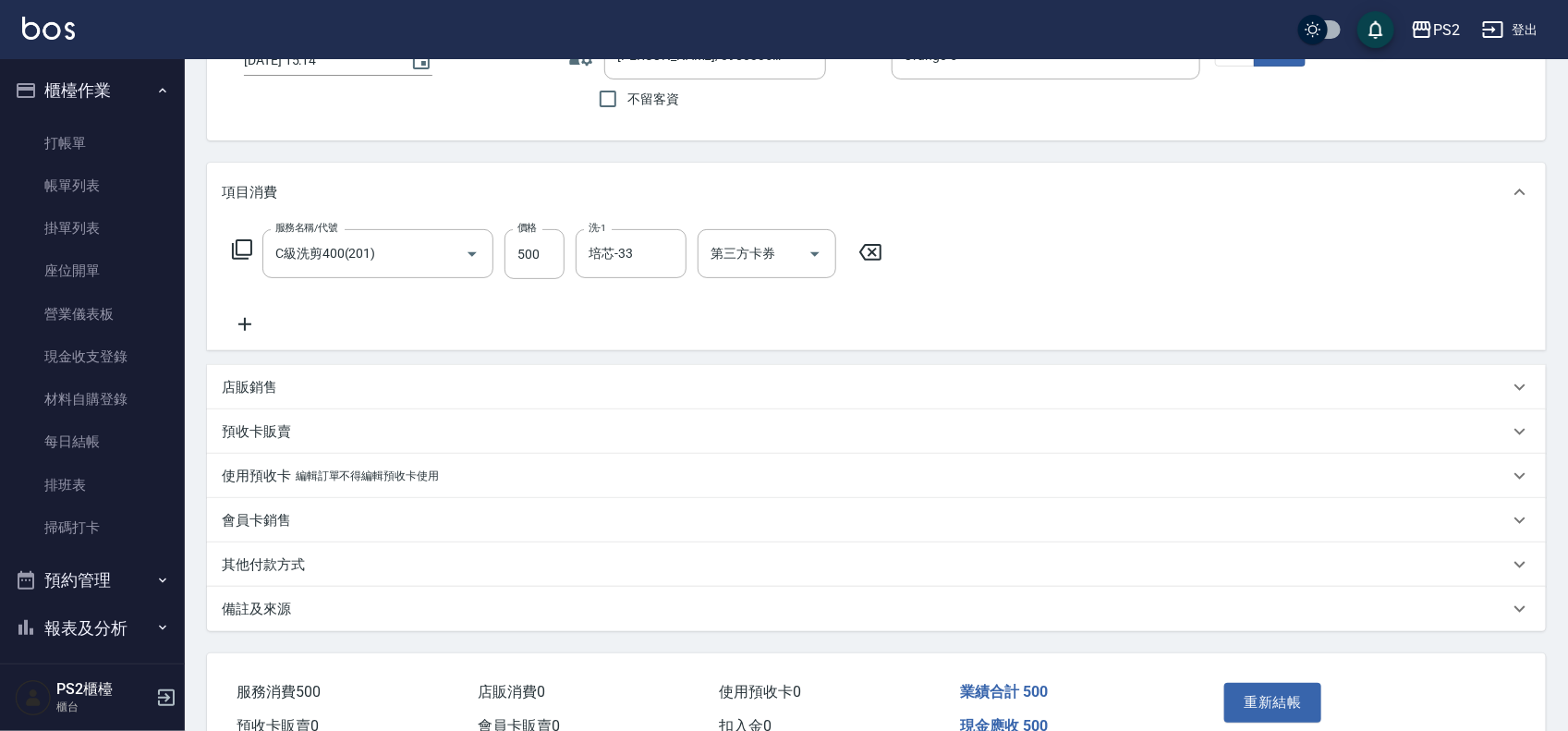
scroll to position [238, 0]
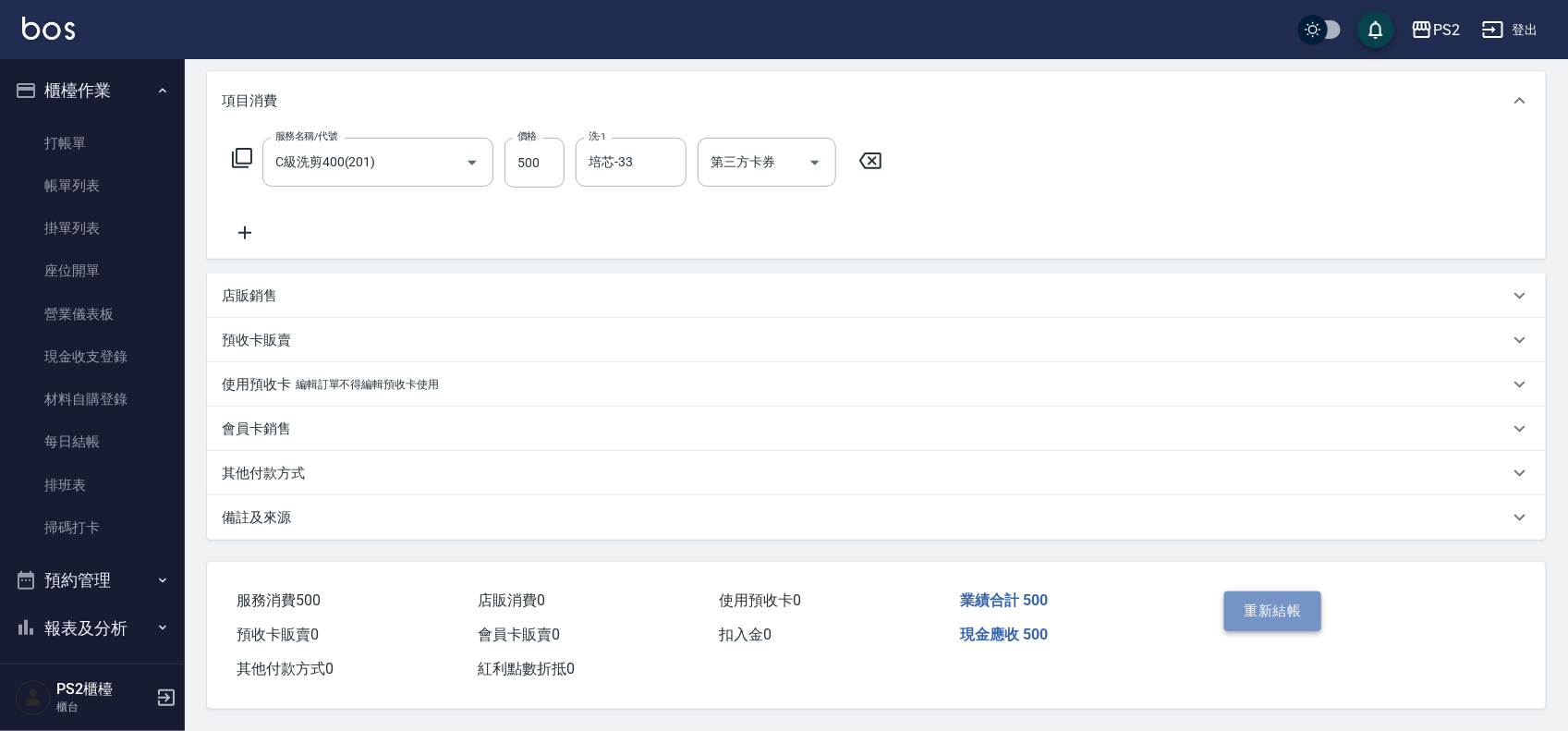
click at [1300, 606] on button "重新結帳" at bounding box center [1274, 611] width 98 height 39
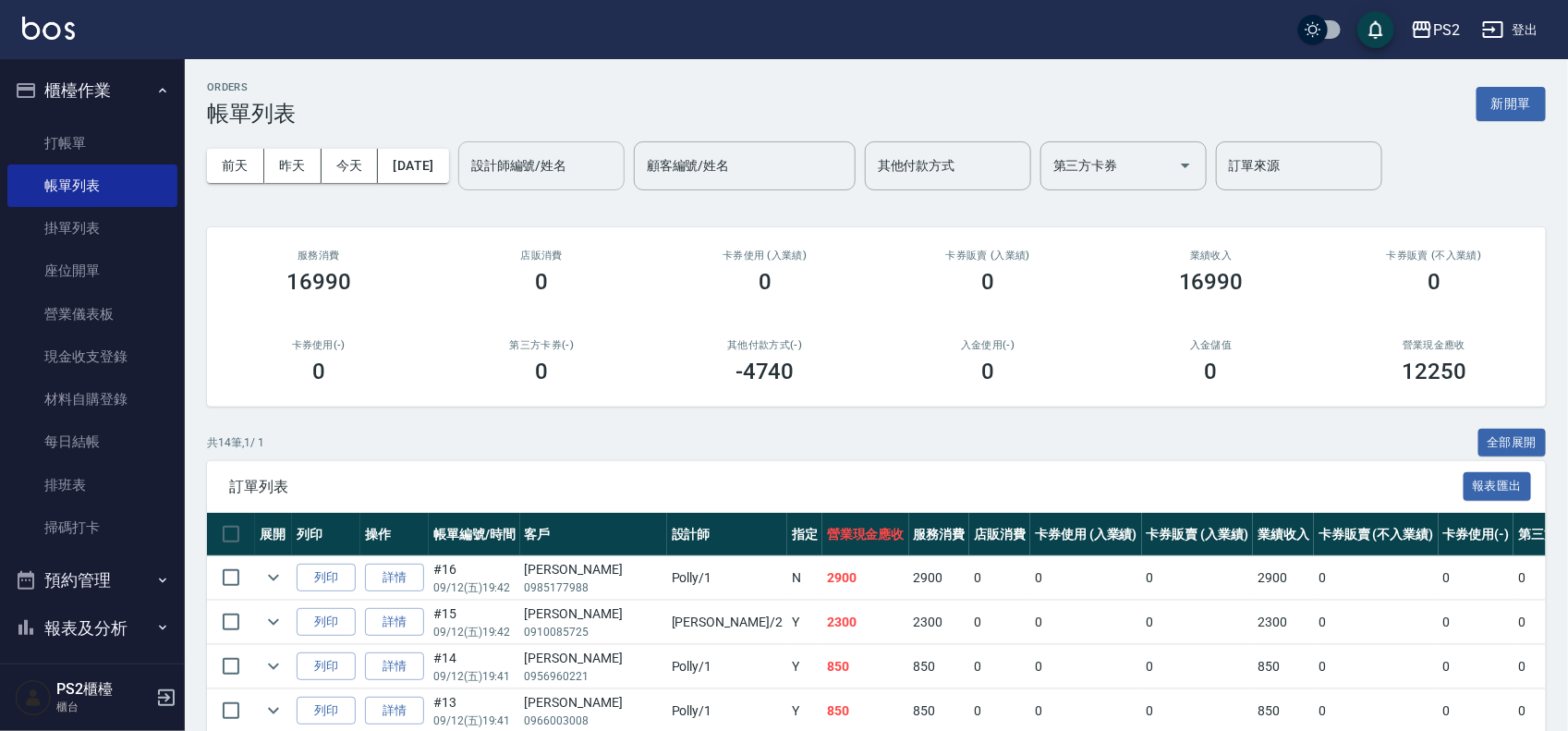
click at [548, 141] on div "設計師編號/姓名" at bounding box center [541, 166] width 167 height 49
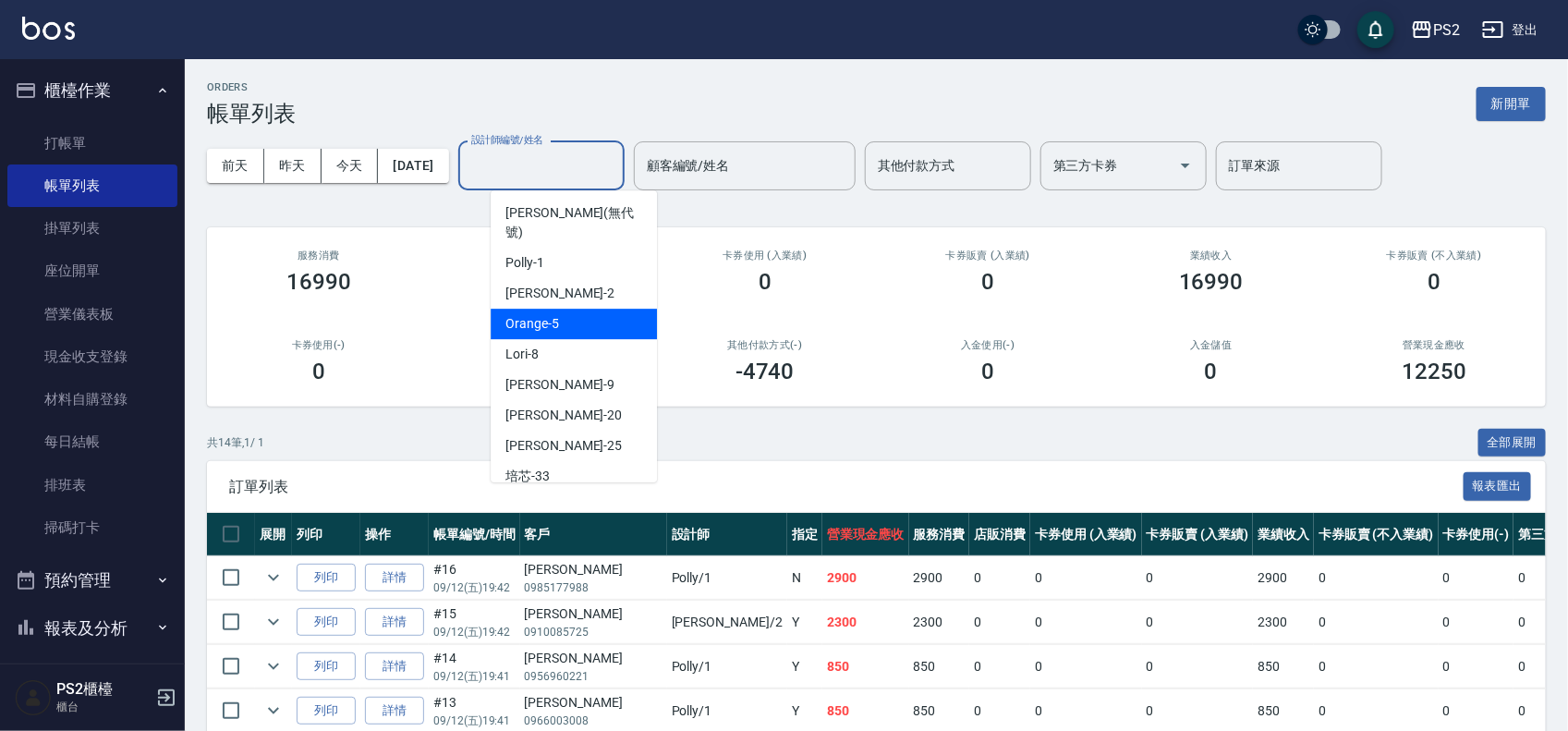
click at [579, 309] on div "Orange -5" at bounding box center [574, 324] width 167 height 30
type input "Orange-5"
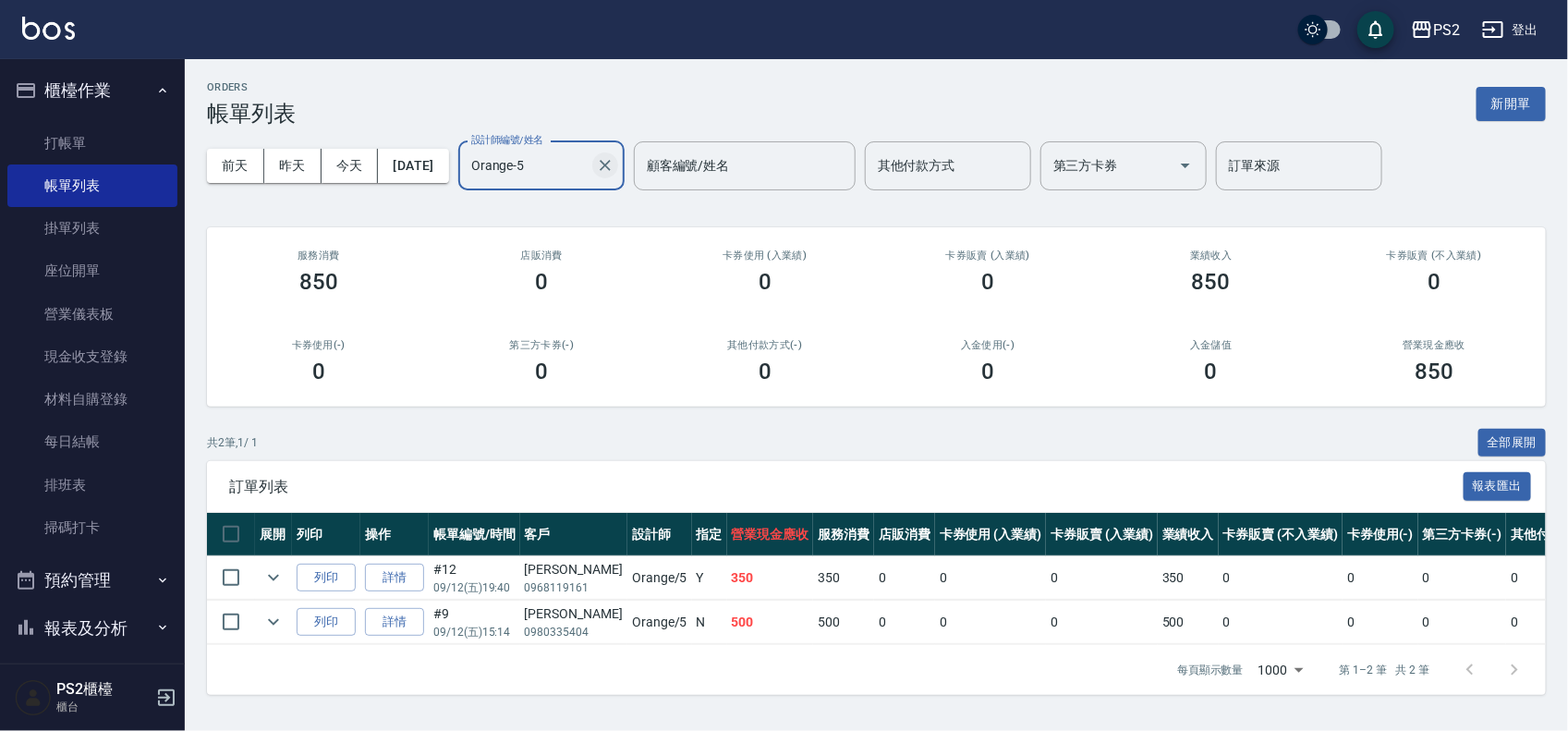
click at [618, 164] on button "Clear" at bounding box center [605, 165] width 25 height 26
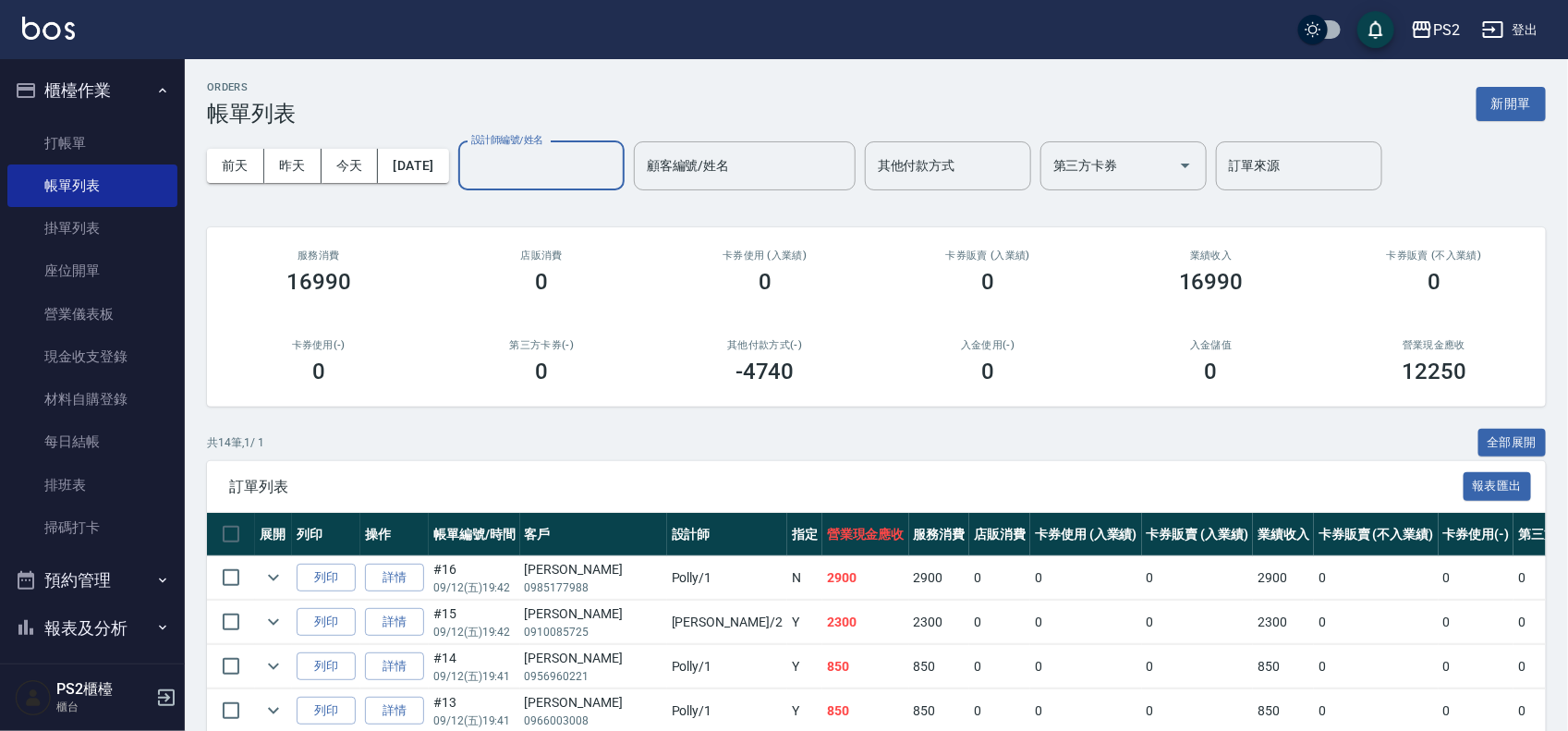
click at [719, 89] on div "ORDERS 帳單列表 新開單" at bounding box center [876, 104] width 1339 height 45
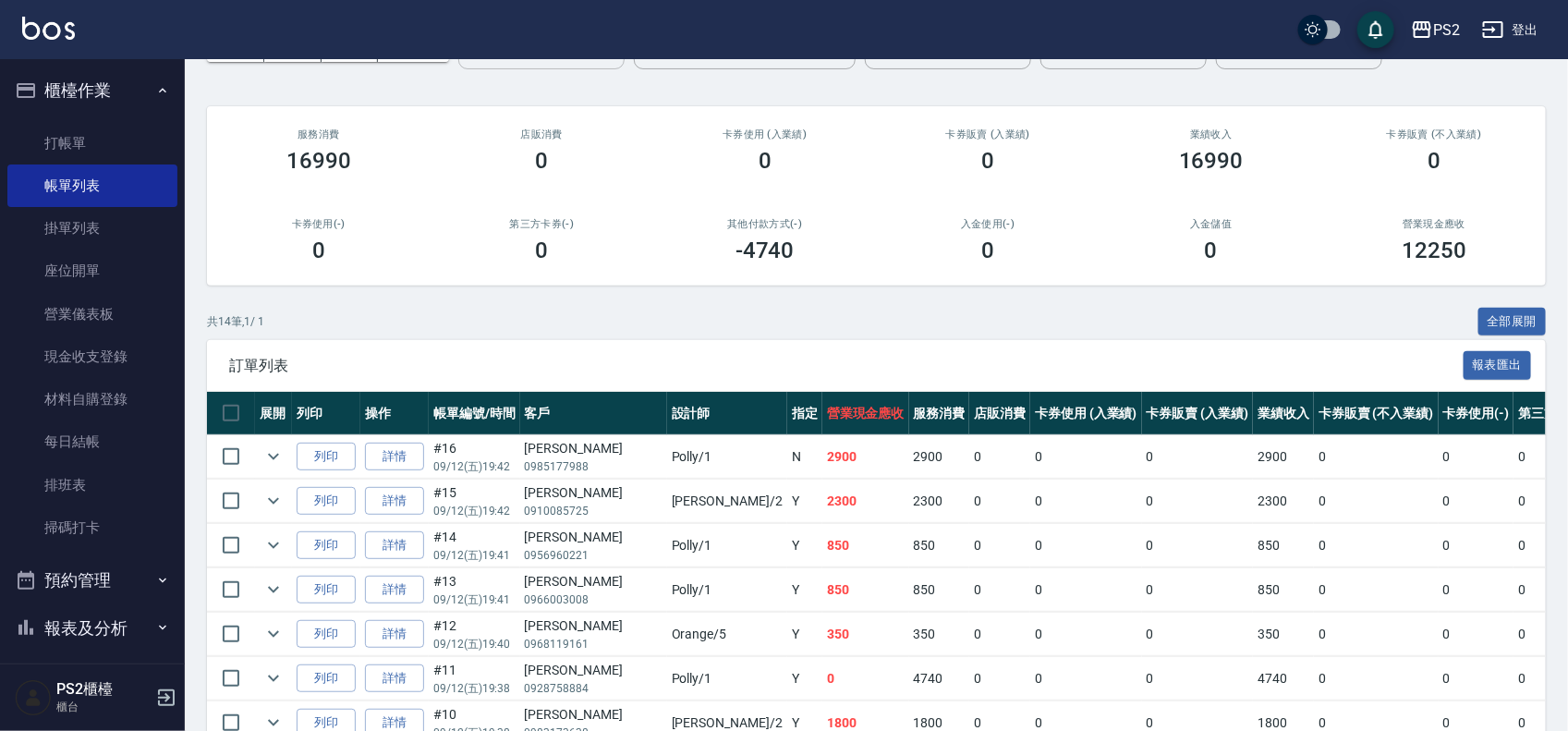
scroll to position [232, 0]
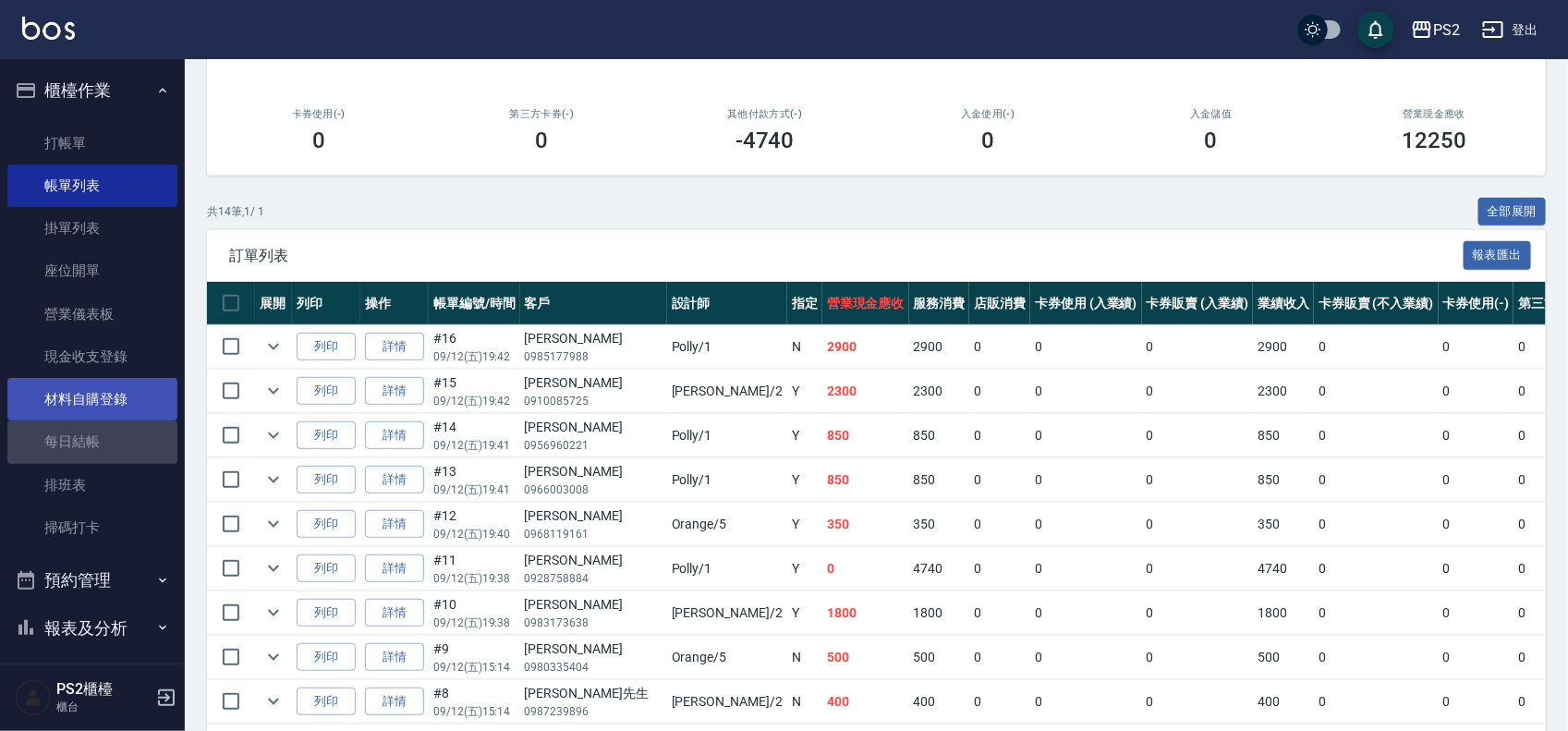
drag, startPoint x: 140, startPoint y: 442, endPoint x: 140, endPoint y: 417, distance: 25.0
click at [138, 442] on link "每日結帳" at bounding box center [92, 442] width 170 height 42
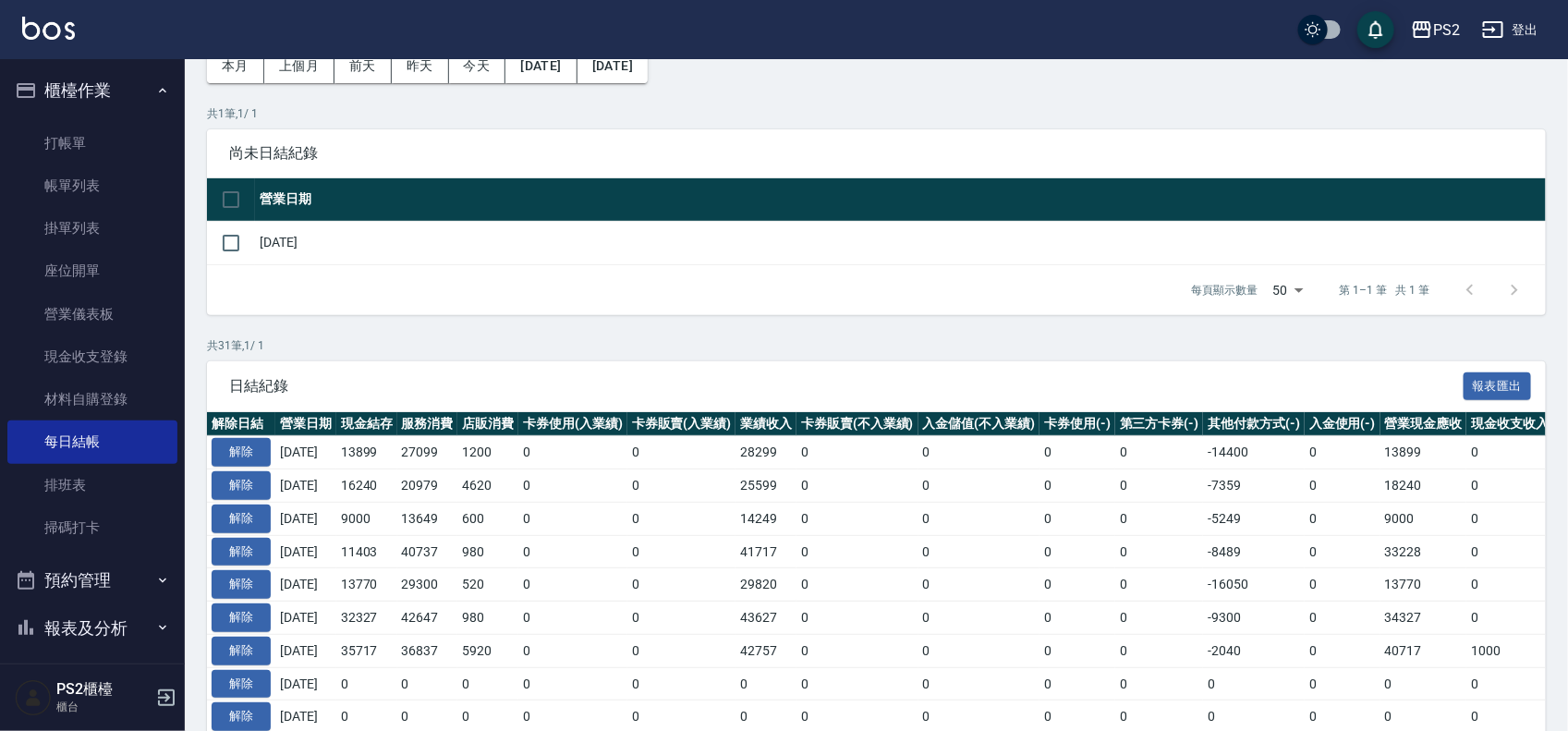
scroll to position [232, 0]
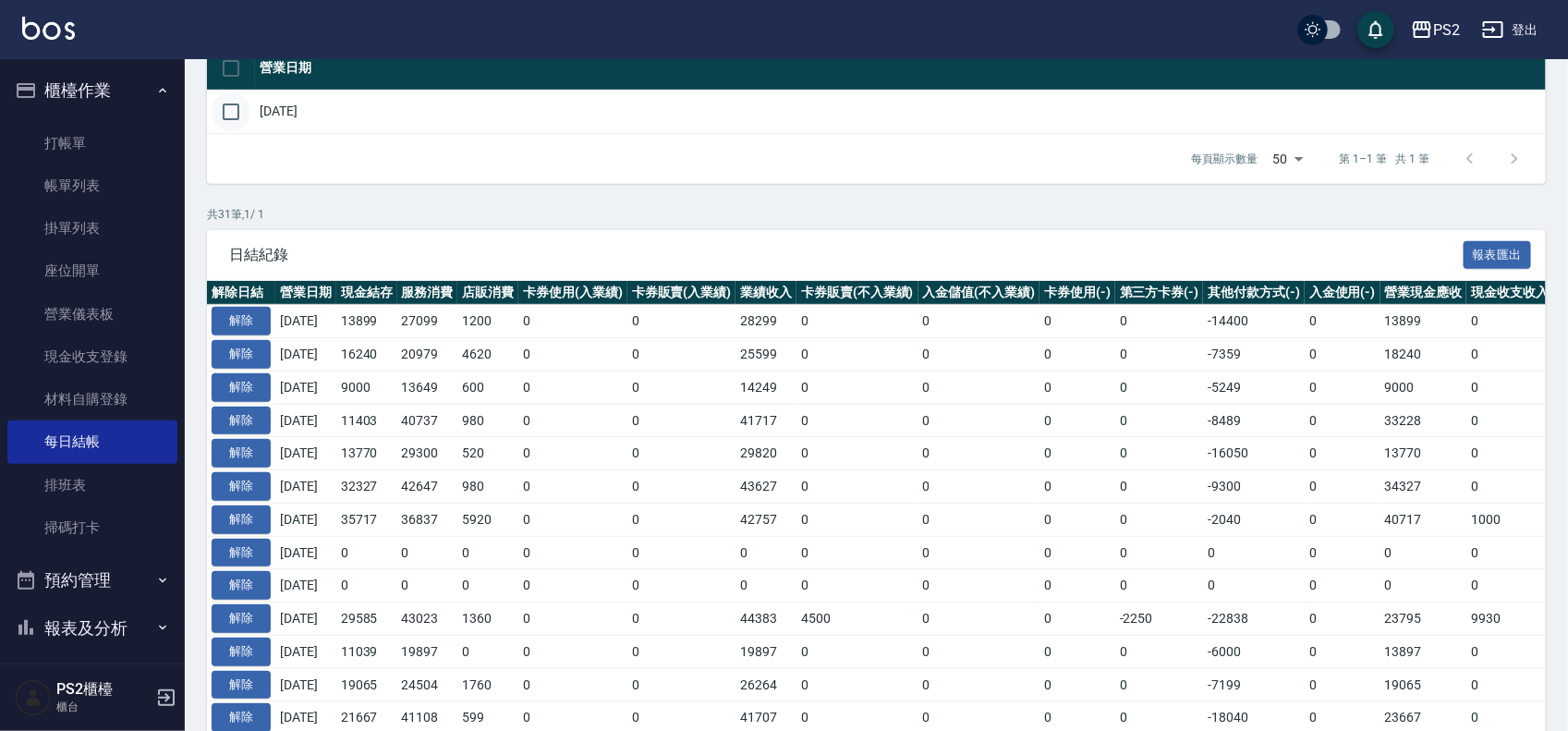
click at [238, 111] on input "checkbox" at bounding box center [231, 112] width 39 height 39
checkbox input "true"
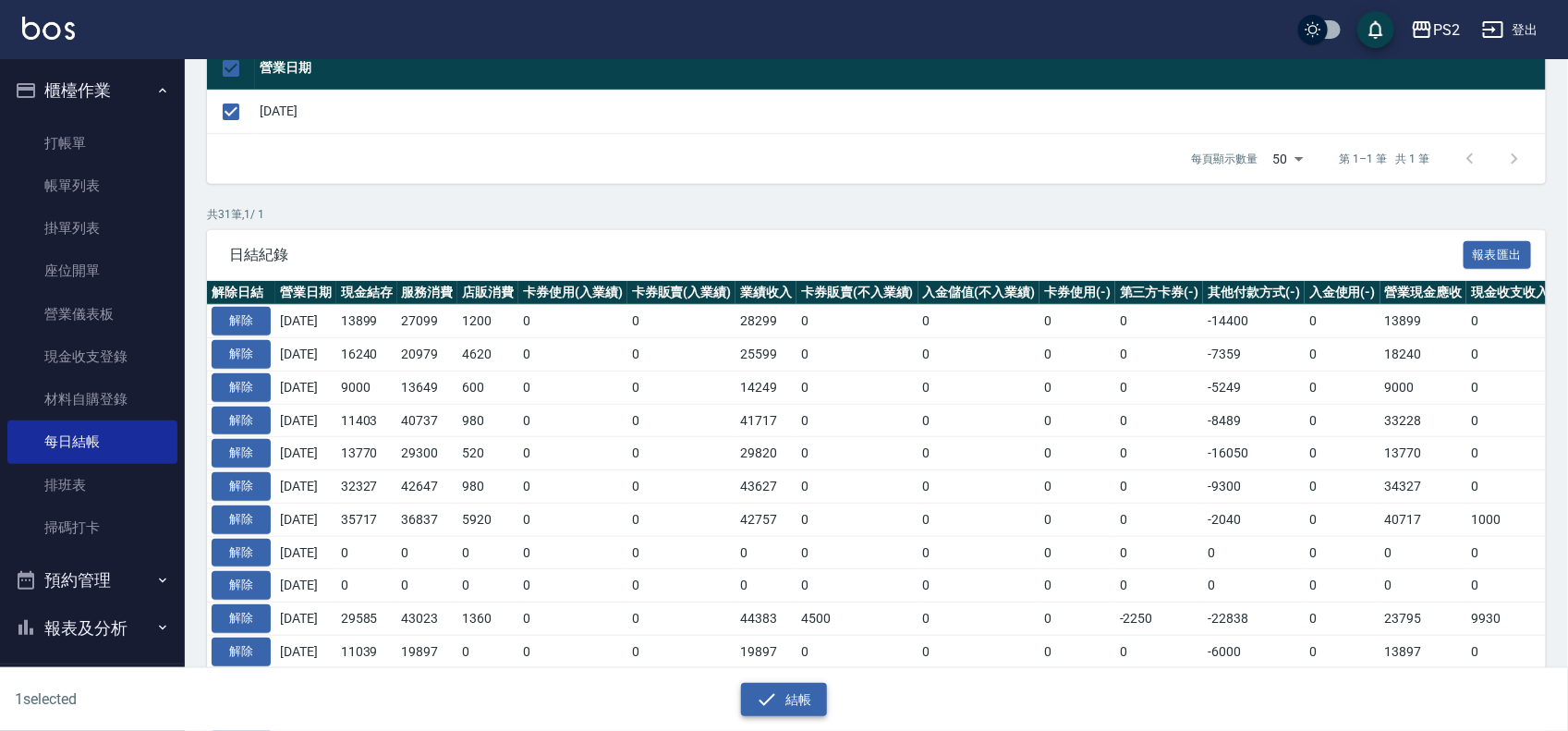
click at [818, 697] on button "結帳" at bounding box center [784, 700] width 86 height 34
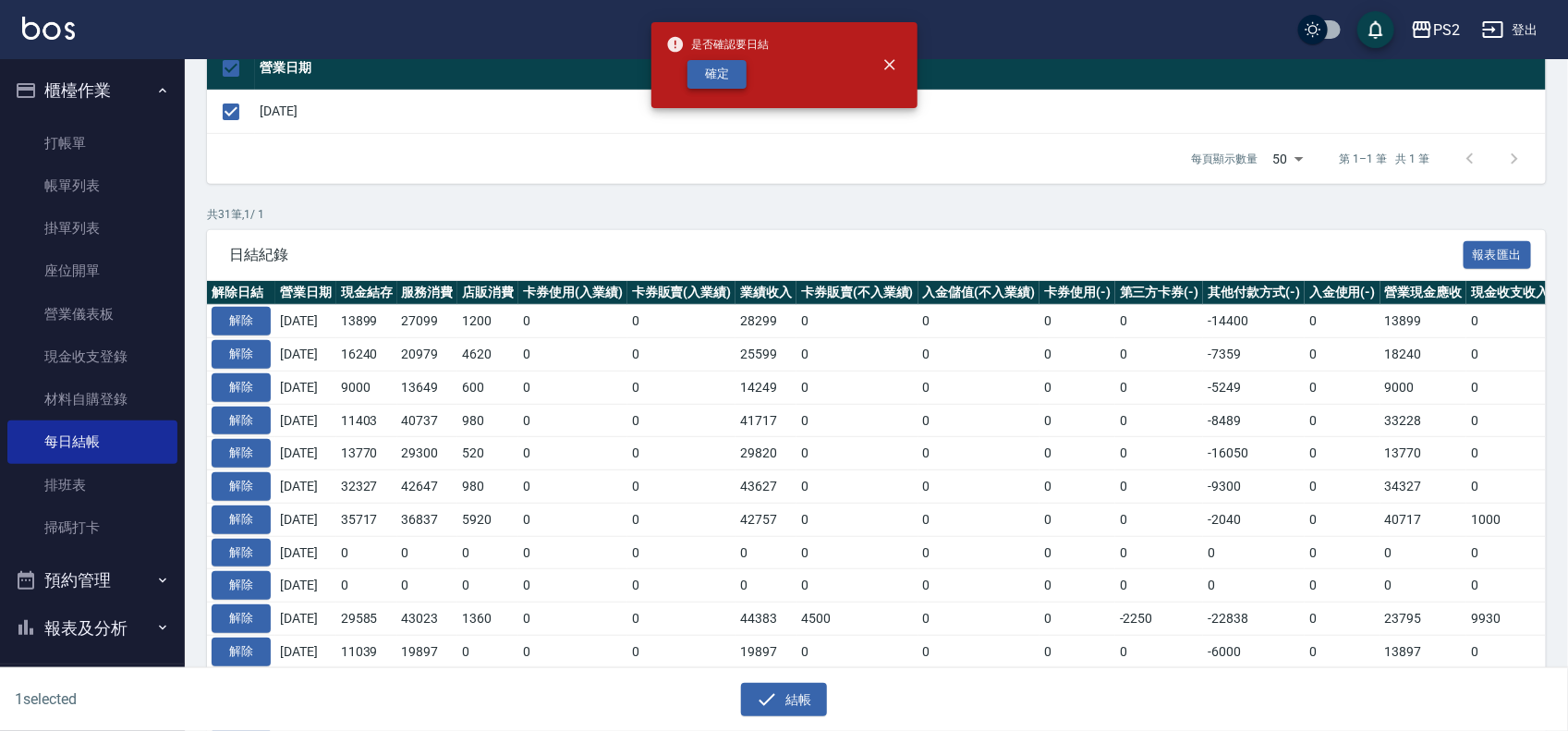
click at [705, 79] on button "確定" at bounding box center [717, 74] width 59 height 28
checkbox input "false"
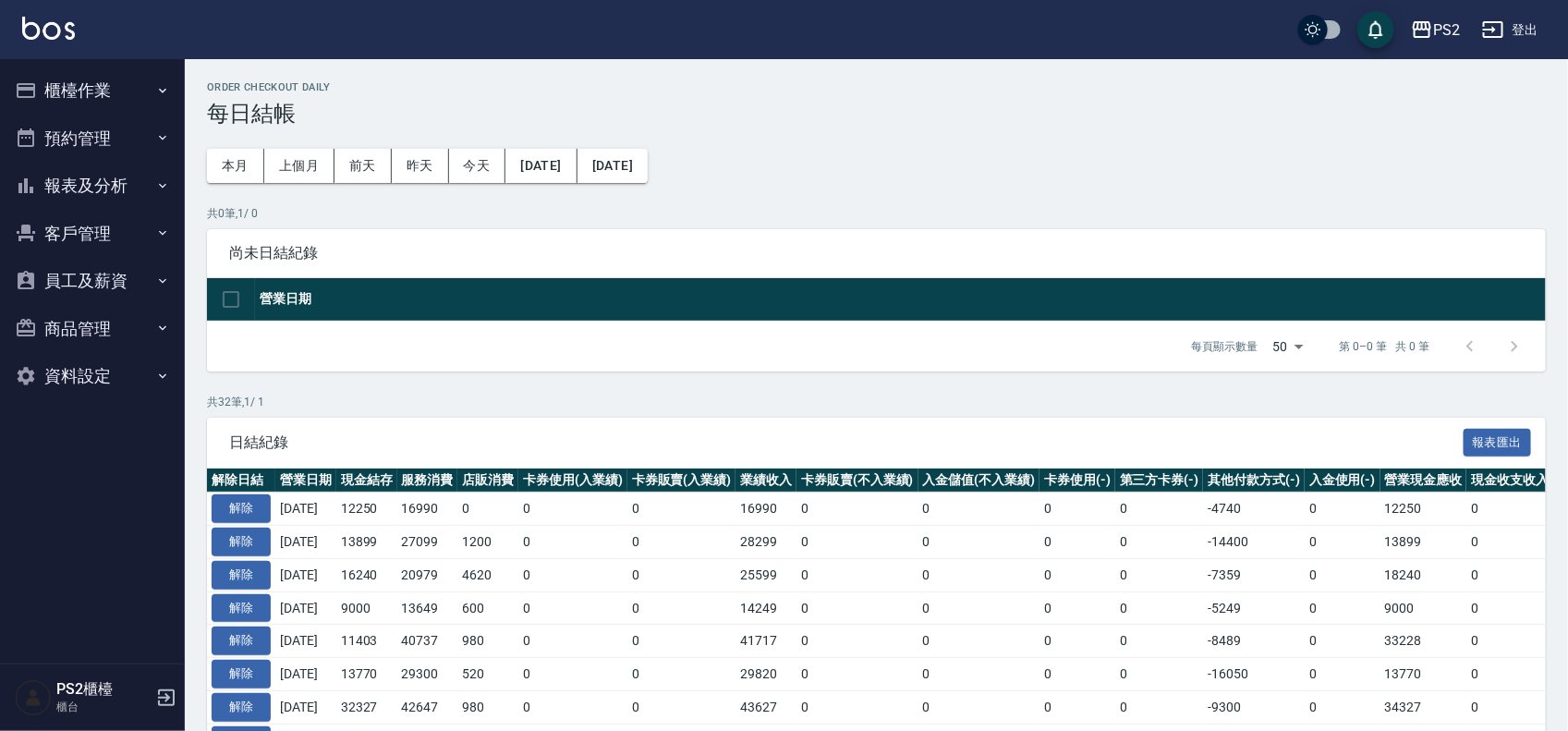
click at [121, 94] on button "櫃檯作業" at bounding box center [92, 90] width 170 height 48
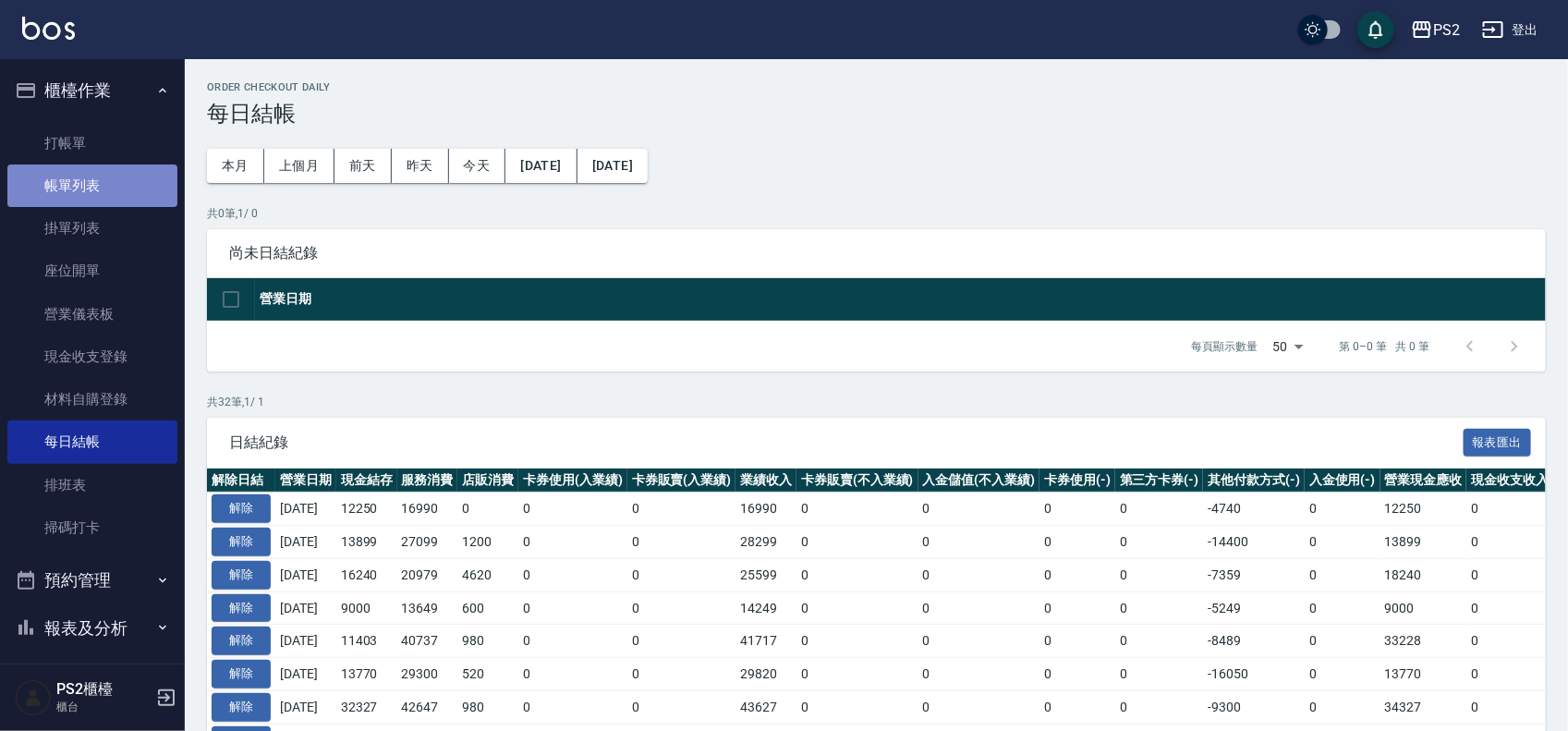
click at [94, 185] on link "帳單列表" at bounding box center [92, 185] width 170 height 42
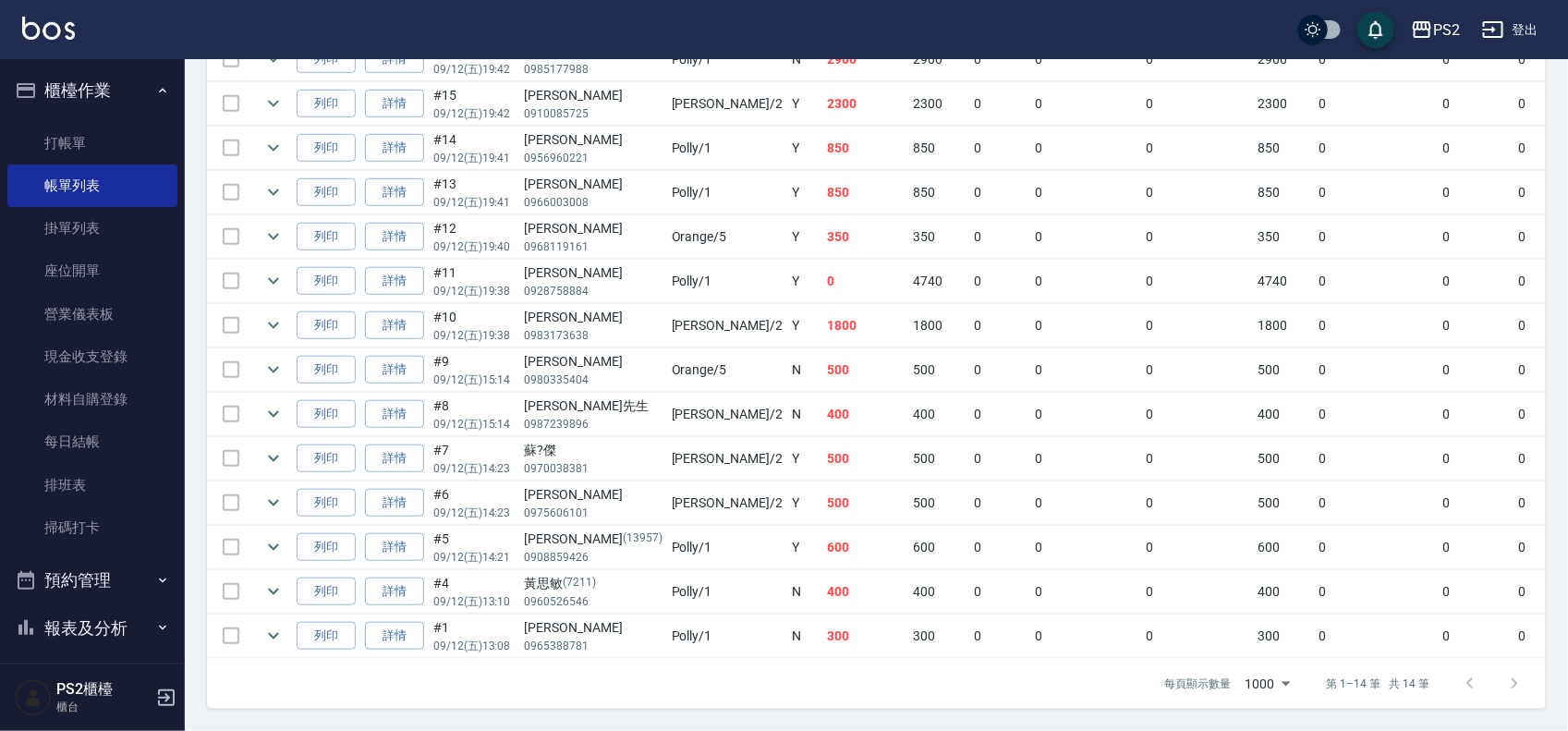
scroll to position [542, 0]
click at [823, 576] on td "400" at bounding box center [866, 592] width 87 height 43
click at [823, 528] on td "600" at bounding box center [866, 548] width 87 height 43
click at [823, 444] on td "500" at bounding box center [866, 459] width 87 height 43
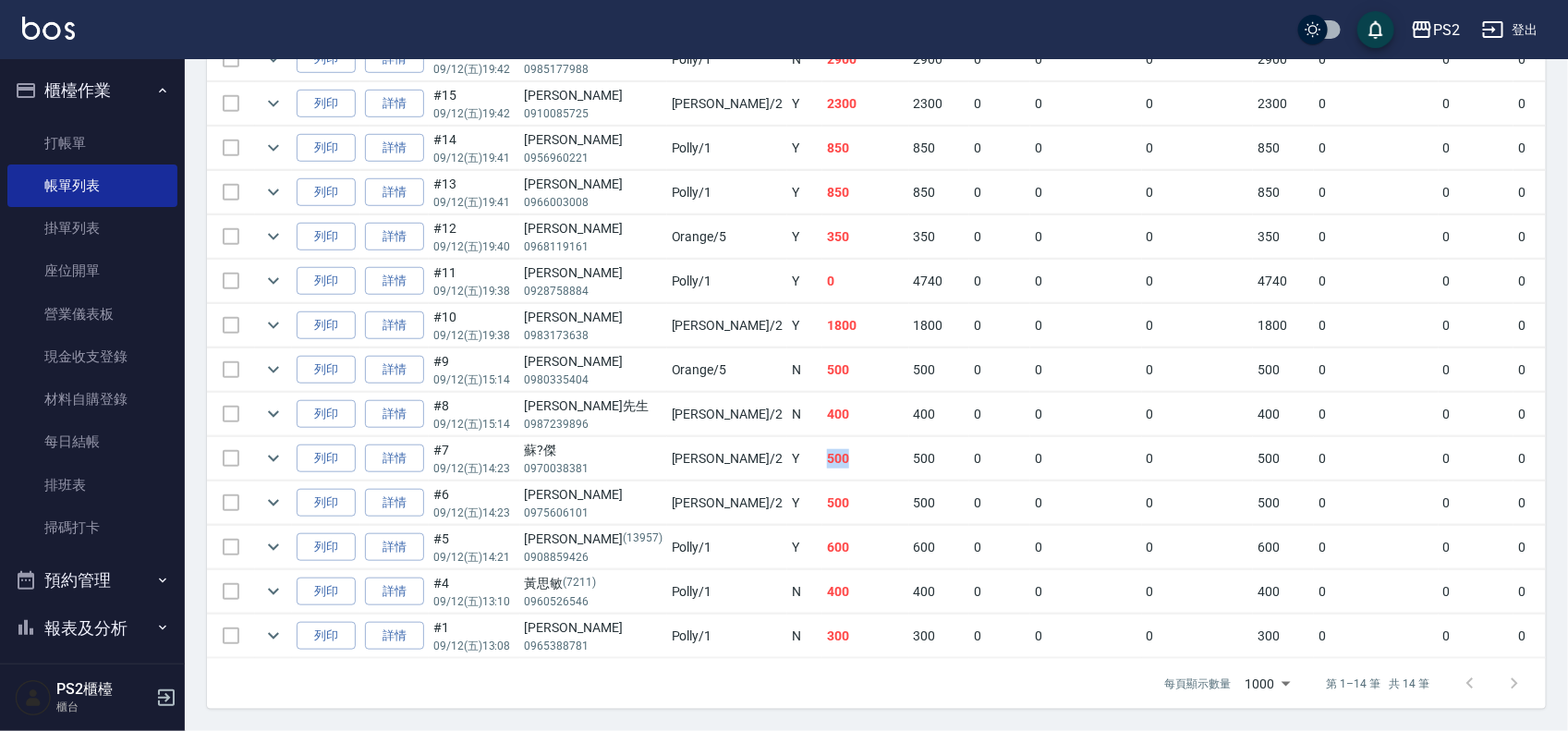
click at [823, 444] on td "500" at bounding box center [866, 459] width 87 height 43
drag, startPoint x: 713, startPoint y: 444, endPoint x: 728, endPoint y: 444, distance: 15.0
click at [823, 444] on td "500" at bounding box center [866, 459] width 87 height 43
drag, startPoint x: 707, startPoint y: 392, endPoint x: 728, endPoint y: 394, distance: 21.1
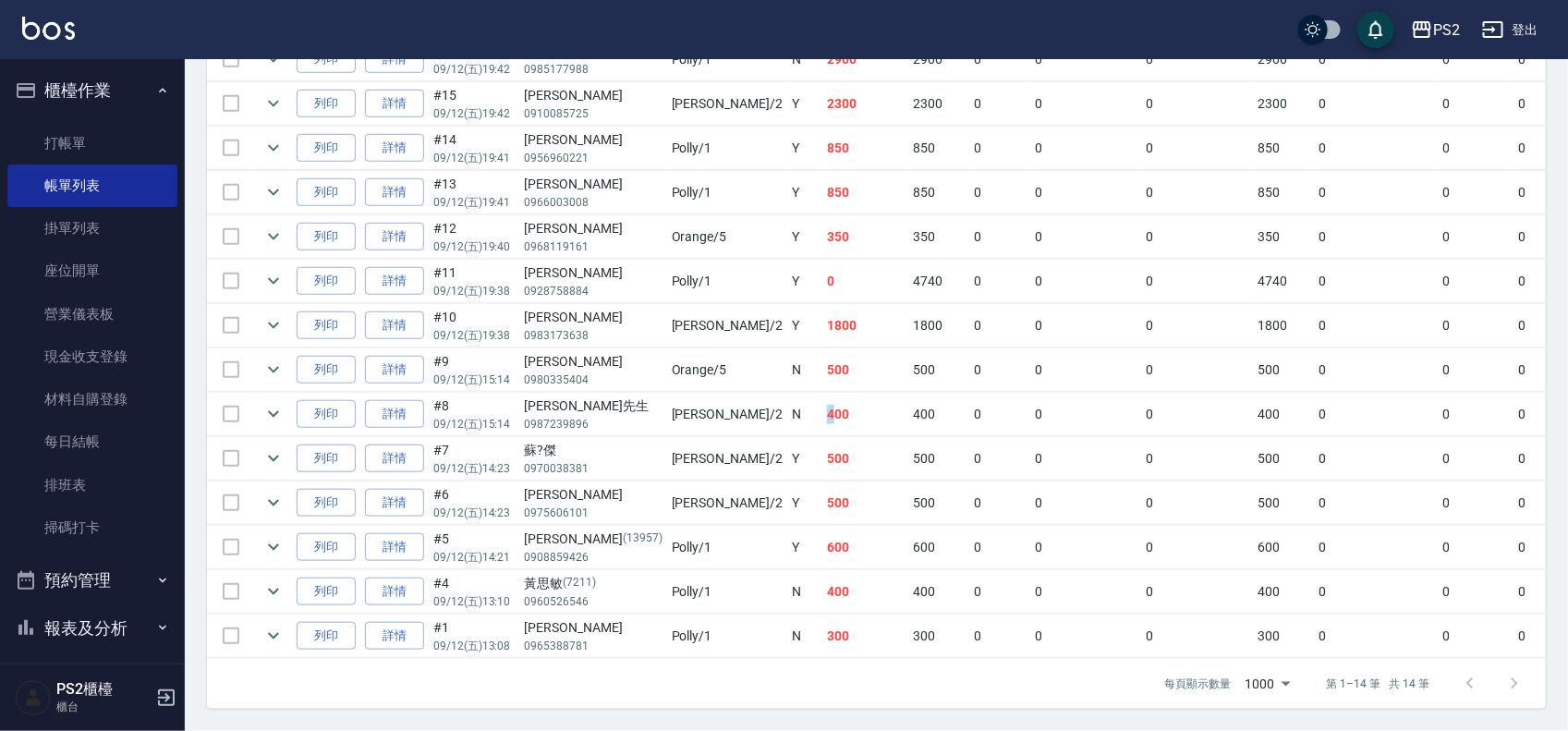
click at [823, 394] on td "400" at bounding box center [866, 414] width 87 height 43
click at [823, 395] on td "400" at bounding box center [866, 414] width 87 height 43
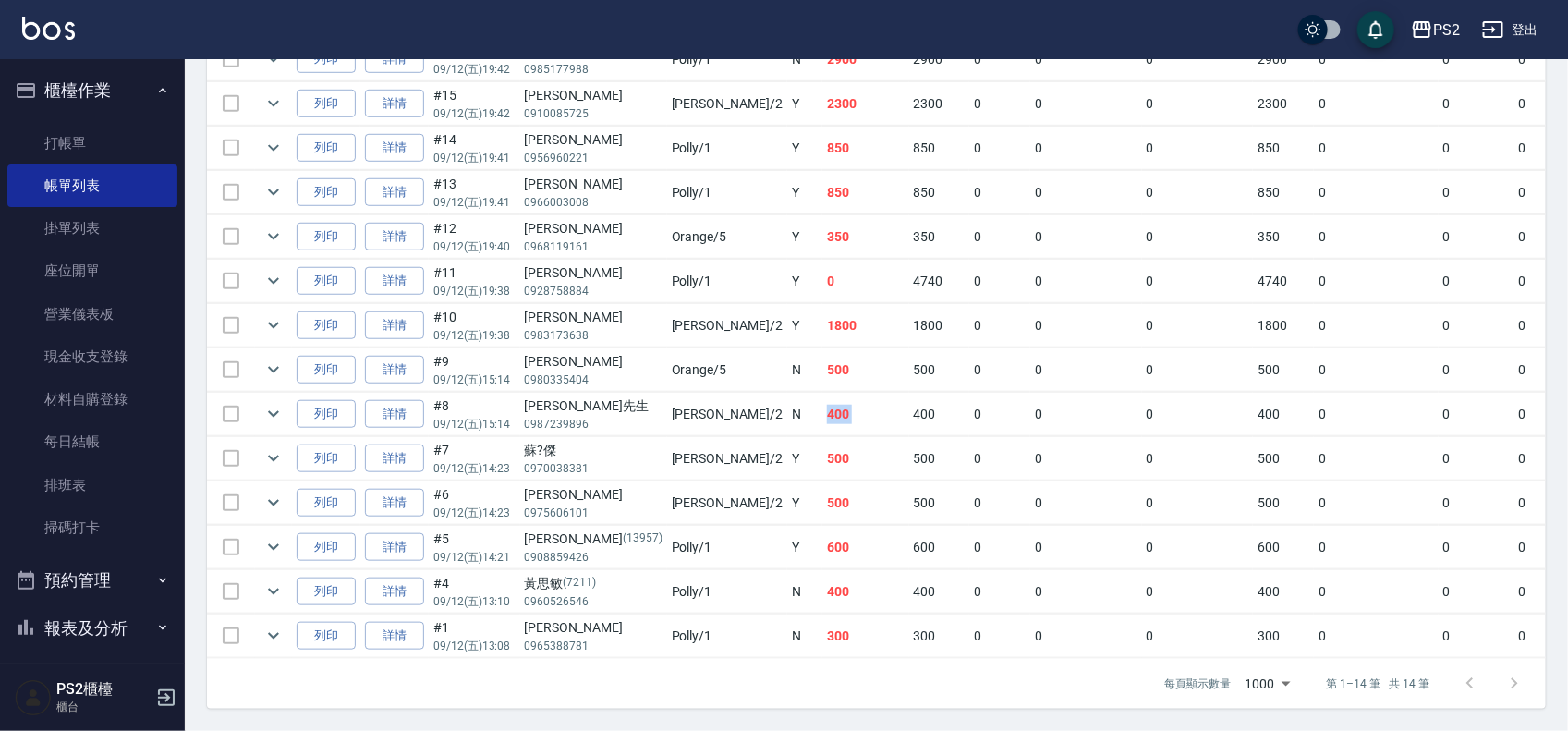
click at [823, 395] on td "400" at bounding box center [866, 414] width 87 height 43
drag, startPoint x: 714, startPoint y: 395, endPoint x: 726, endPoint y: 395, distance: 12.0
click at [823, 395] on td "400" at bounding box center [866, 414] width 87 height 43
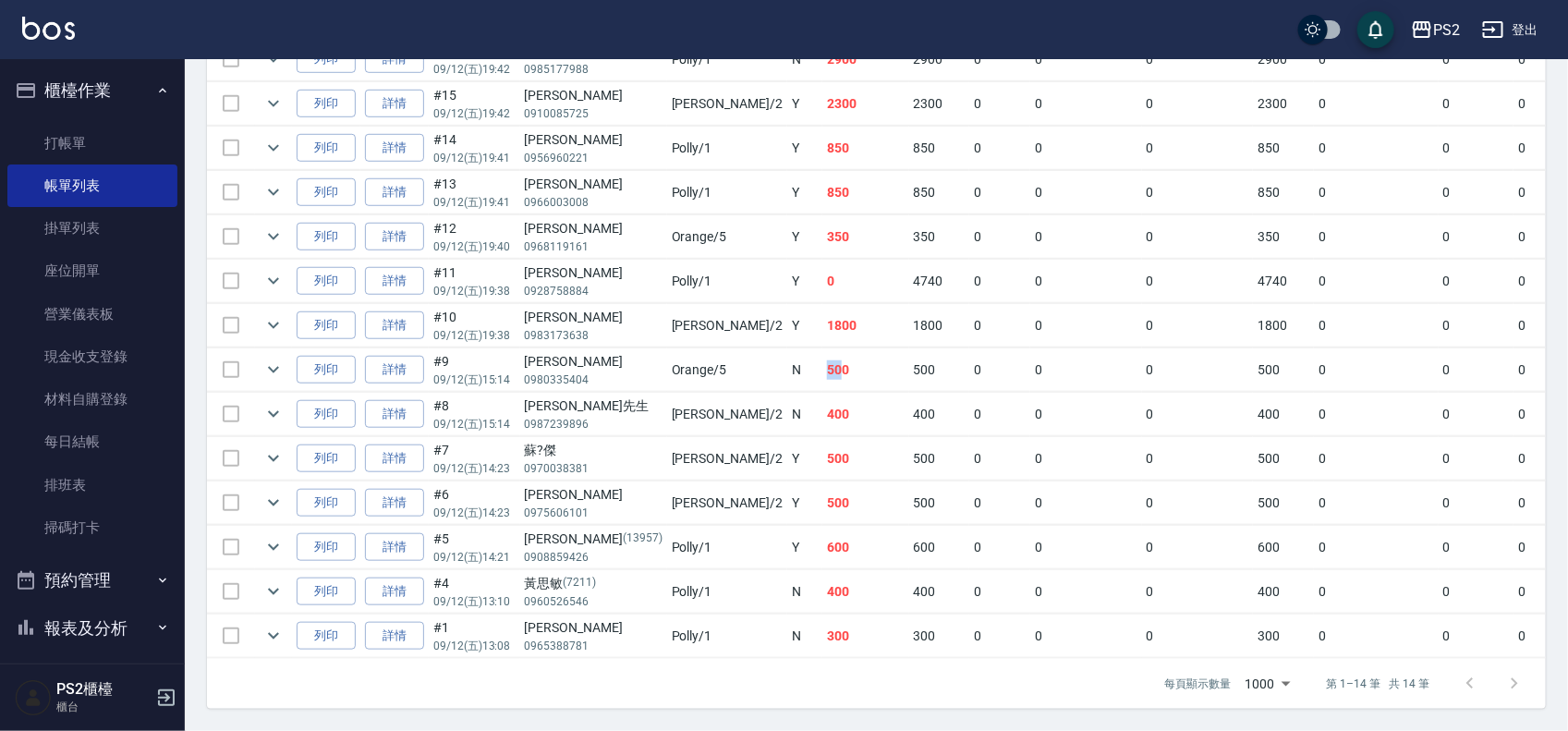
drag, startPoint x: 710, startPoint y: 351, endPoint x: 737, endPoint y: 357, distance: 27.7
click at [823, 356] on td "500" at bounding box center [866, 370] width 87 height 43
click at [823, 362] on td "500" at bounding box center [866, 370] width 87 height 43
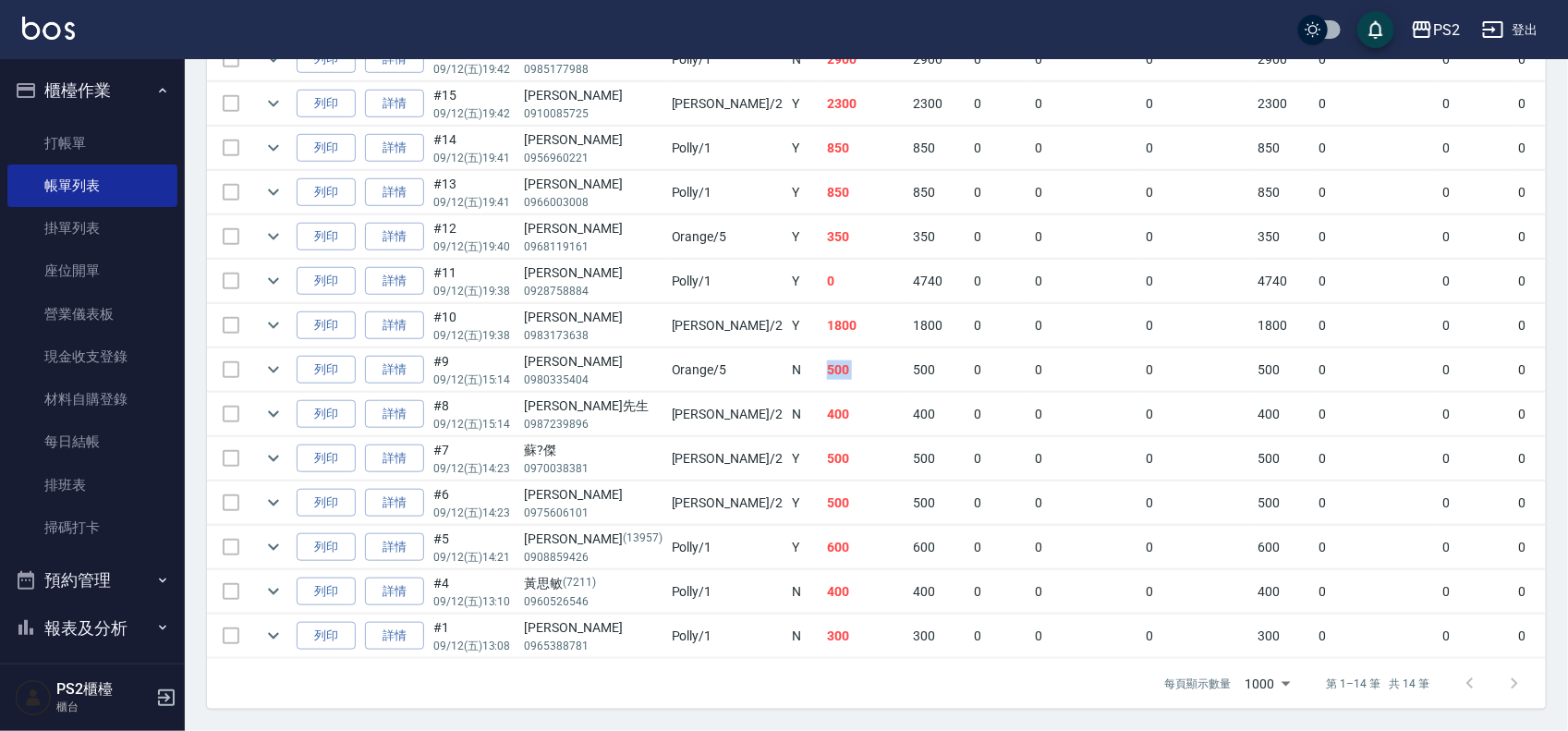
click at [823, 362] on td "500" at bounding box center [866, 370] width 87 height 43
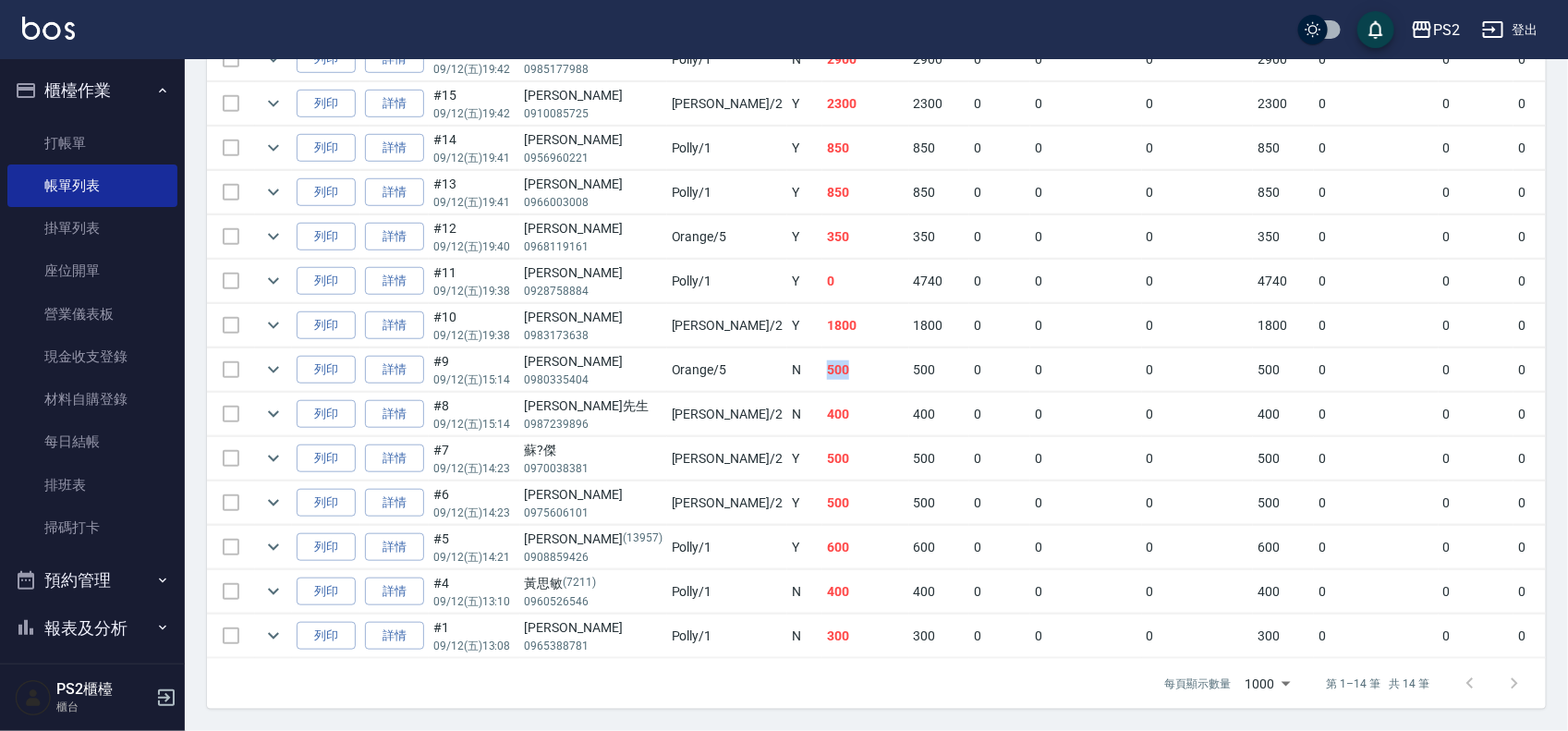
drag, startPoint x: 704, startPoint y: 359, endPoint x: 741, endPoint y: 361, distance: 37.1
click at [741, 361] on tr "列印 詳情 #9 09/12 (五) 15:14 李宣穎 0980335404 Orange /5 N 500 500 0 0 0 500 0 0 0 0 0" at bounding box center [1040, 370] width 1668 height 43
click at [823, 361] on td "500" at bounding box center [866, 370] width 87 height 43
drag, startPoint x: 713, startPoint y: 348, endPoint x: 762, endPoint y: 348, distance: 49.0
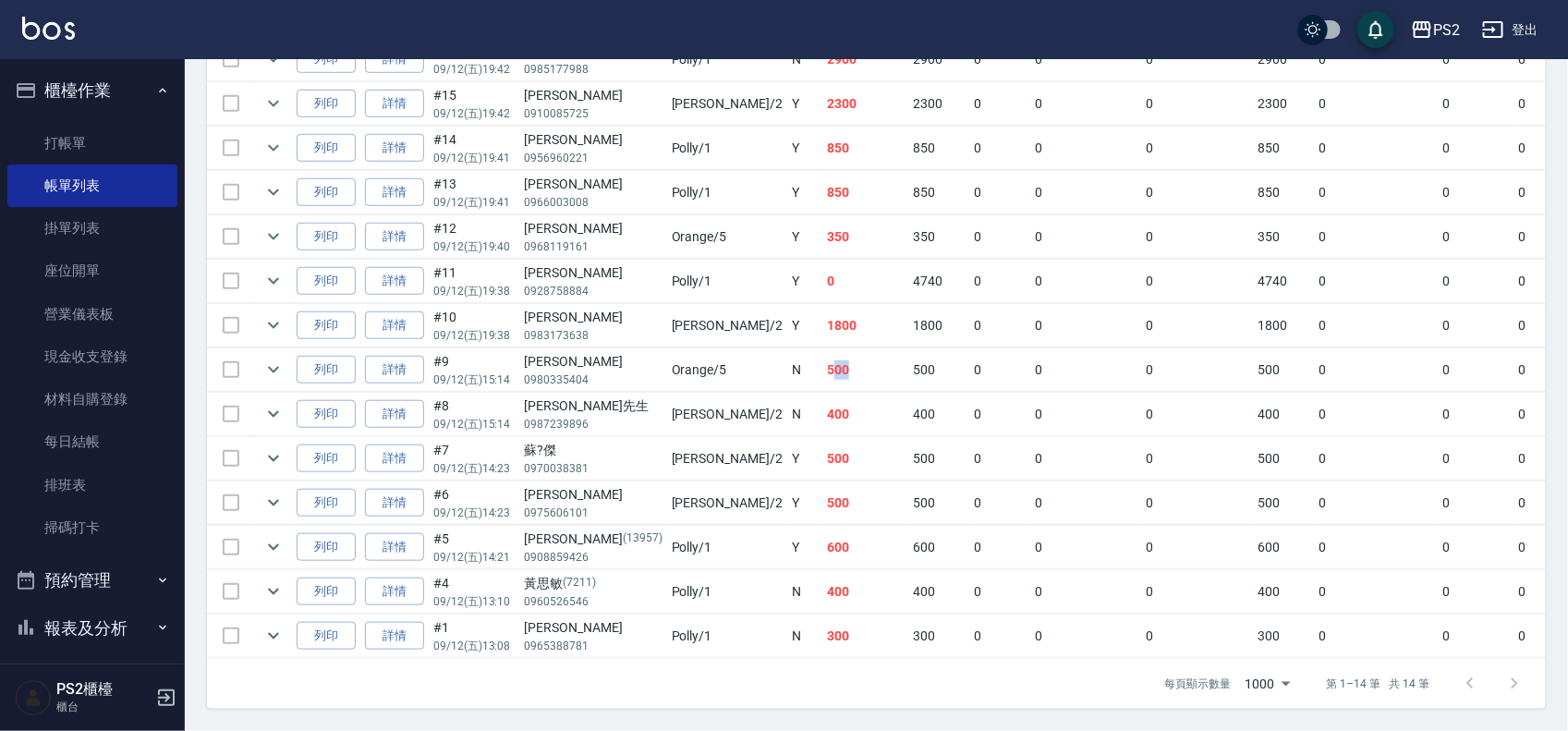
click at [823, 348] on td "500" at bounding box center [866, 370] width 87 height 43
drag, startPoint x: 705, startPoint y: 308, endPoint x: 739, endPoint y: 315, distance: 34.7
click at [823, 315] on td "1800" at bounding box center [866, 326] width 87 height 43
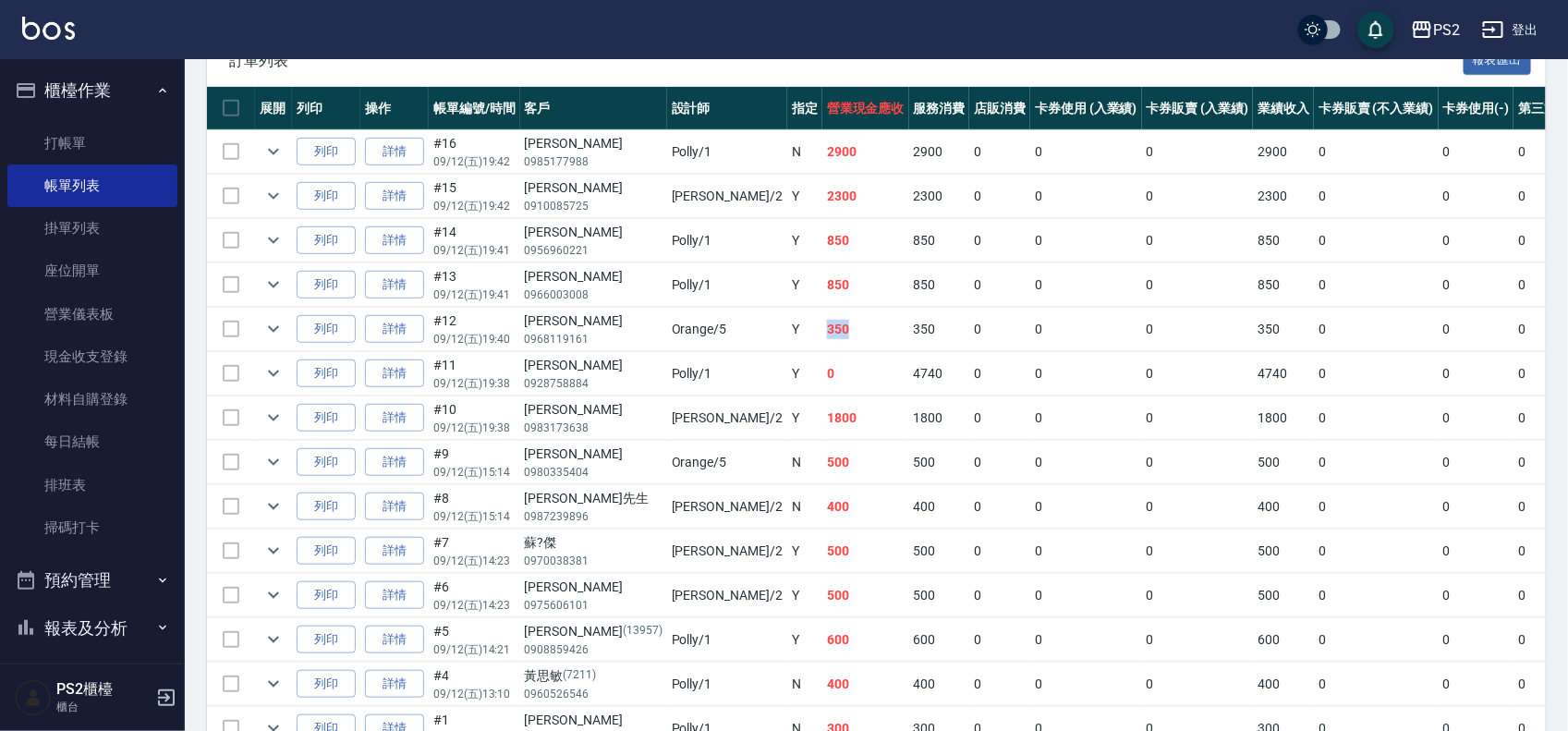
drag, startPoint x: 709, startPoint y: 329, endPoint x: 764, endPoint y: 329, distance: 55.0
click at [823, 329] on td "350" at bounding box center [866, 330] width 87 height 43
drag, startPoint x: 707, startPoint y: 281, endPoint x: 777, endPoint y: 283, distance: 70.0
click at [823, 283] on td "850" at bounding box center [866, 286] width 87 height 43
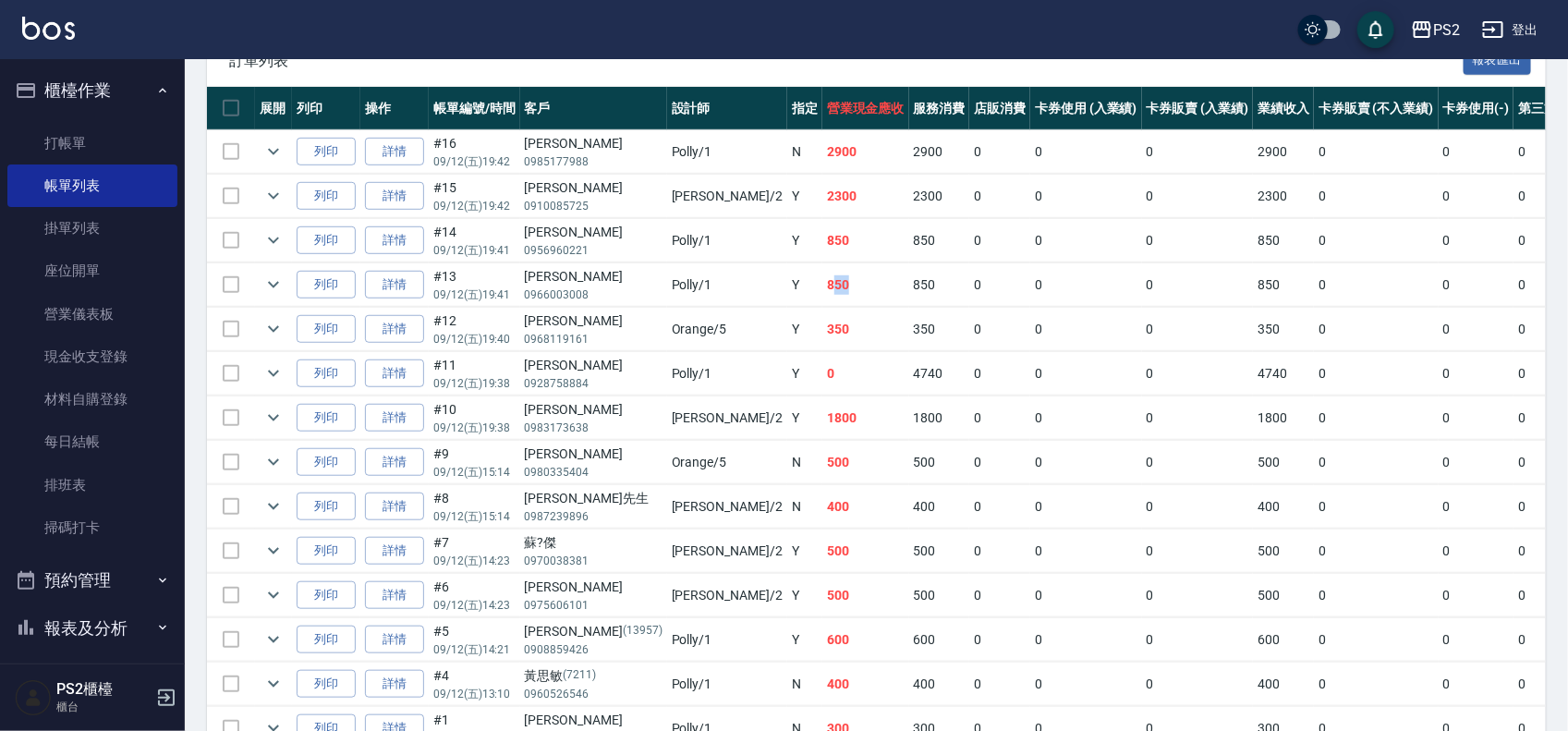
drag, startPoint x: 714, startPoint y: 282, endPoint x: 764, endPoint y: 282, distance: 50.0
click at [823, 282] on td "850" at bounding box center [866, 286] width 87 height 43
drag, startPoint x: 708, startPoint y: 233, endPoint x: 785, endPoint y: 233, distance: 77.0
click at [823, 233] on td "850" at bounding box center [866, 240] width 87 height 43
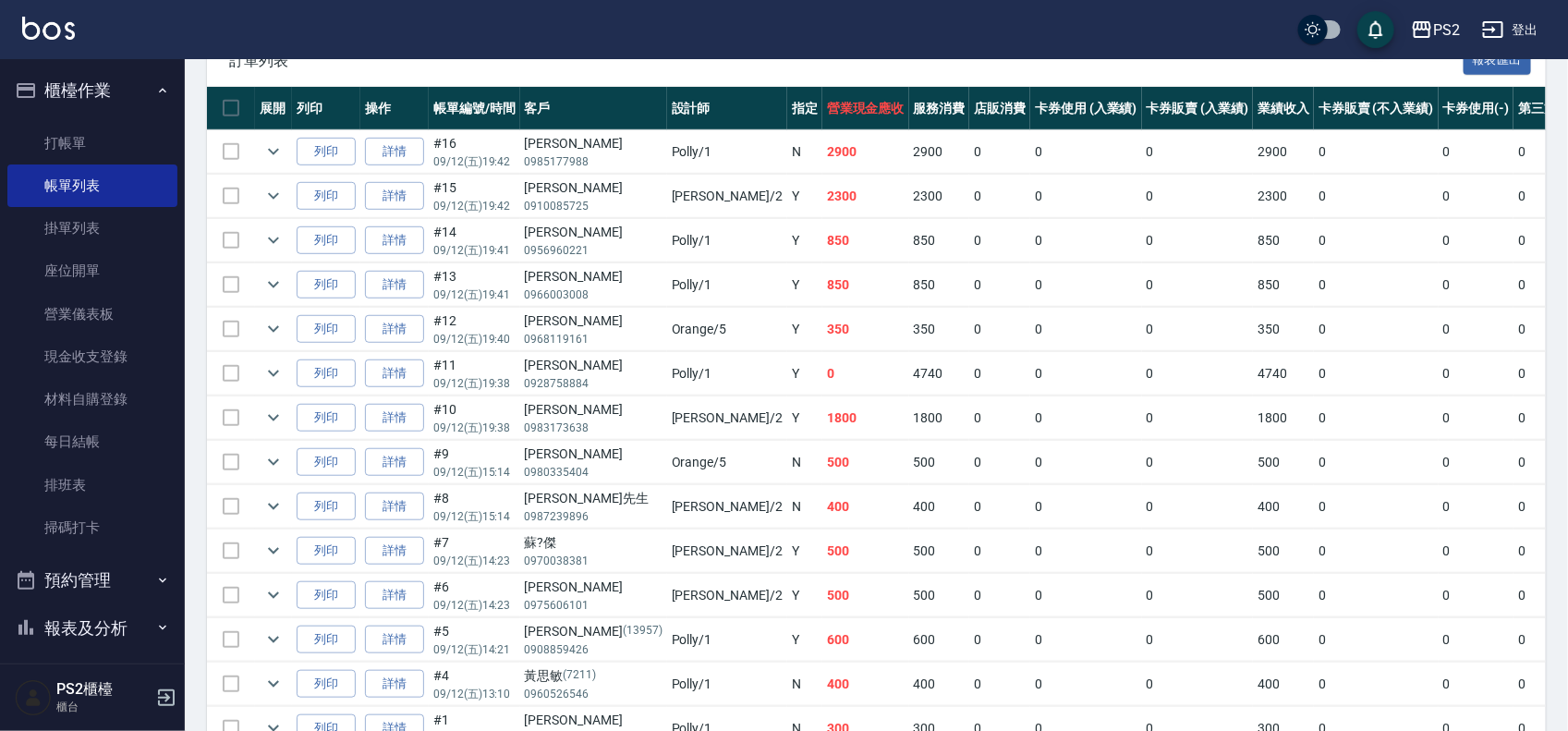
drag, startPoint x: 703, startPoint y: 201, endPoint x: 769, endPoint y: 200, distance: 66.0
click at [700, 200] on tr "列印 詳情 #15 09/12 (五) 19:42 江欣明 0910085725 Jason /2 Y 2300 2300 0 0 0 2300 0 0 0 …" at bounding box center [1040, 196] width 1668 height 43
click at [823, 200] on td "2300" at bounding box center [866, 196] width 87 height 43
drag, startPoint x: 721, startPoint y: 190, endPoint x: 787, endPoint y: 189, distance: 66.0
click at [823, 189] on td "2300" at bounding box center [866, 196] width 87 height 43
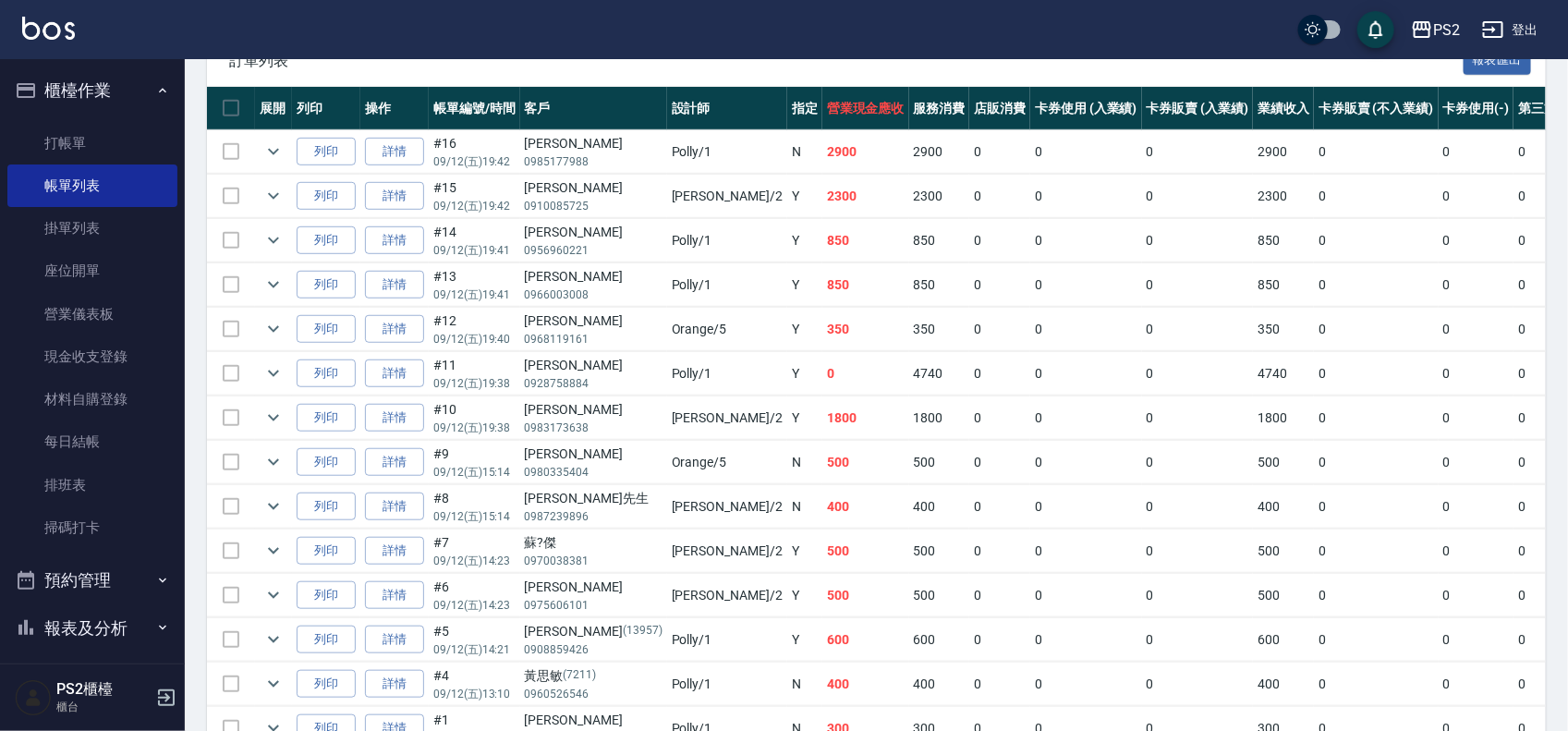
click at [787, 191] on td "Y" at bounding box center [805, 196] width 35 height 43
drag, startPoint x: 702, startPoint y: 149, endPoint x: 748, endPoint y: 152, distance: 46.1
click at [745, 151] on tr "列印 詳情 #16 09/12 (五) 19:42 李昕宸 0985177988 Polly /1 N 2900 2900 0 0 0 2900 0 0 0 …" at bounding box center [1040, 152] width 1668 height 43
click at [823, 152] on td "2900" at bounding box center [866, 152] width 87 height 43
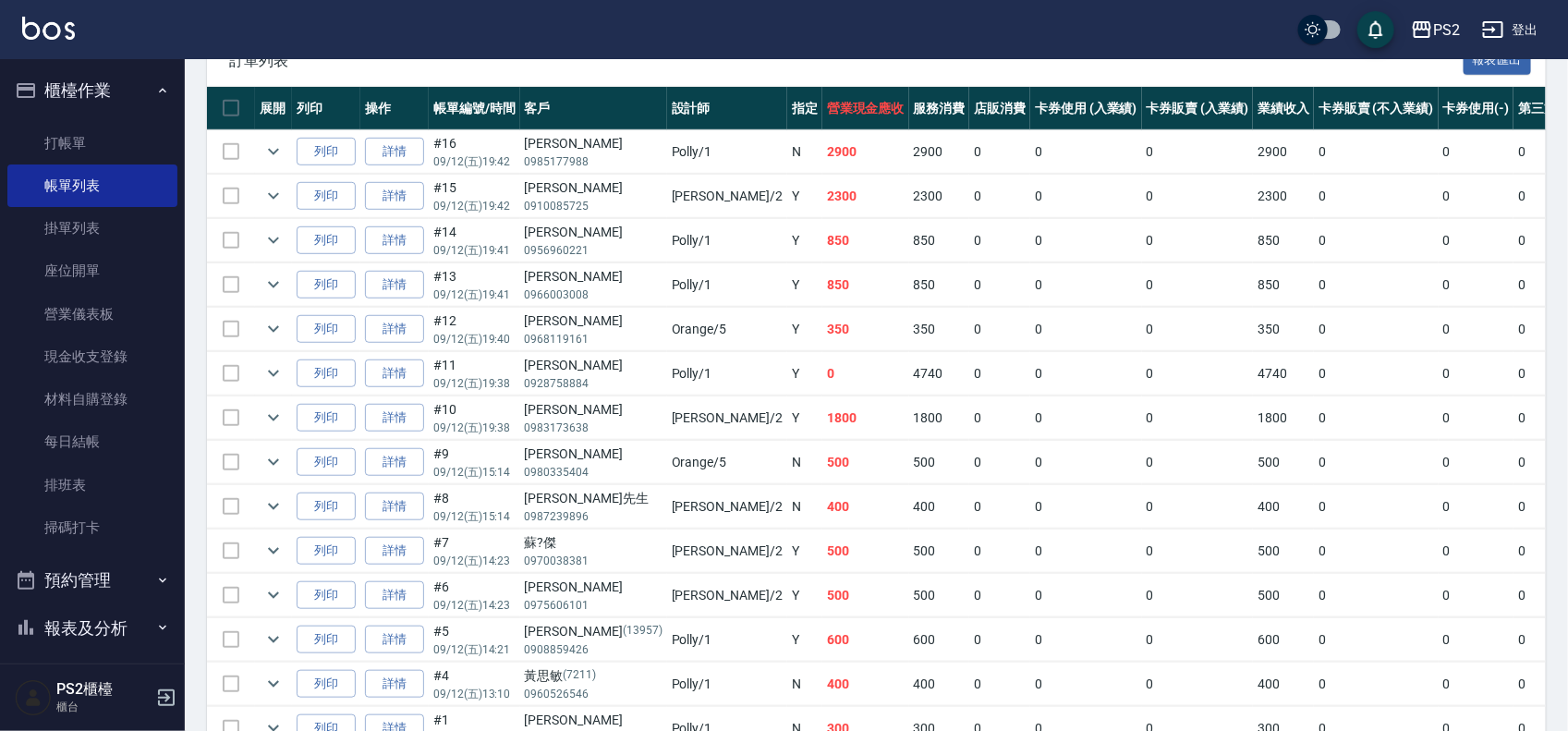
click at [823, 152] on td "2900" at bounding box center [866, 152] width 87 height 43
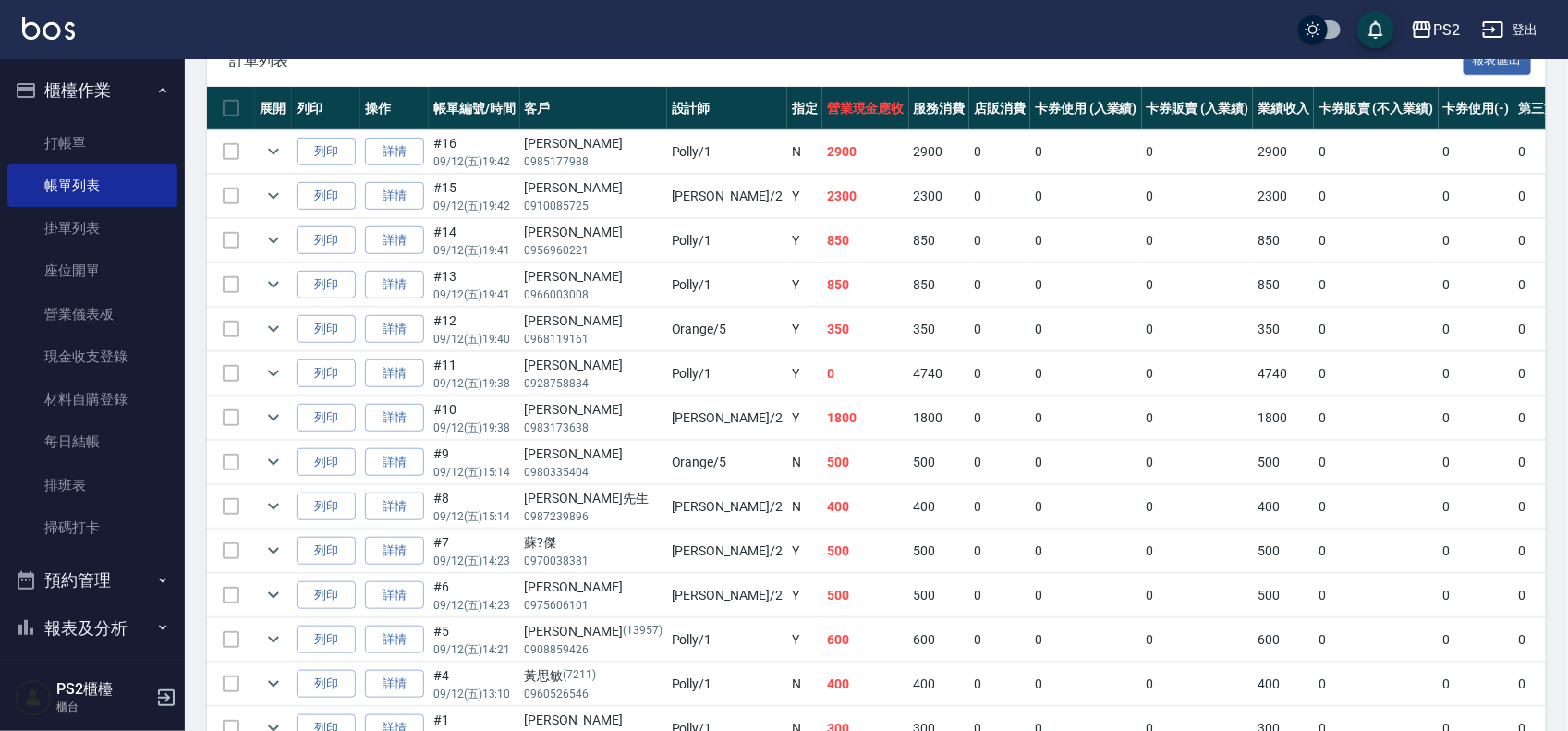
click at [823, 152] on td "2900" at bounding box center [866, 152] width 87 height 43
click at [970, 278] on td "0" at bounding box center [1000, 286] width 61 height 43
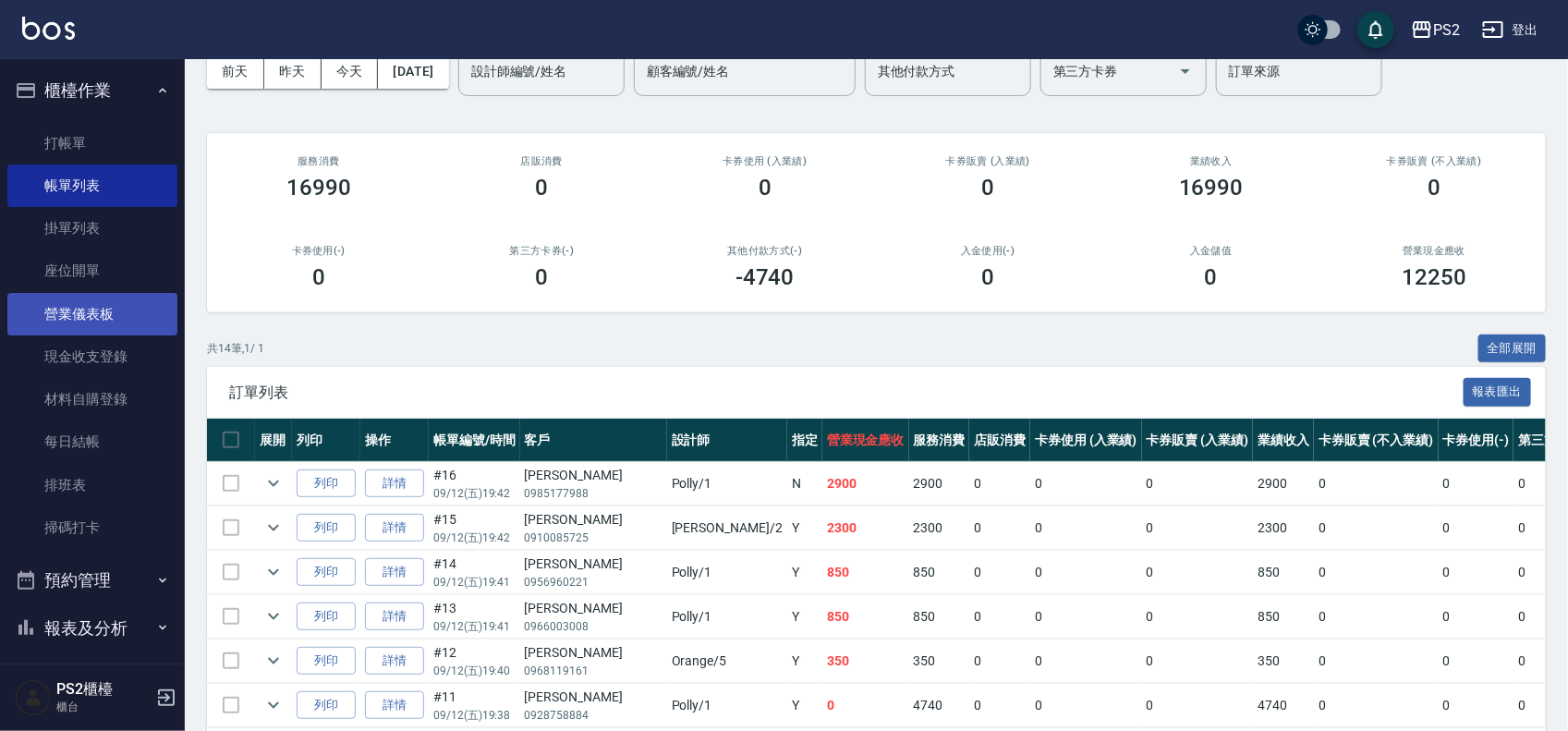
scroll to position [79, 0]
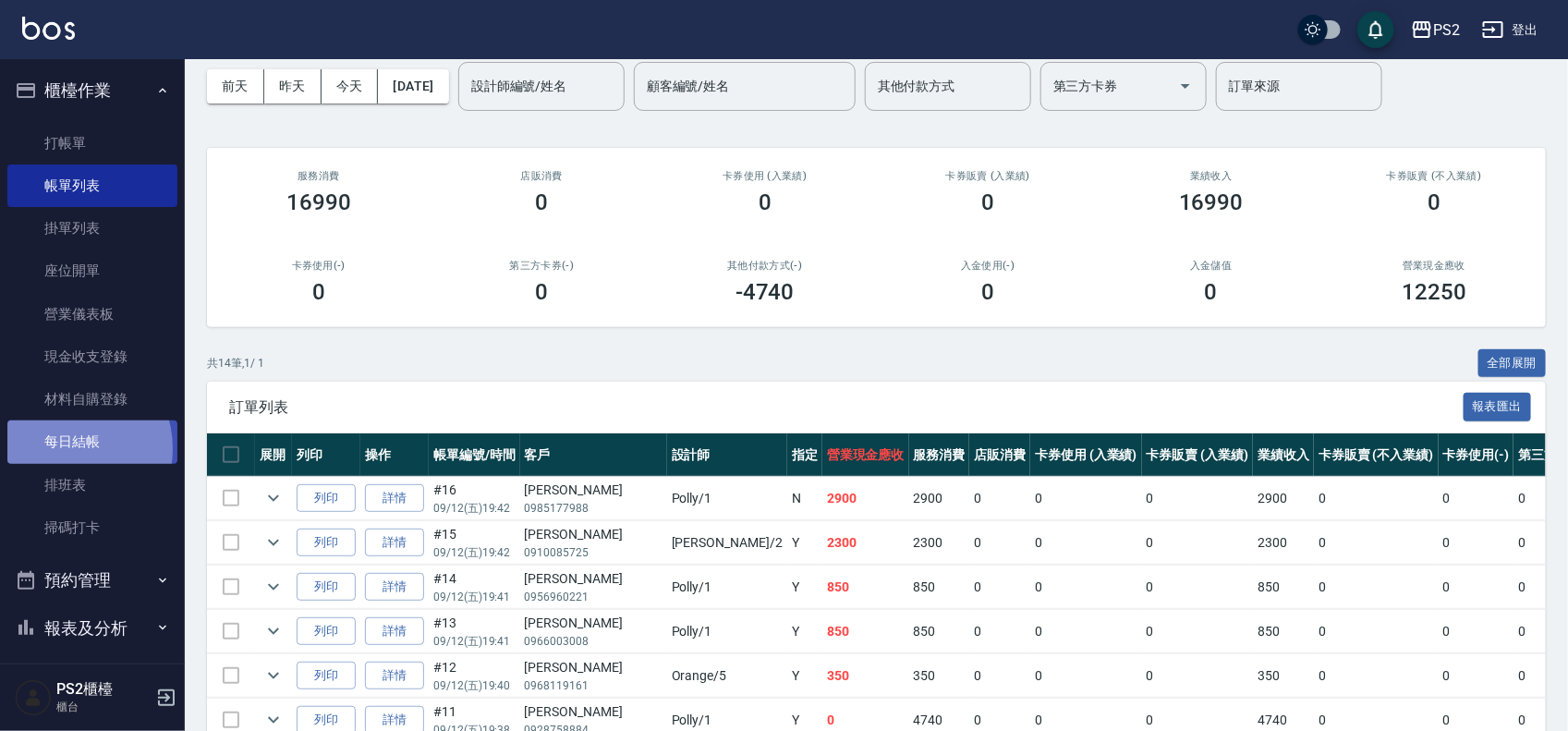
click at [68, 446] on link "每日結帳" at bounding box center [92, 442] width 170 height 42
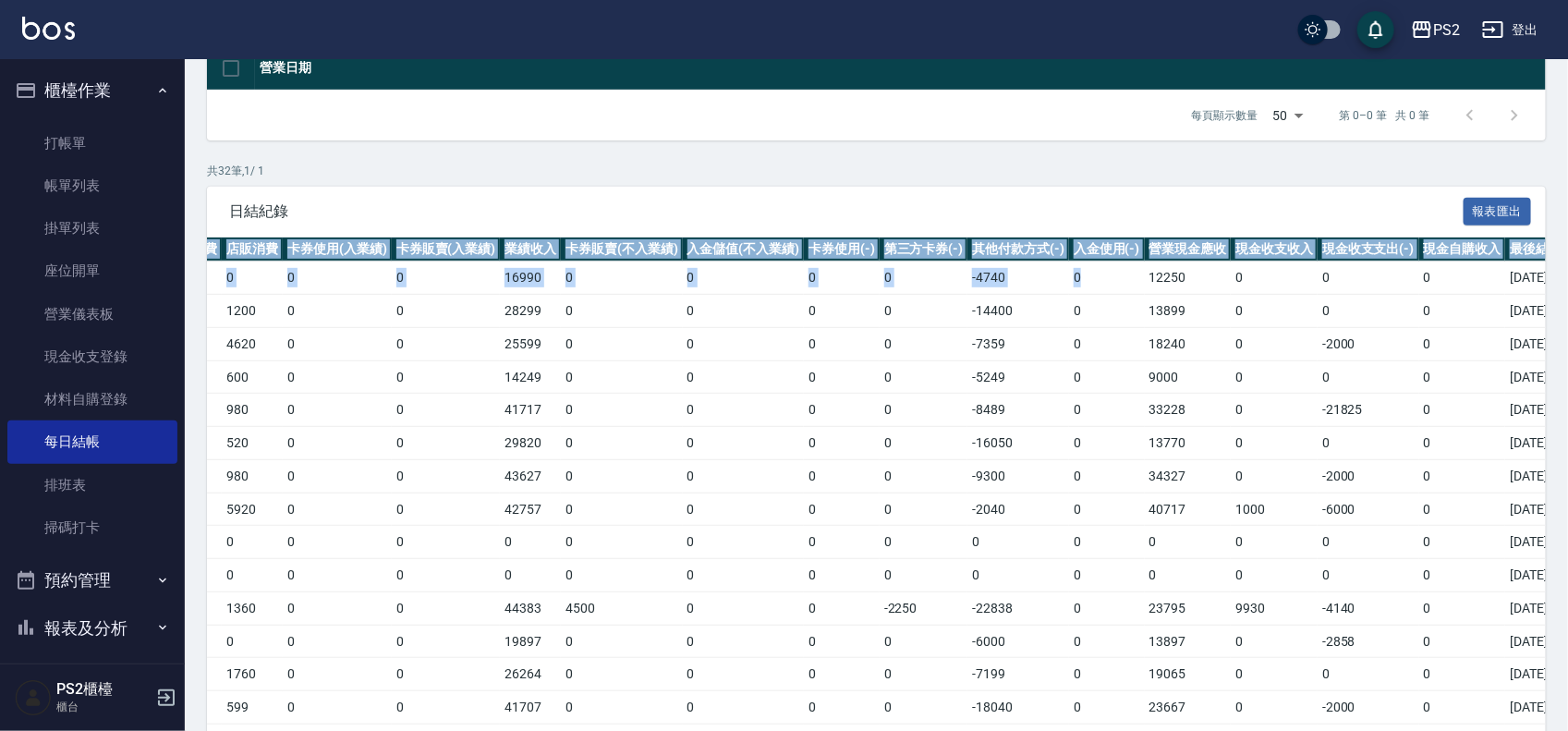
scroll to position [0, 342]
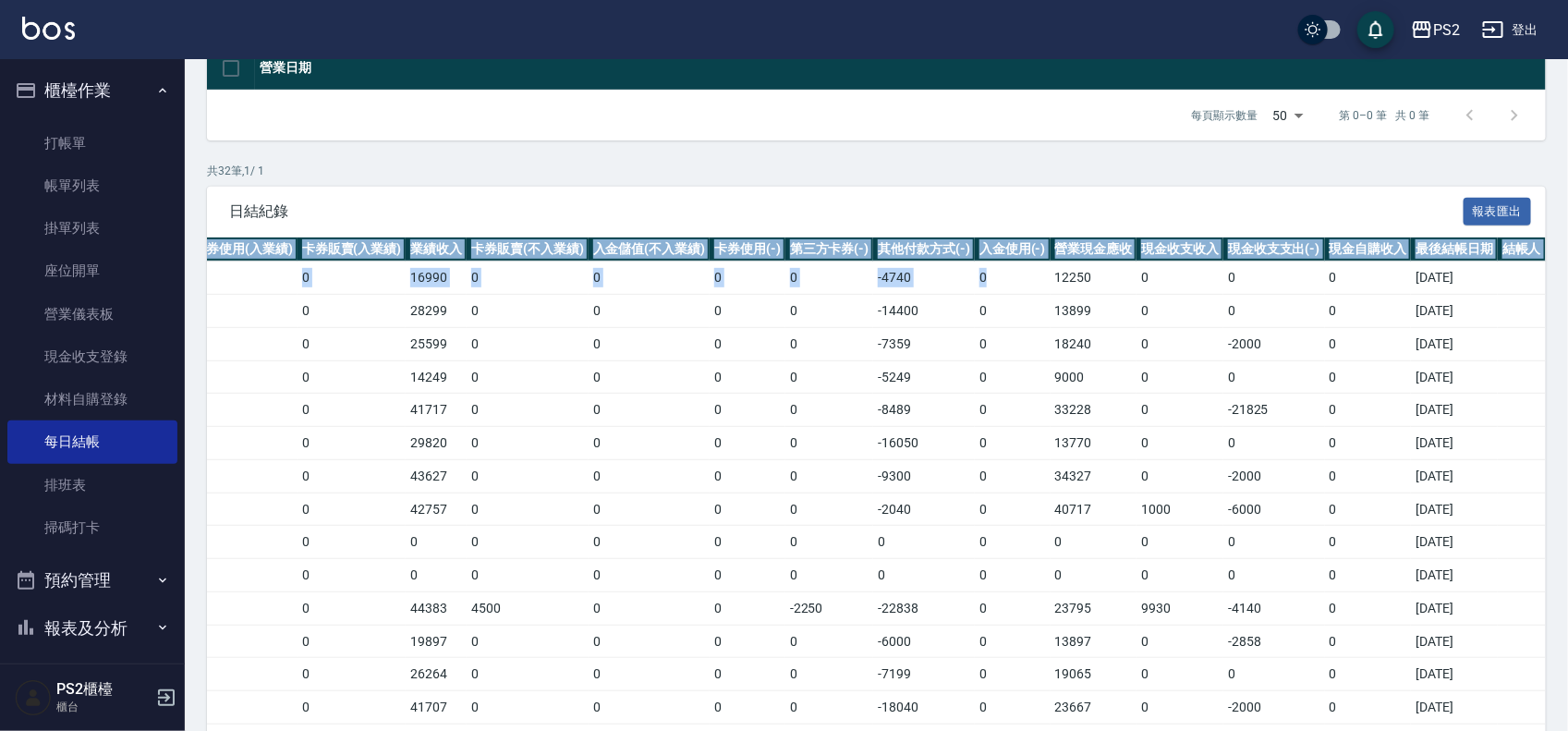
click at [1568, 271] on html "PS2 登出 櫃檯作業 打帳單 帳單列表 掛單列表 座位開單 營業儀表板 現金收支登錄 材料自購登錄 每日結帳 排班表 掃碼打卡 預約管理 預約管理 單日預約…" at bounding box center [784, 592] width 1568 height 1647
click at [1287, 370] on td "0" at bounding box center [1275, 378] width 102 height 33
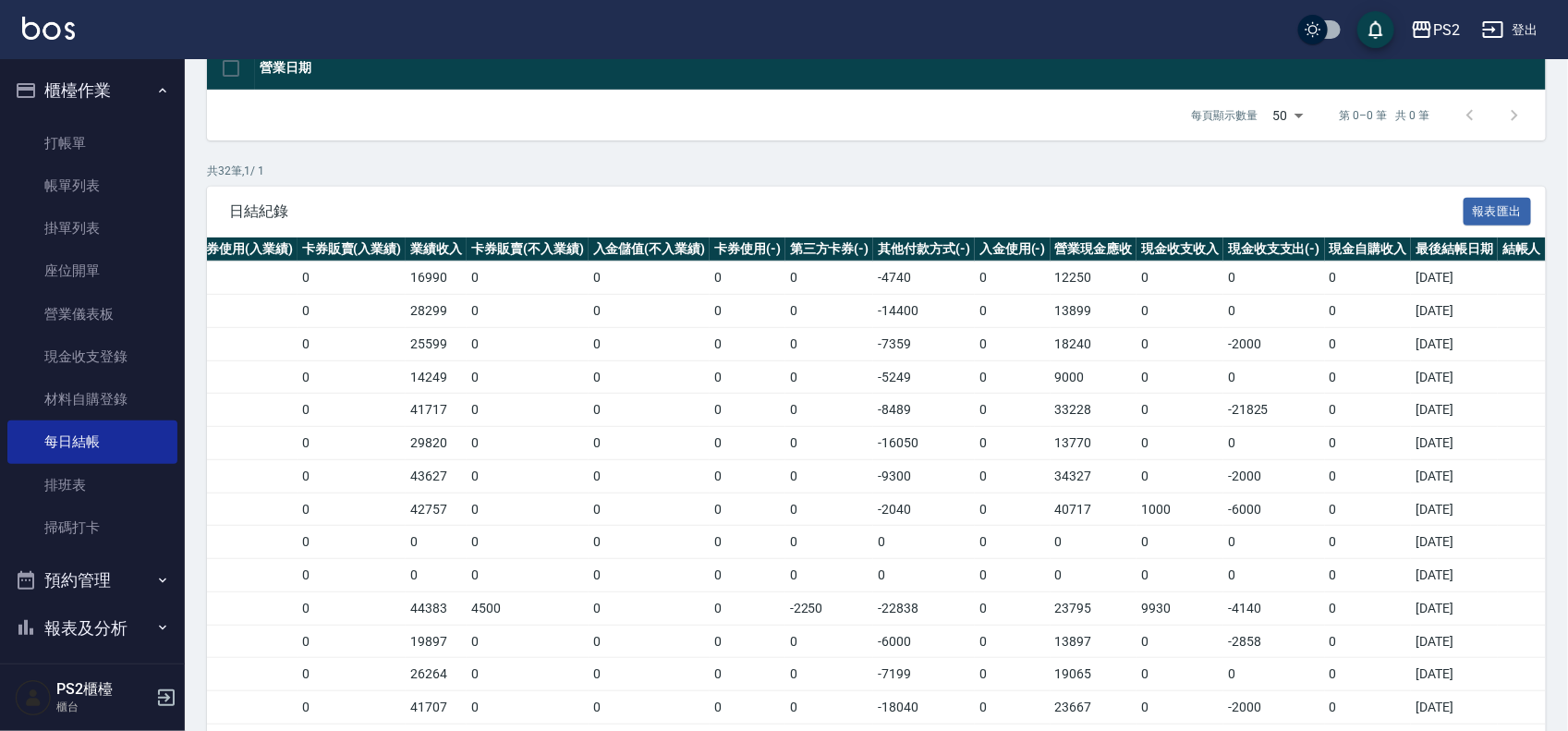
click at [969, 283] on td "-4740" at bounding box center [925, 279] width 102 height 33
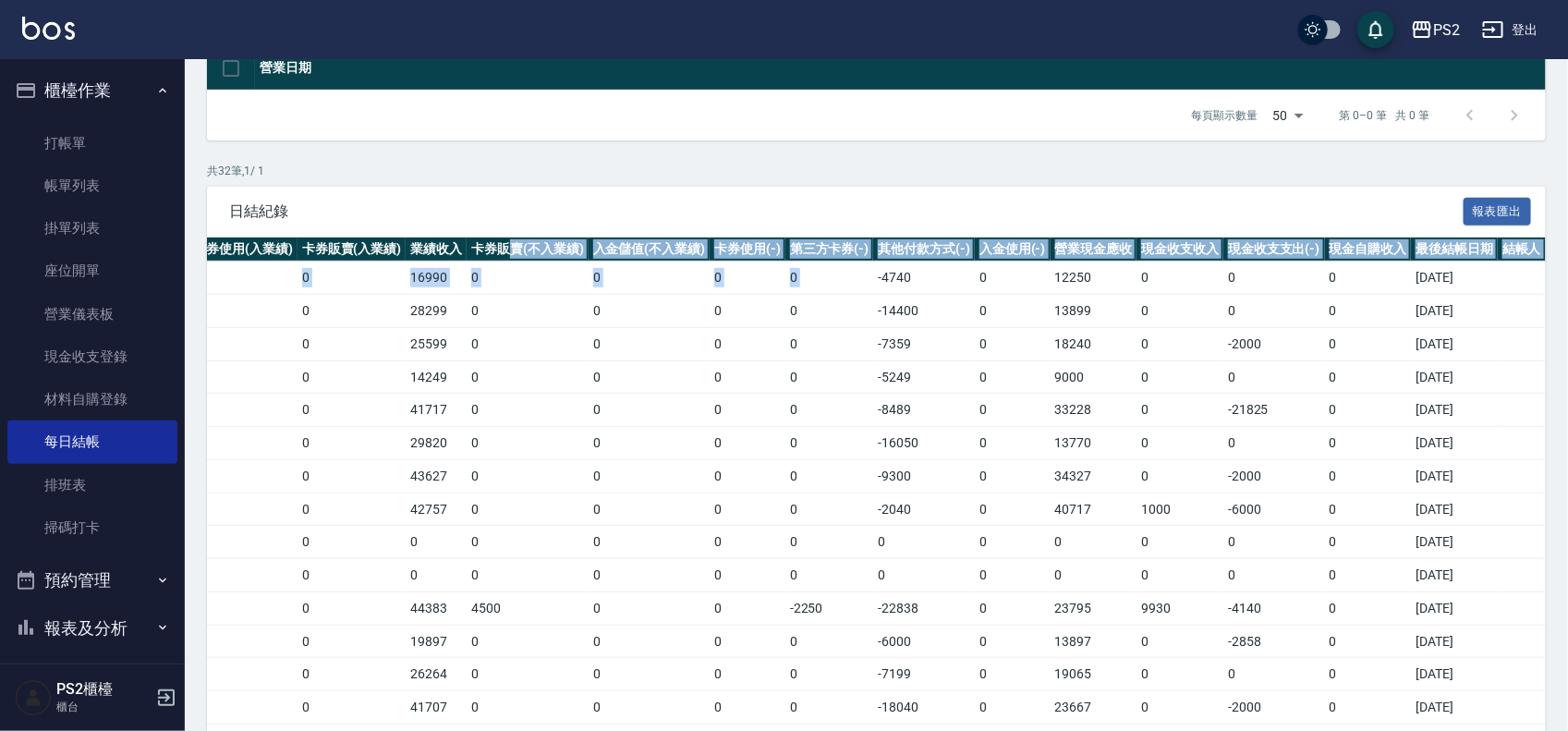
drag, startPoint x: 876, startPoint y: 274, endPoint x: 362, endPoint y: 257, distance: 514.3
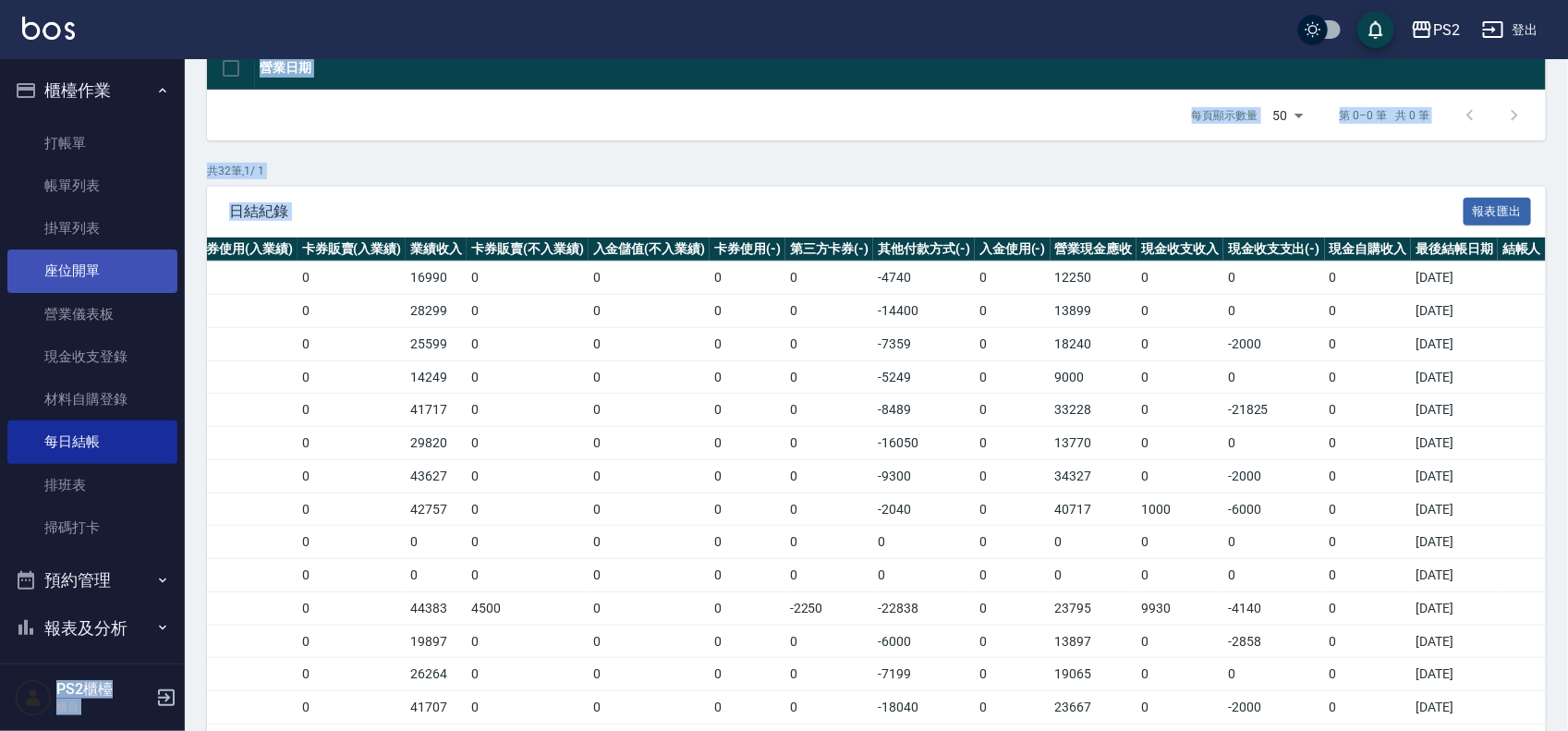
click at [152, 249] on div "PS2 登出 櫃檯作業 打帳單 帳單列表 掛單列表 座位開單 營業儀表板 現金收支登錄 材料自購登錄 每日結帳 排班表 掃碼打卡 預約管理 預約管理 單日預約…" at bounding box center [784, 592] width 1568 height 1647
click at [424, 262] on td "16990" at bounding box center [436, 279] width 61 height 33
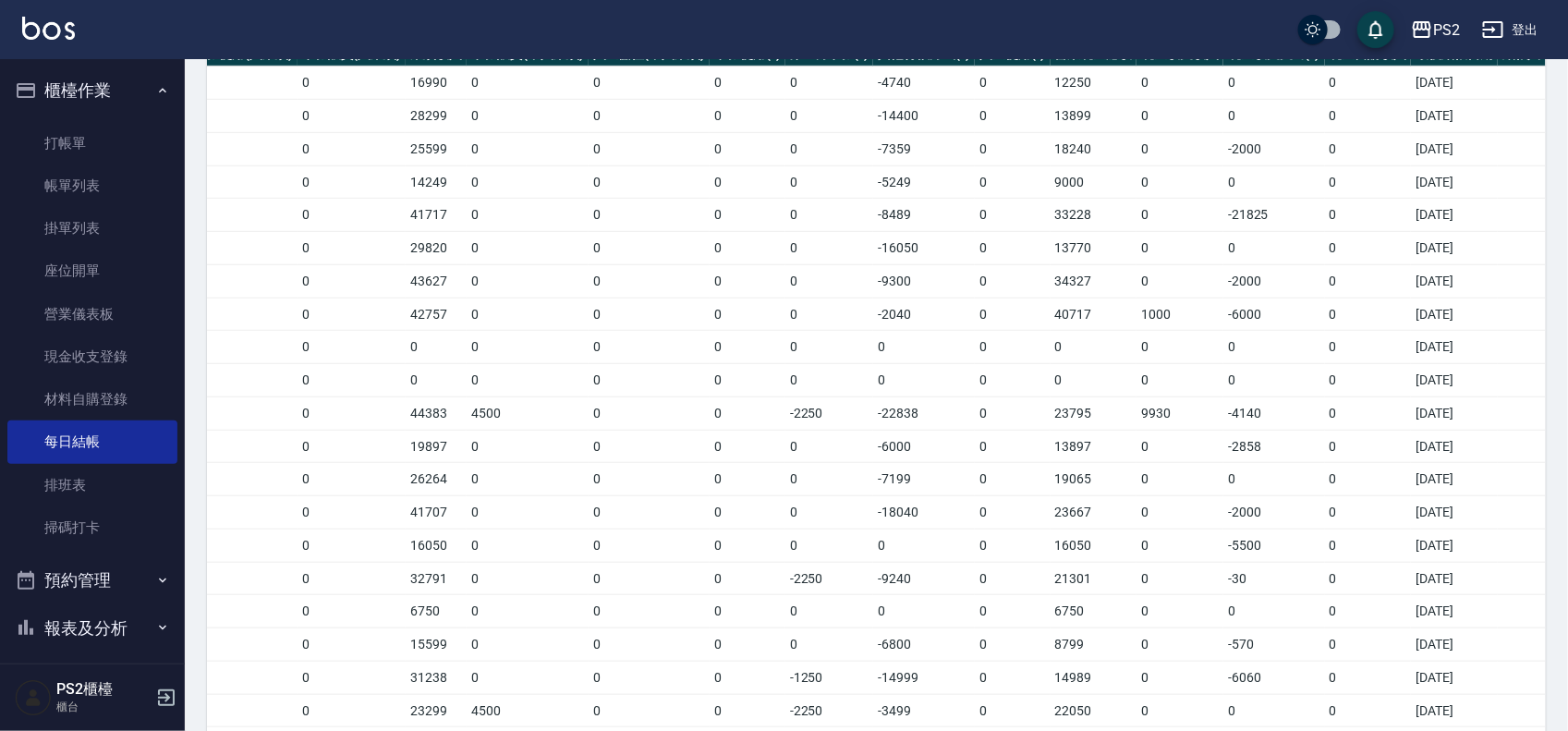
scroll to position [232, 0]
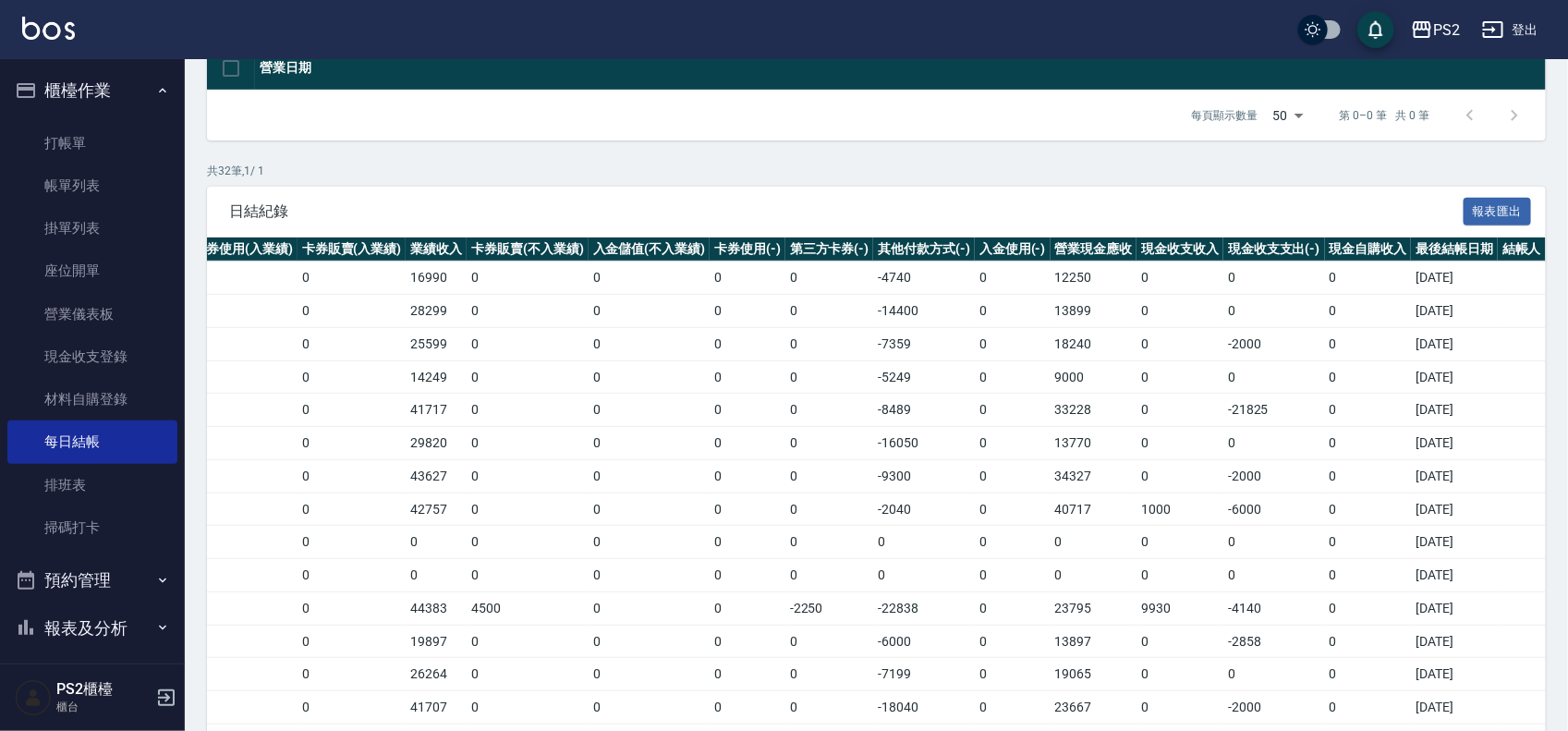
drag, startPoint x: 268, startPoint y: 261, endPoint x: 248, endPoint y: 259, distance: 20.1
click at [363, 276] on td "0" at bounding box center [351, 279] width 109 height 33
click at [249, 268] on td "0" at bounding box center [242, 279] width 109 height 33
click at [326, 273] on tr "解除 2025/09/12 12250 16990 0 0 0 16990 0 0 0 0 -4740 0 12250 0 0 0 2025/09/12" at bounding box center [712, 279] width 1669 height 33
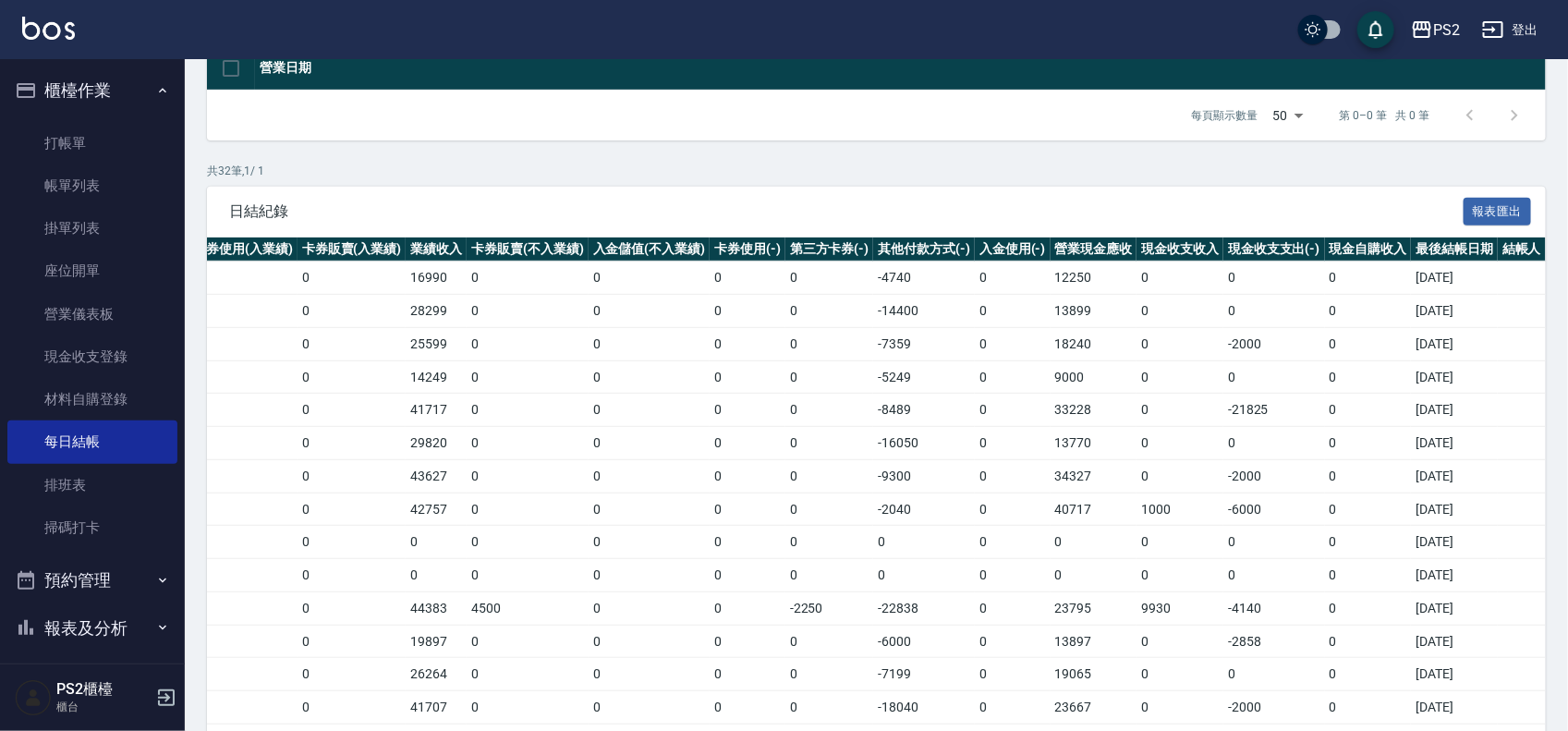
click at [307, 273] on td "0" at bounding box center [351, 279] width 109 height 33
drag, startPoint x: 456, startPoint y: 273, endPoint x: 361, endPoint y: 276, distance: 95.0
click at [362, 276] on tr "解除 2025/09/12 12250 16990 0 0 0 16990 0 0 0 0 -4740 0 12250 0 0 0 2025/09/12" at bounding box center [712, 279] width 1669 height 33
click at [260, 276] on tr "解除 2025/09/12 12250 16990 0 0 0 16990 0 0 0 0 -4740 0 12250 0 0 0 2025/09/12" at bounding box center [712, 279] width 1669 height 33
click at [248, 276] on td "0" at bounding box center [242, 279] width 109 height 33
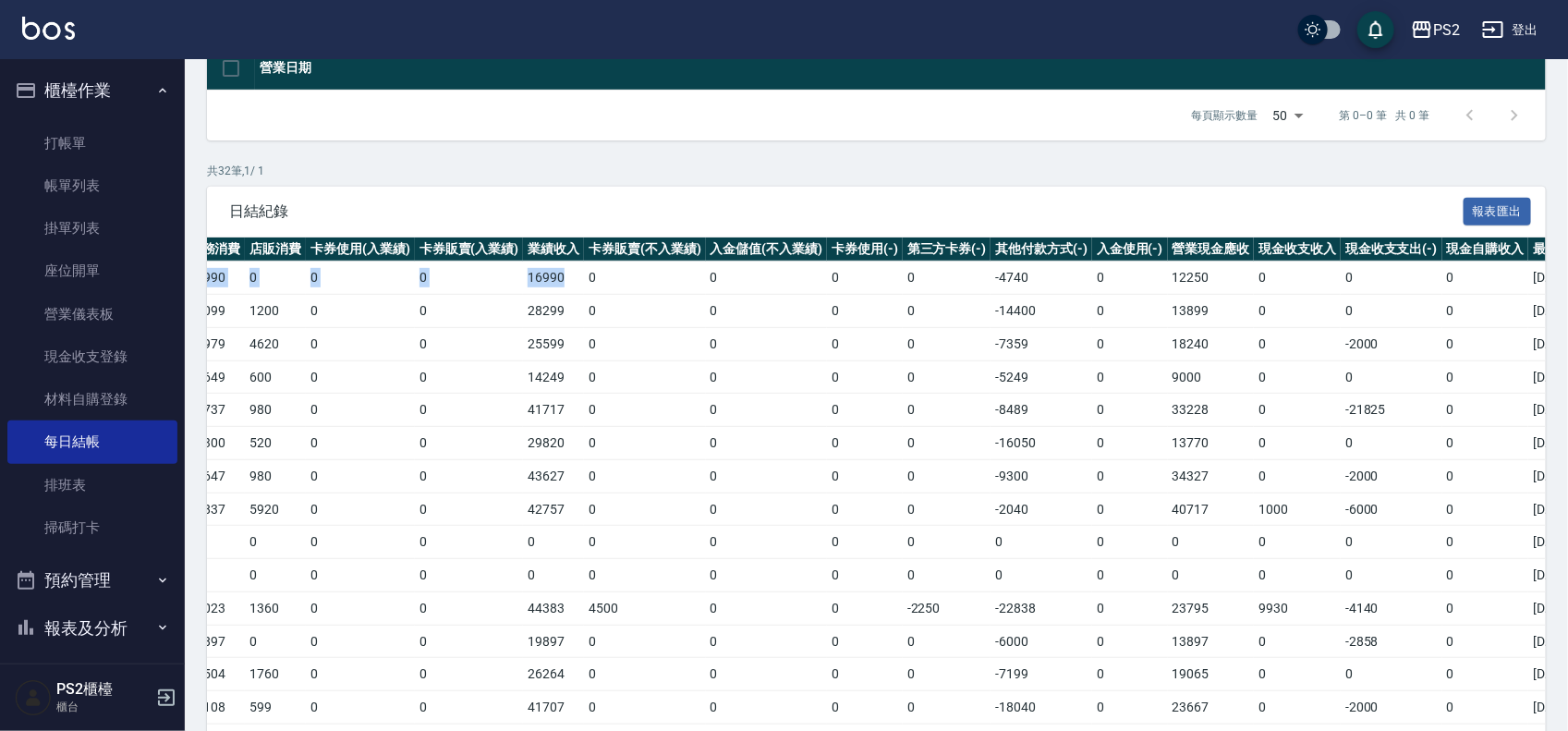
scroll to position [0, 0]
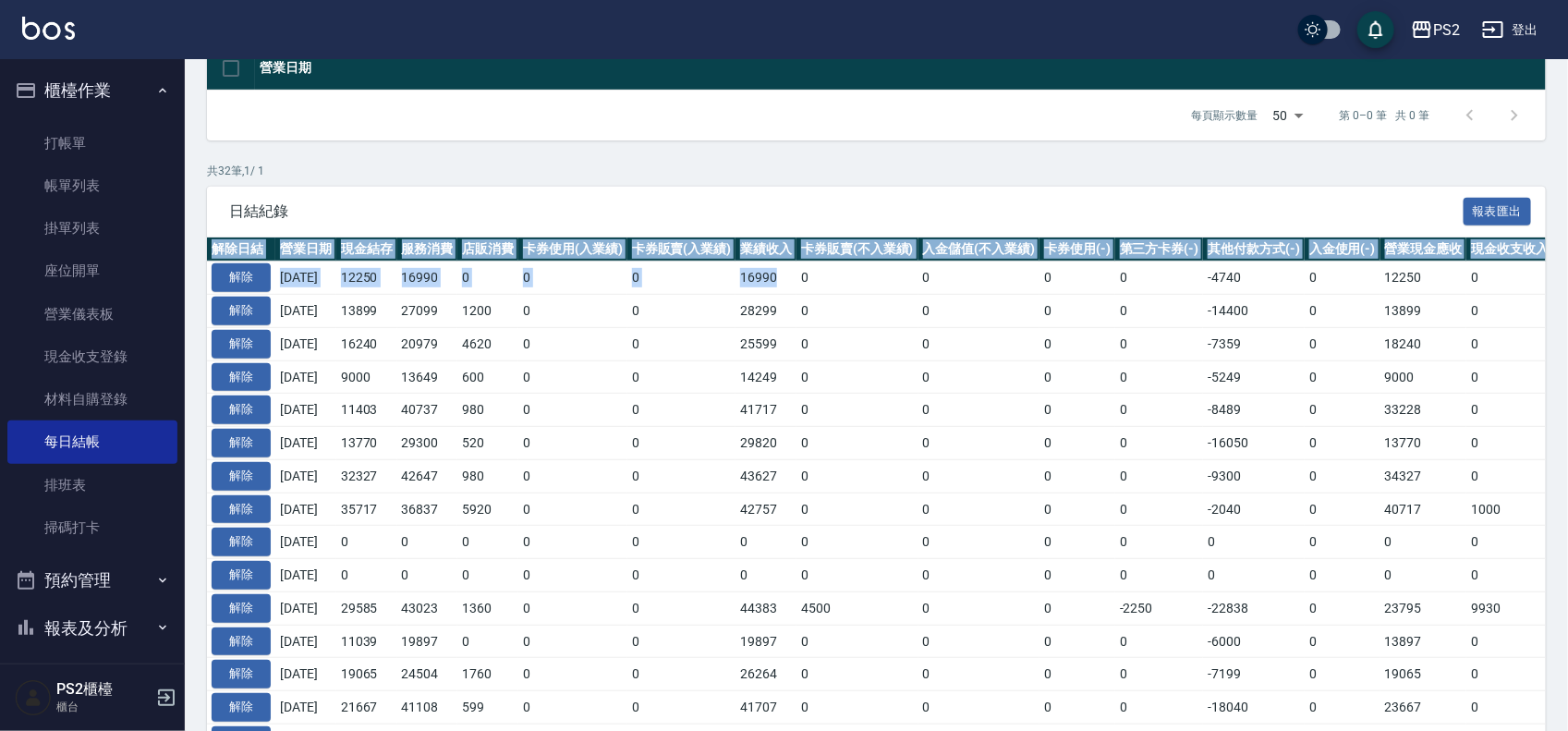
drag, startPoint x: 456, startPoint y: 279, endPoint x: 190, endPoint y: 264, distance: 266.4
click at [190, 264] on div "Order checkout daily 每日結帳 本月 上個月 前天 昨天 今天 2025/08/12 2025/09/12 共 0 筆, 1 / 0 尚未…" at bounding box center [876, 622] width 1384 height 1589
click at [605, 293] on td "0" at bounding box center [573, 279] width 109 height 33
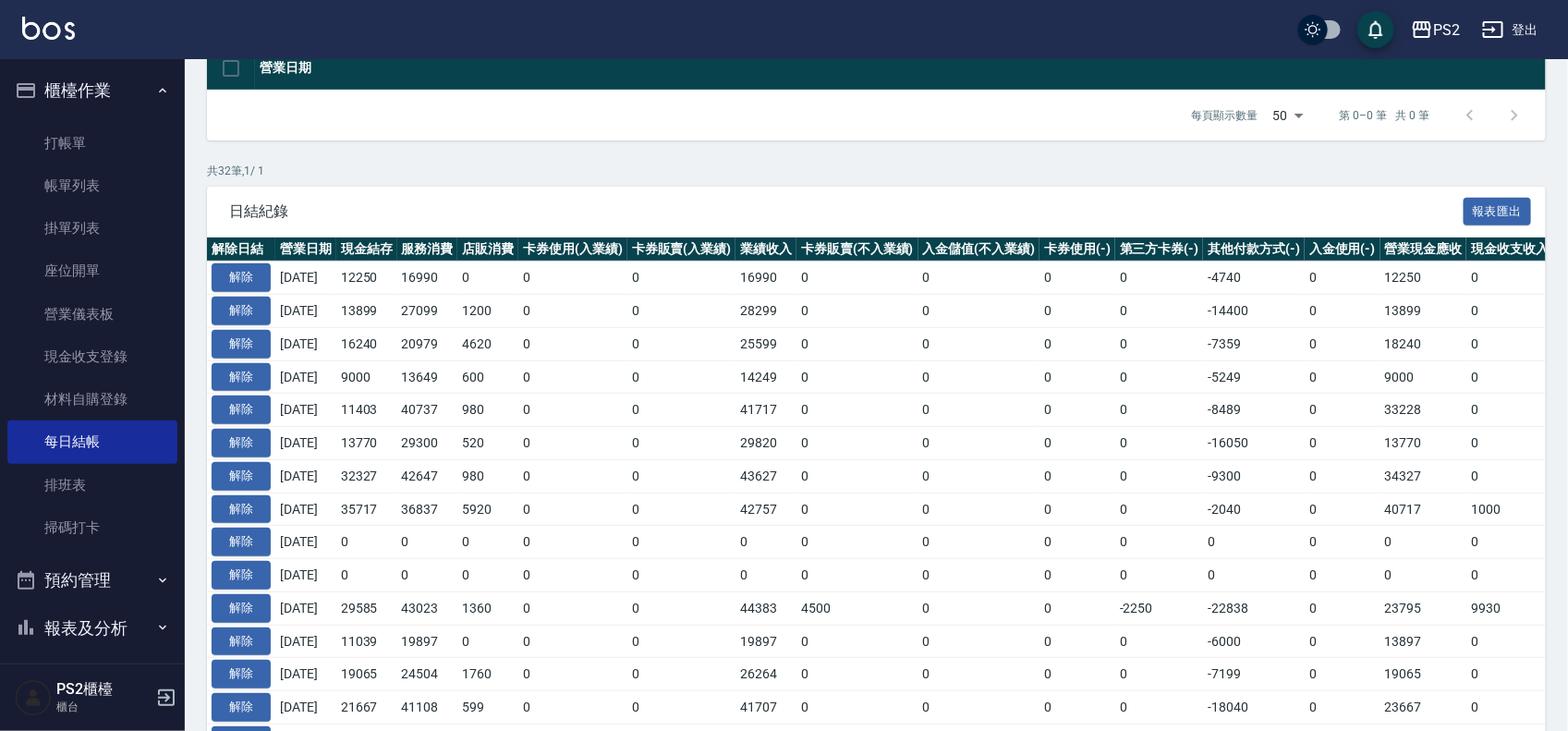
drag, startPoint x: 117, startPoint y: 167, endPoint x: 426, endPoint y: 314, distance: 342.2
click at [117, 167] on link "帳單列表" at bounding box center [92, 185] width 170 height 42
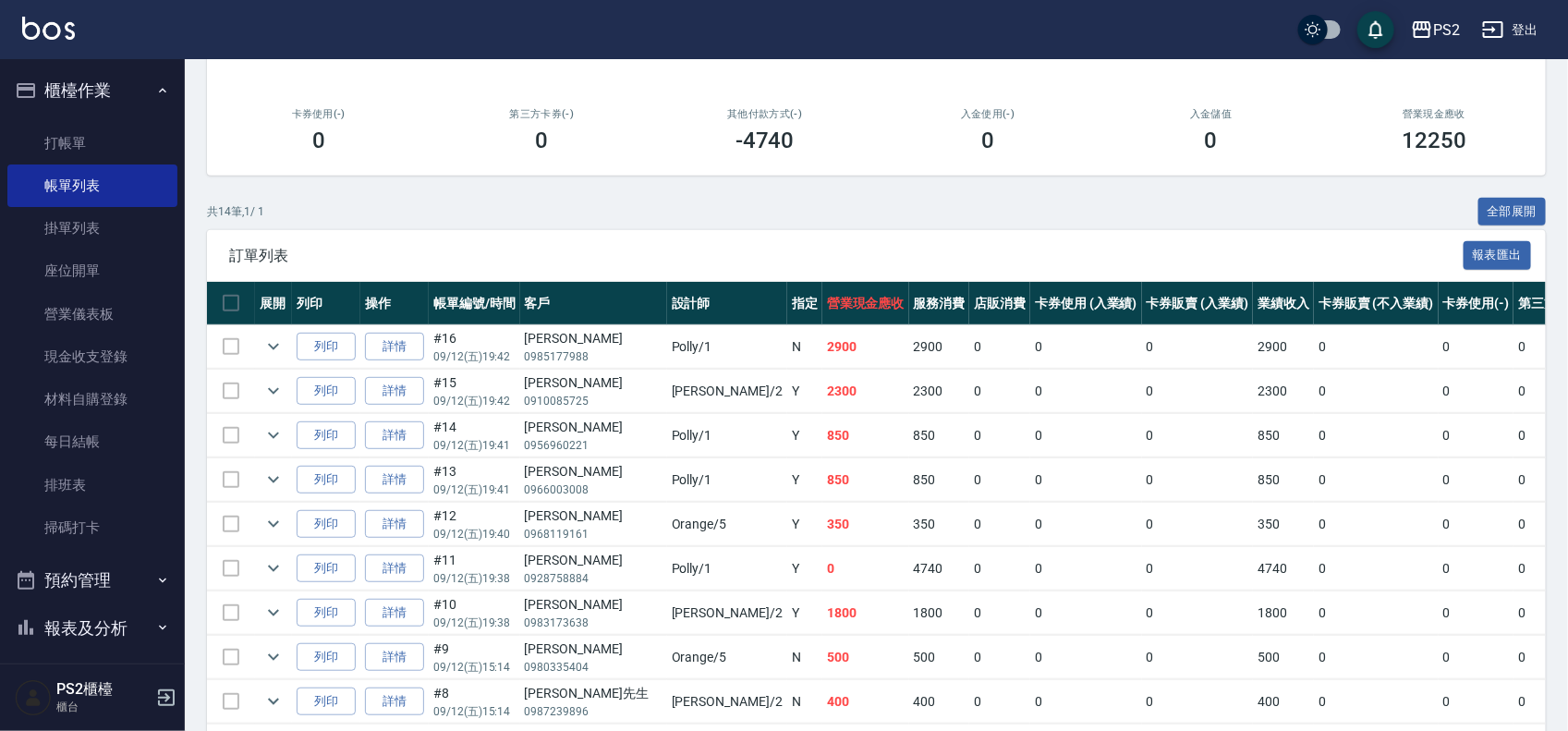
scroll to position [542, 0]
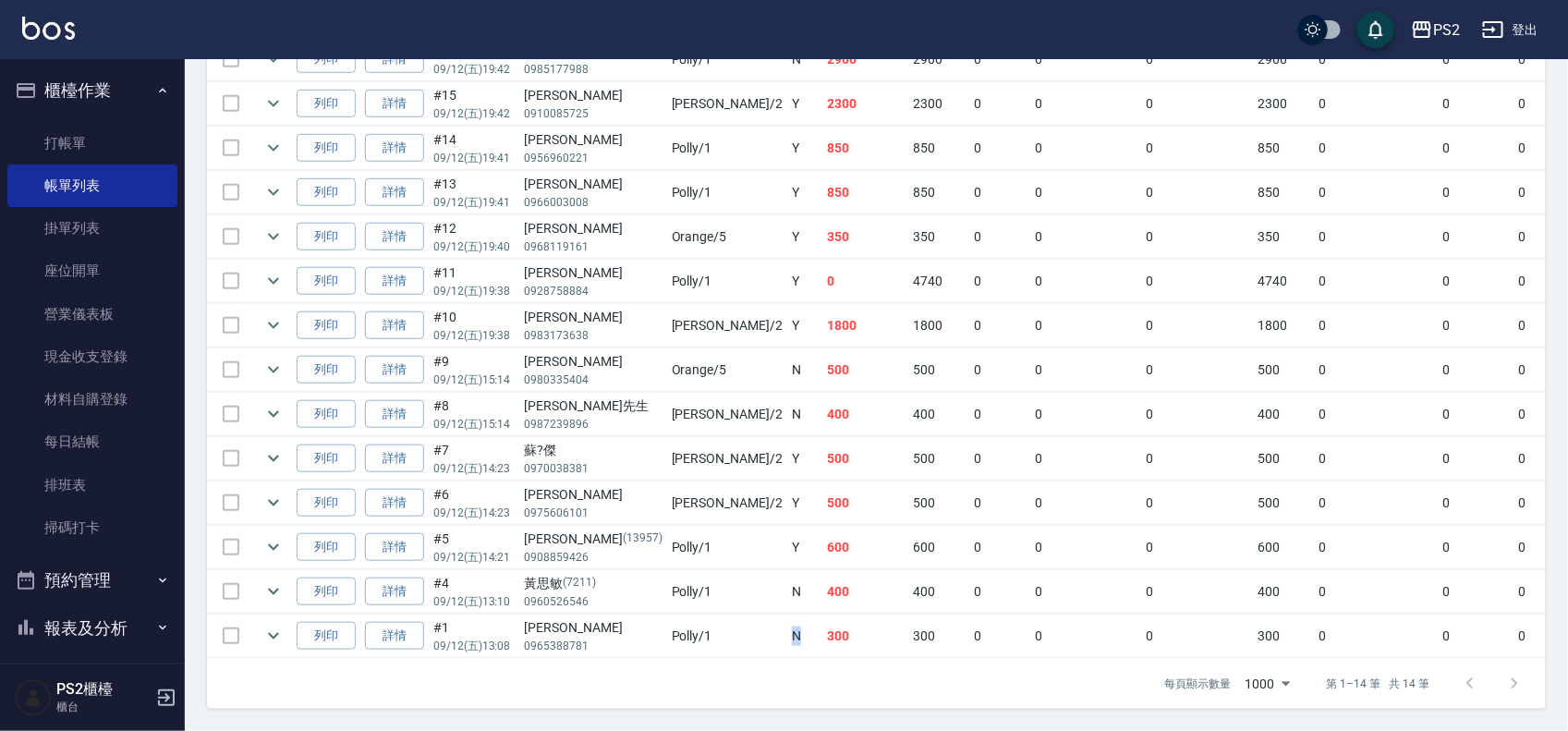
drag, startPoint x: 654, startPoint y: 601, endPoint x: 736, endPoint y: 607, distance: 82.2
click at [726, 615] on tr "列印 詳情 #1 09/12 (五) 13:08 顏宏宇 0965388781 Polly /1 N 300 300 0 0 0 300 0 0 0 0 0" at bounding box center [1040, 637] width 1668 height 43
click at [823, 615] on td "300" at bounding box center [866, 637] width 87 height 43
drag, startPoint x: 704, startPoint y: 612, endPoint x: 777, endPoint y: 615, distance: 73.1
click at [751, 615] on tr "列印 詳情 #1 09/12 (五) 13:08 顏宏宇 0965388781 Polly /1 N 300 300 0 0 0 300 0 0 0 0 0" at bounding box center [1040, 637] width 1668 height 43
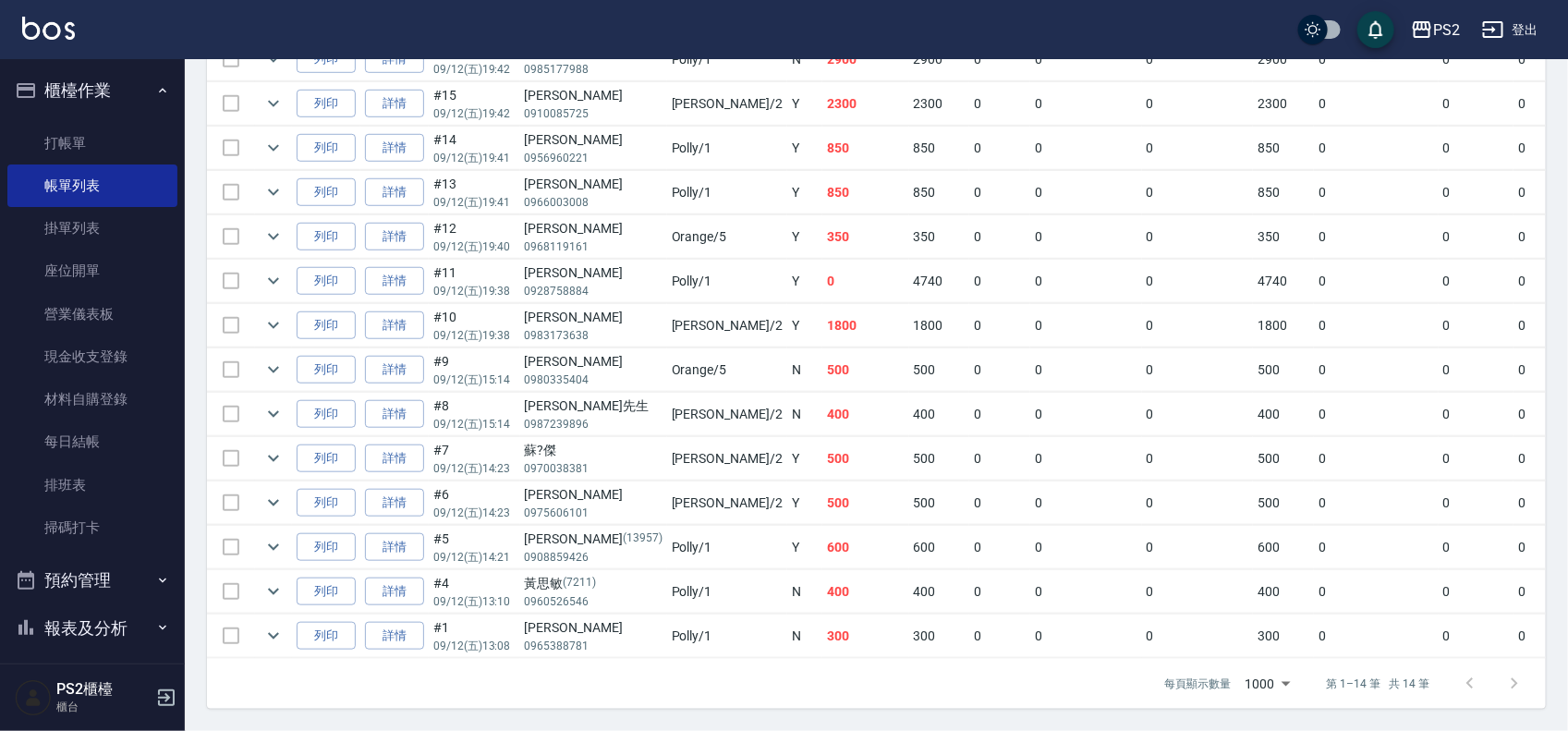
click at [823, 528] on td "600" at bounding box center [866, 548] width 87 height 43
drag, startPoint x: 739, startPoint y: 527, endPoint x: 722, endPoint y: 525, distance: 17.1
click at [823, 526] on td "600" at bounding box center [866, 548] width 87 height 43
drag, startPoint x: 727, startPoint y: 483, endPoint x: 748, endPoint y: 476, distance: 22.1
click at [823, 482] on td "500" at bounding box center [866, 503] width 87 height 43
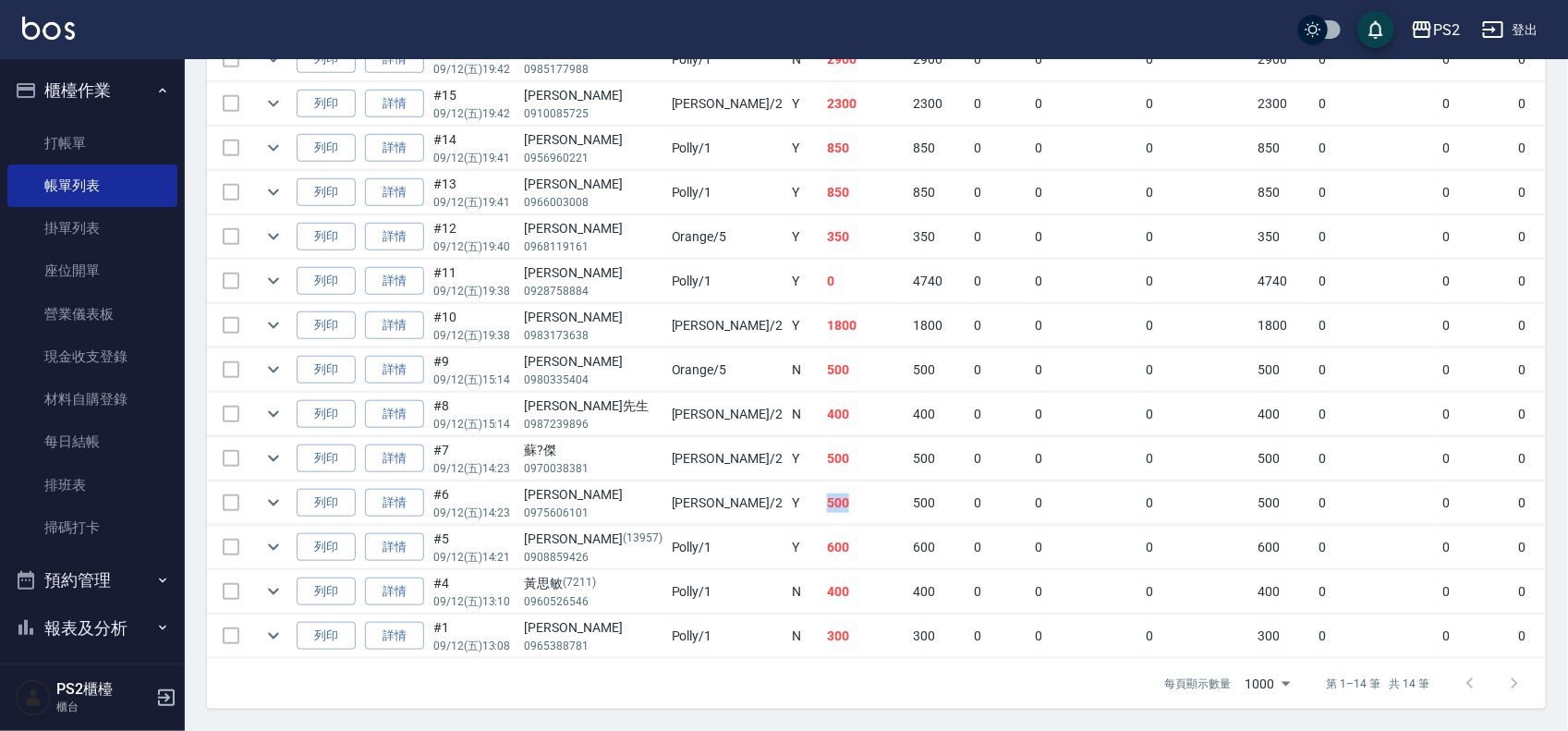
click at [823, 397] on td "400" at bounding box center [866, 414] width 87 height 43
click at [734, 352] on tr "列印 詳情 #9 09/12 (五) 15:14 李宣穎 0980335404 Orange /5 N 500 500 0 0 0 500 0 0 0 0 0" at bounding box center [1040, 370] width 1668 height 43
drag, startPoint x: 696, startPoint y: 296, endPoint x: 746, endPoint y: 296, distance: 50.0
click at [733, 304] on tr "列印 詳情 #10 09/12 (五) 19:38 鄭文硯 0983173638 Jason /2 Y 1800 1800 0 0 0 1800 0 0 0 …" at bounding box center [1040, 326] width 1668 height 43
click at [823, 304] on td "1800" at bounding box center [866, 326] width 87 height 43
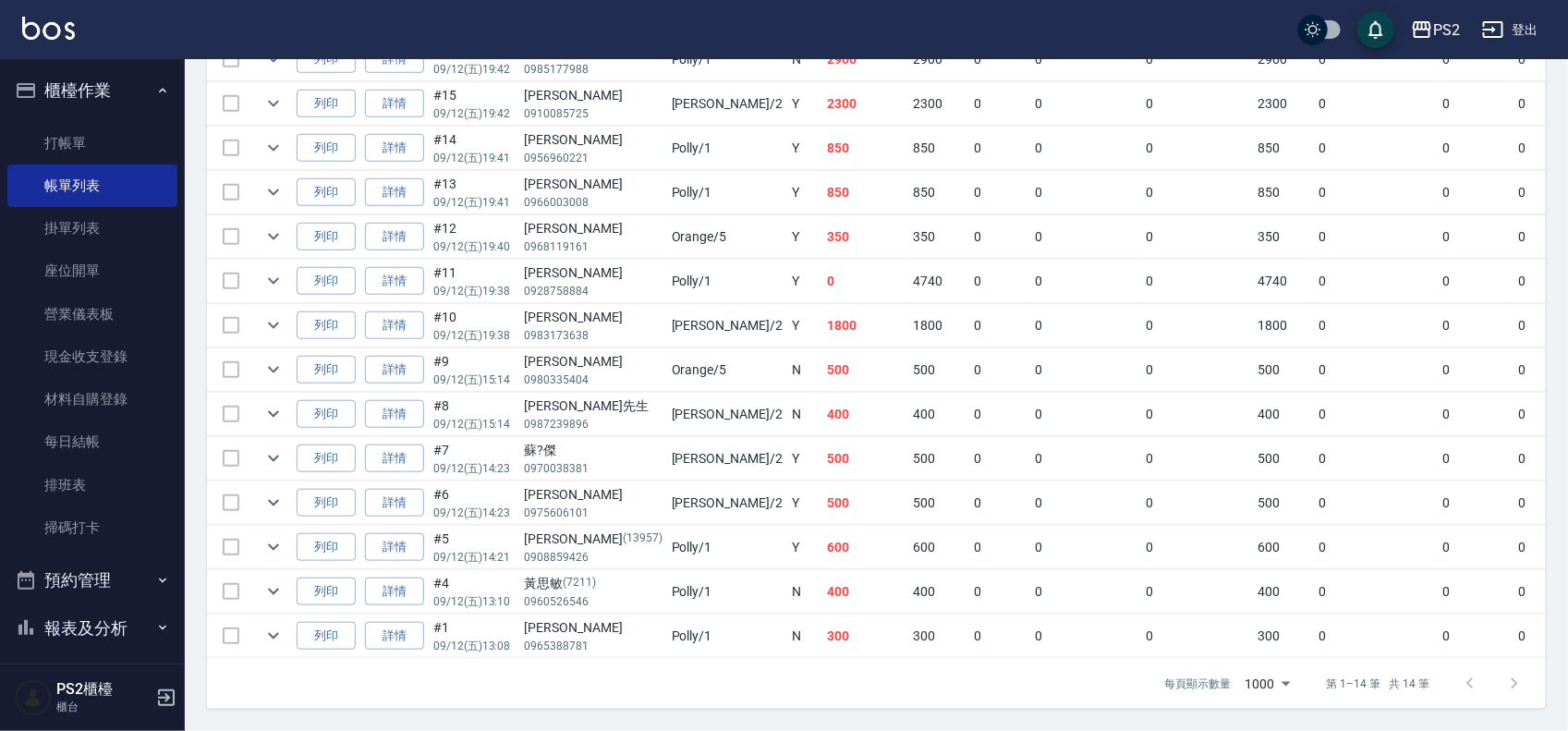
drag, startPoint x: 690, startPoint y: 210, endPoint x: 761, endPoint y: 210, distance: 71.0
click at [745, 216] on tr "列印 詳情 #12 09/12 (五) 19:40 廖貫傑 0968119161 Orange /5 Y 350 350 0 0 0 350 0 0 0 0 0" at bounding box center [1040, 237] width 1668 height 43
click at [823, 216] on td "350" at bounding box center [866, 237] width 87 height 43
drag, startPoint x: 710, startPoint y: 81, endPoint x: 784, endPoint y: 72, distance: 74.5
click at [823, 82] on td "2300" at bounding box center [866, 104] width 87 height 43
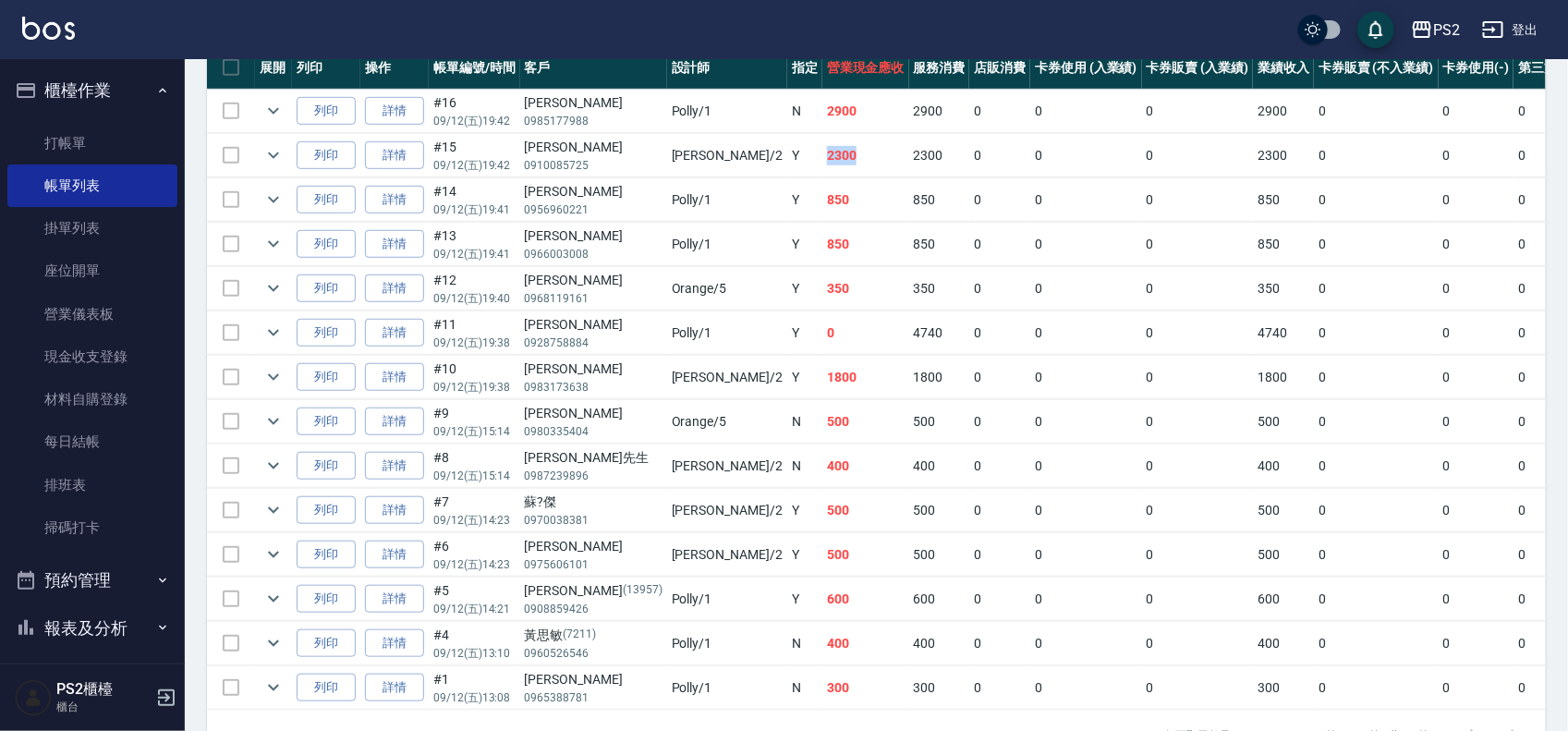
scroll to position [311, 0]
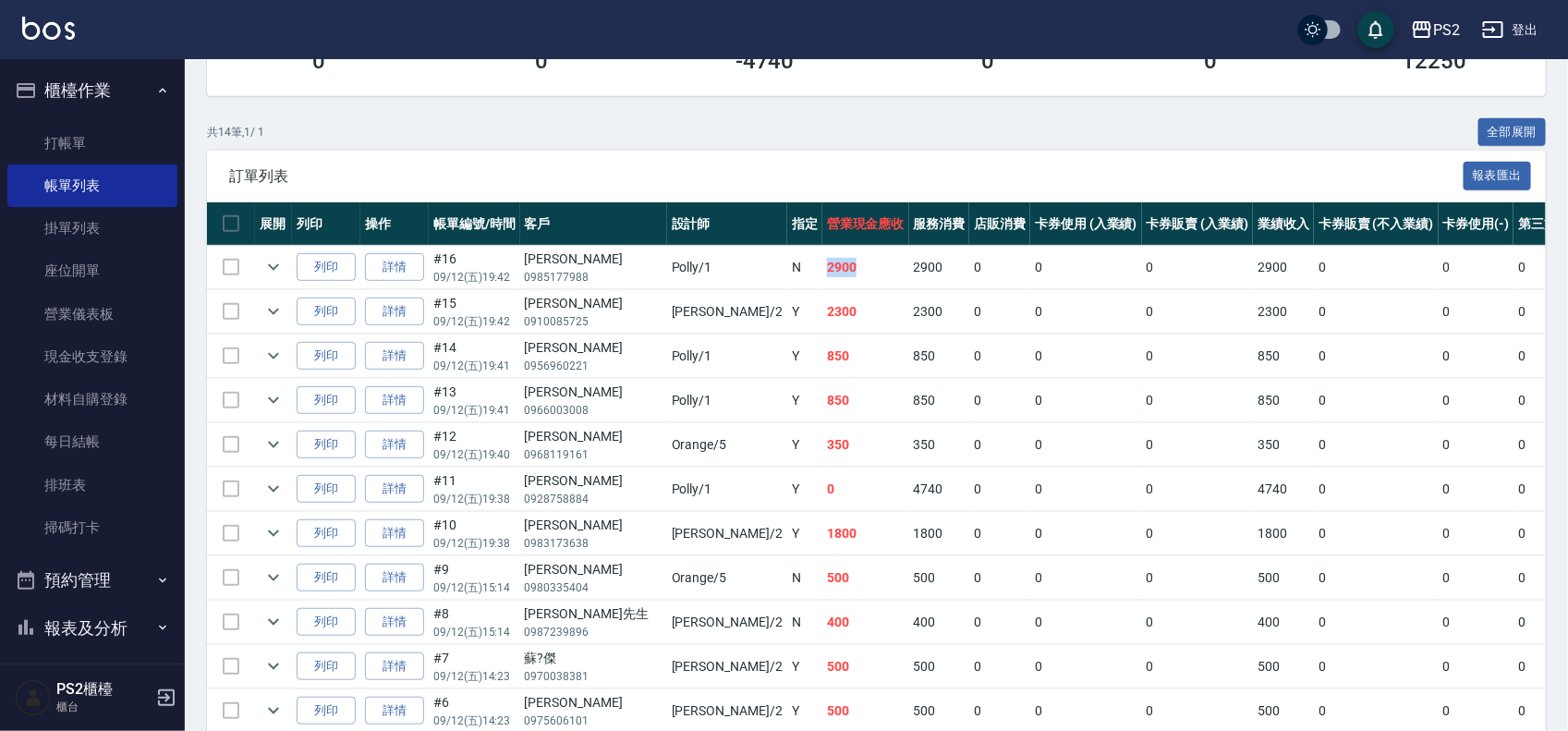
drag, startPoint x: 805, startPoint y: 268, endPoint x: 841, endPoint y: 266, distance: 36.1
click at [821, 268] on tr "列印 詳情 #16 09/12 (五) 19:42 李昕宸 0985177988 Polly /1 N 2900 2900 0 0 0 2900 0 0 0 …" at bounding box center [1040, 268] width 1668 height 43
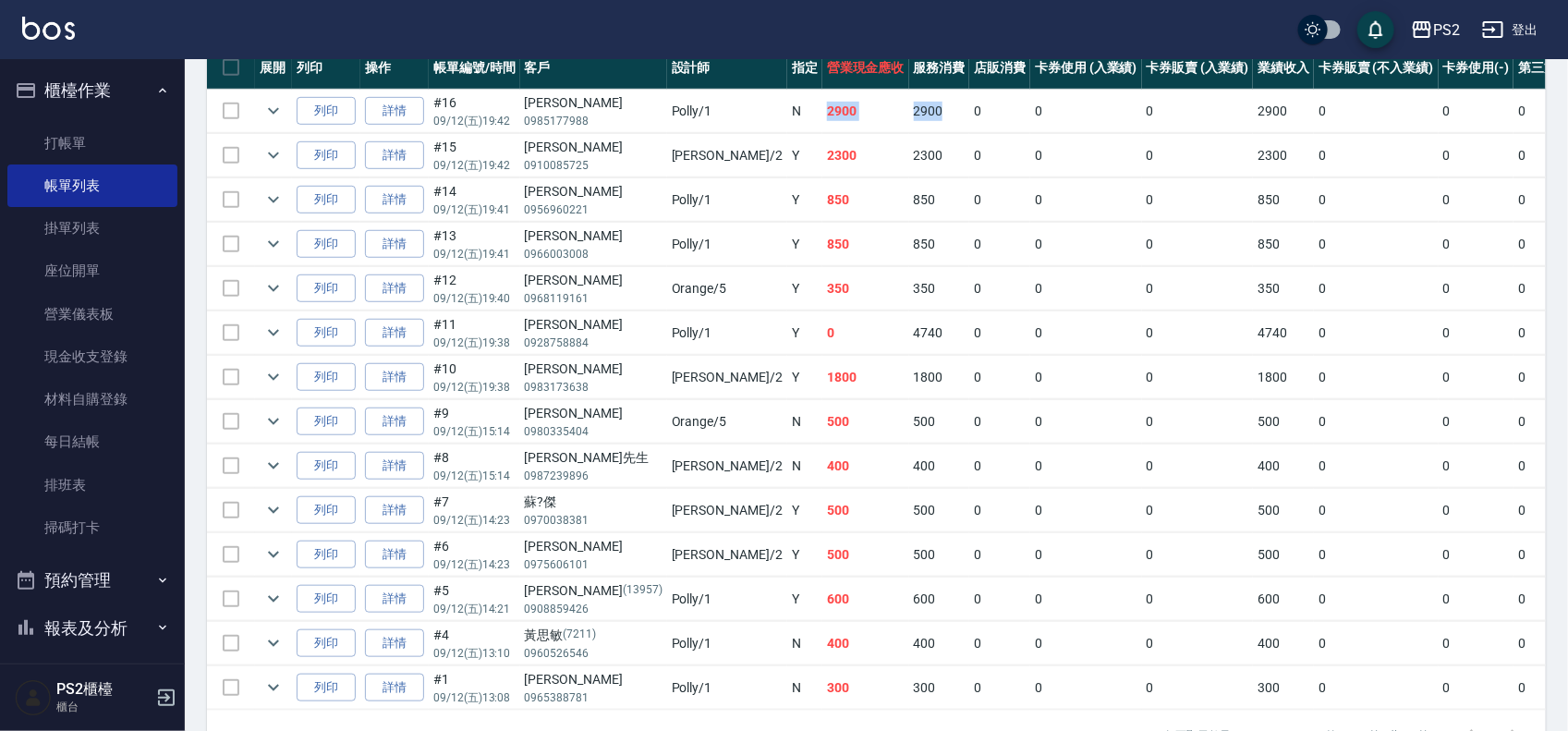
scroll to position [426, 0]
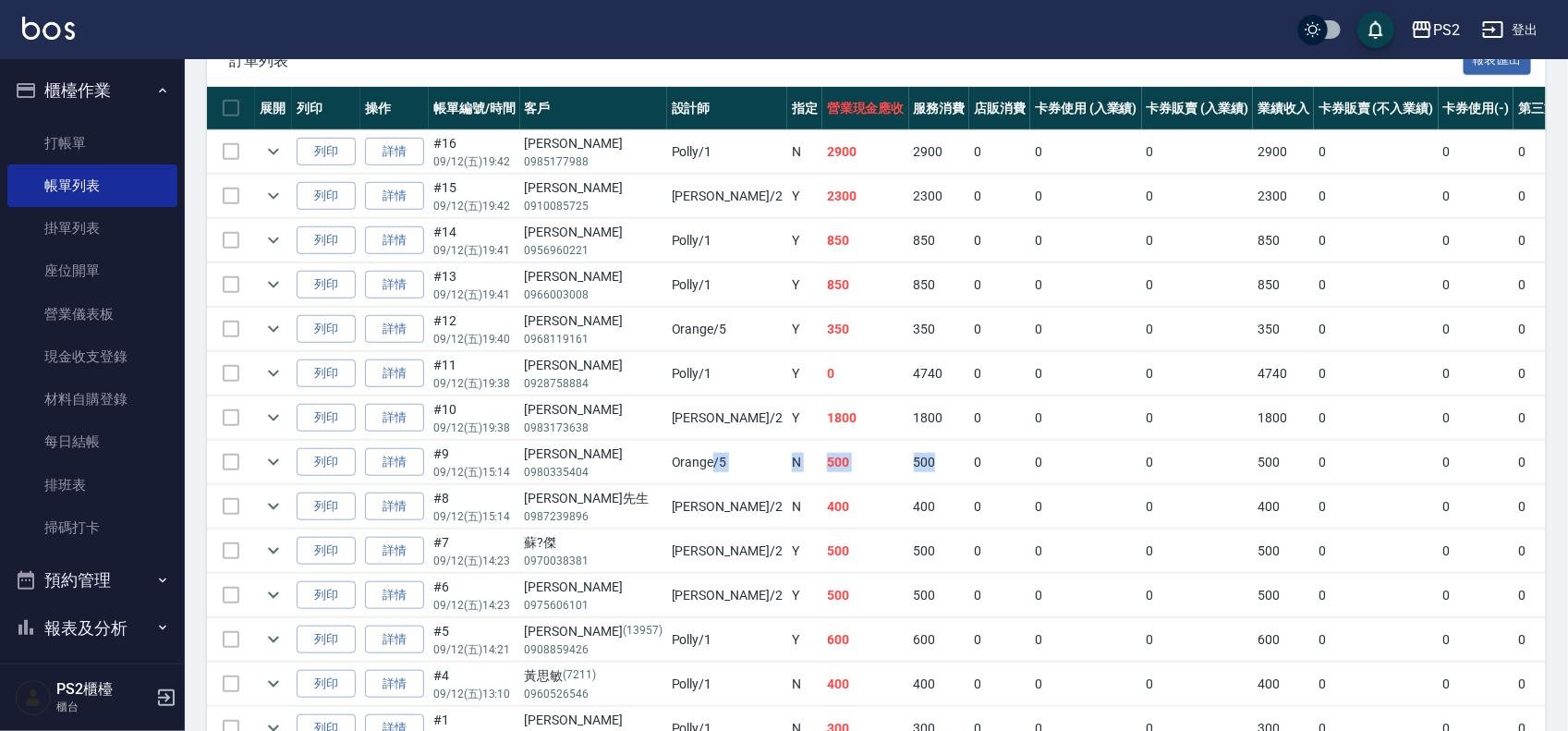
drag, startPoint x: 649, startPoint y: 465, endPoint x: 805, endPoint y: 363, distance: 186.4
click at [843, 474] on tr "列印 詳情 #9 09/12 (五) 15:14 李宣穎 0980335404 Orange /5 N 500 500 0 0 0 500 0 0 0 0 0" at bounding box center [1040, 463] width 1668 height 43
click at [1031, 324] on td "0" at bounding box center [1087, 330] width 112 height 43
drag, startPoint x: 514, startPoint y: 468, endPoint x: 700, endPoint y: 486, distance: 186.9
click at [700, 485] on tr "列印 詳情 #9 09/12 (五) 15:14 李宣穎 0980335404 Orange /5 N 500 500 0 0 0 500 0 0 0 0 0" at bounding box center [1040, 463] width 1668 height 43
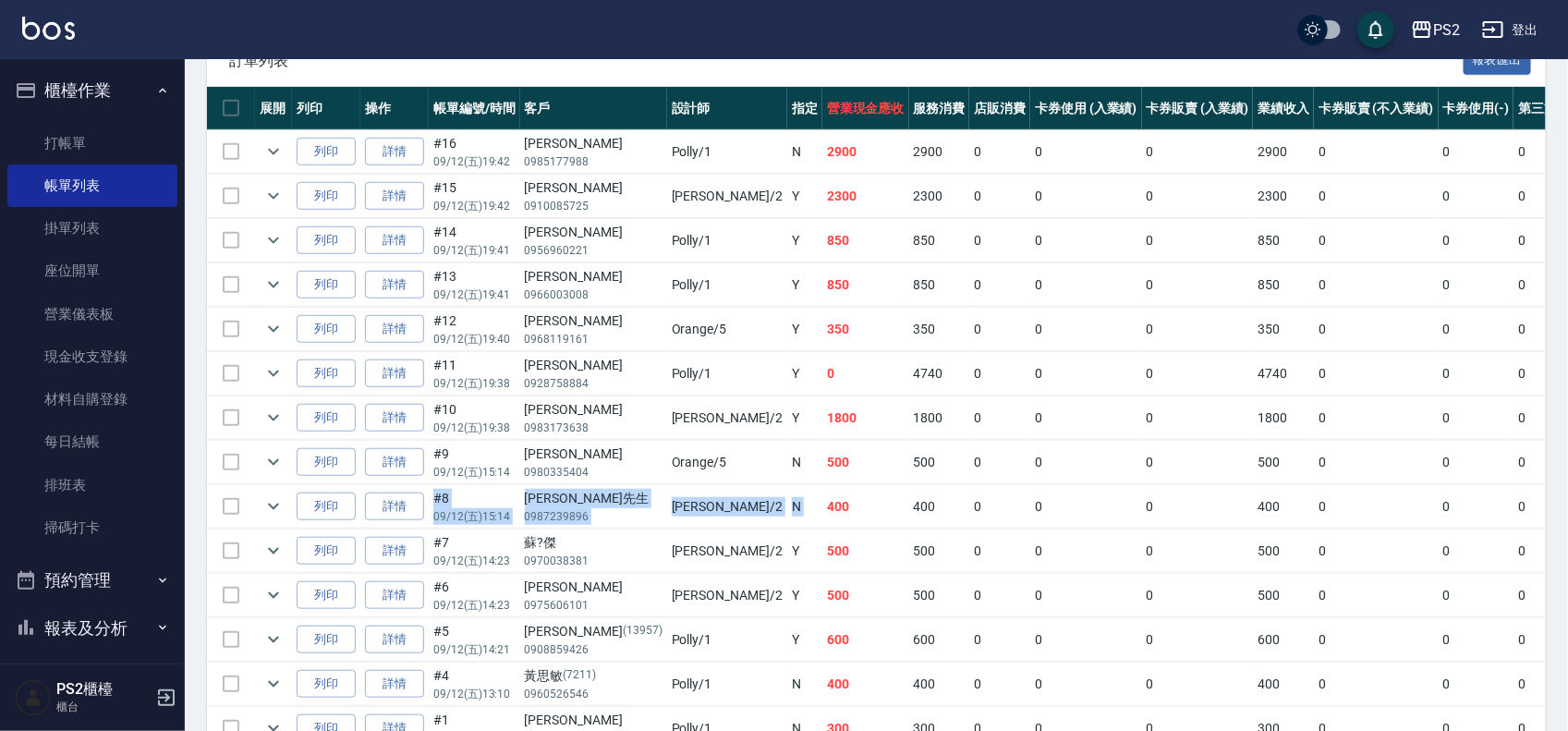
click at [707, 488] on tbody "列印 詳情 #16 09/12 (五) 19:42 李昕宸 0985177988 Polly /1 N 2900 2900 0 0 0 2900 0 0 0 …" at bounding box center [1040, 441] width 1668 height 621
click at [787, 467] on td "N" at bounding box center [805, 463] width 35 height 43
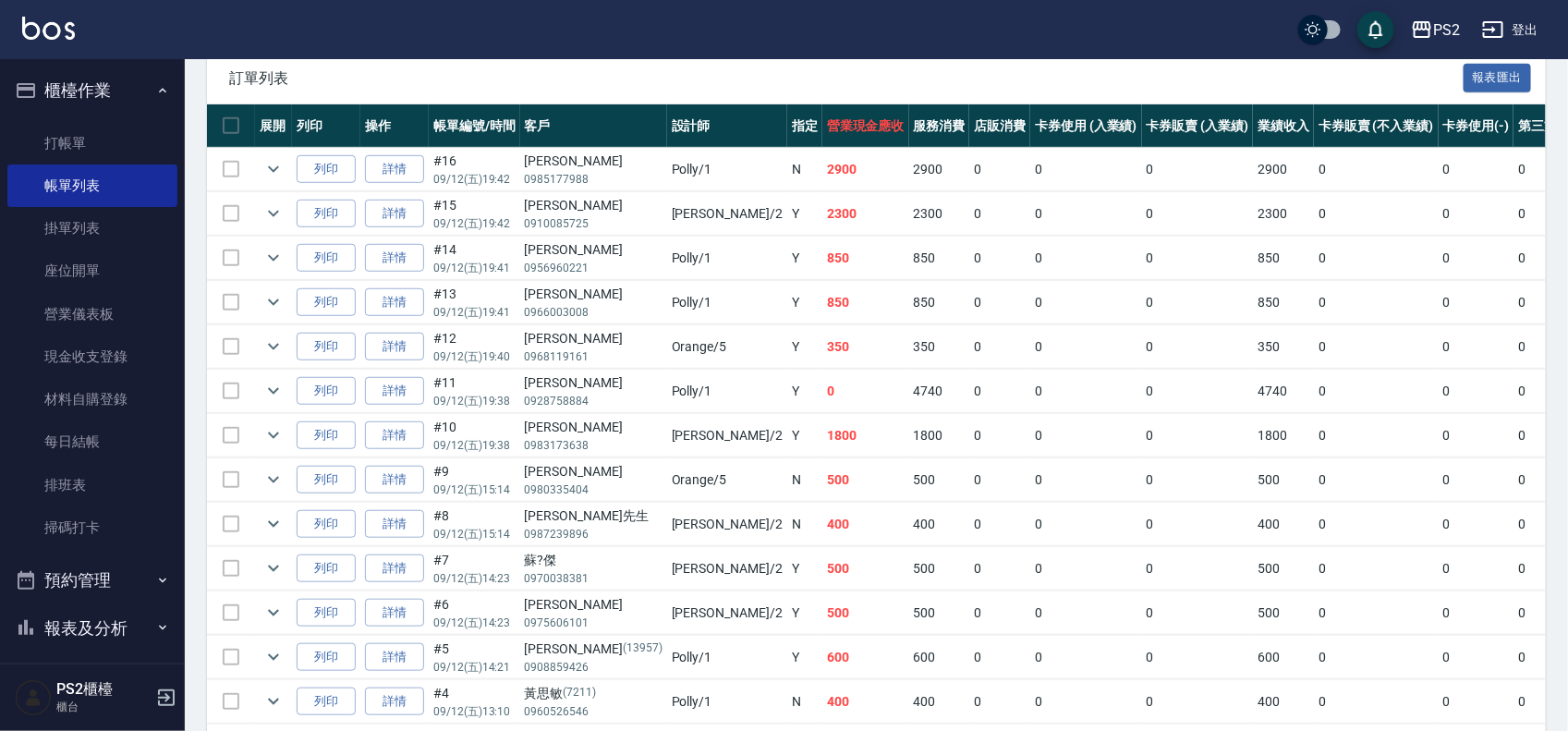
scroll to position [542, 0]
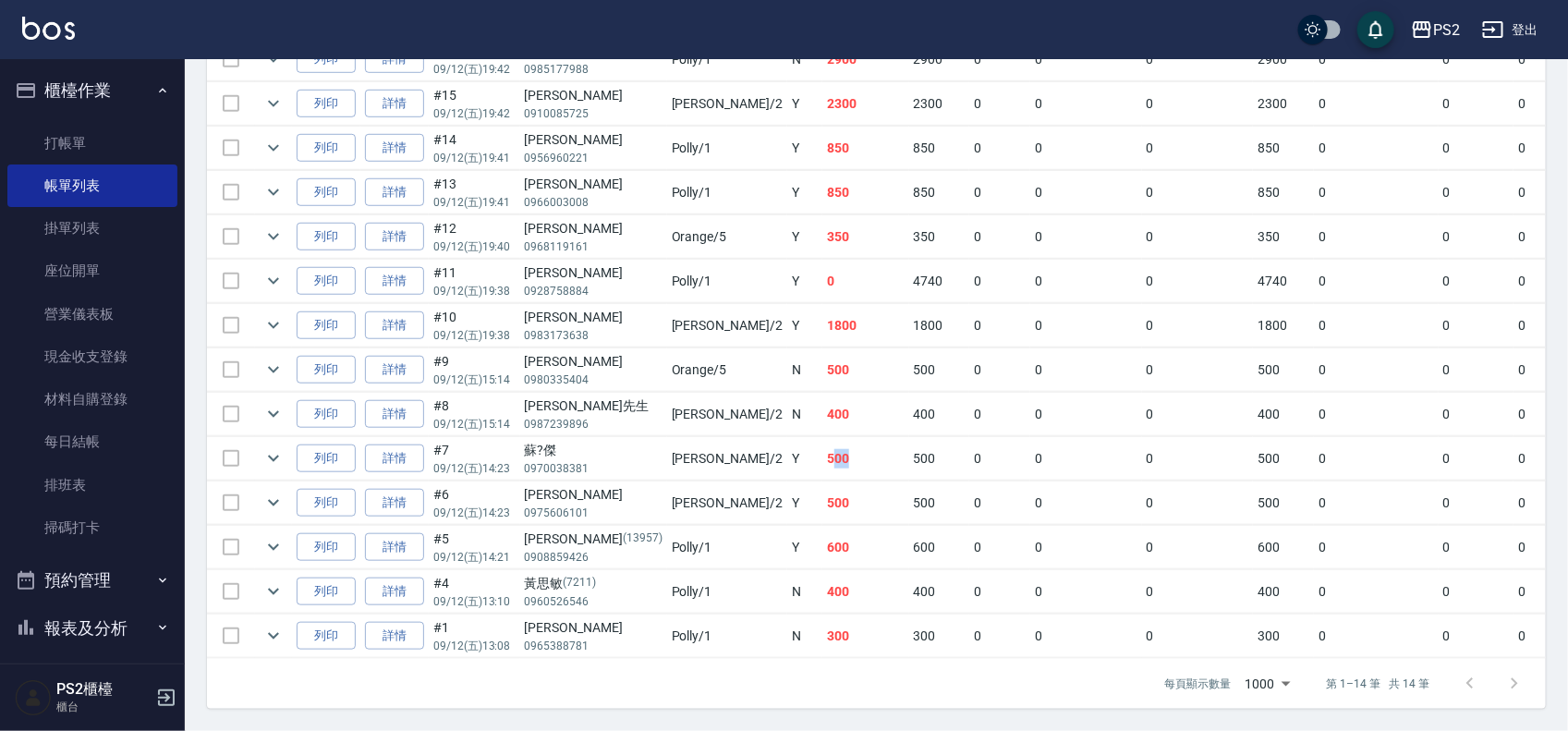
drag, startPoint x: 713, startPoint y: 445, endPoint x: 761, endPoint y: 449, distance: 48.2
click at [823, 449] on td "500" at bounding box center [866, 459] width 87 height 43
click at [823, 482] on td "500" at bounding box center [866, 503] width 87 height 43
click at [704, 482] on tr "列印 詳情 #6 09/12 (五) 14:23 蔡逸洋 0975606101 Jason /2 Y 500 500 0 0 0 500 0 0 0 0 0" at bounding box center [1040, 503] width 1668 height 43
click at [823, 482] on td "500" at bounding box center [866, 503] width 87 height 43
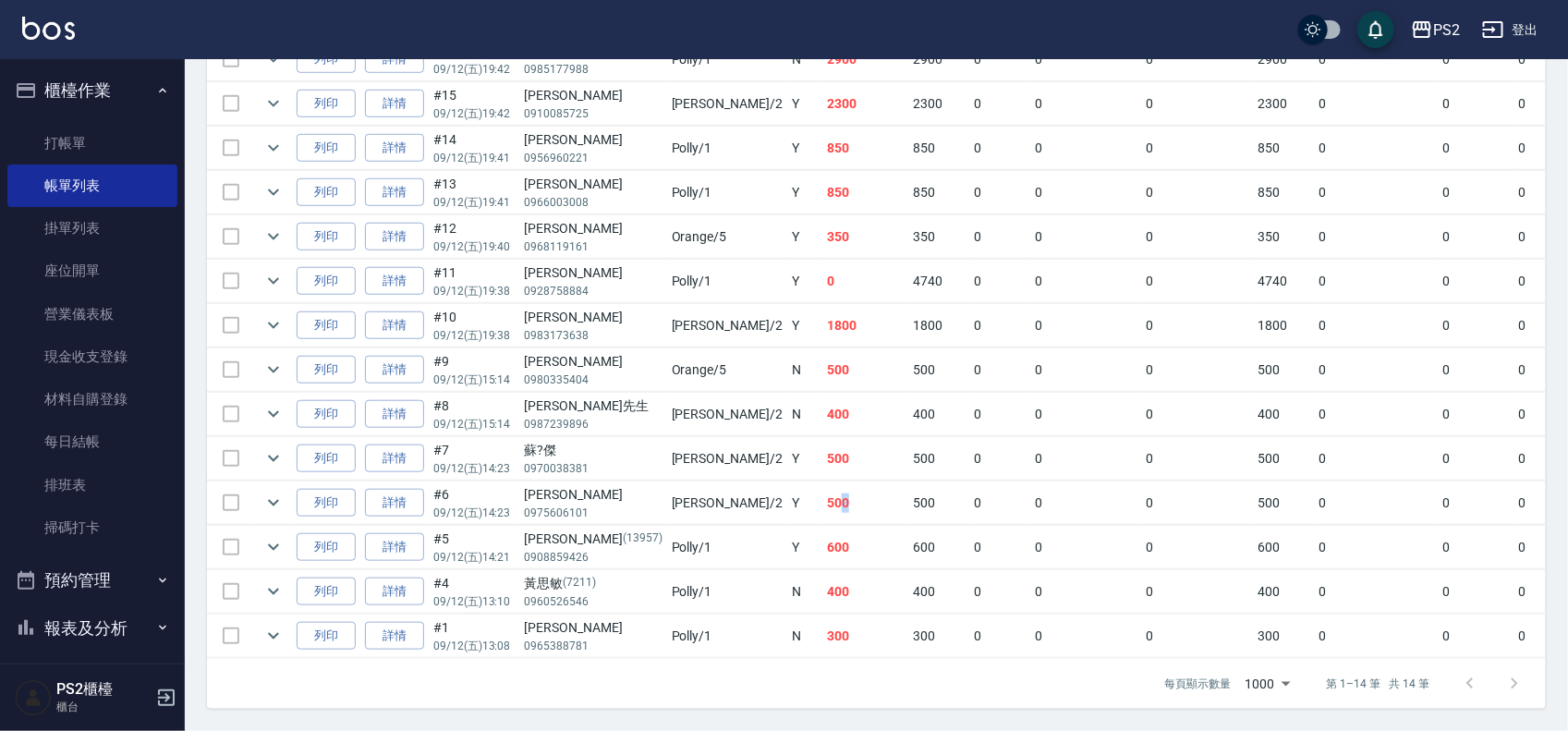
click at [823, 482] on td "500" at bounding box center [866, 503] width 87 height 43
drag, startPoint x: 735, startPoint y: 440, endPoint x: 761, endPoint y: 445, distance: 26.5
click at [823, 445] on td "500" at bounding box center [866, 459] width 87 height 43
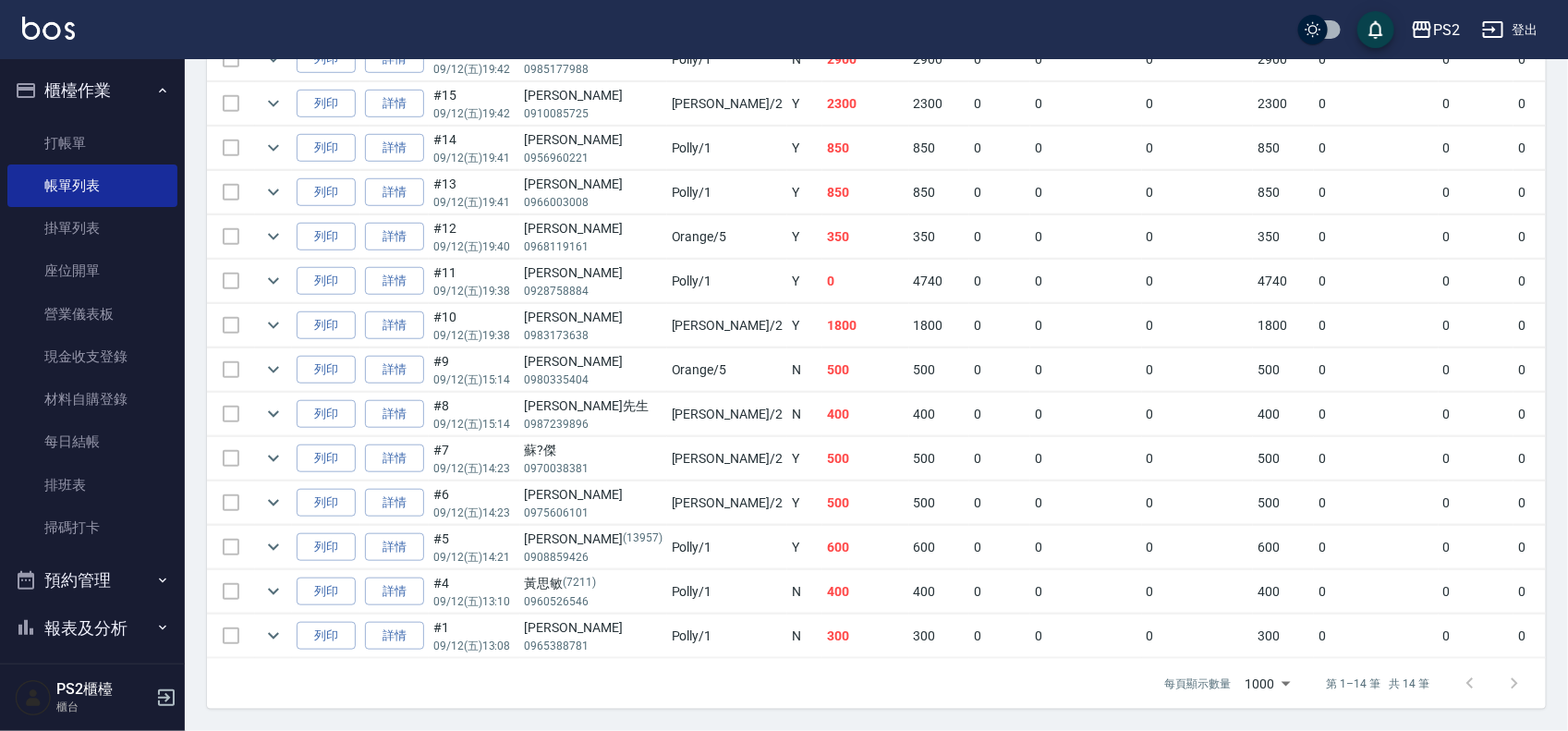
click at [823, 358] on td "500" at bounding box center [866, 370] width 87 height 43
click at [823, 361] on td "500" at bounding box center [866, 370] width 87 height 43
click at [823, 348] on td "500" at bounding box center [866, 370] width 87 height 43
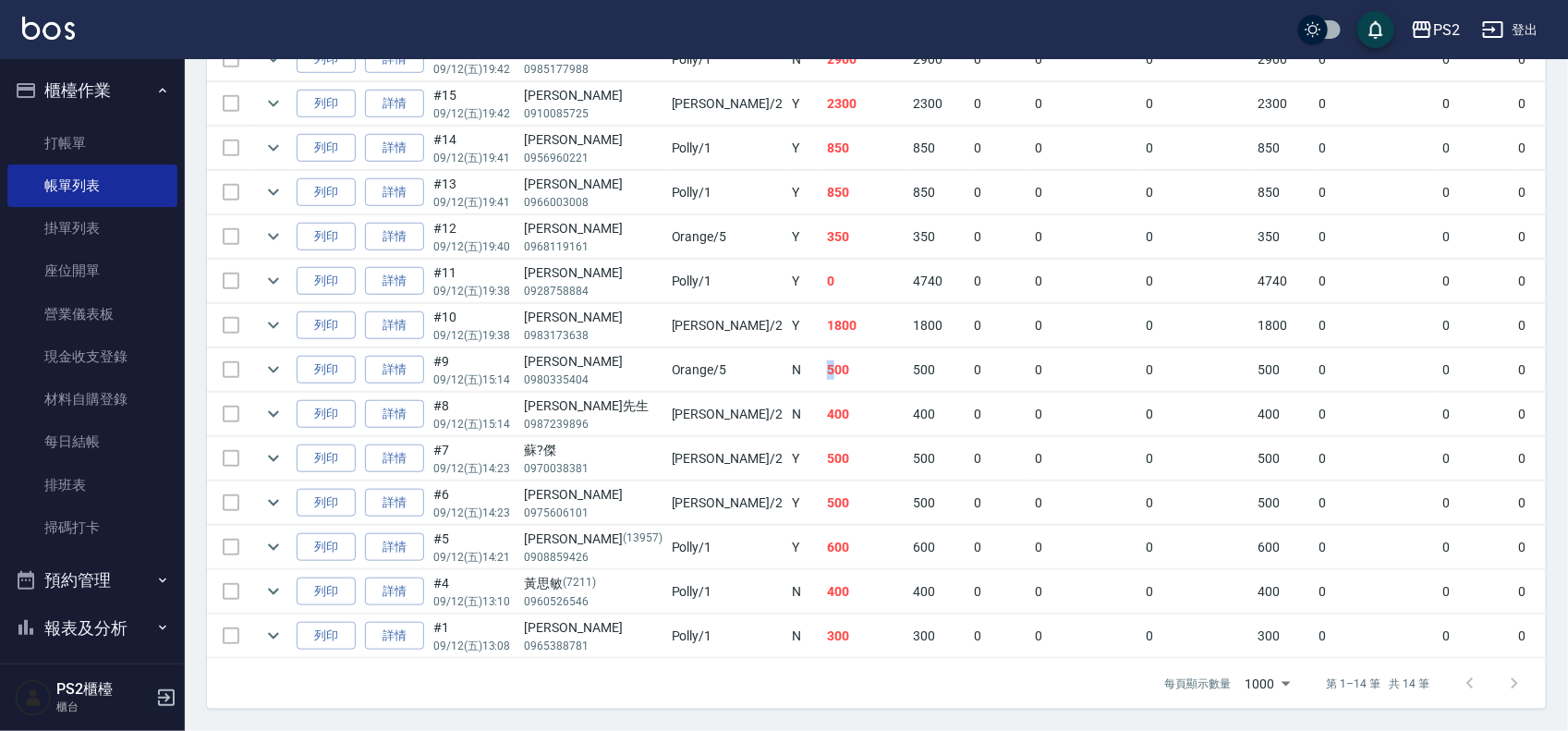
click at [909, 354] on td "500" at bounding box center [939, 370] width 61 height 43
click at [710, 438] on tr "列印 詳情 #7 09/12 (五) 14:23 蘇?傑 0970038381 Jason /2 Y 500 500 0 0 0 500 0 0 0 0 0" at bounding box center [1040, 459] width 1668 height 43
drag, startPoint x: 733, startPoint y: 440, endPoint x: 745, endPoint y: 441, distance: 12.0
click at [823, 440] on td "500" at bounding box center [866, 459] width 87 height 43
click at [823, 441] on td "500" at bounding box center [866, 459] width 87 height 43
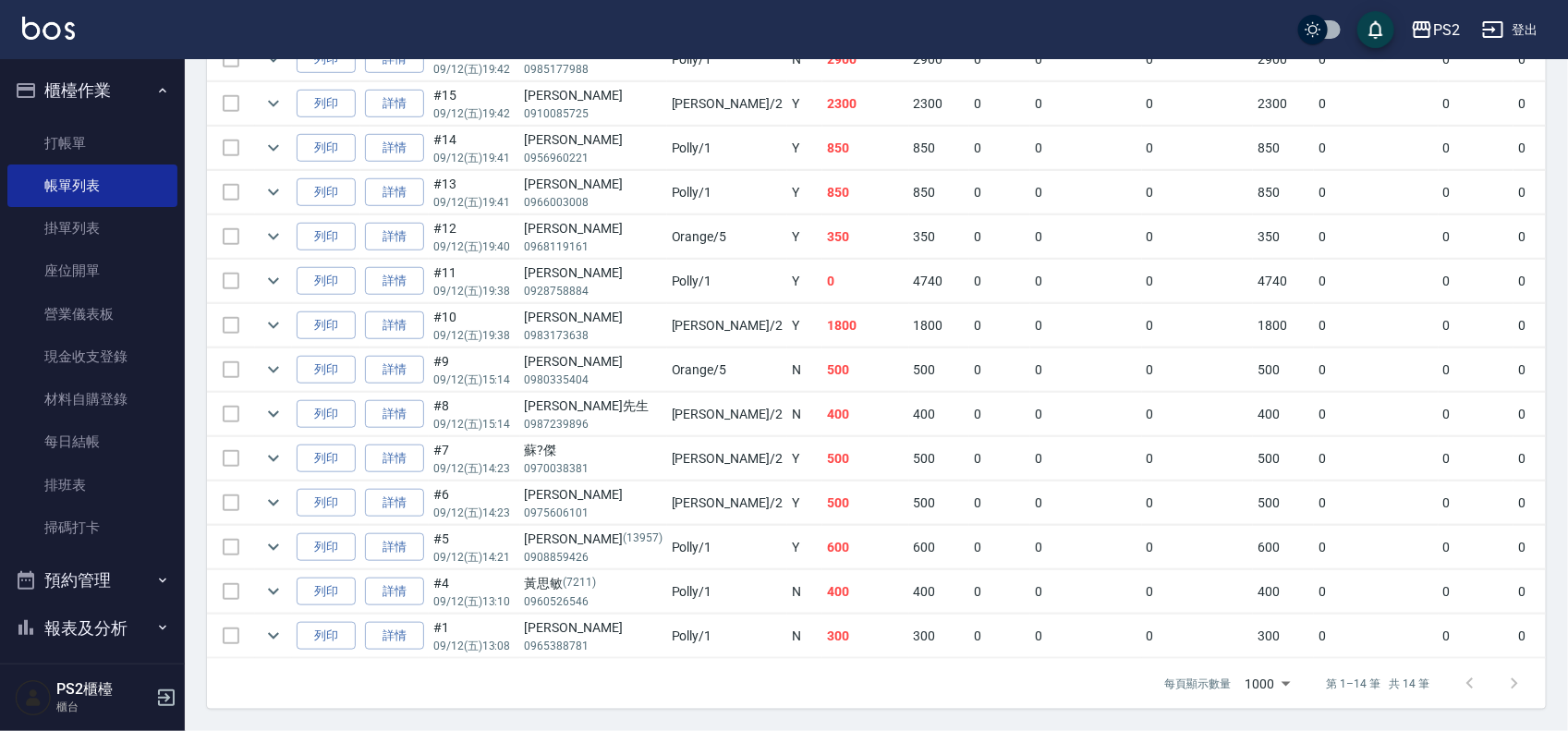
drag, startPoint x: 708, startPoint y: 520, endPoint x: 717, endPoint y: 519, distance: 9.1
click at [823, 526] on td "600" at bounding box center [866, 548] width 87 height 43
drag, startPoint x: 729, startPoint y: 478, endPoint x: 750, endPoint y: 481, distance: 21.2
click at [823, 482] on td "500" at bounding box center [866, 503] width 87 height 43
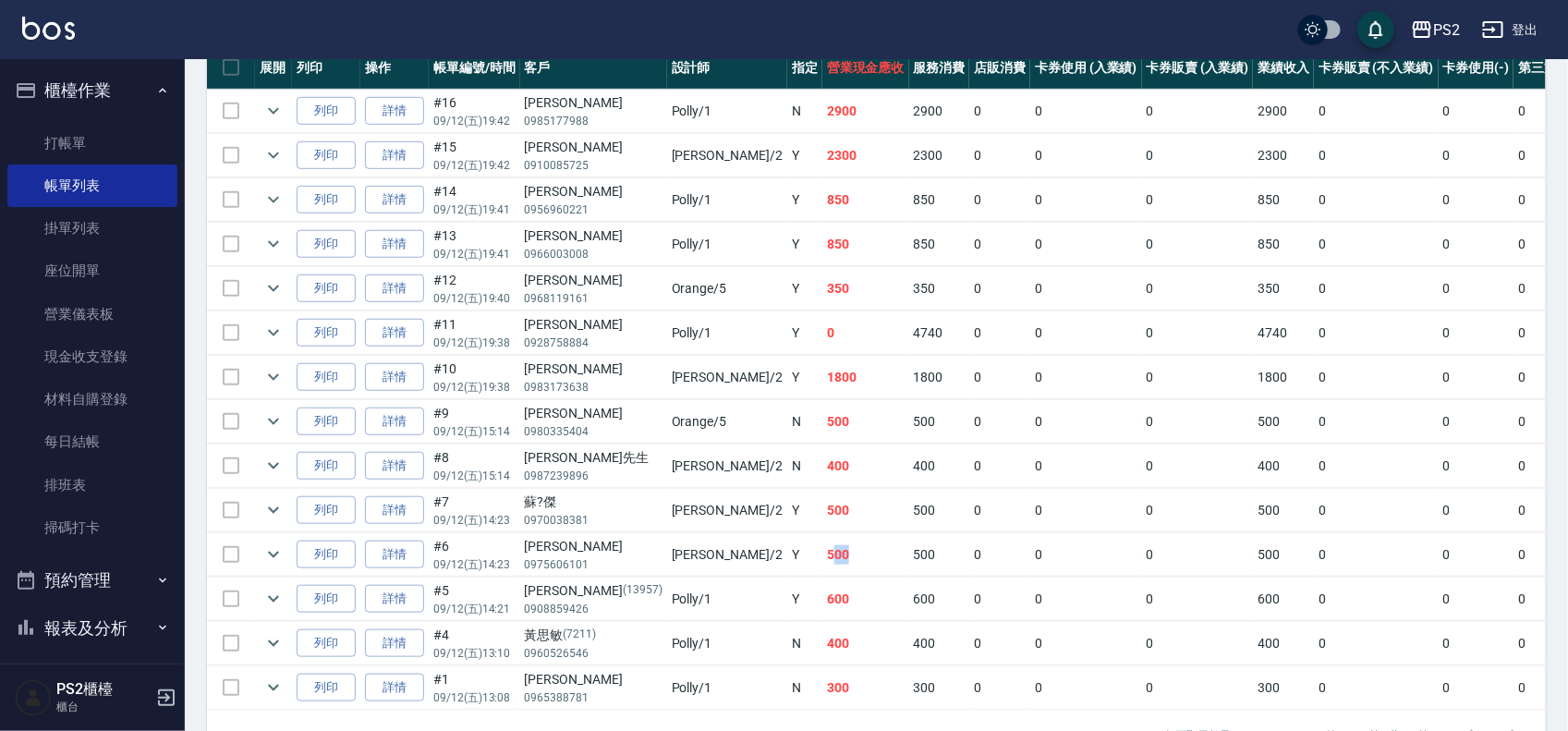
scroll to position [426, 0]
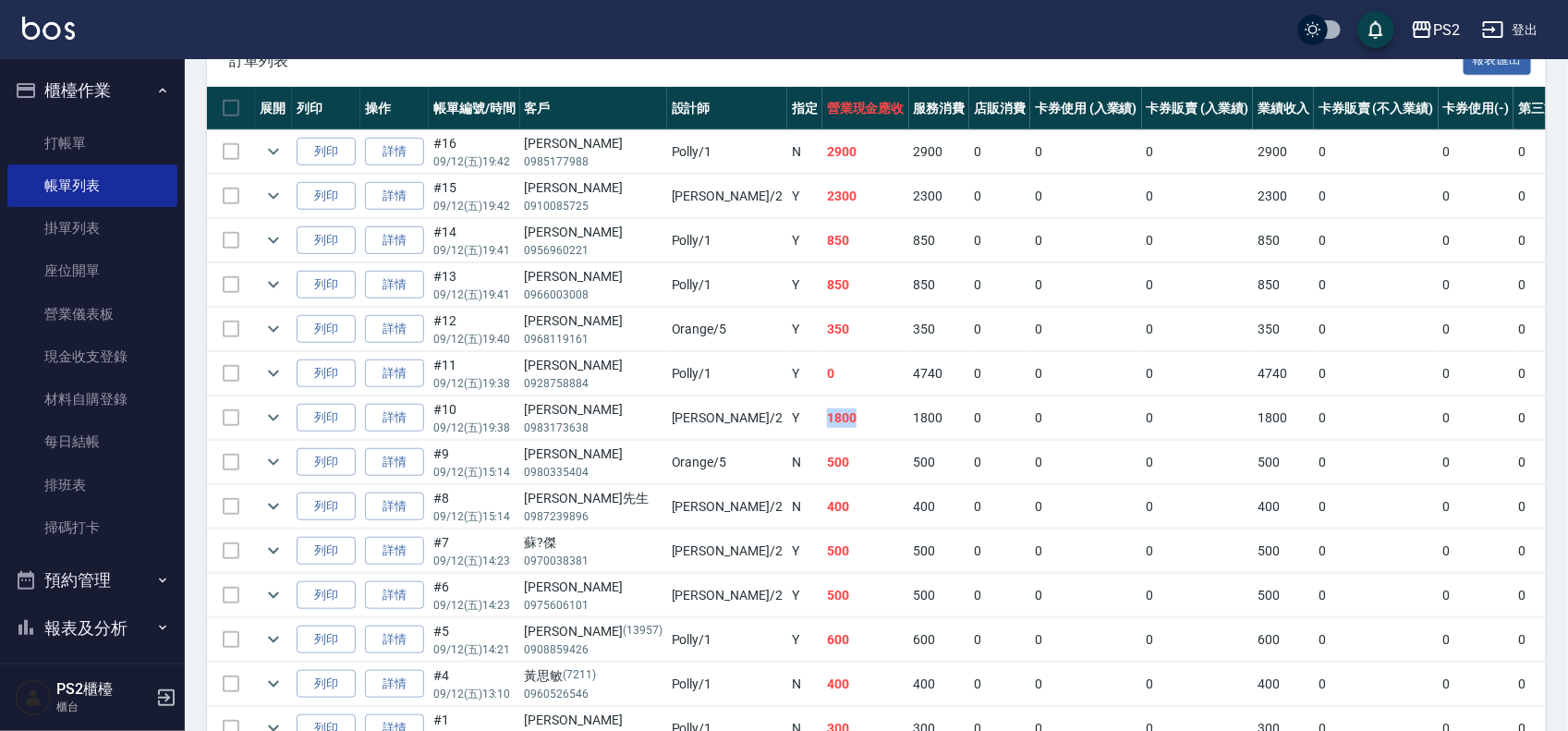
drag, startPoint x: 713, startPoint y: 417, endPoint x: 786, endPoint y: 417, distance: 73.0
click at [823, 417] on td "1800" at bounding box center [866, 418] width 87 height 43
click at [282, 412] on icon "expand row" at bounding box center [274, 418] width 23 height 23
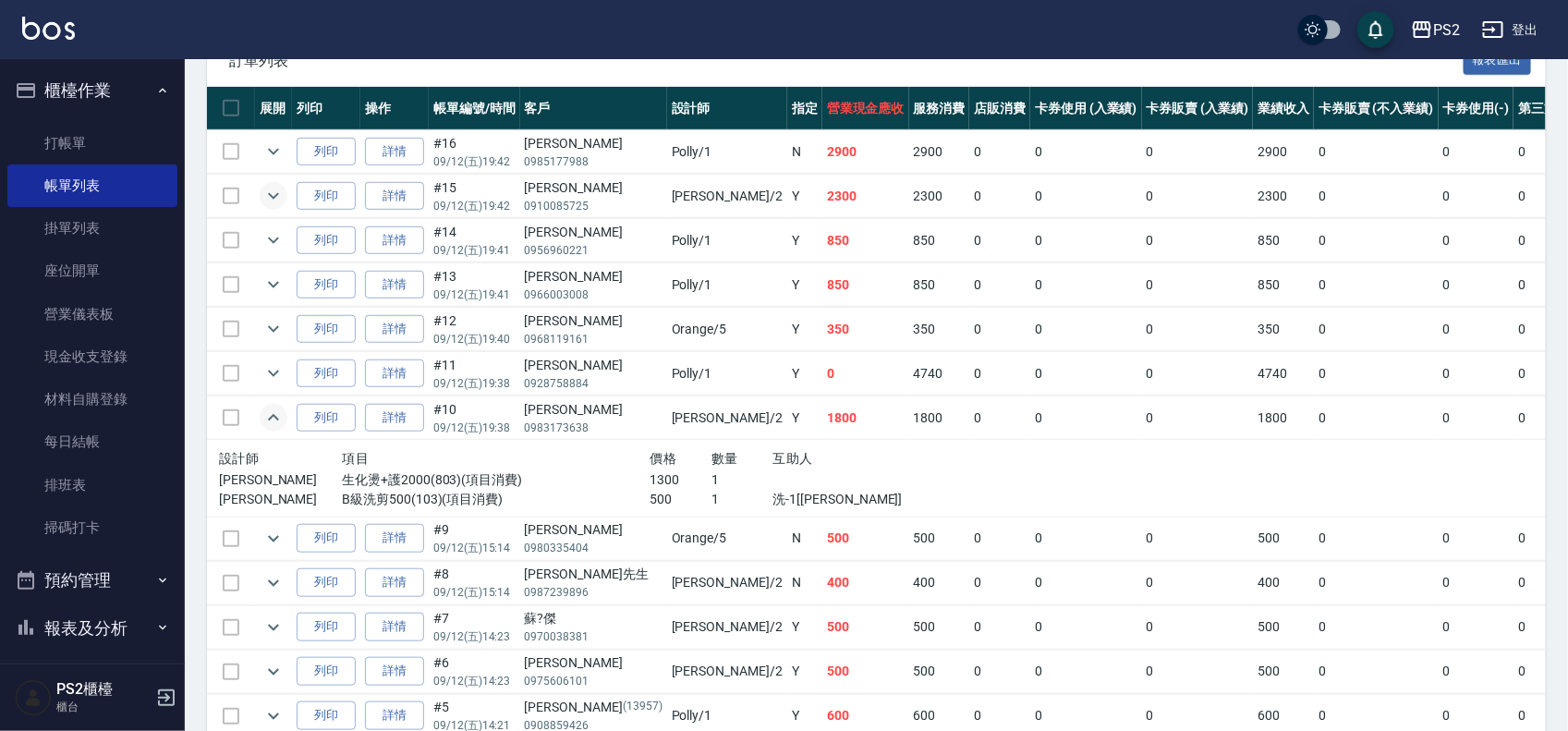
click at [278, 195] on icon "expand row" at bounding box center [274, 195] width 23 height 23
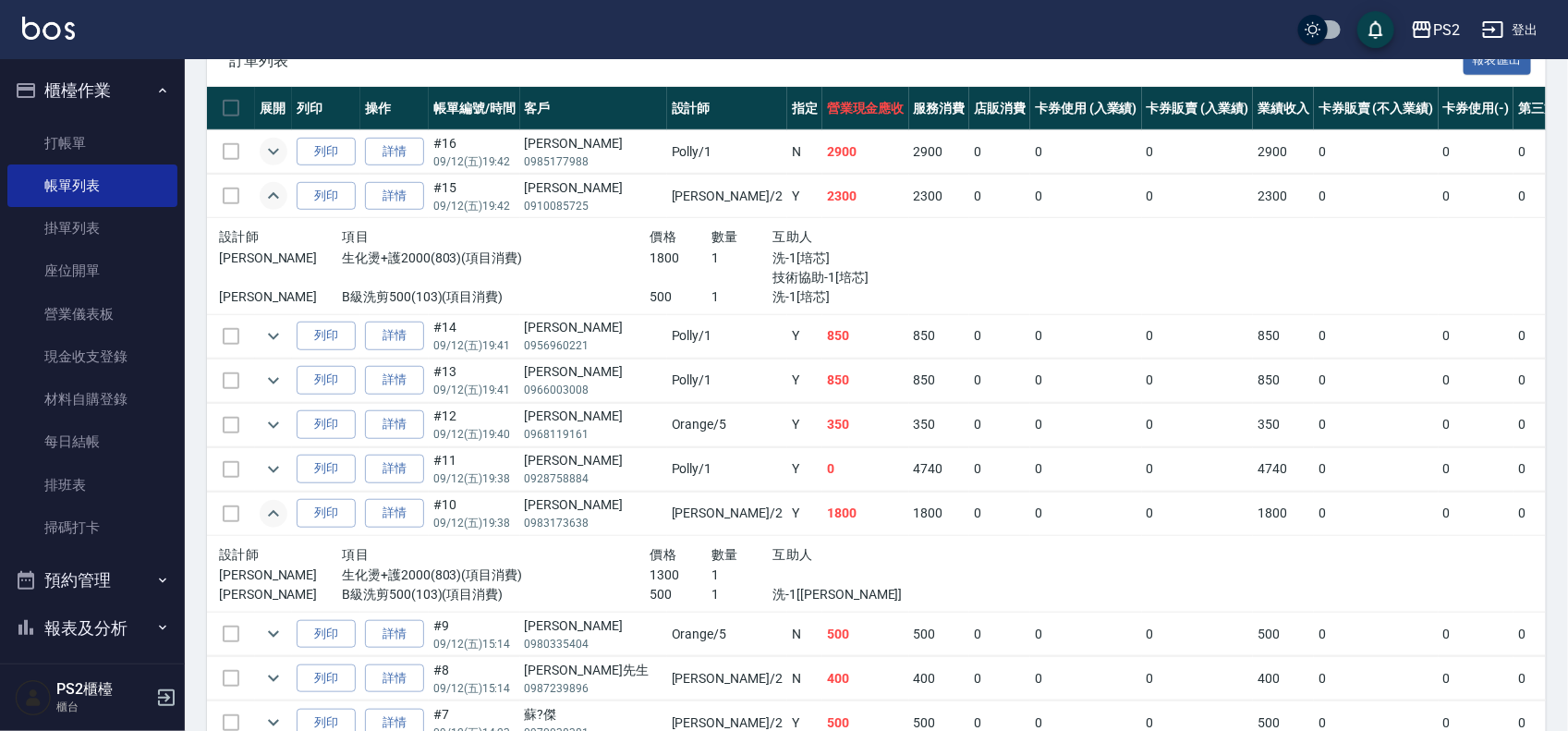
click at [269, 155] on icon "expand row" at bounding box center [274, 151] width 23 height 23
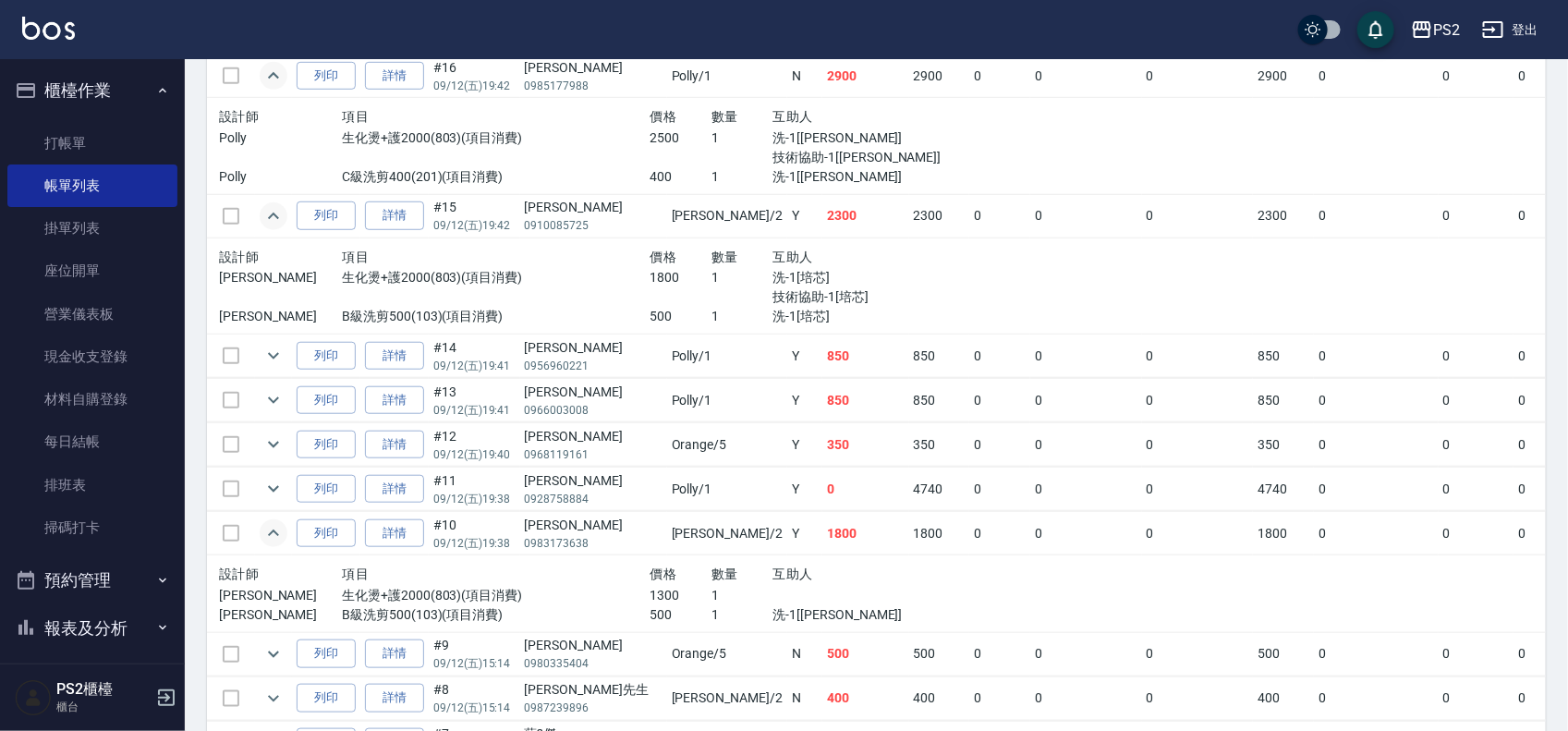
scroll to position [542, 0]
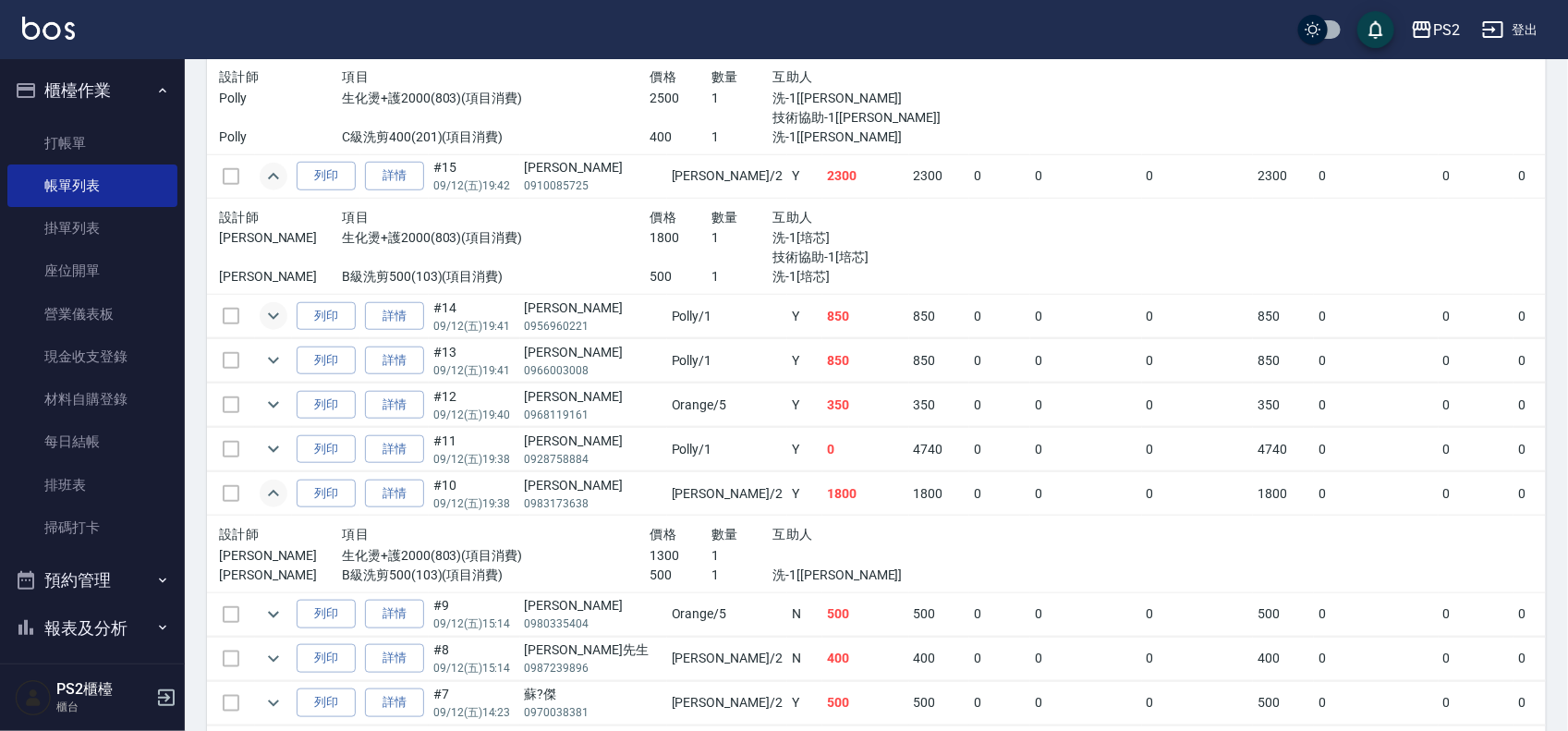
click at [273, 317] on icon "expand row" at bounding box center [273, 316] width 11 height 7
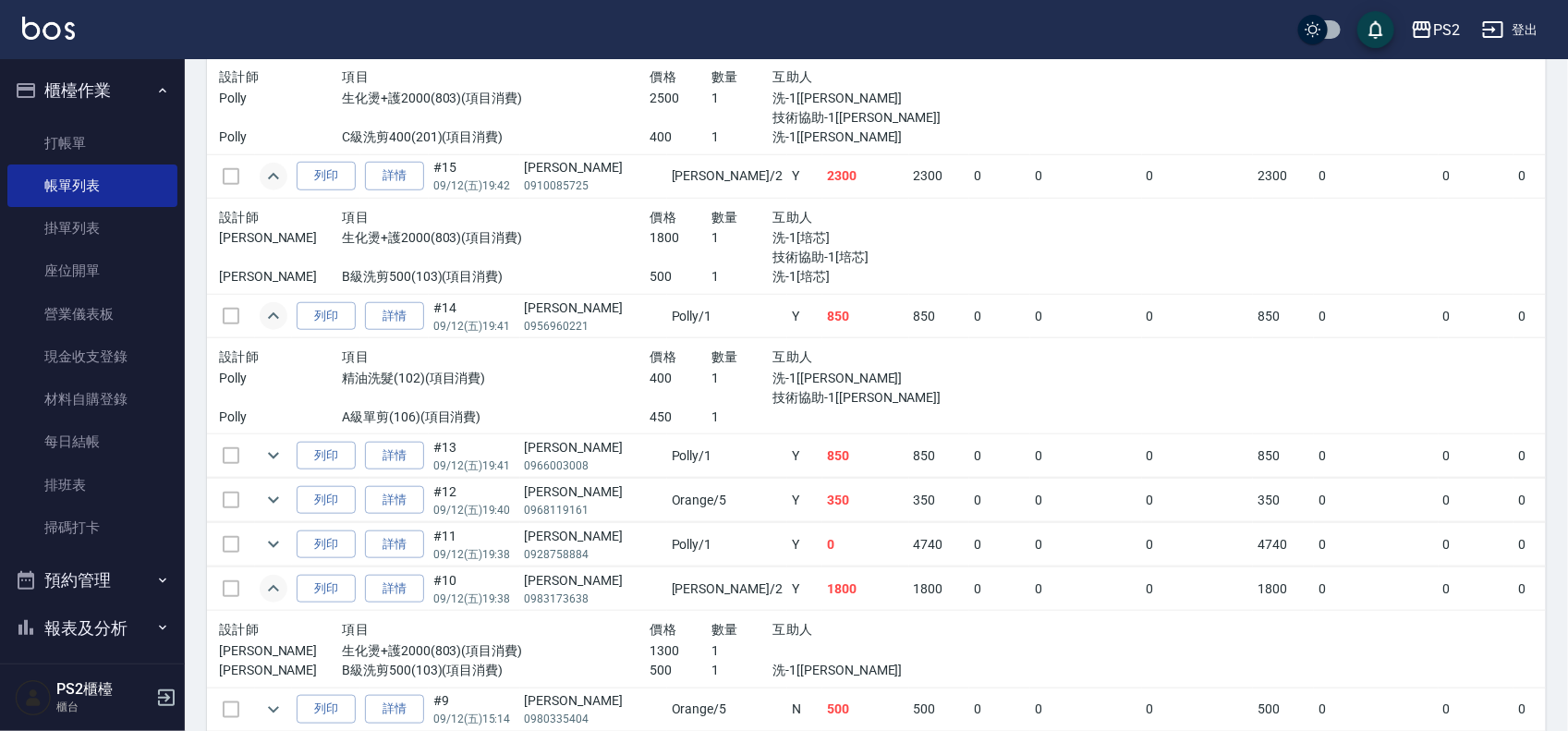
click at [273, 317] on icon "expand row" at bounding box center [274, 316] width 23 height 23
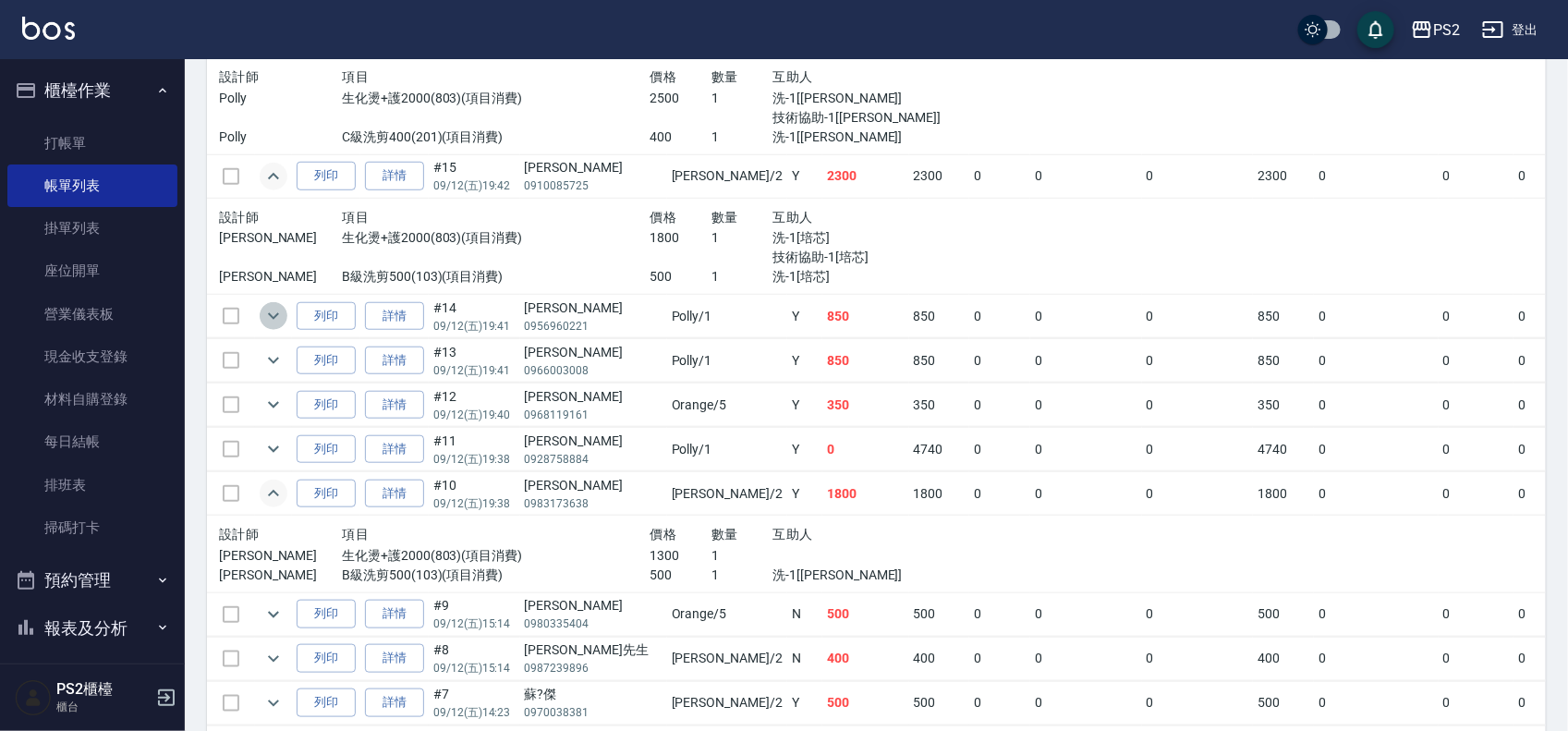
click at [269, 317] on icon "expand row" at bounding box center [274, 316] width 23 height 23
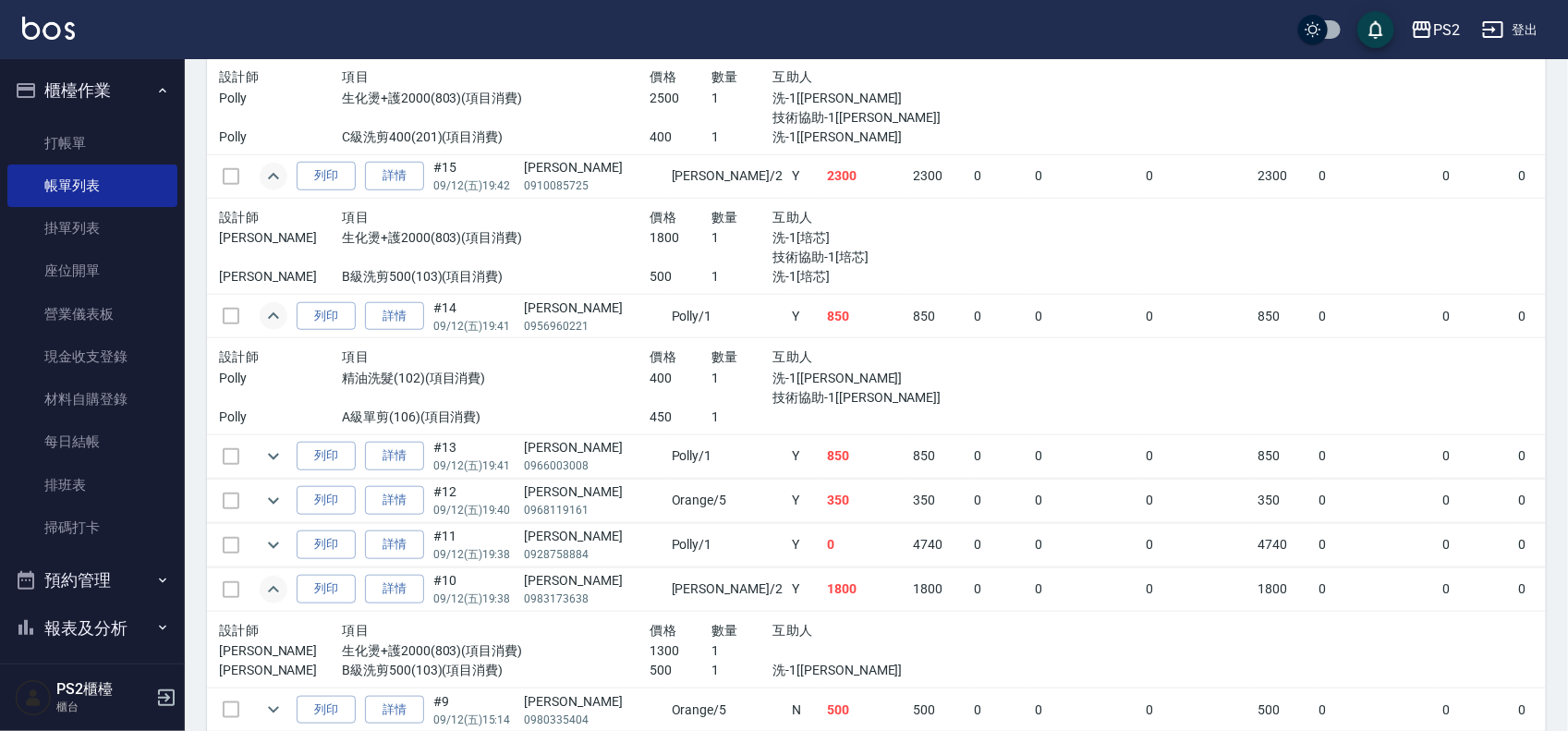
click at [275, 317] on icon "expand row" at bounding box center [274, 316] width 23 height 23
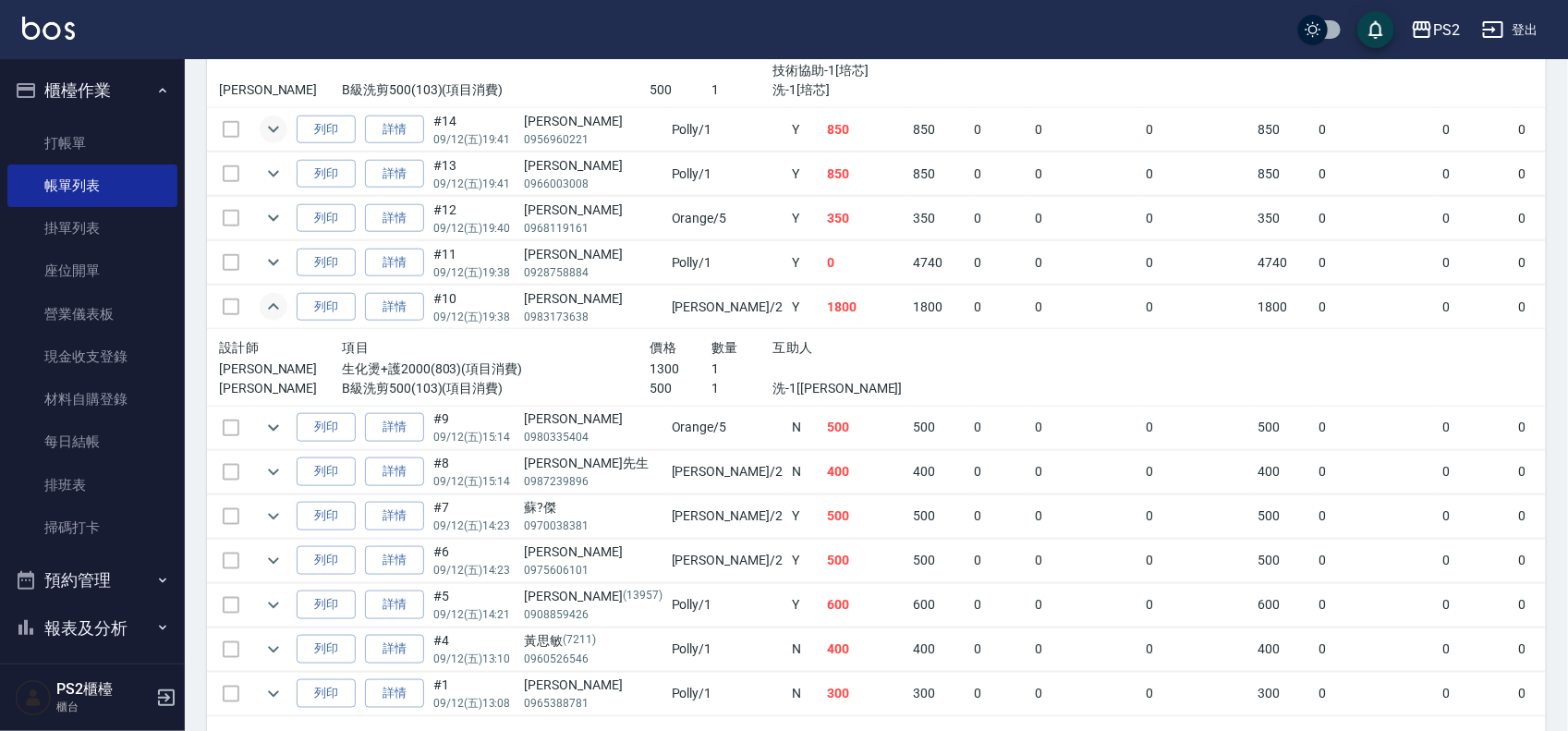
scroll to position [809, 0]
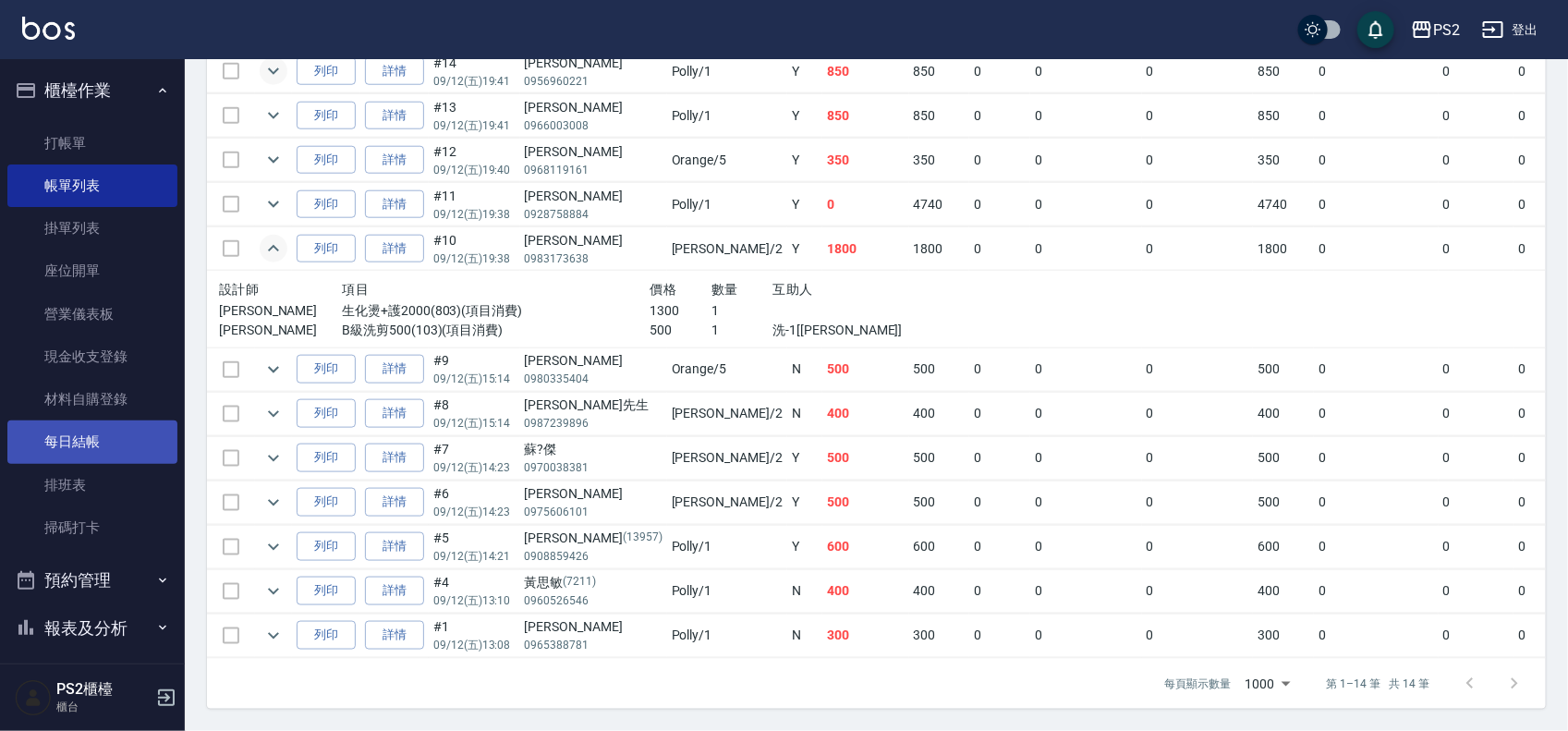
drag, startPoint x: 98, startPoint y: 448, endPoint x: 126, endPoint y: 442, distance: 28.6
click at [98, 448] on link "每日結帳" at bounding box center [92, 442] width 170 height 42
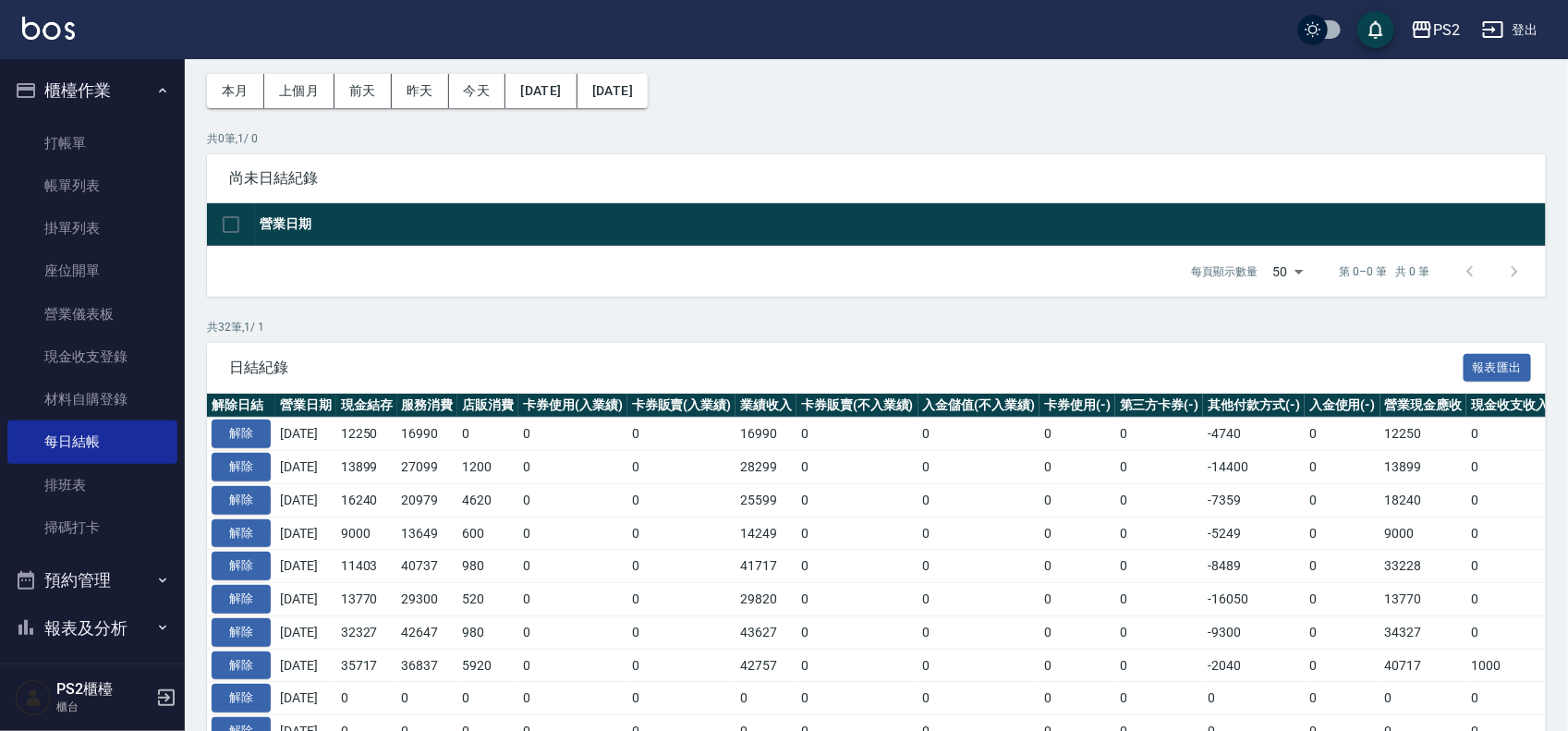
scroll to position [116, 0]
